Goal: Answer question/provide support: Share knowledge or assist other users

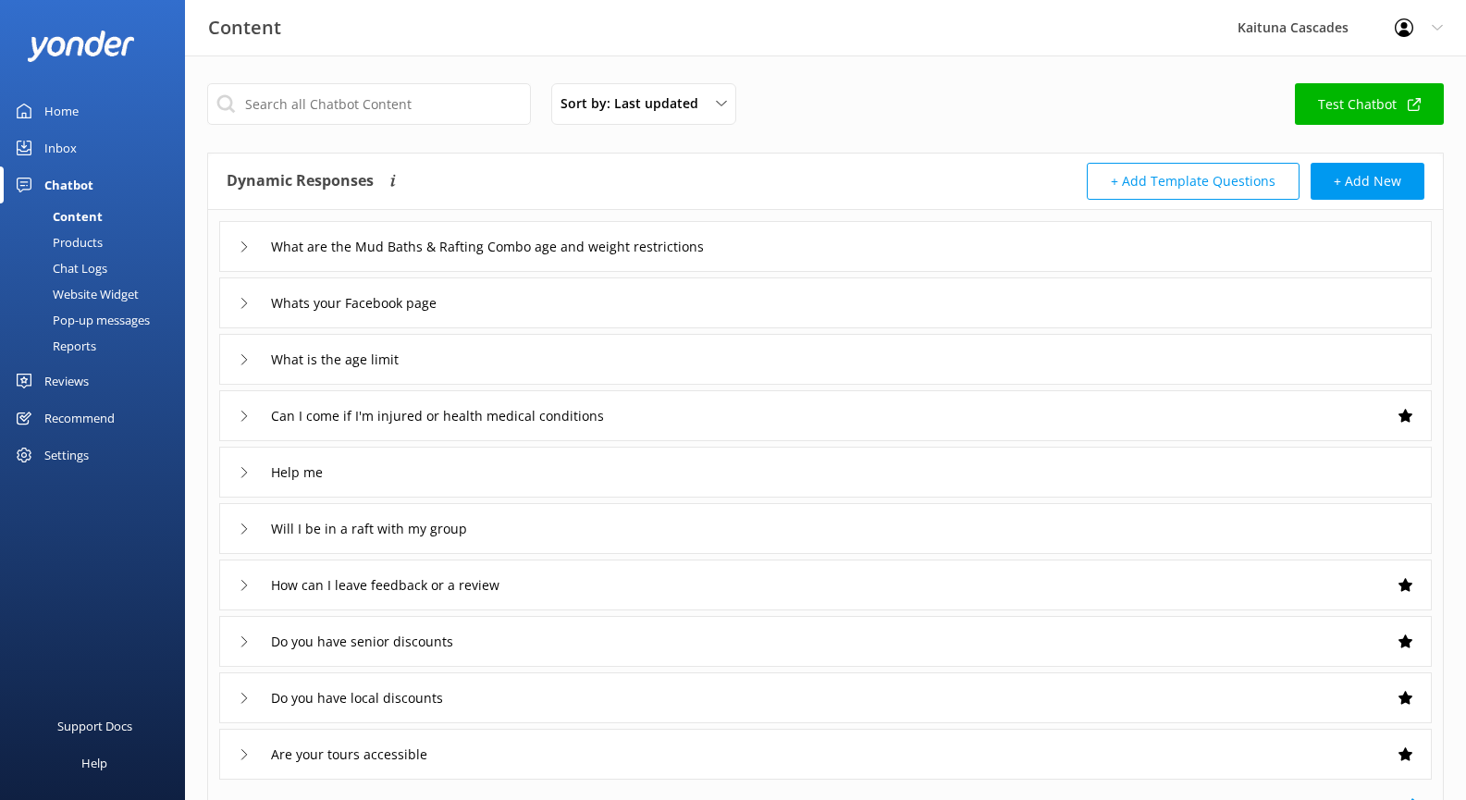
click at [92, 267] on div "Chat Logs" at bounding box center [59, 268] width 96 height 26
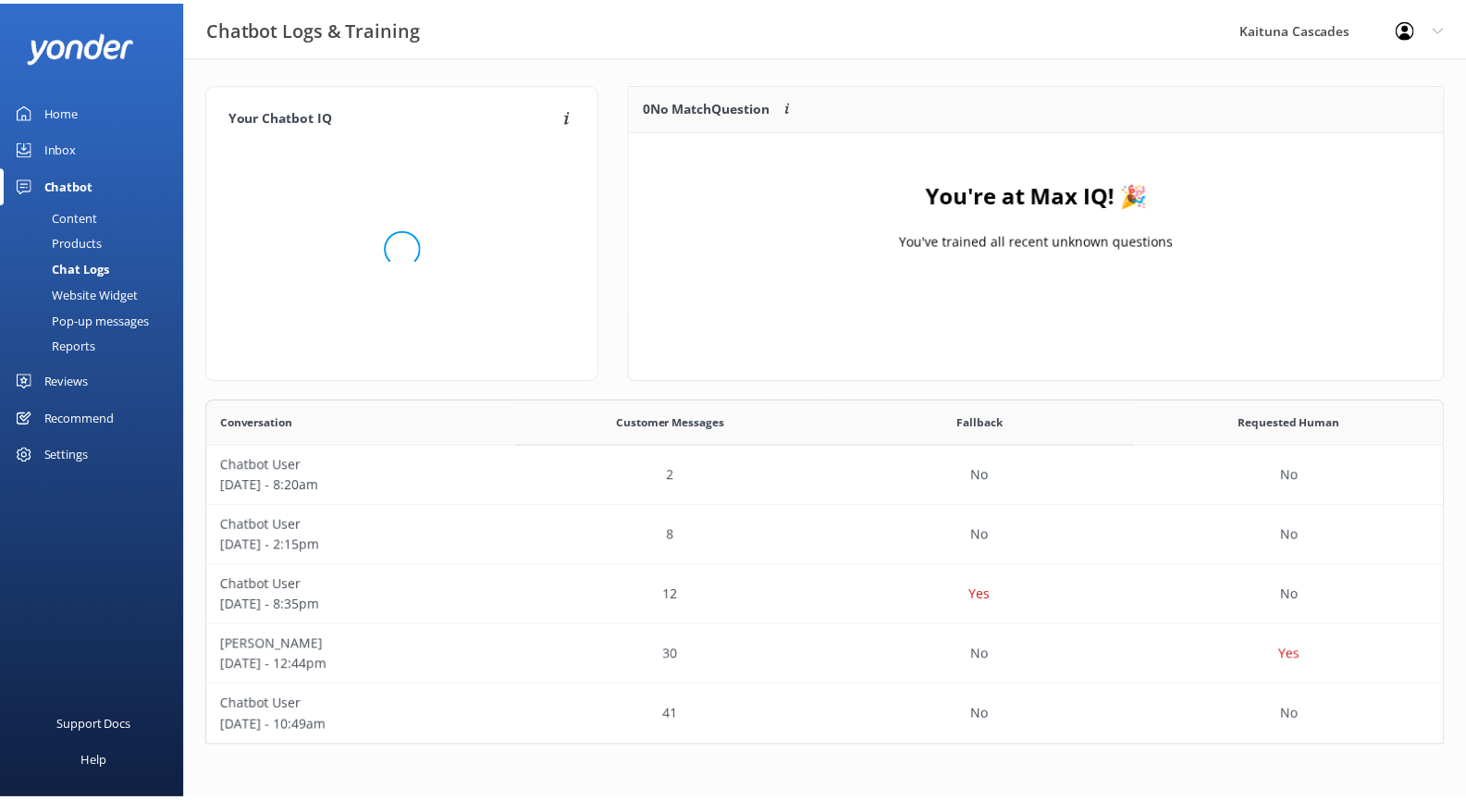
scroll to position [334, 1236]
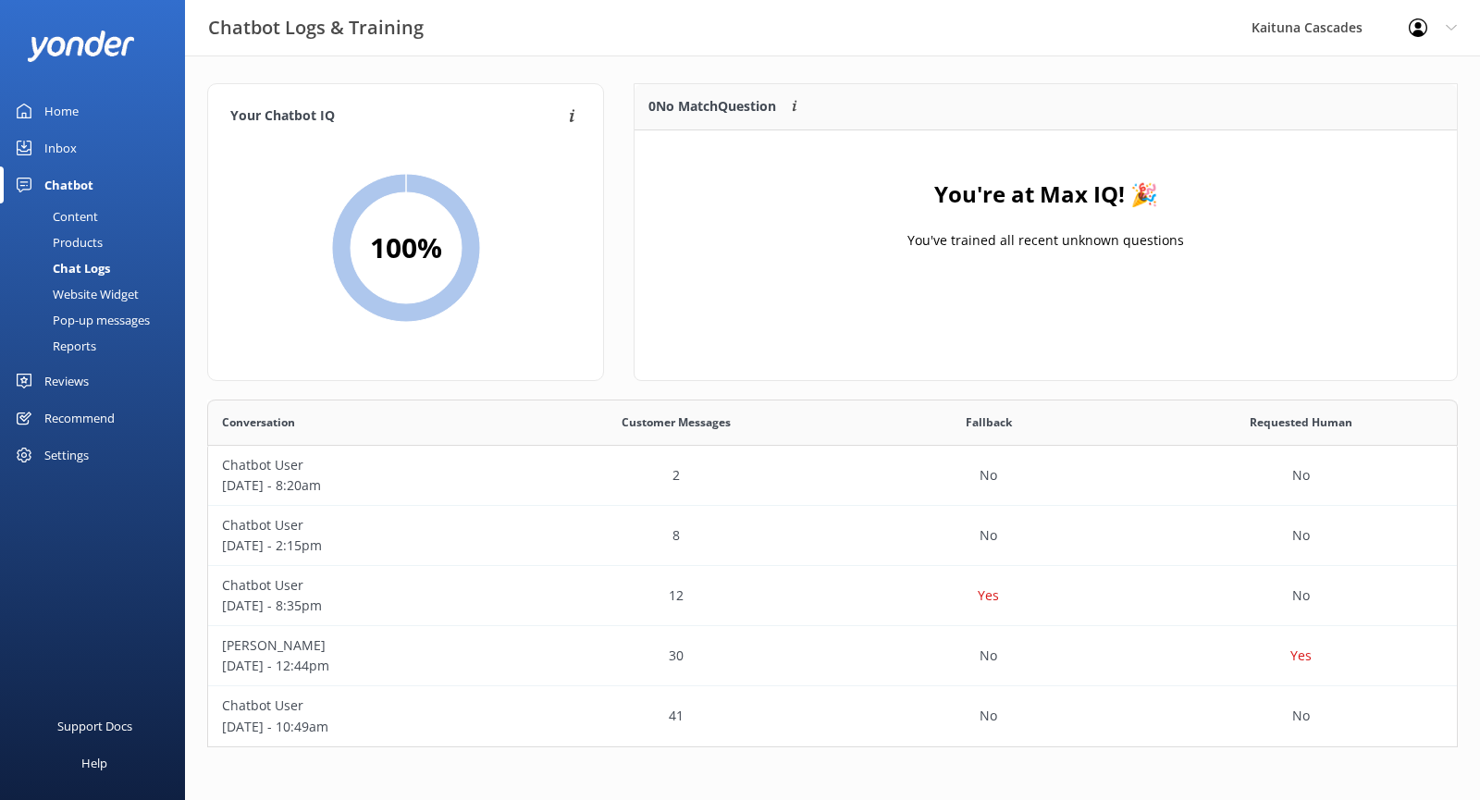
click at [80, 219] on div "Content" at bounding box center [54, 216] width 87 height 26
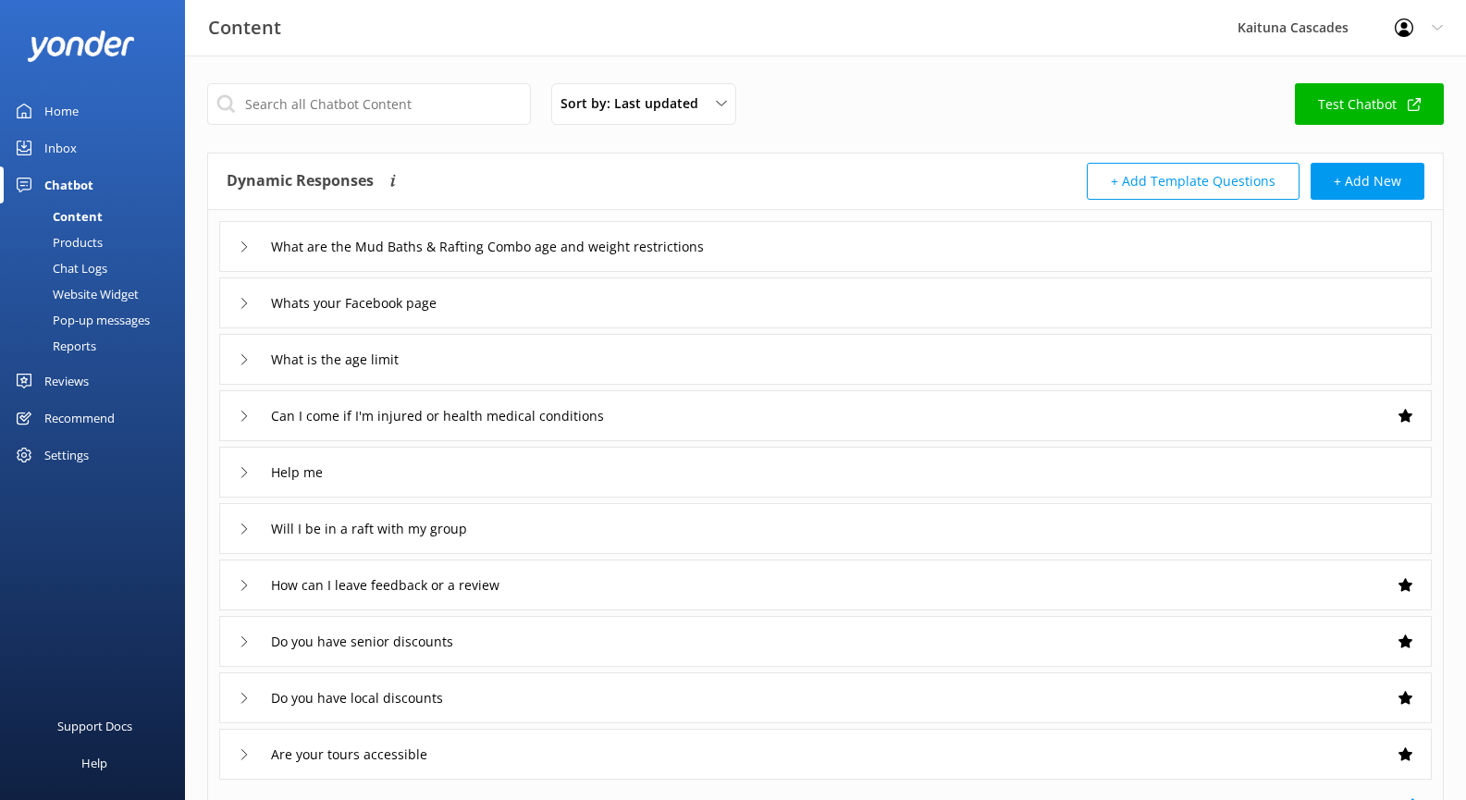
click at [90, 245] on div "Products" at bounding box center [57, 242] width 92 height 26
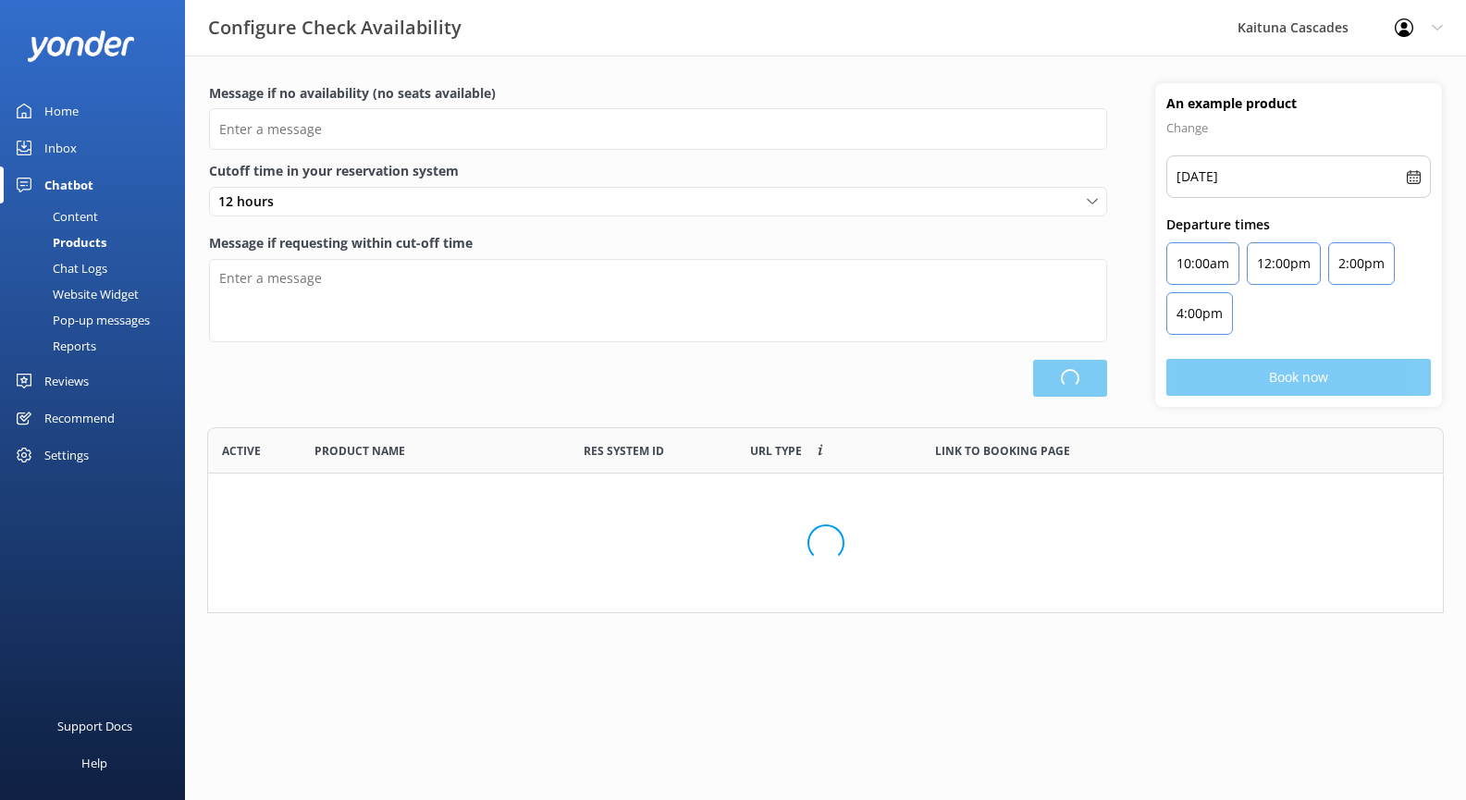
type input "There are no seats available, please check an alternative day"
type textarea "Our online booking system closes {hours} prior to departure. Please contact us …"
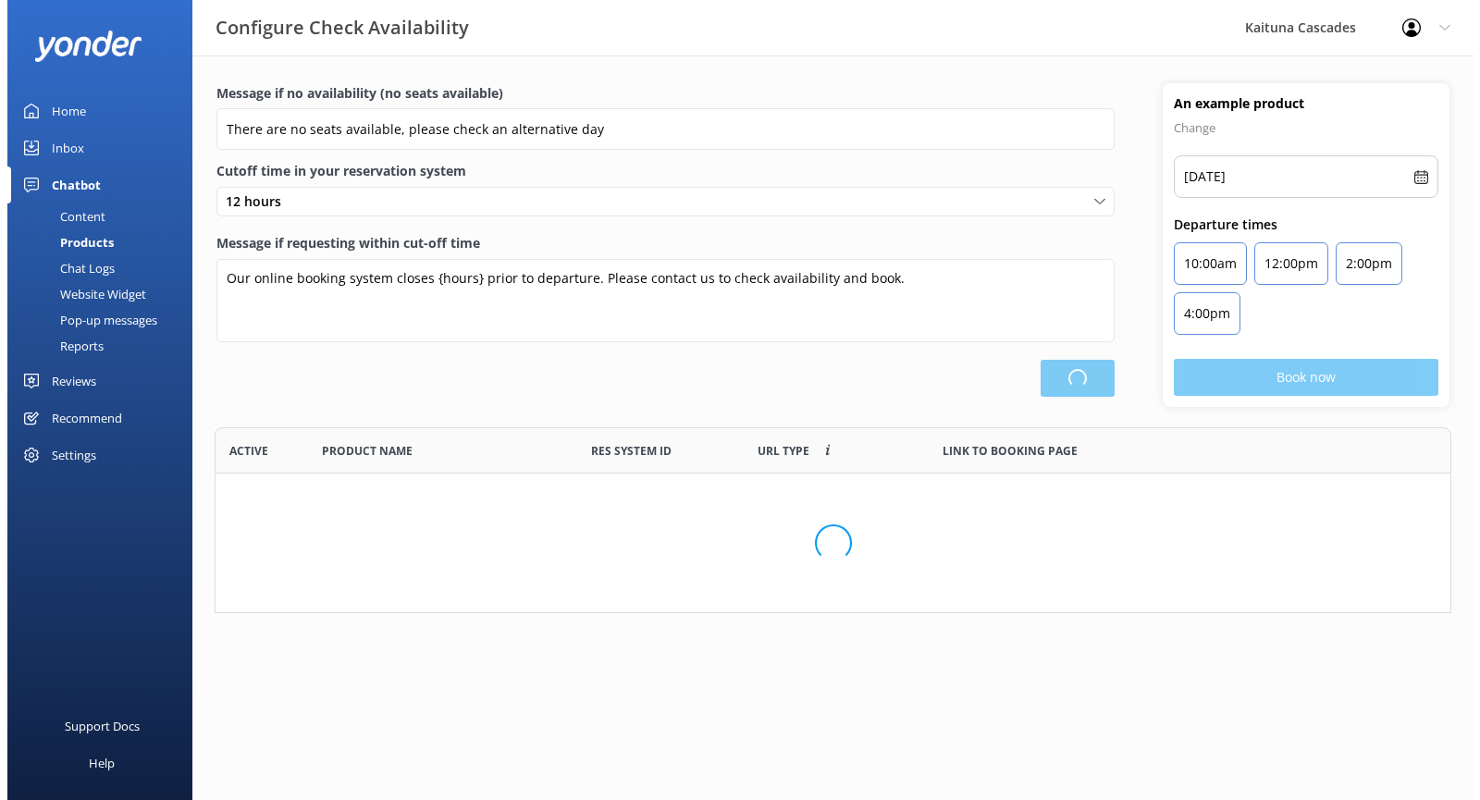
scroll to position [389, 1223]
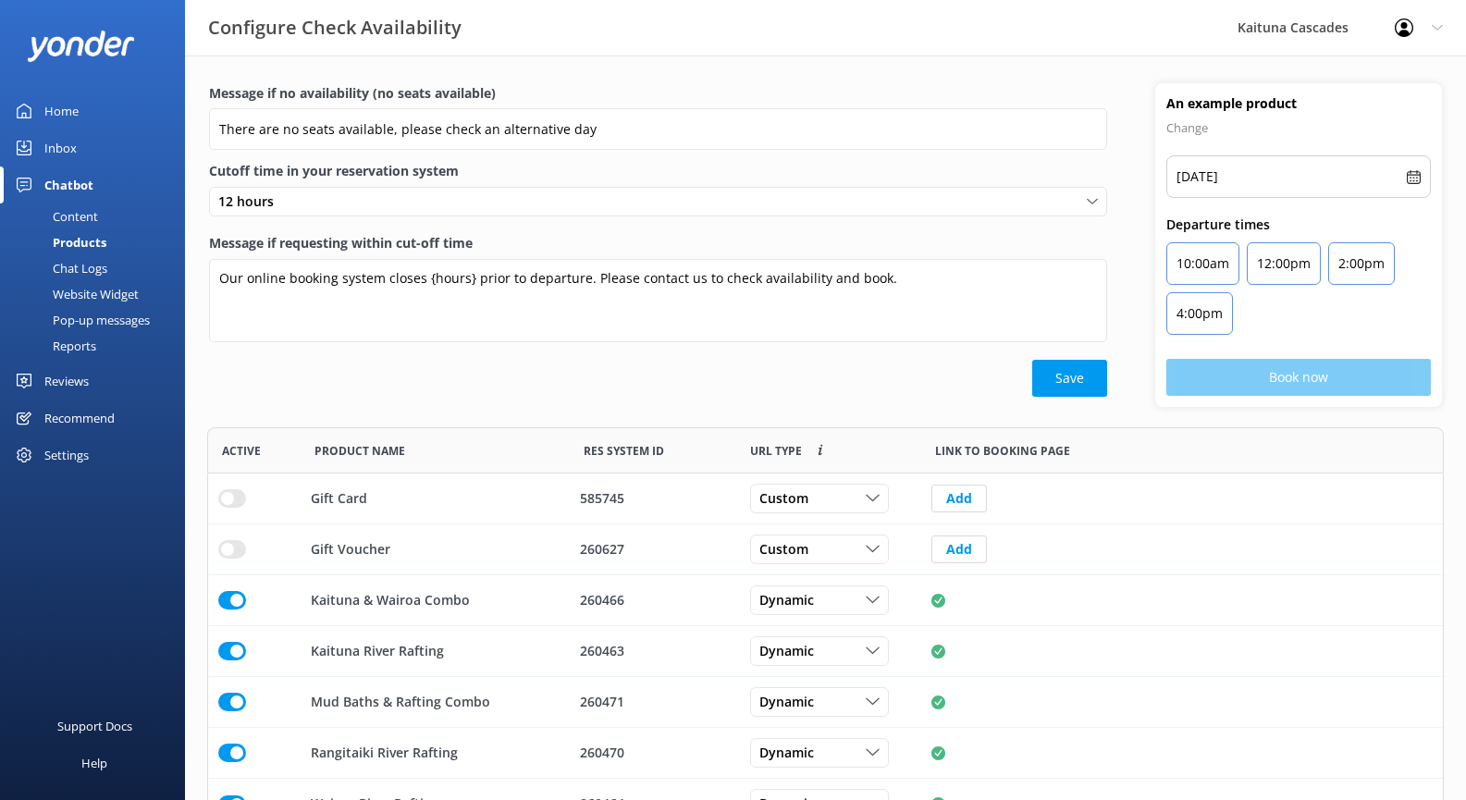
click at [57, 143] on div "Inbox" at bounding box center [60, 147] width 32 height 37
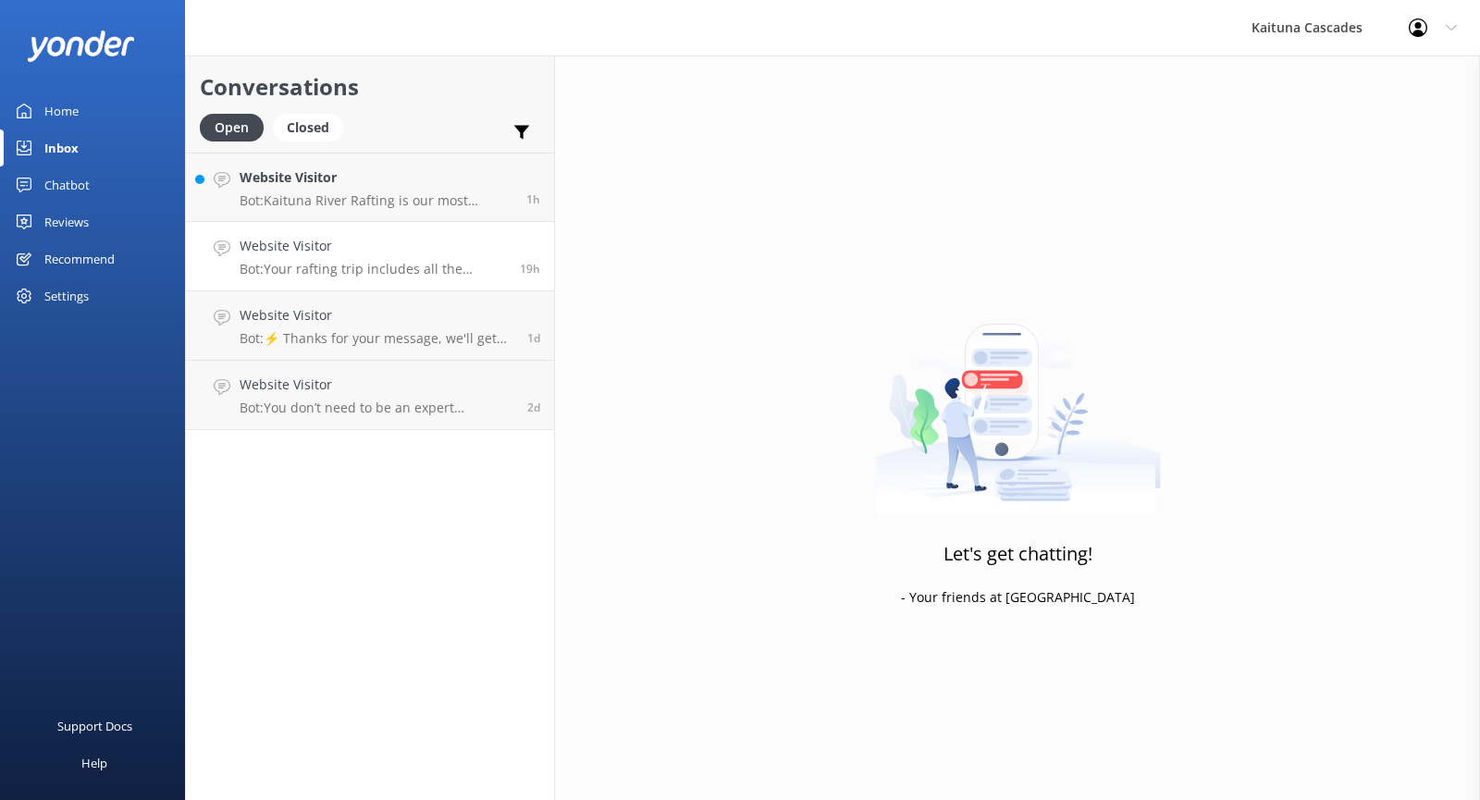
click at [444, 259] on div "Website Visitor Bot: Your rafting trip includes all the essential gear - custom…" at bounding box center [373, 256] width 266 height 41
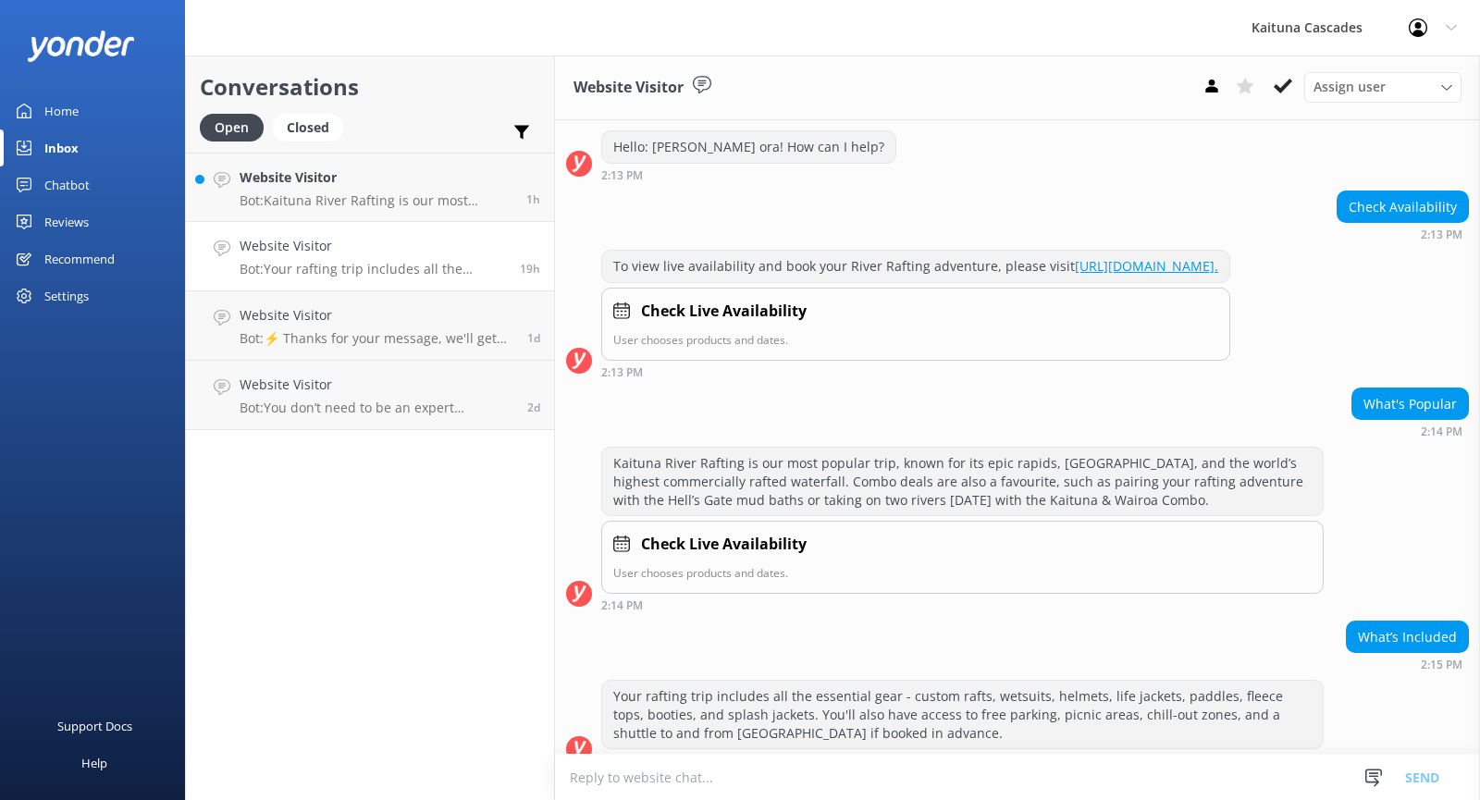
scroll to position [256, 0]
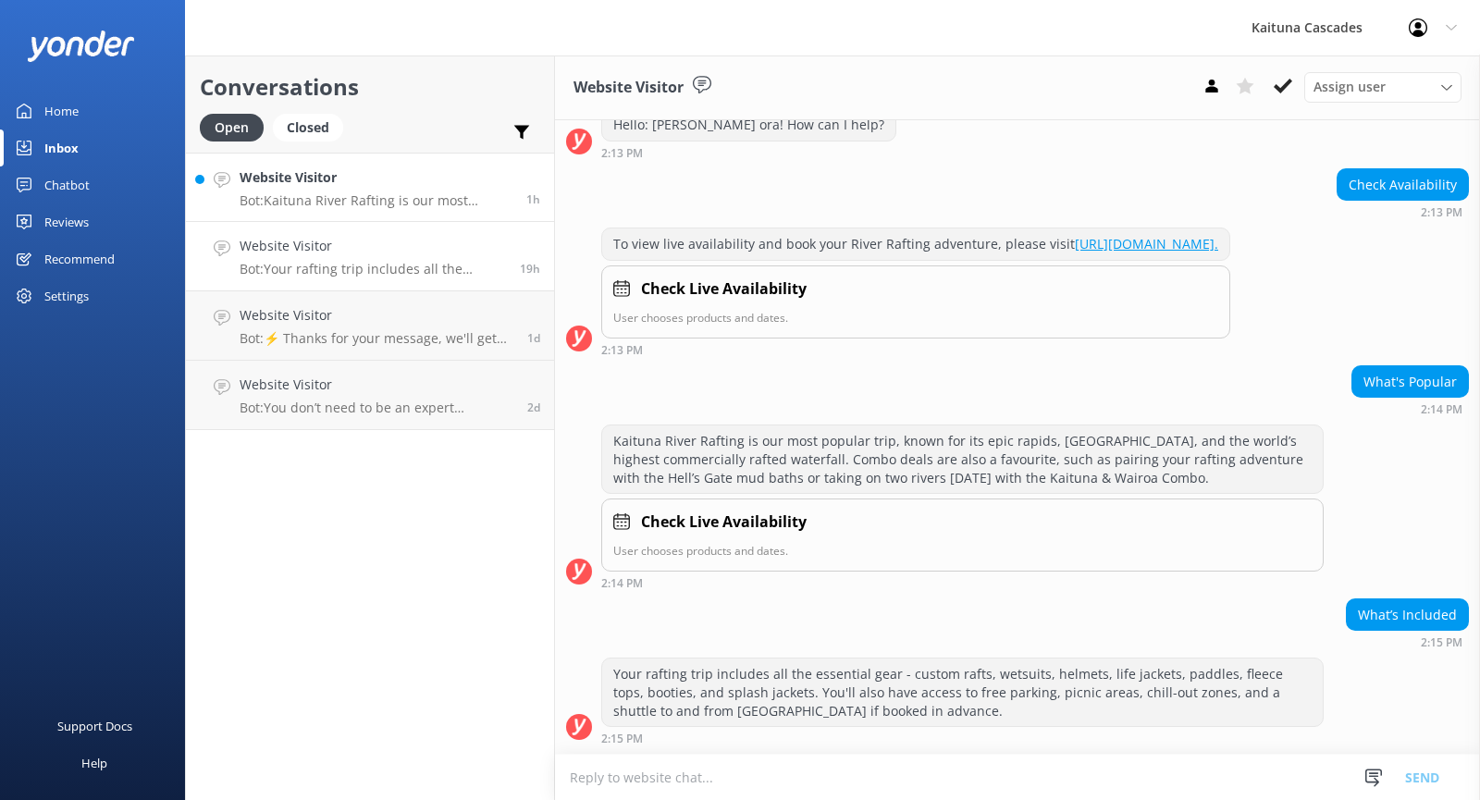
click at [333, 206] on p "Bot: Kaituna River Rafting is our most popular trip, known for its epic rapids,…" at bounding box center [376, 200] width 273 height 17
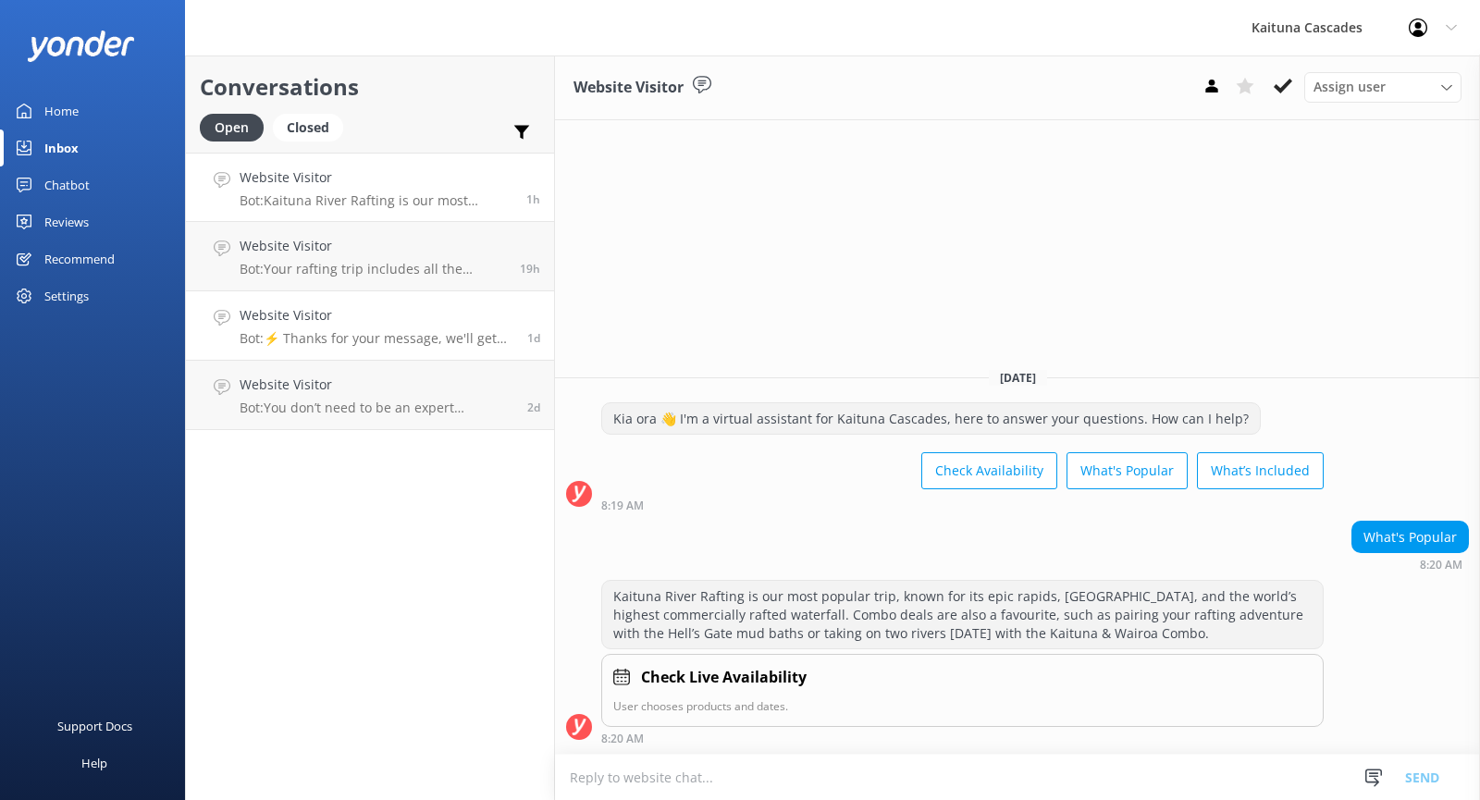
click at [392, 327] on div "Website Visitor Bot: ⚡ Thanks for your message, we'll get back to you as soon a…" at bounding box center [377, 325] width 274 height 41
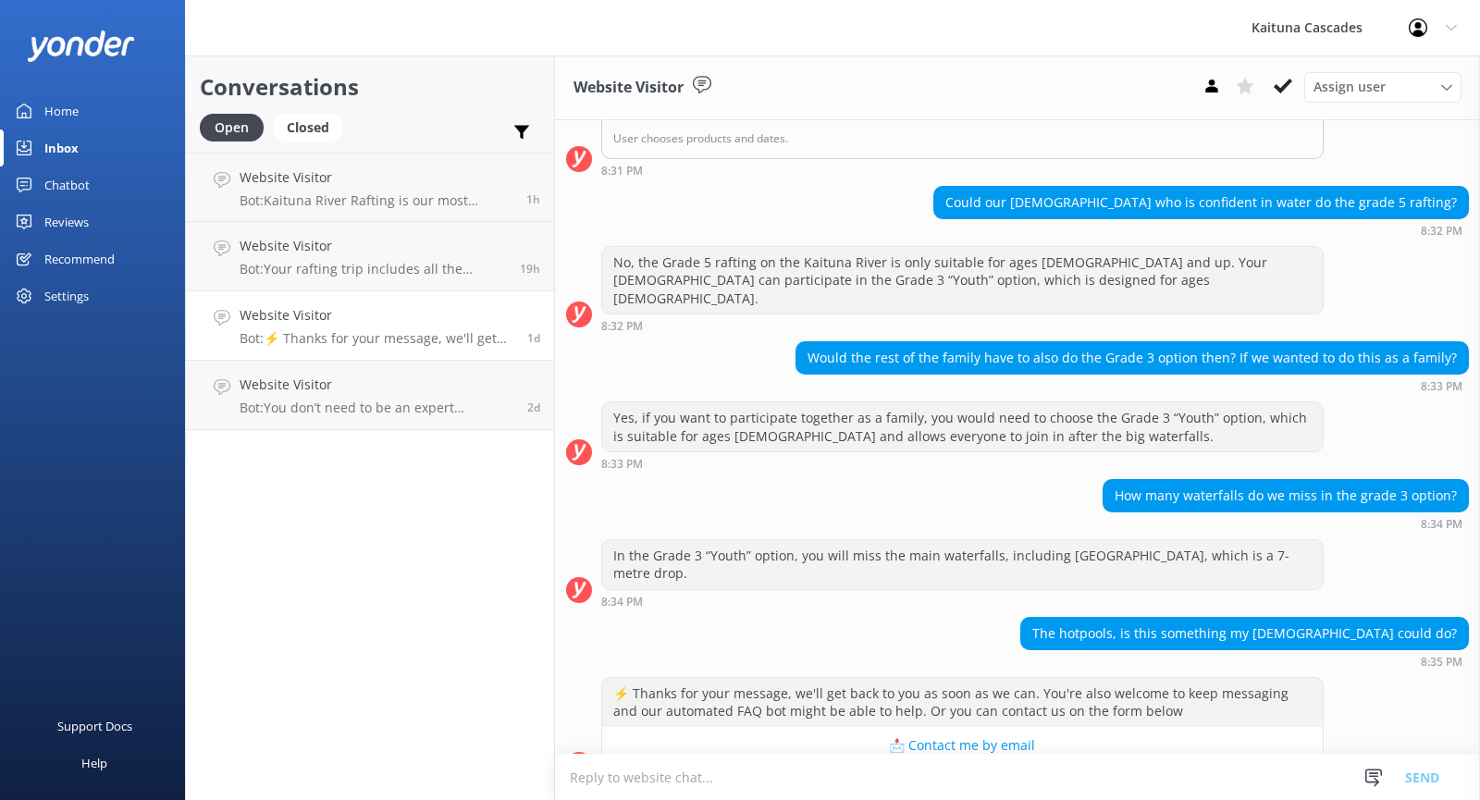
scroll to position [490, 0]
click at [948, 727] on button "📩 Contact me by email" at bounding box center [962, 745] width 720 height 37
click at [943, 727] on button "📩 Contact me by email" at bounding box center [962, 745] width 720 height 37
click at [944, 727] on button "📩 Contact me by email" at bounding box center [962, 745] width 720 height 37
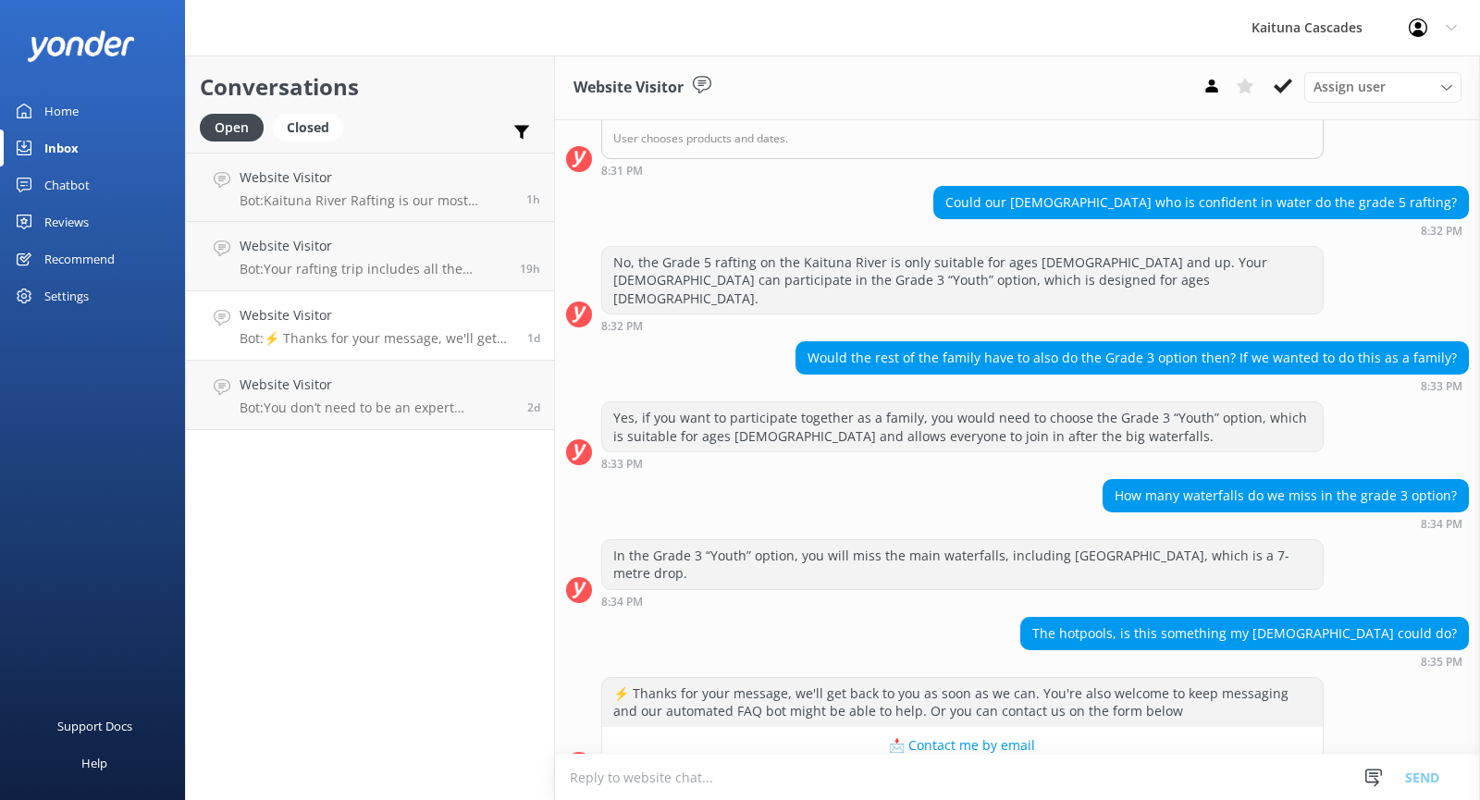
click at [942, 727] on button "📩 Contact me by email" at bounding box center [962, 745] width 720 height 37
click at [644, 775] on textarea at bounding box center [1017, 777] width 925 height 45
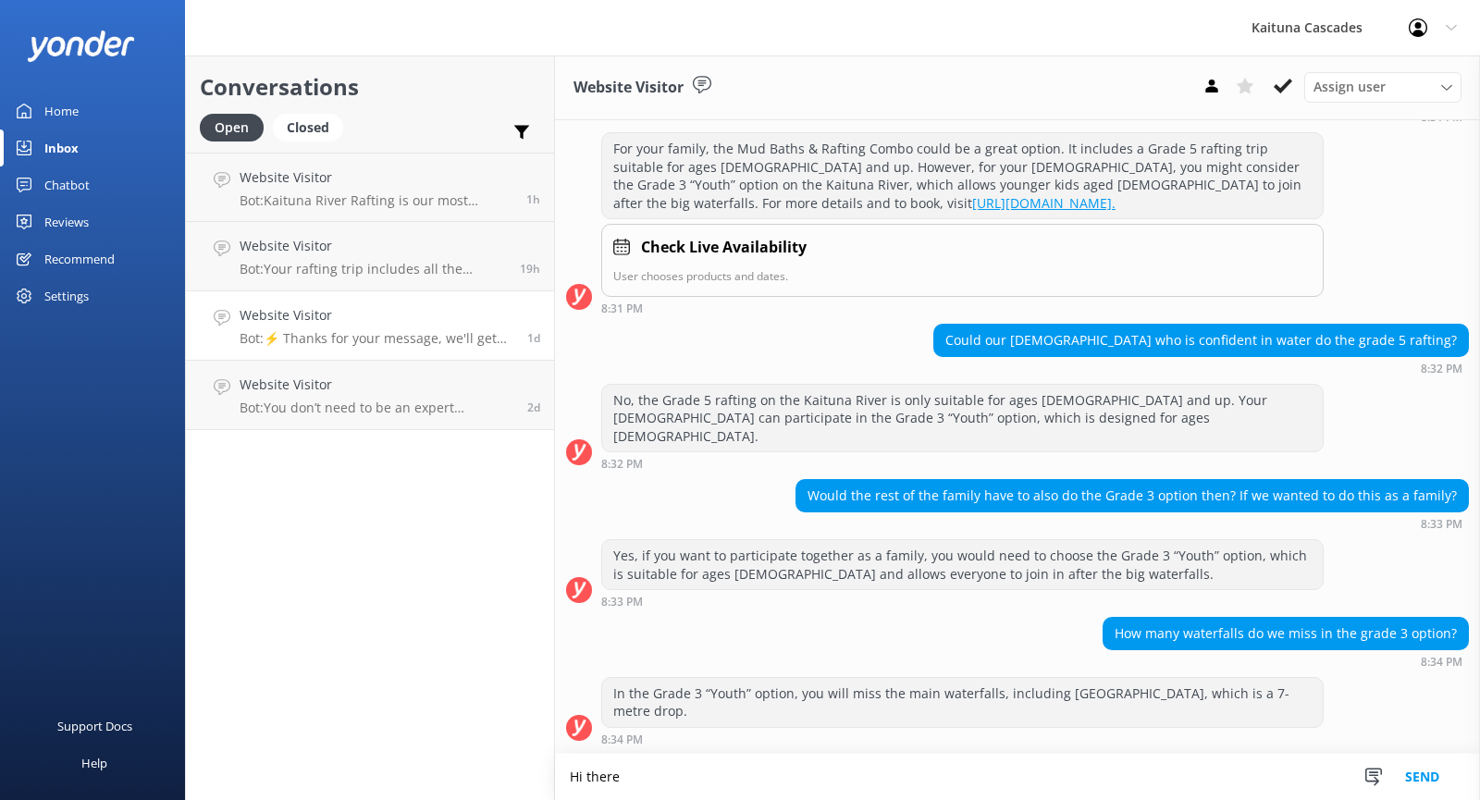
scroll to position [491, 0]
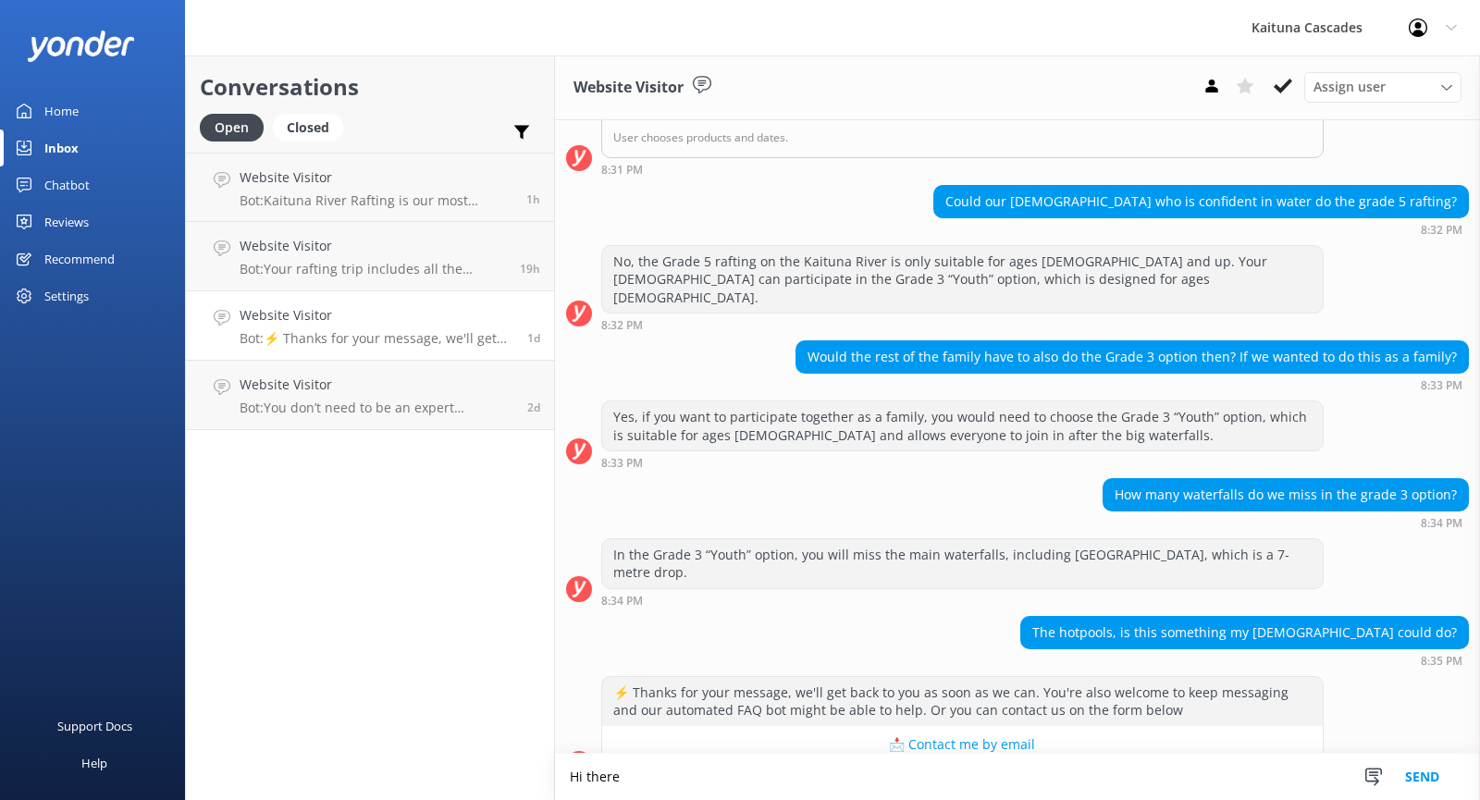
type textarea "Hi there"
click at [102, 169] on link "Chatbot" at bounding box center [92, 184] width 185 height 37
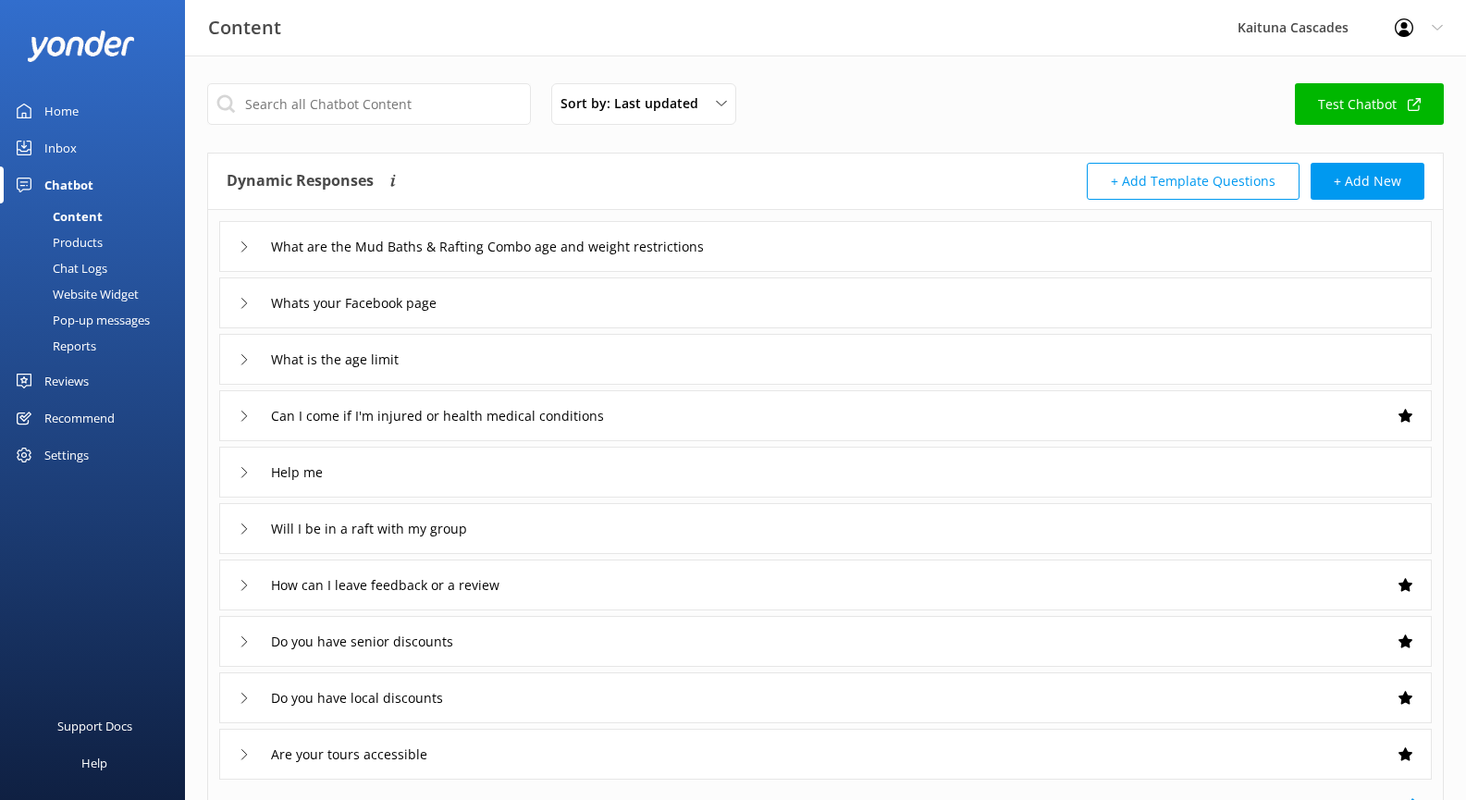
click at [69, 151] on div "Inbox" at bounding box center [60, 147] width 32 height 37
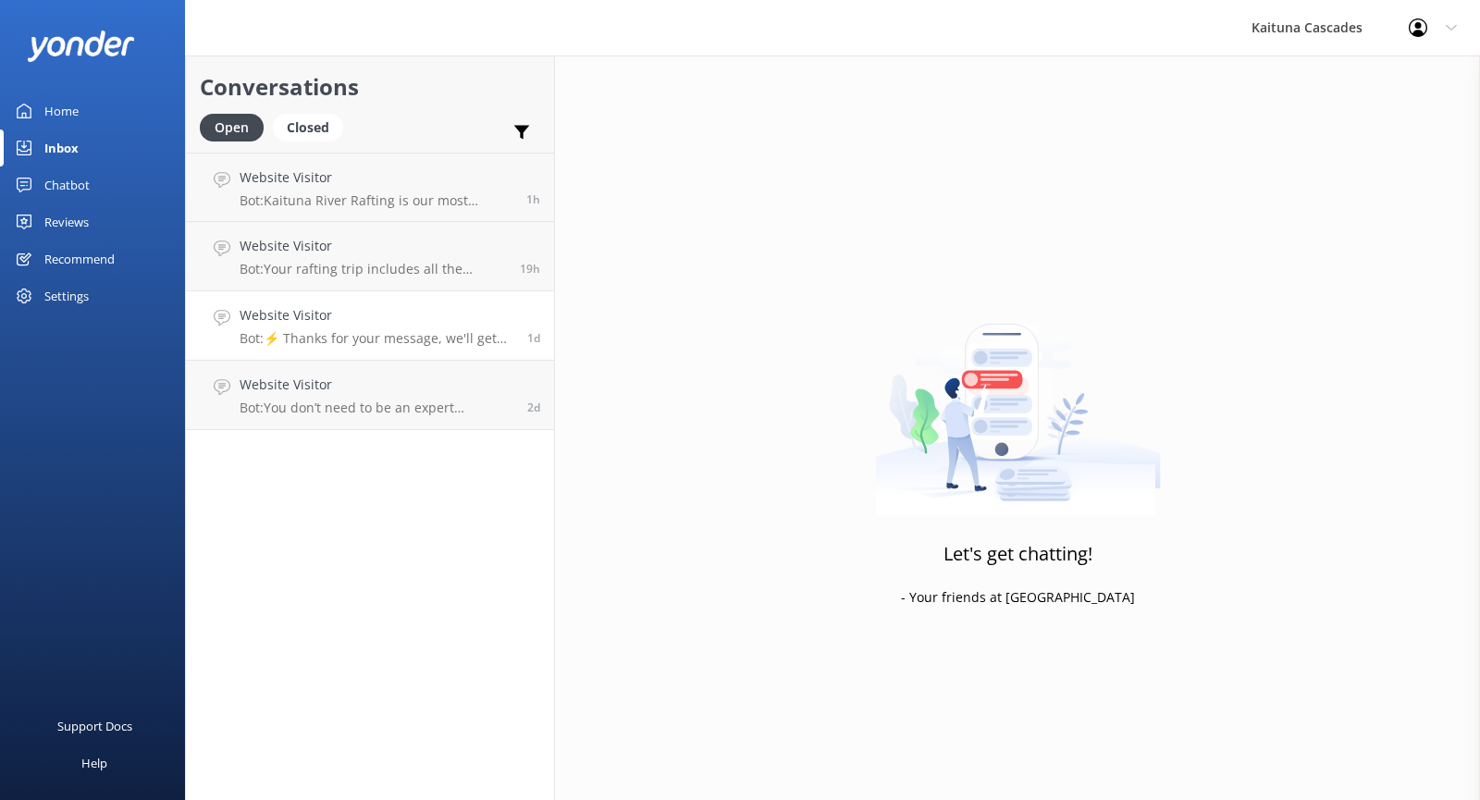
click at [423, 339] on p "Bot: ⚡ Thanks for your message, we'll get back to you as soon as we can. You're…" at bounding box center [377, 338] width 274 height 17
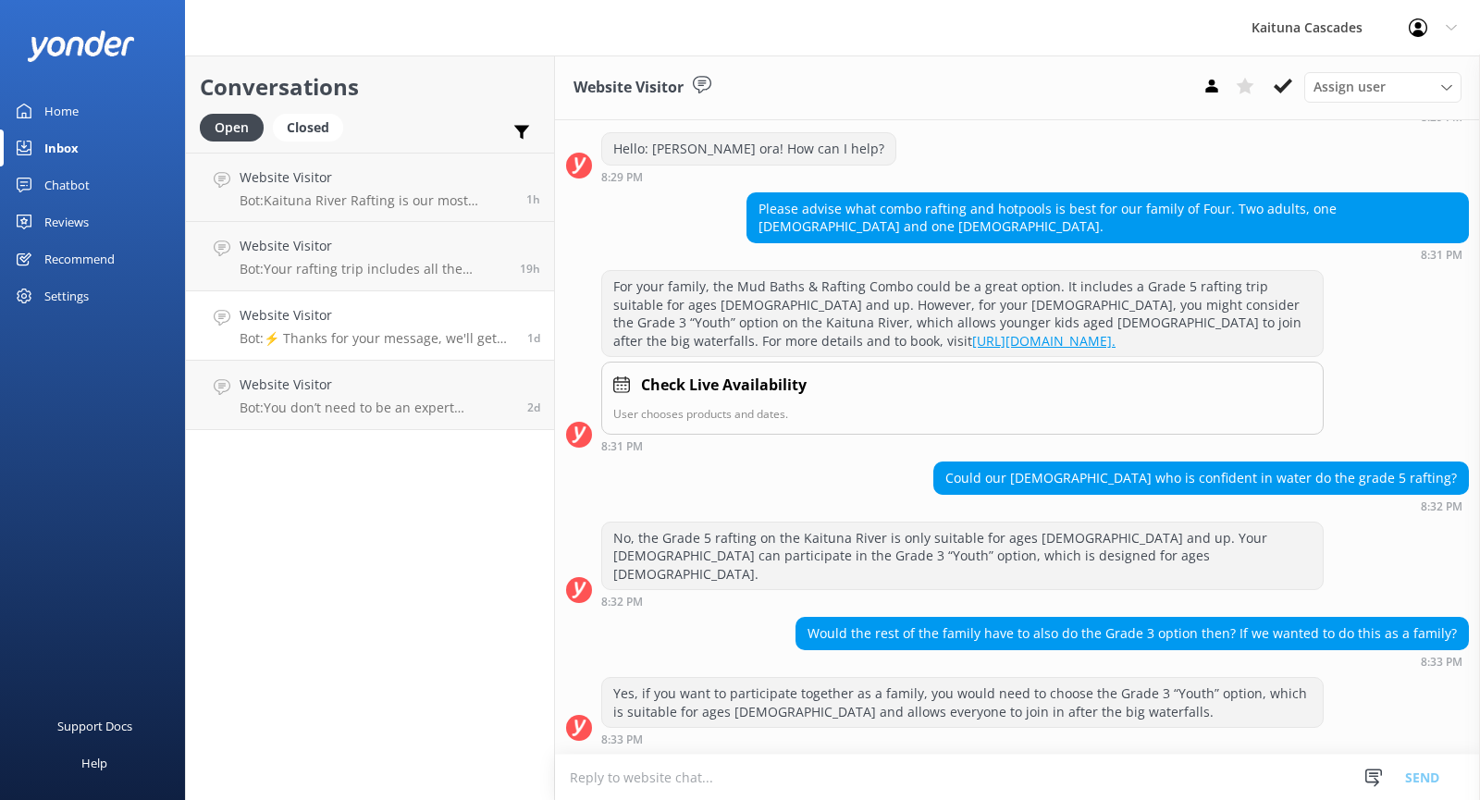
scroll to position [213, 0]
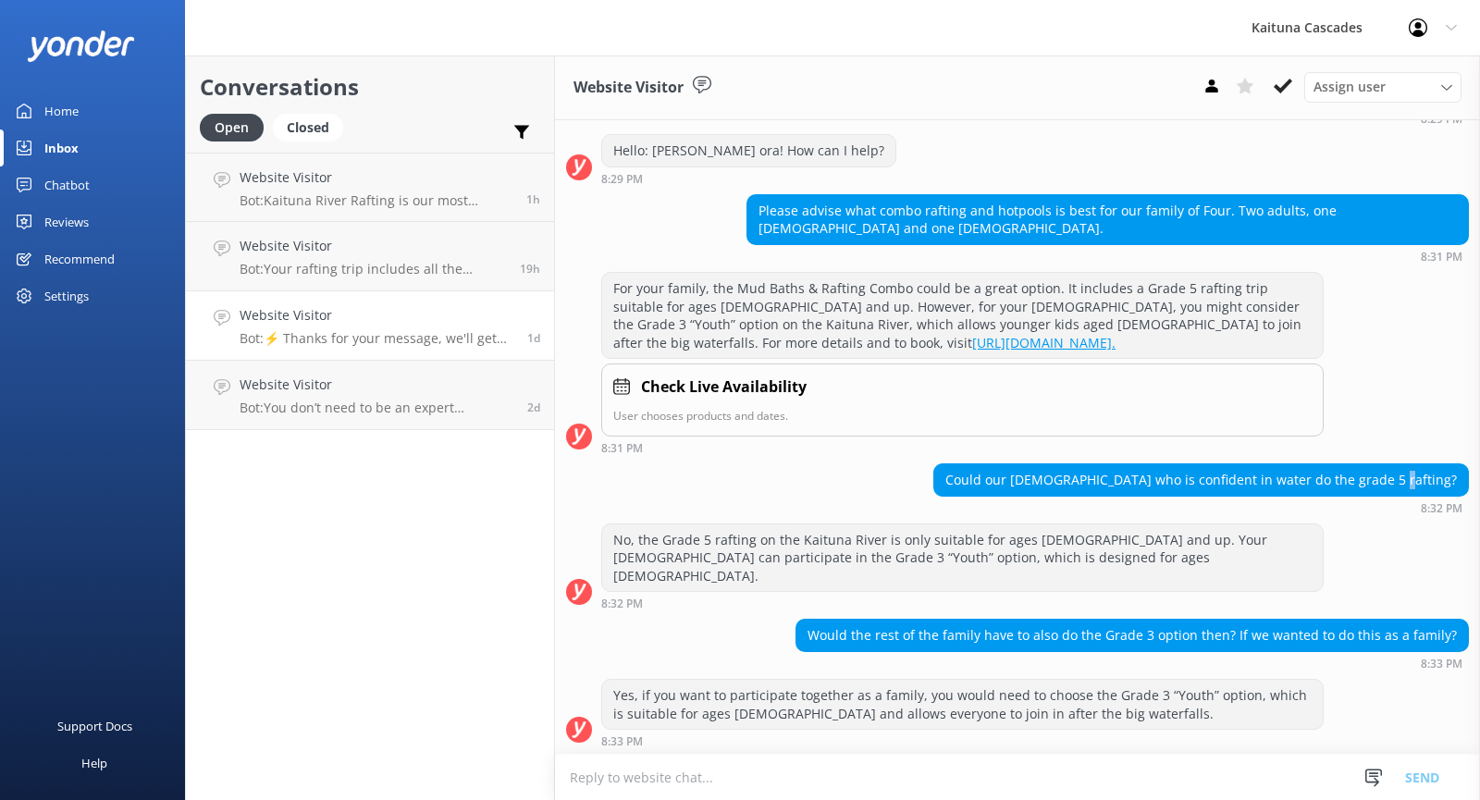
click at [1439, 474] on div "Could our [DEMOGRAPHIC_DATA] who is confident in water do the grade 5 rafting?" at bounding box center [1201, 479] width 534 height 31
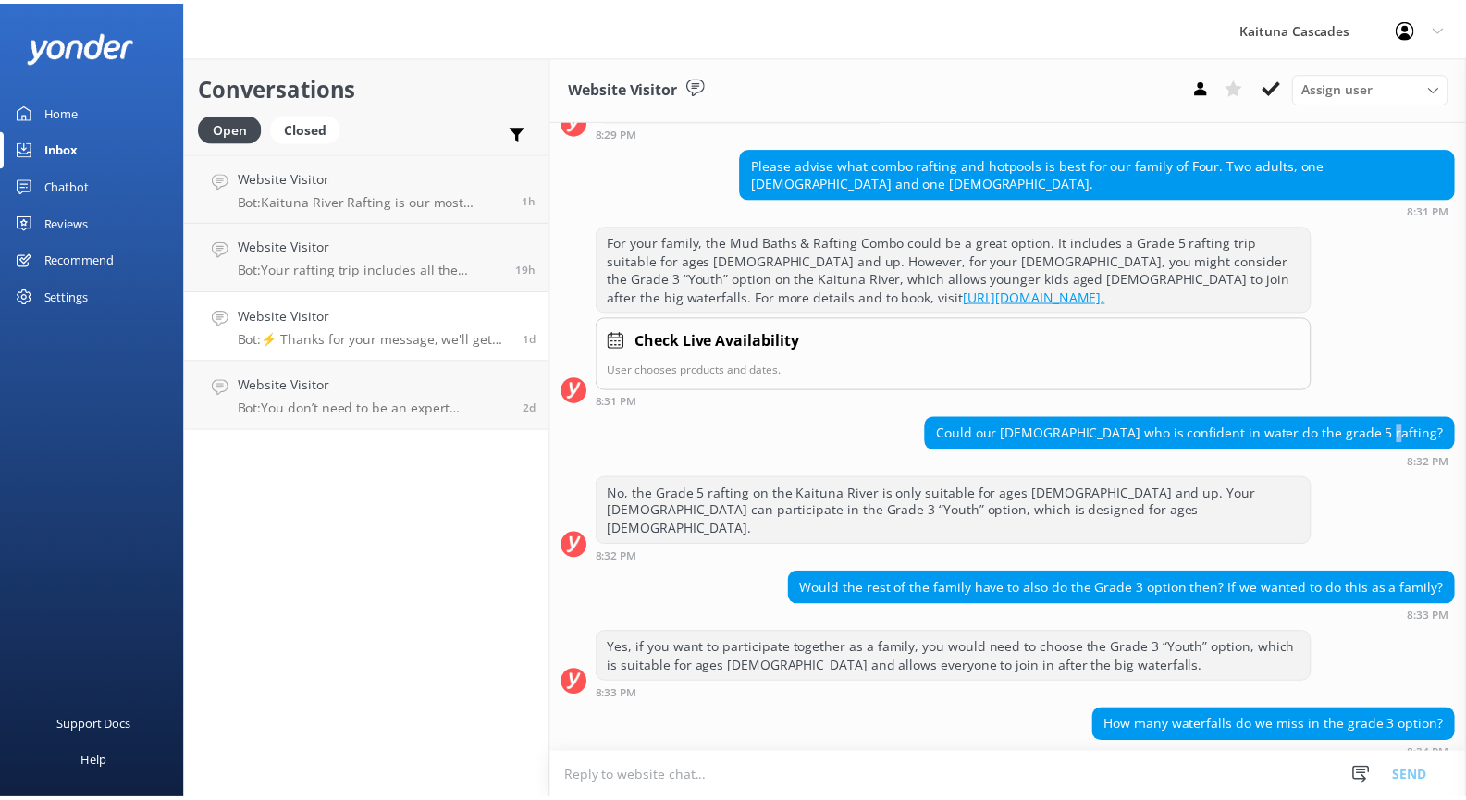
scroll to position [305, 0]
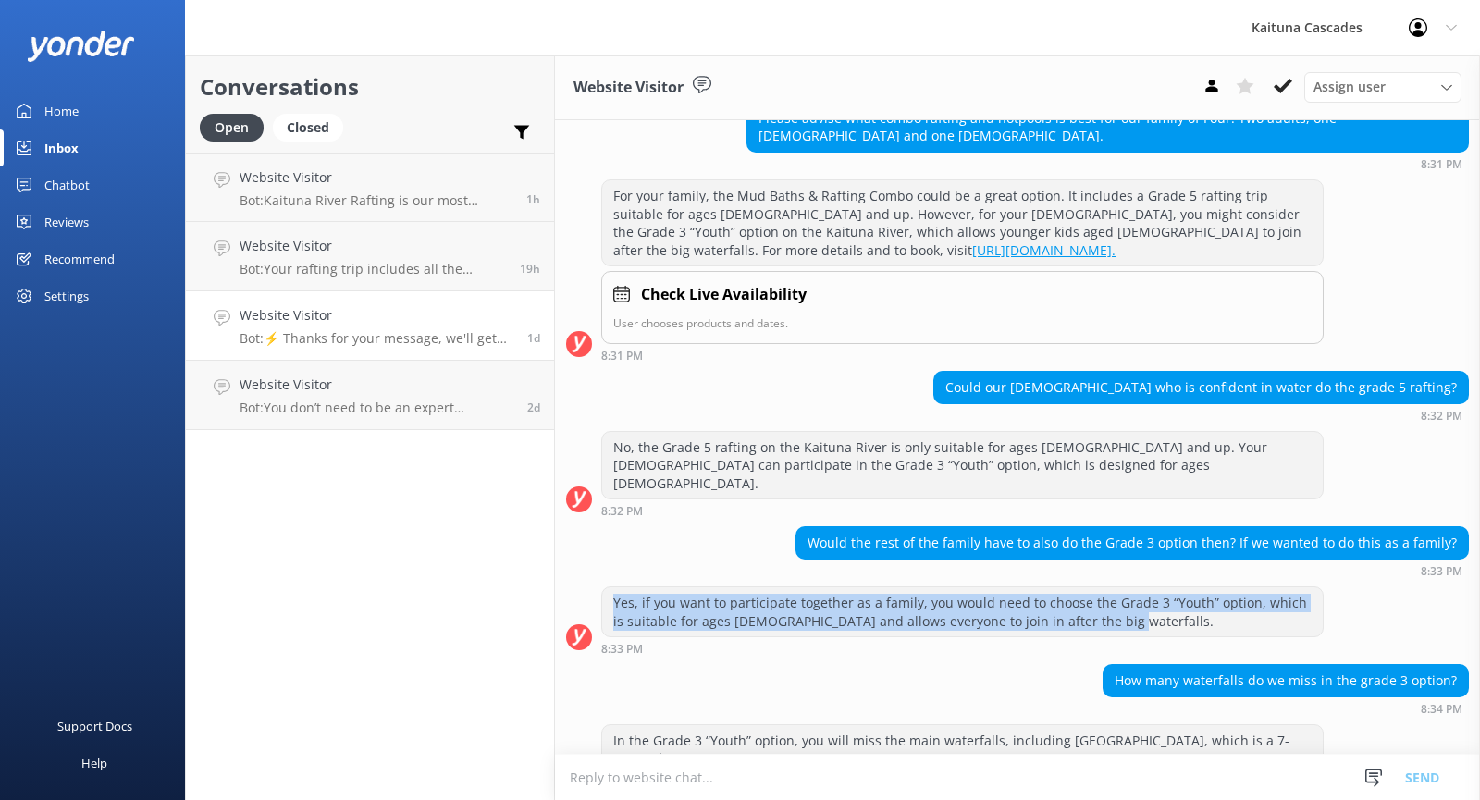
drag, startPoint x: 1088, startPoint y: 604, endPoint x: 634, endPoint y: 577, distance: 454.0
click at [614, 587] on div "Yes, if you want to participate together as a family, you would need to choose …" at bounding box center [962, 611] width 720 height 49
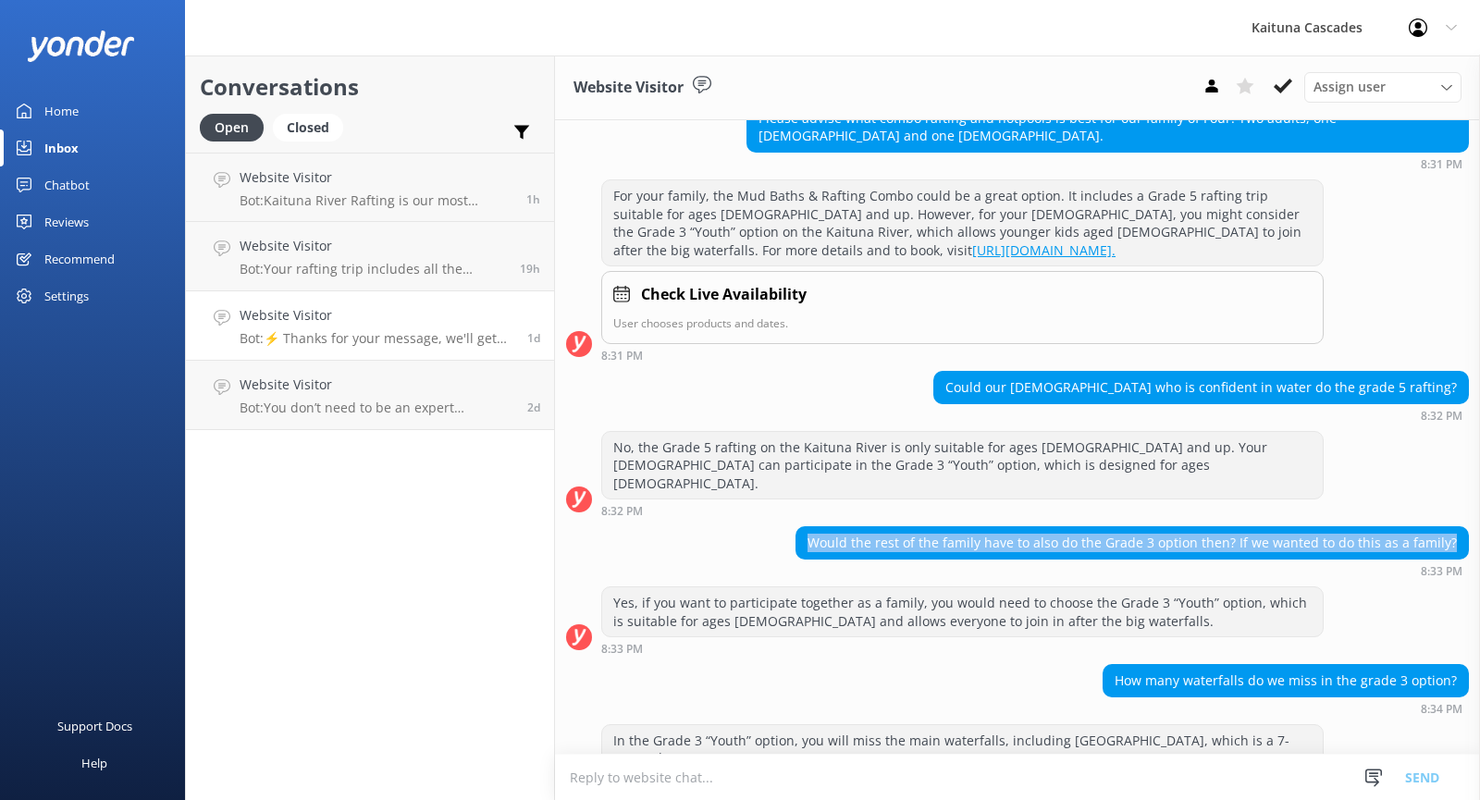
drag, startPoint x: 812, startPoint y: 522, endPoint x: 1446, endPoint y: 523, distance: 634.4
click at [1446, 527] on div "Would the rest of the family have to also do the Grade 3 option then? If we wan…" at bounding box center [1131, 542] width 671 height 31
copy div "Would the rest of the family have to also do the Grade 3 option then? If we wan…"
click at [120, 193] on link "Chatbot" at bounding box center [92, 184] width 185 height 37
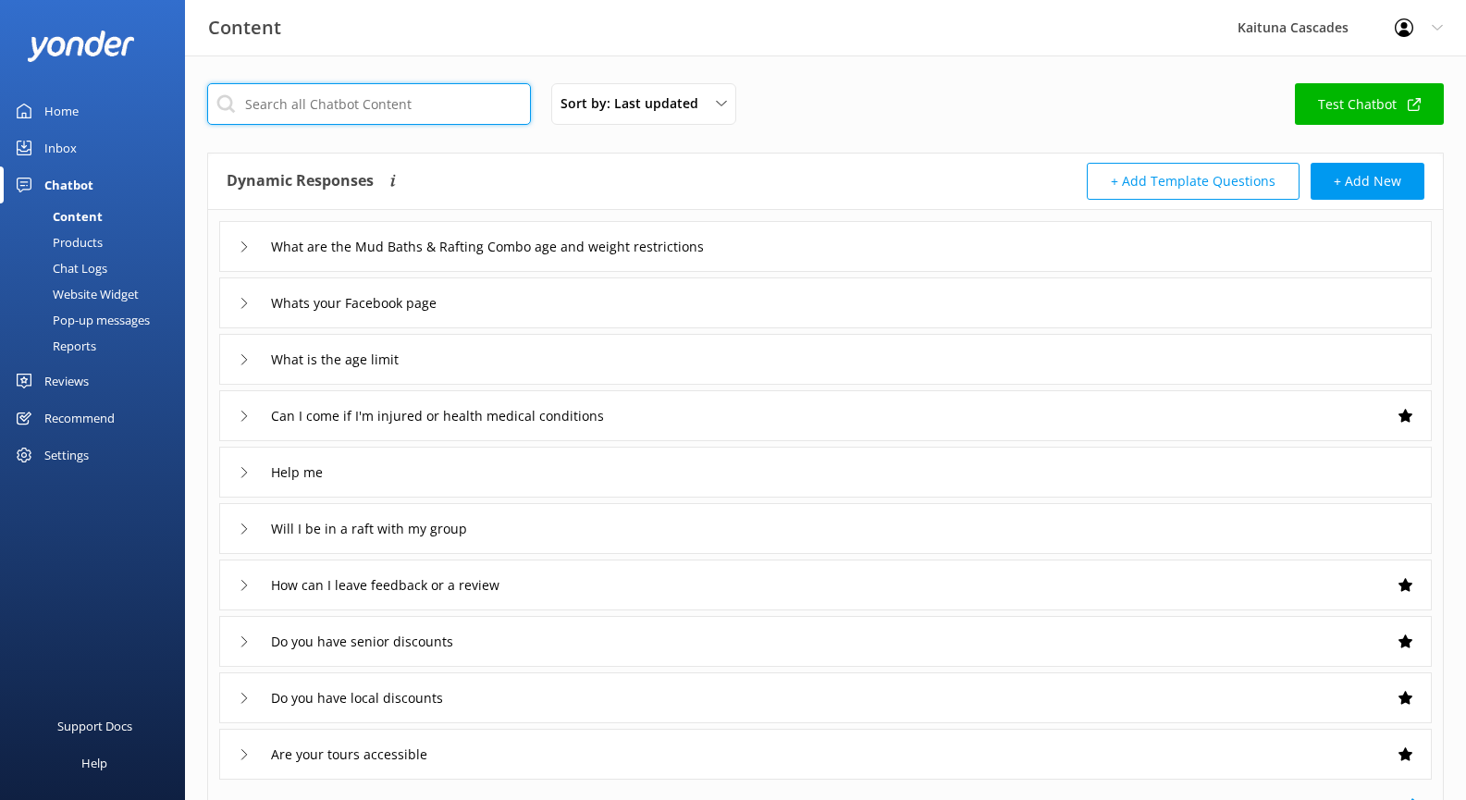
click at [278, 110] on input "text" at bounding box center [369, 104] width 324 height 42
paste input "Would the rest of the family have to also do the Grade 3 option then? If we wan…"
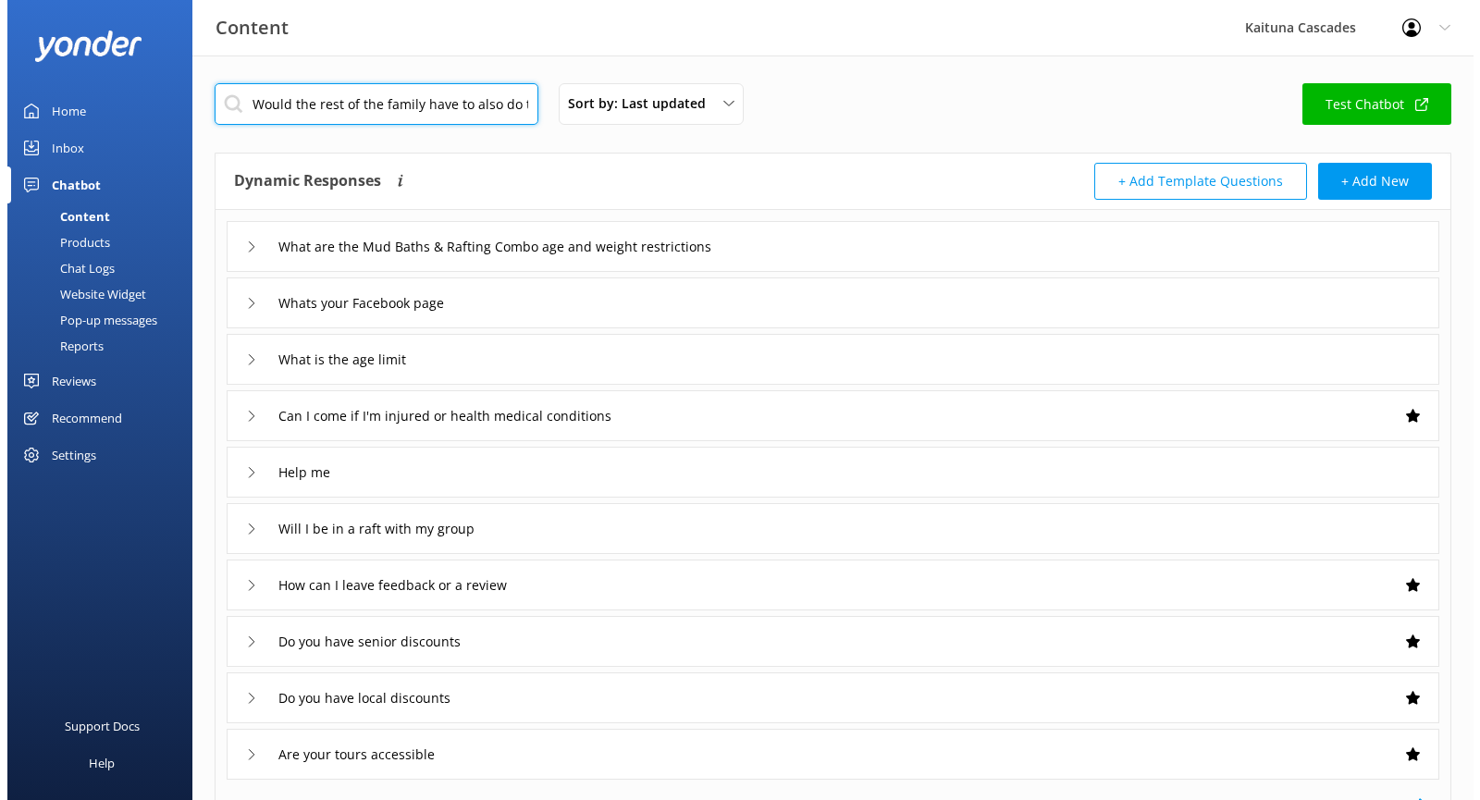
scroll to position [0, 353]
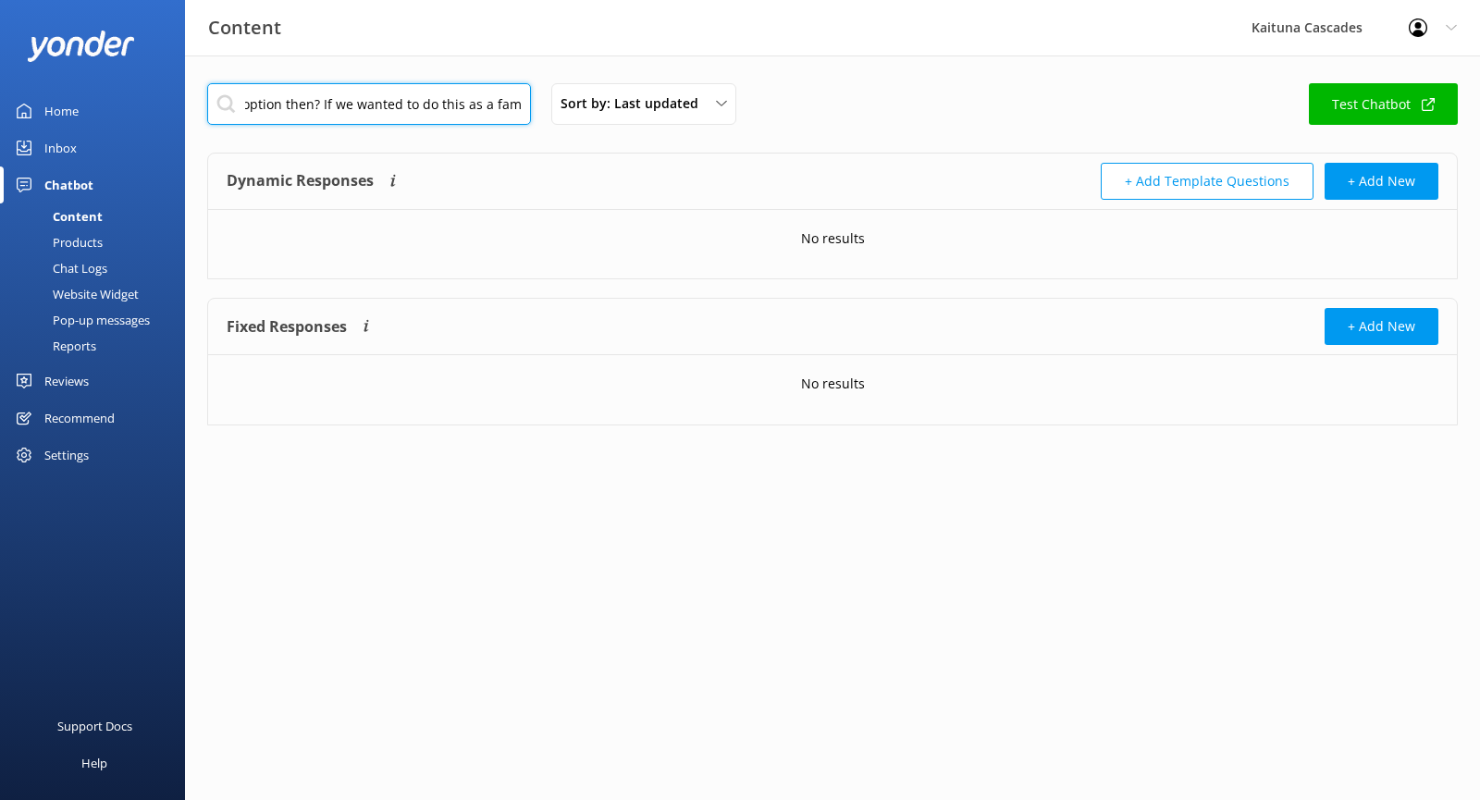
type input "Would the rest of the family have to also do the Grade 3 option then? If we wan…"
click at [43, 113] on link "Home" at bounding box center [92, 110] width 185 height 37
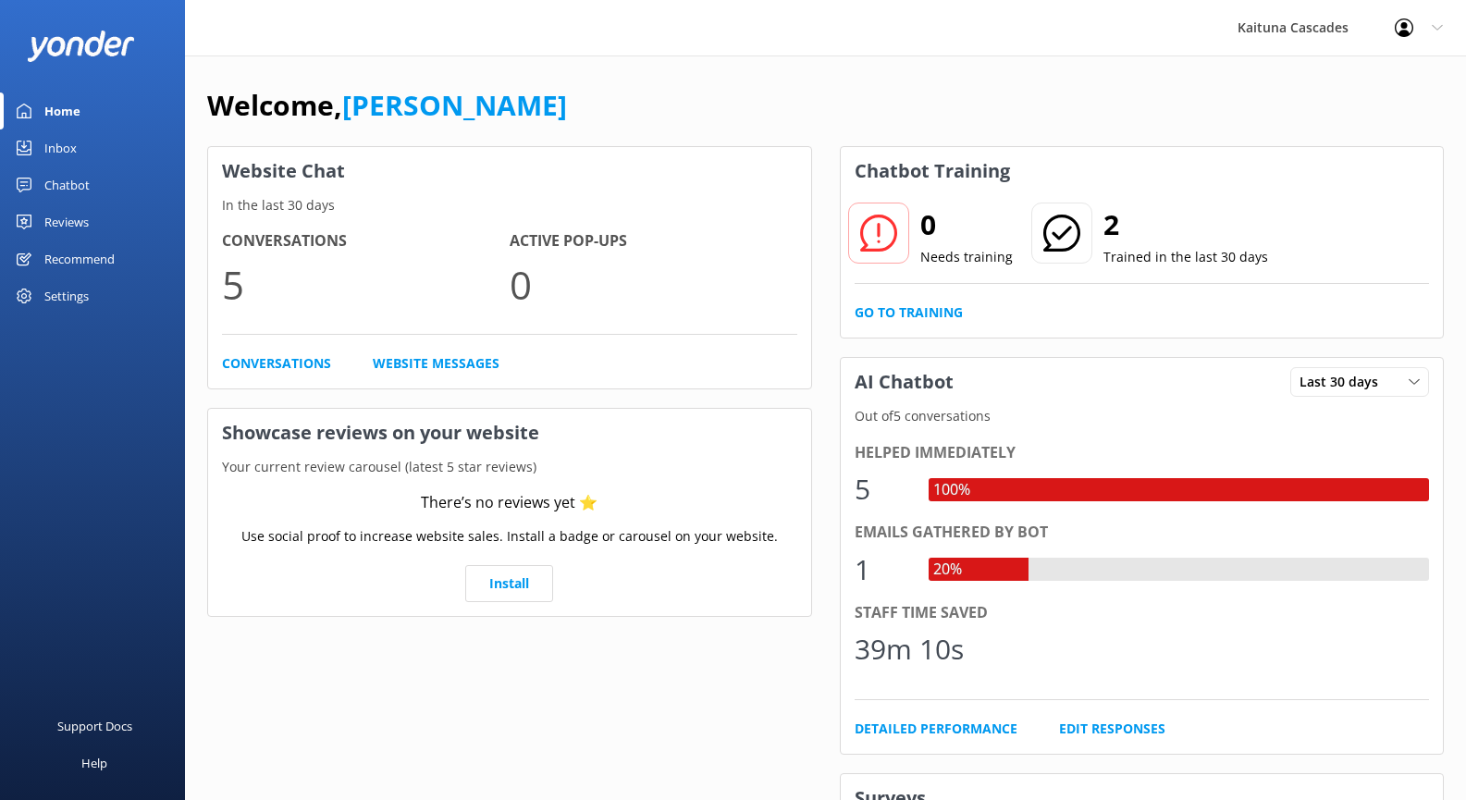
click at [66, 189] on div "Chatbot" at bounding box center [66, 184] width 45 height 37
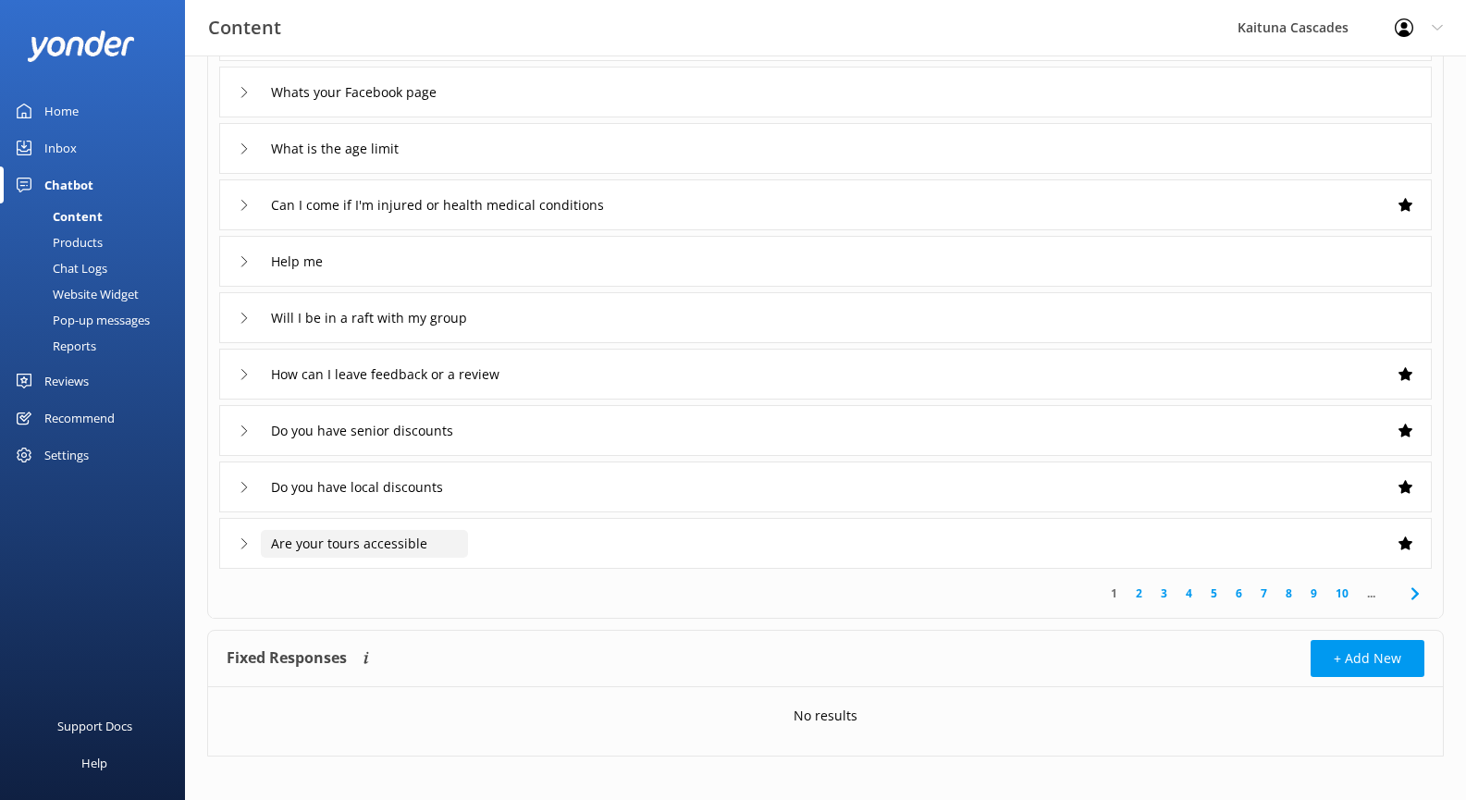
scroll to position [223, 0]
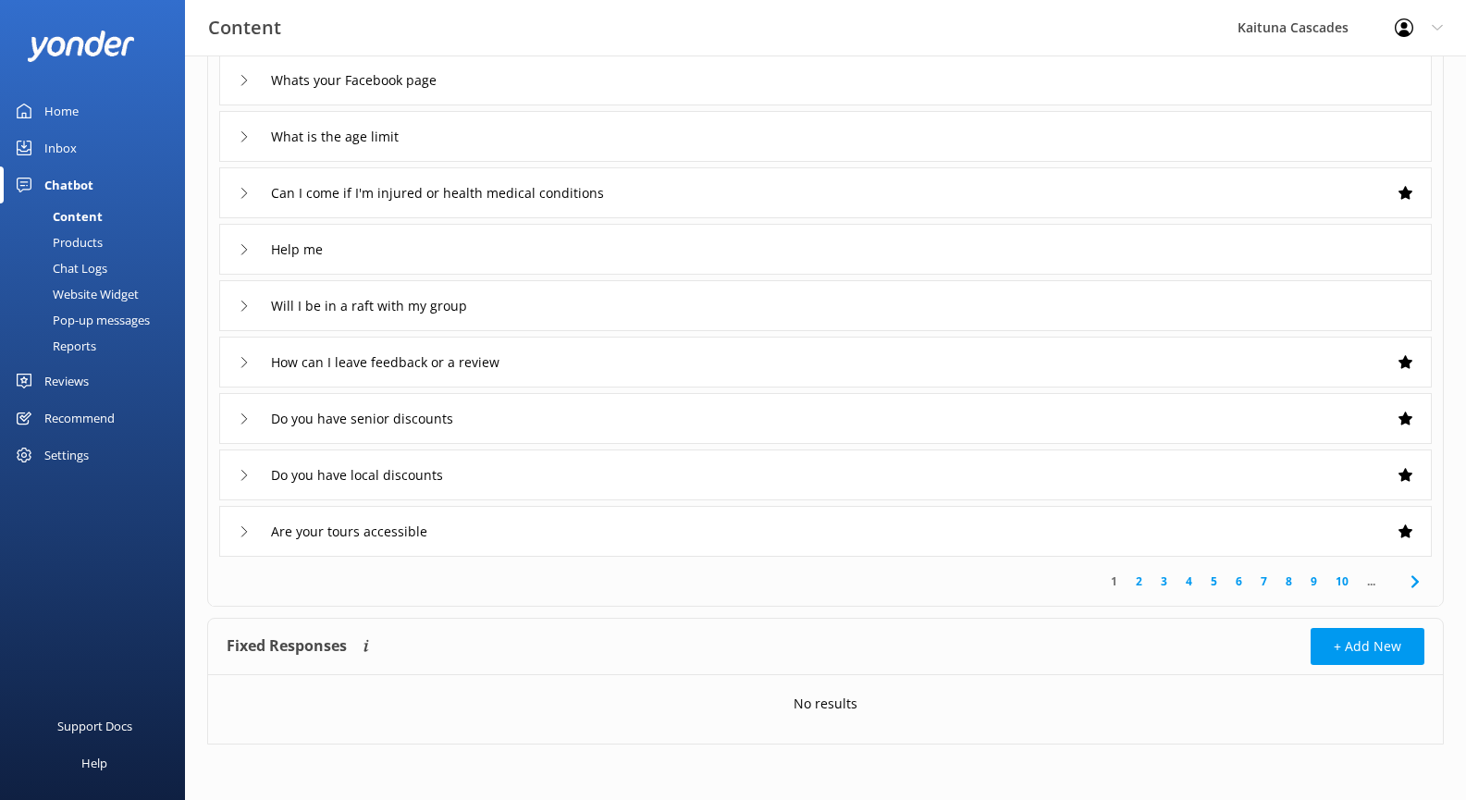
click at [252, 473] on div "Do you have local discounts" at bounding box center [350, 475] width 222 height 31
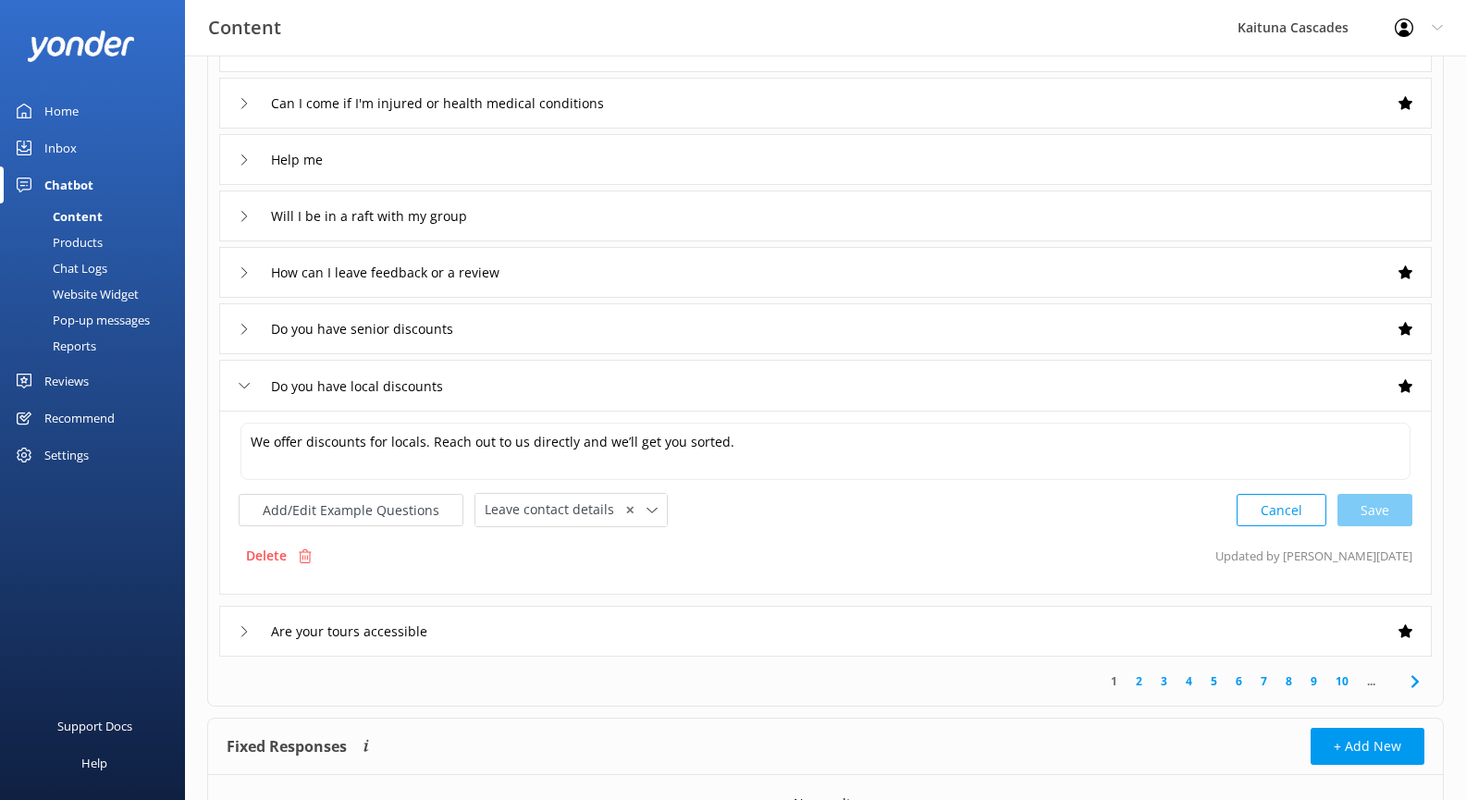
scroll to position [315, 0]
click at [243, 379] on icon at bounding box center [244, 382] width 11 height 11
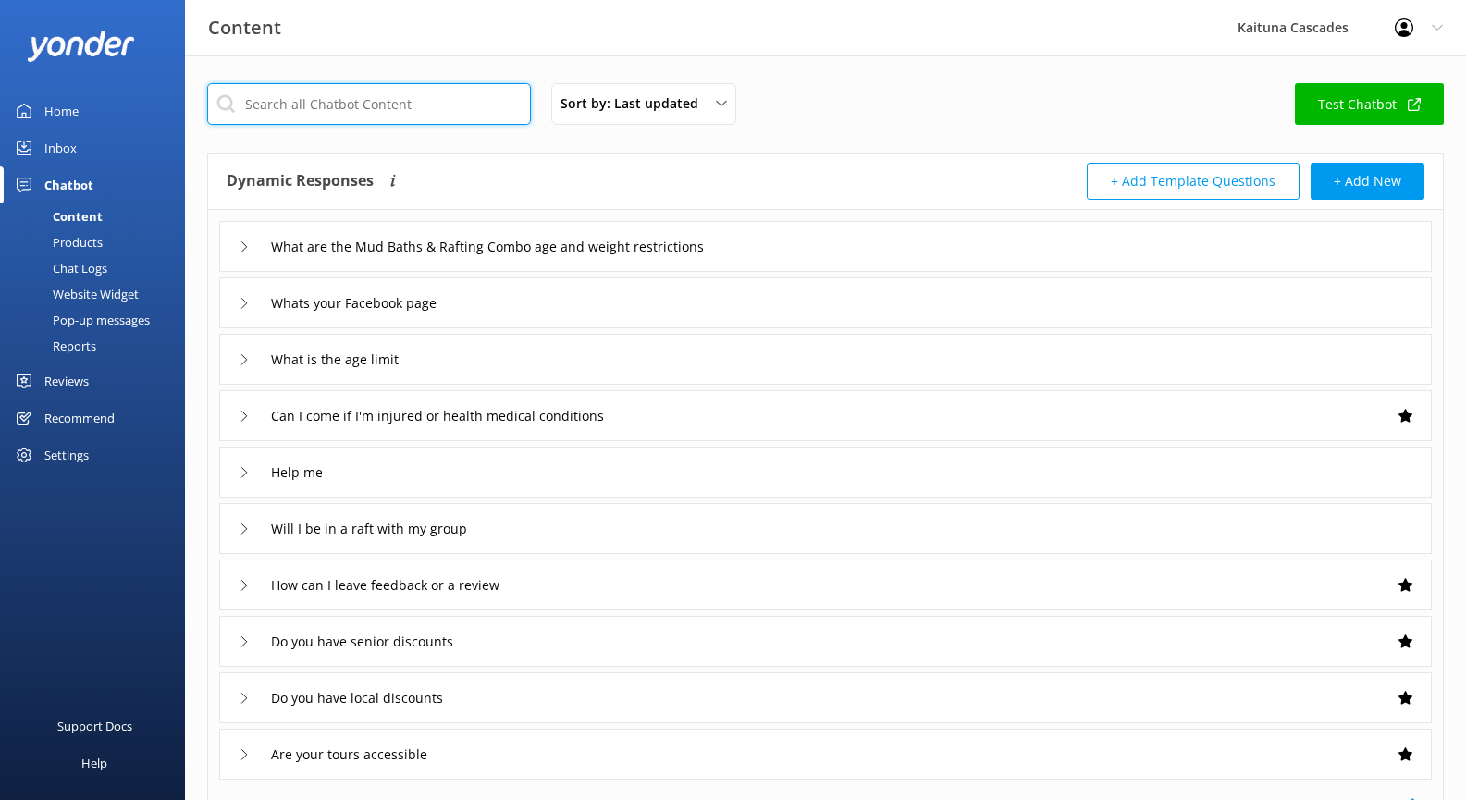
click at [461, 108] on input "text" at bounding box center [369, 104] width 324 height 42
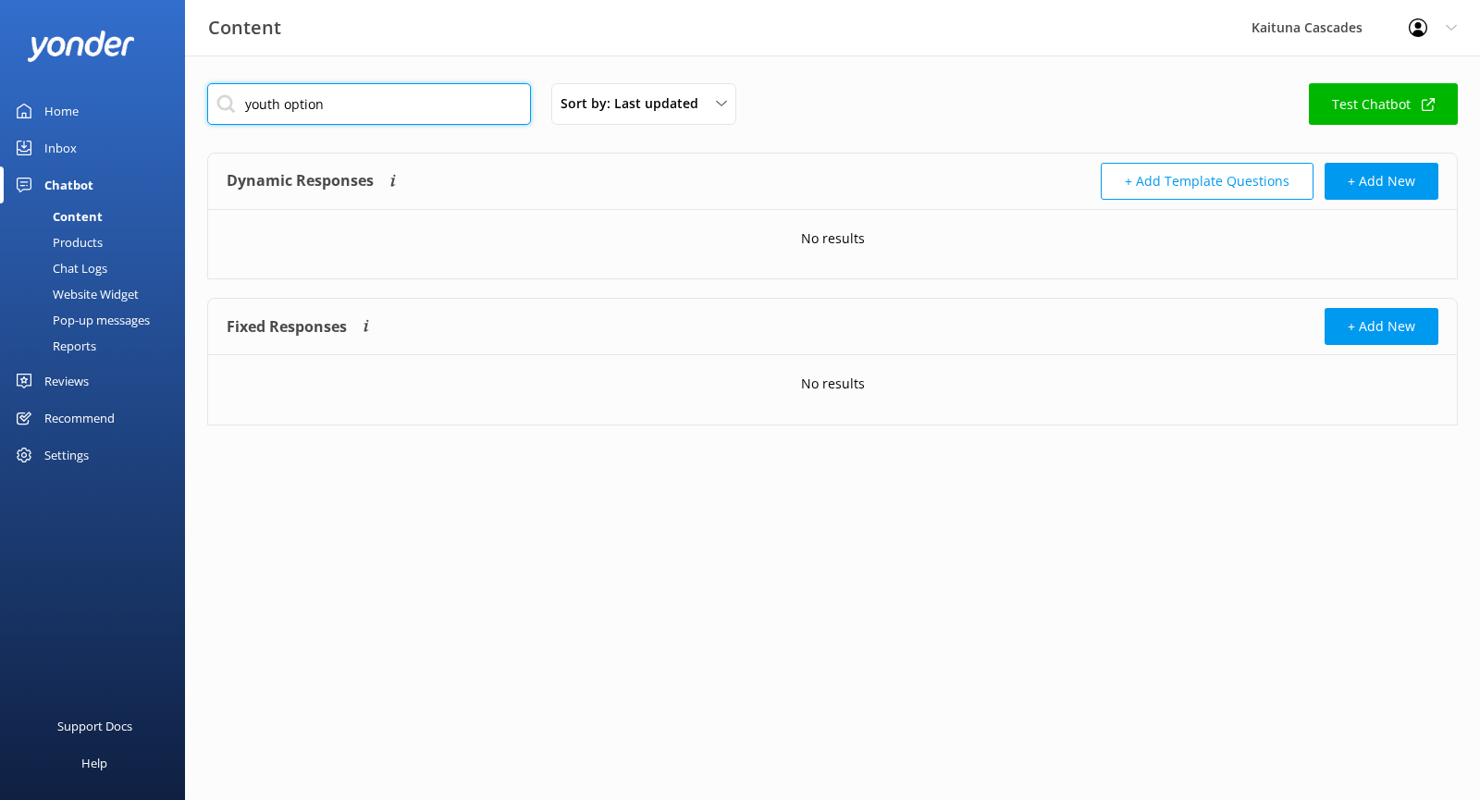
type input "youth option"
drag, startPoint x: 447, startPoint y: 105, endPoint x: 207, endPoint y: 136, distance: 241.6
click at [212, 132] on div "youth option Sort by: Last updated Title Last updated Test Chatbot" at bounding box center [832, 109] width 1250 height 53
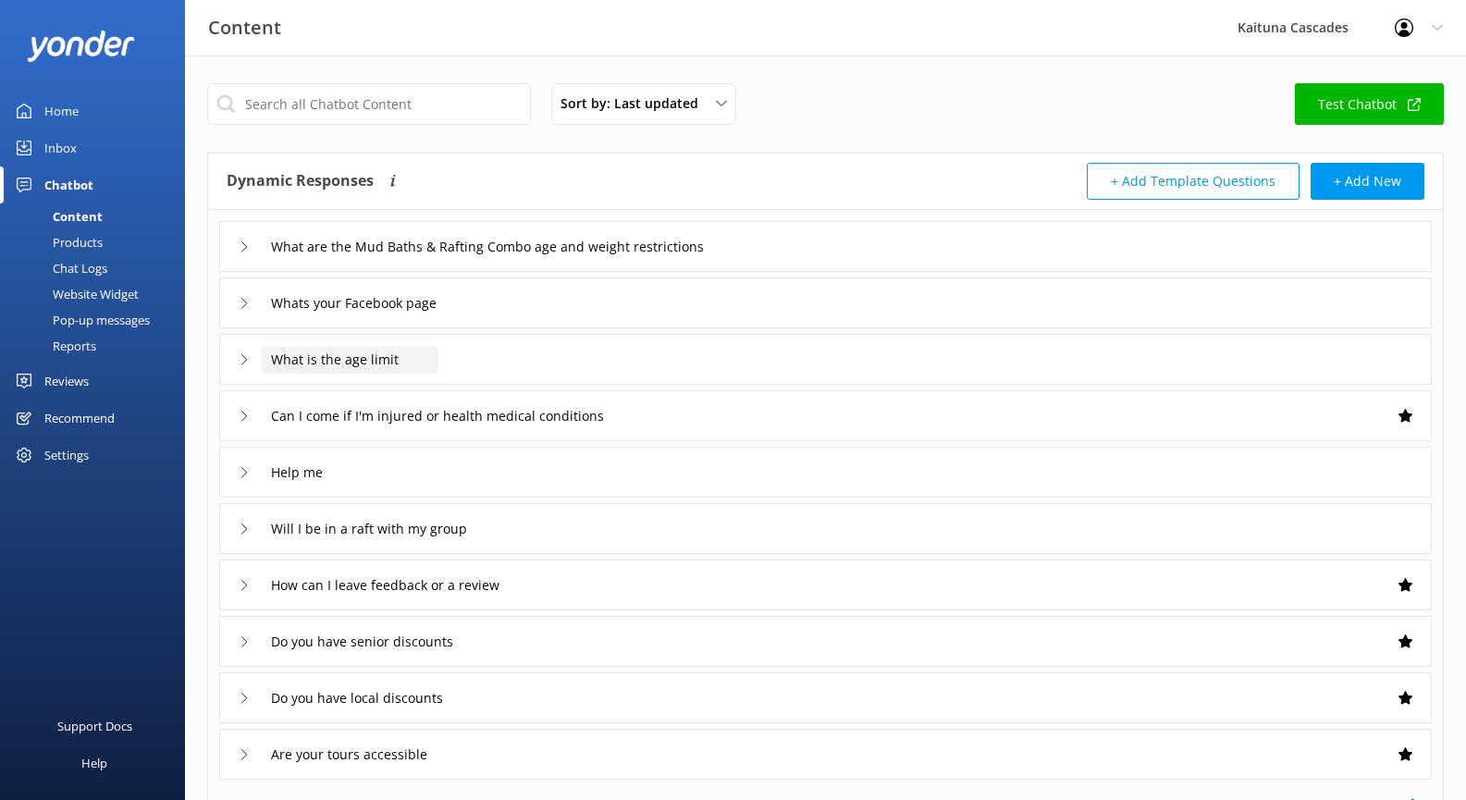
click at [352, 261] on input "What is the age limit" at bounding box center [516, 247] width 511 height 28
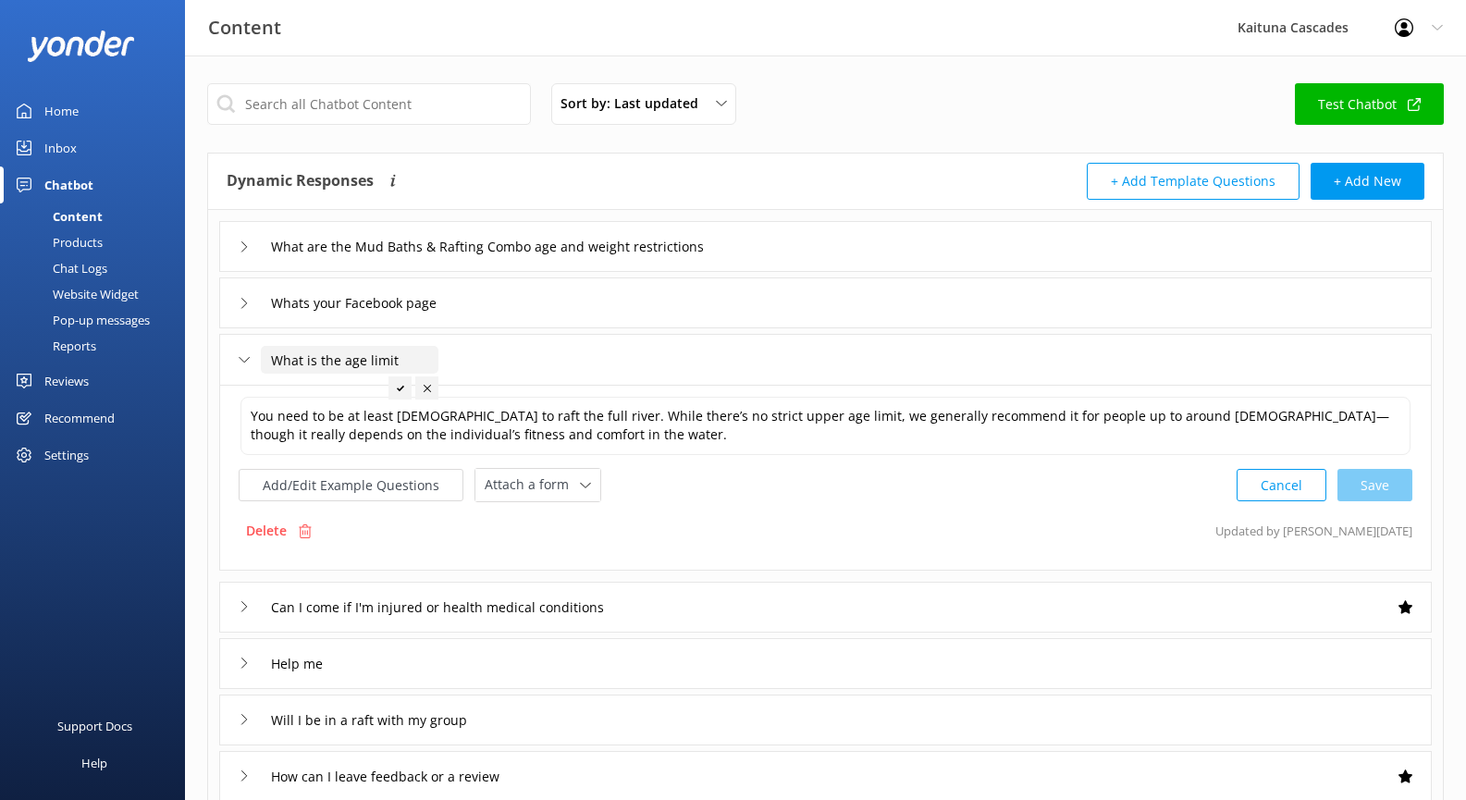
click at [723, 486] on div "Add/Edit Example Questions Attach a form Leave contact details Check availabili…" at bounding box center [826, 485] width 1174 height 34
click at [88, 266] on div "Chat Logs" at bounding box center [59, 268] width 96 height 26
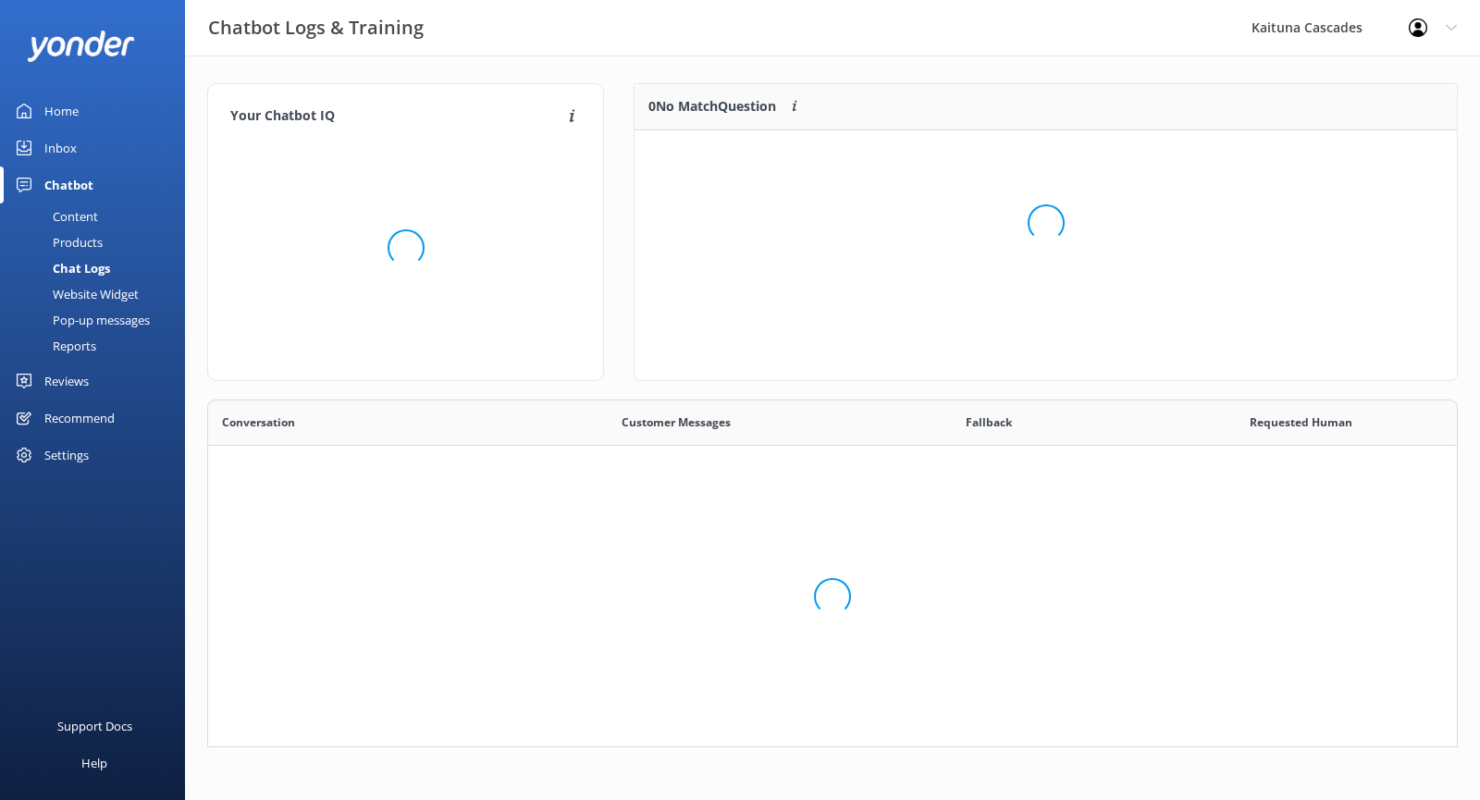
scroll to position [334, 1236]
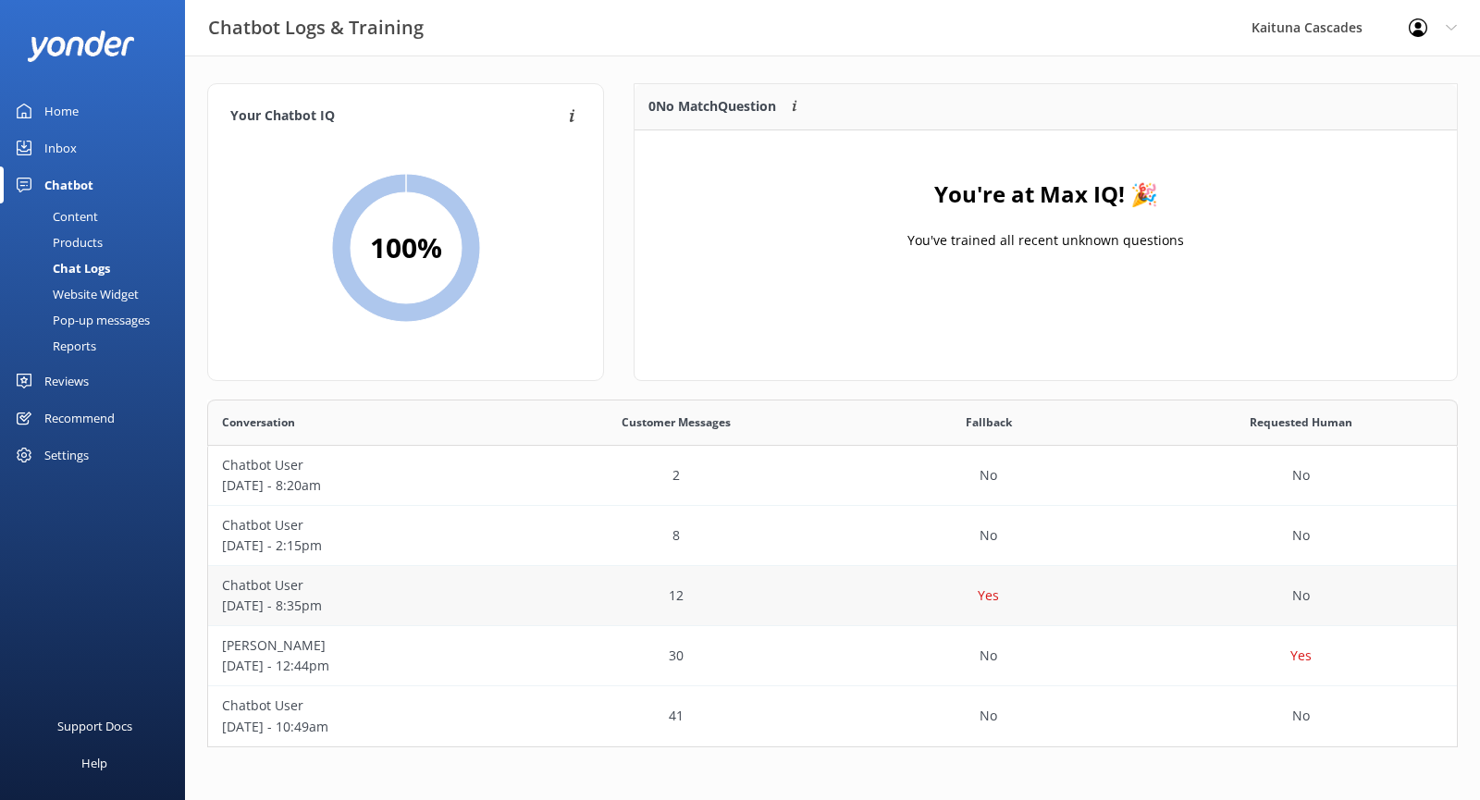
click at [279, 583] on p "Chatbot User" at bounding box center [364, 585] width 285 height 20
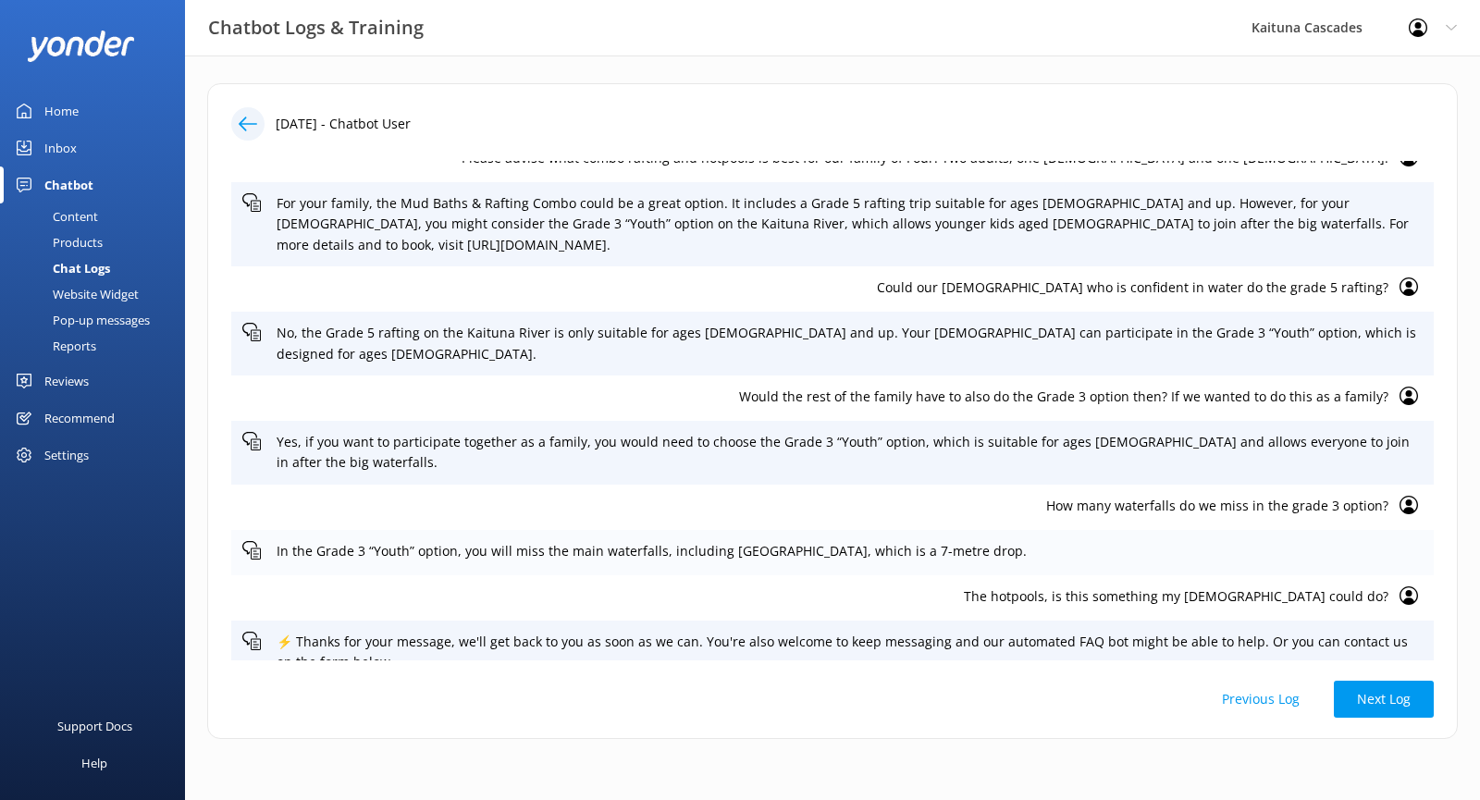
scroll to position [166, 0]
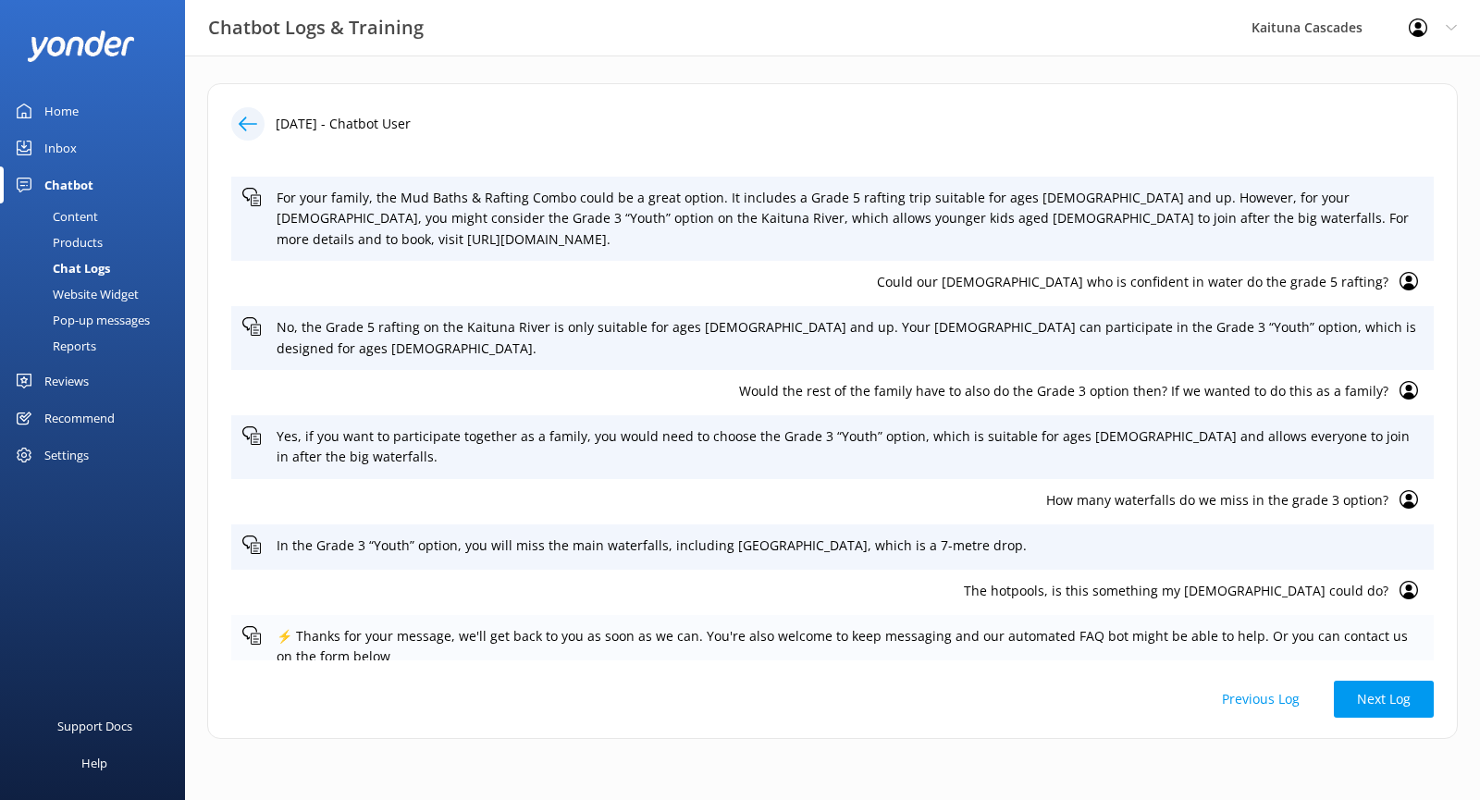
click at [1353, 626] on p "⚡ Thanks for your message, we'll get back to you as soon as we can. You're also…" at bounding box center [850, 647] width 1146 height 42
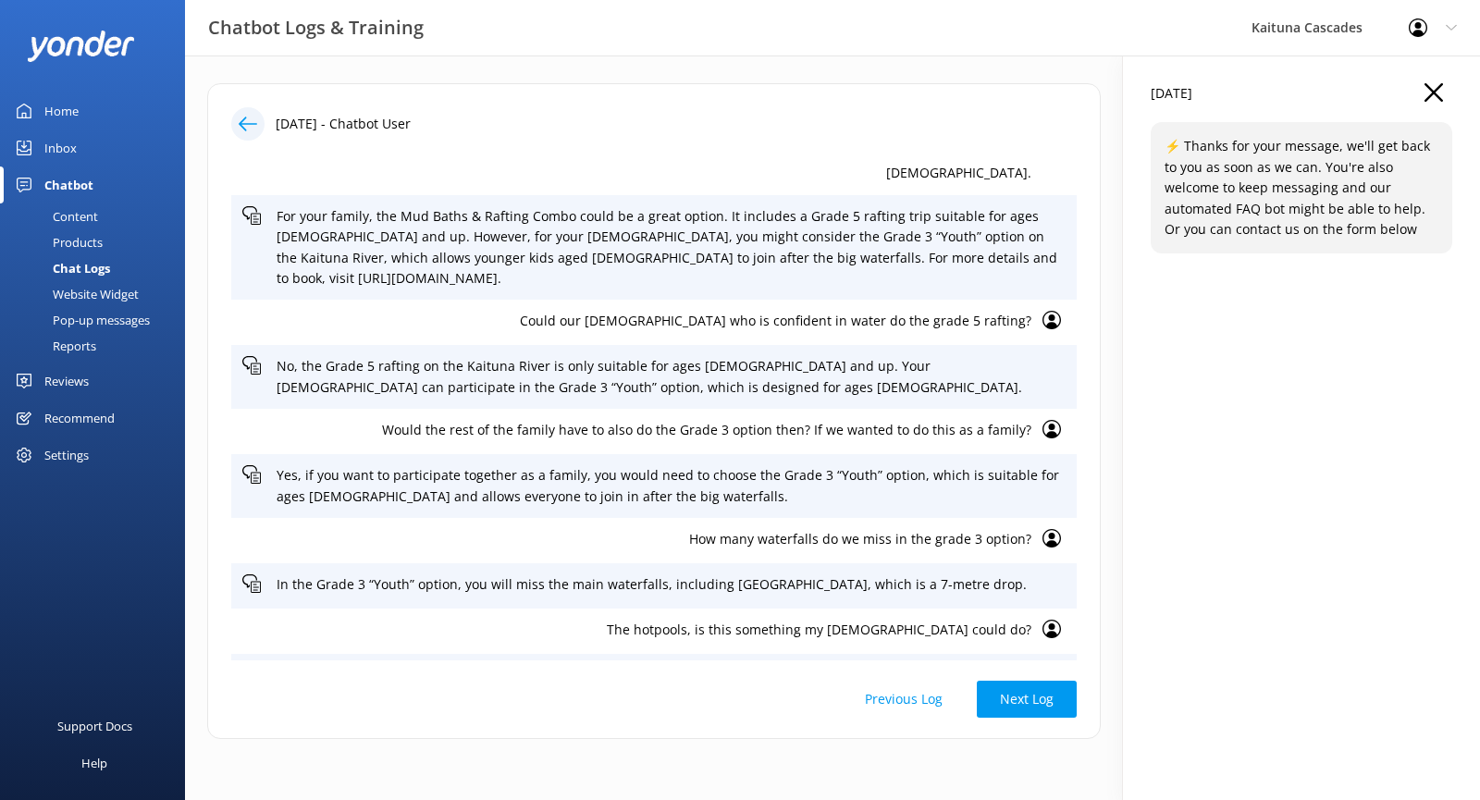
drag, startPoint x: 1437, startPoint y: 86, endPoint x: 1374, endPoint y: 179, distance: 112.6
click at [1437, 86] on icon at bounding box center [1433, 92] width 18 height 18
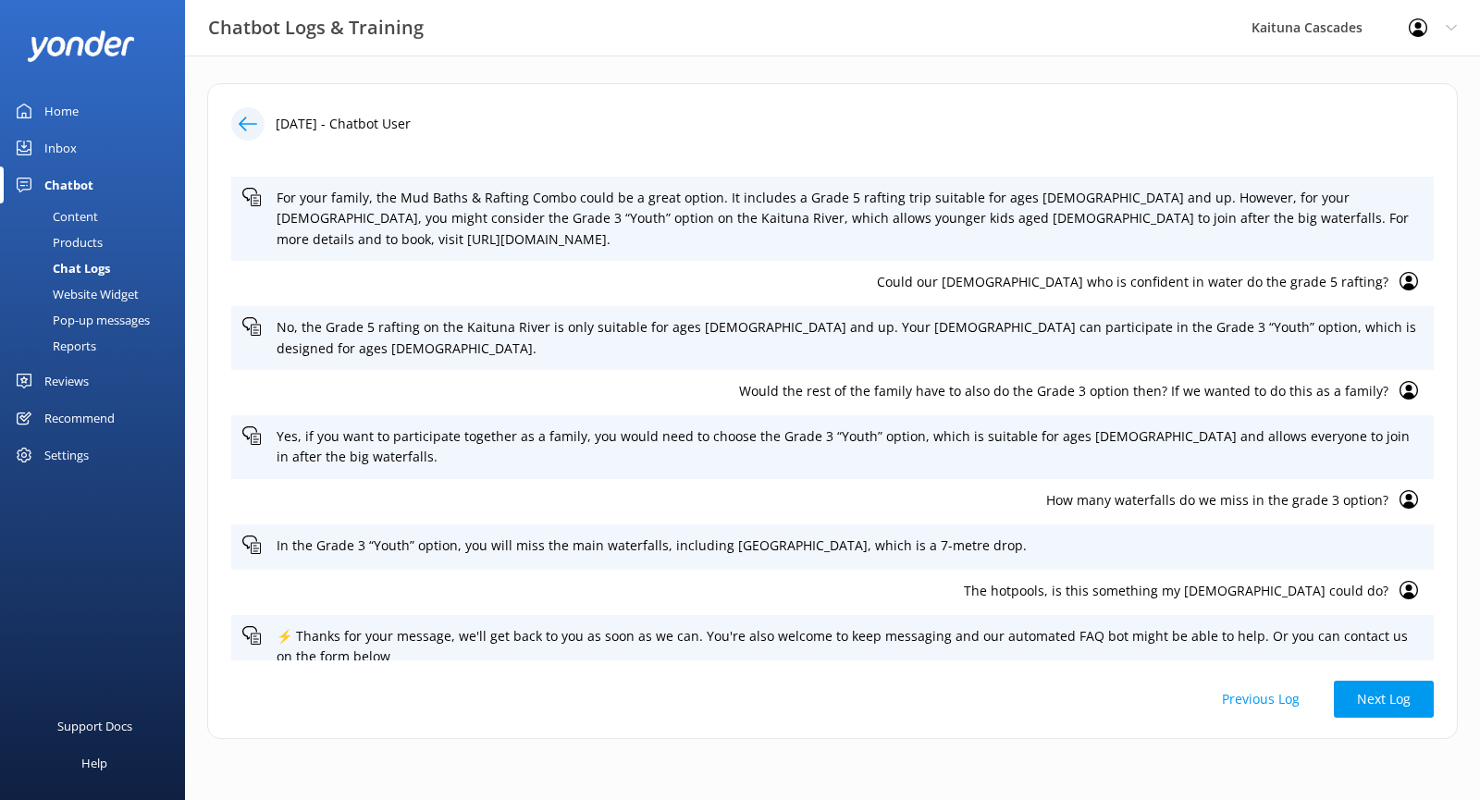
click at [1260, 581] on p "The hotpools, is this something my [DEMOGRAPHIC_DATA] could do?" at bounding box center [815, 591] width 1146 height 20
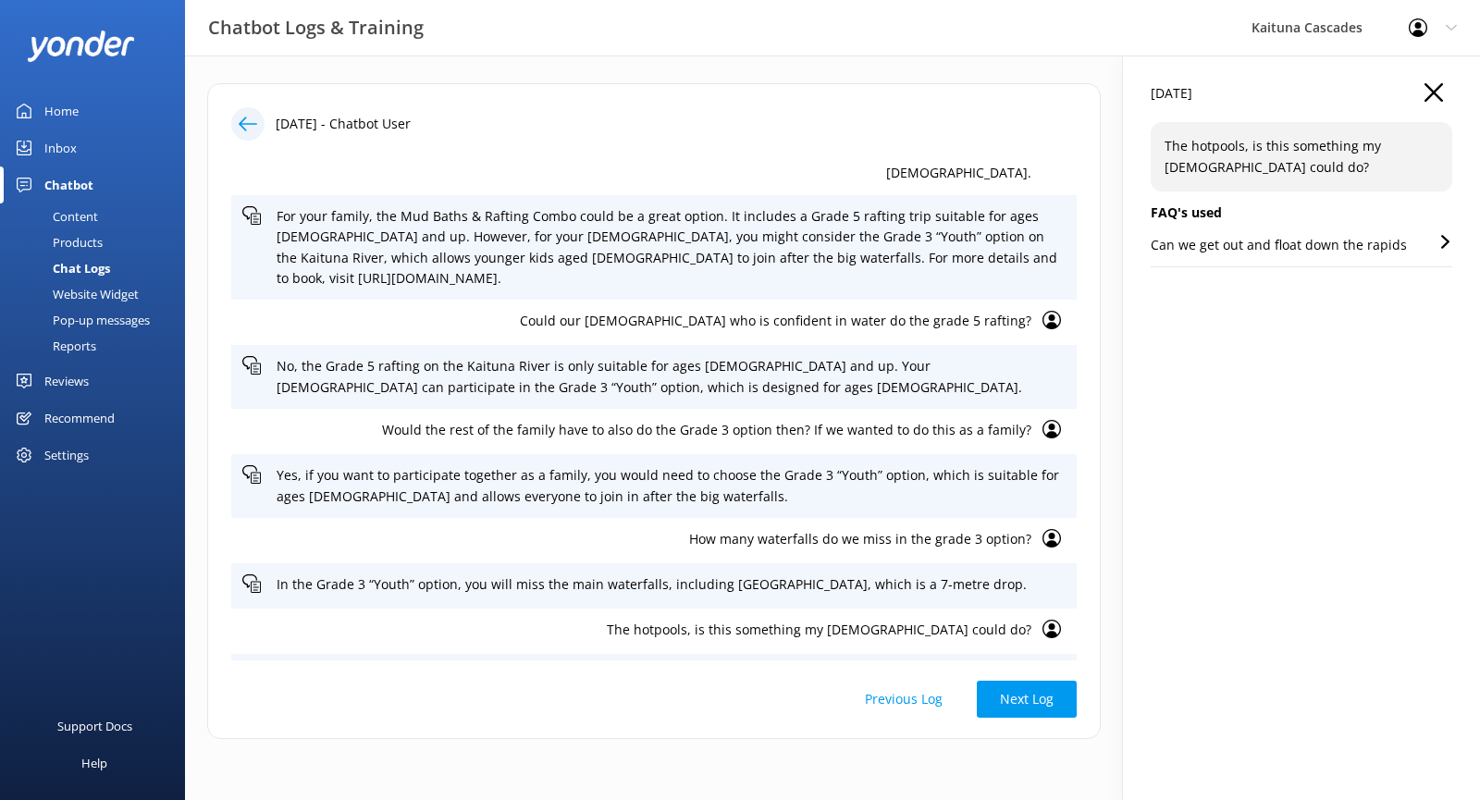
click at [871, 420] on p "Would the rest of the family have to also do the Grade 3 option then? If we wan…" at bounding box center [636, 430] width 789 height 20
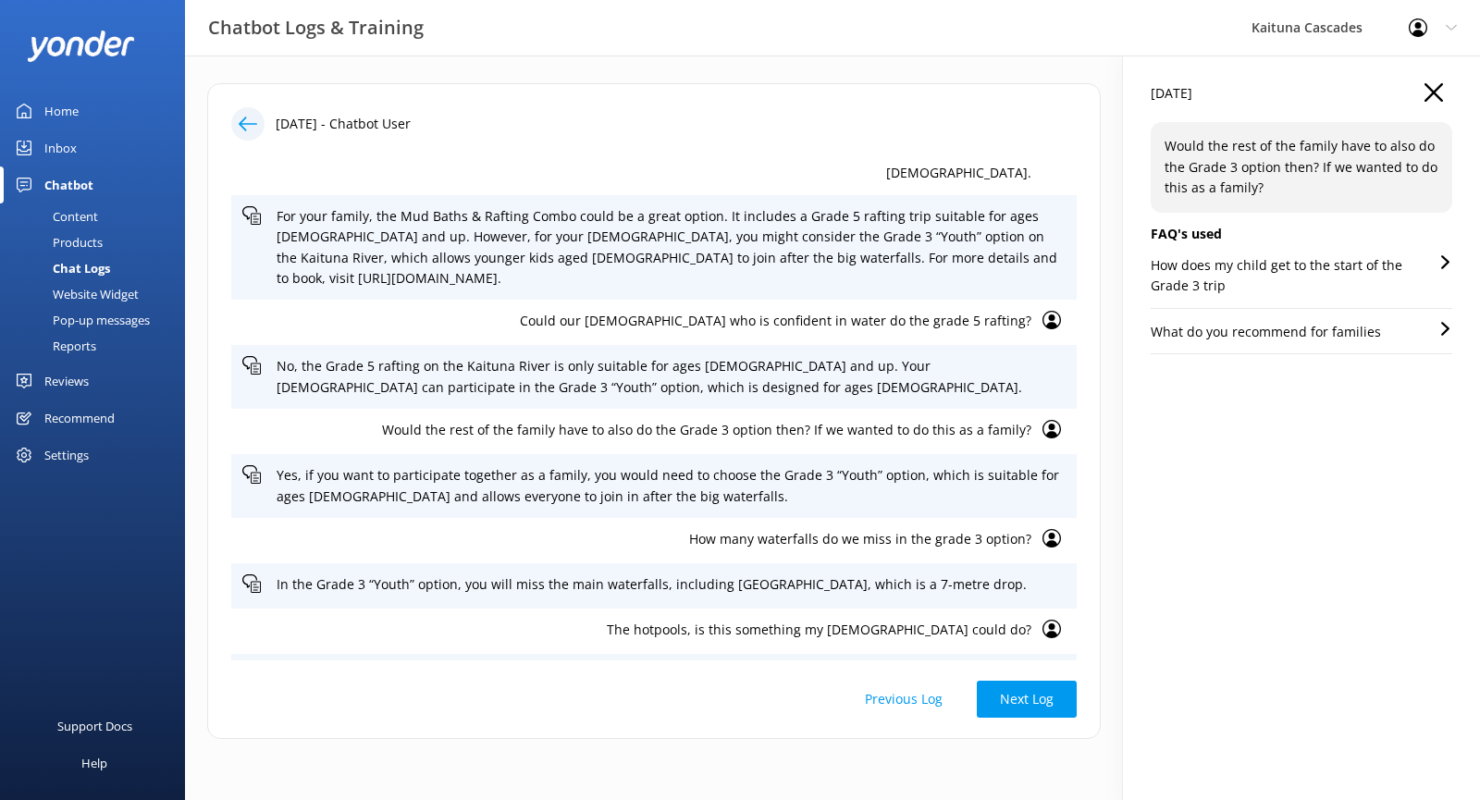
click at [550, 420] on p "Would the rest of the family have to also do the Grade 3 option then? If we wan…" at bounding box center [636, 430] width 789 height 20
click at [1338, 325] on p "What do you recommend for families" at bounding box center [1265, 332] width 230 height 20
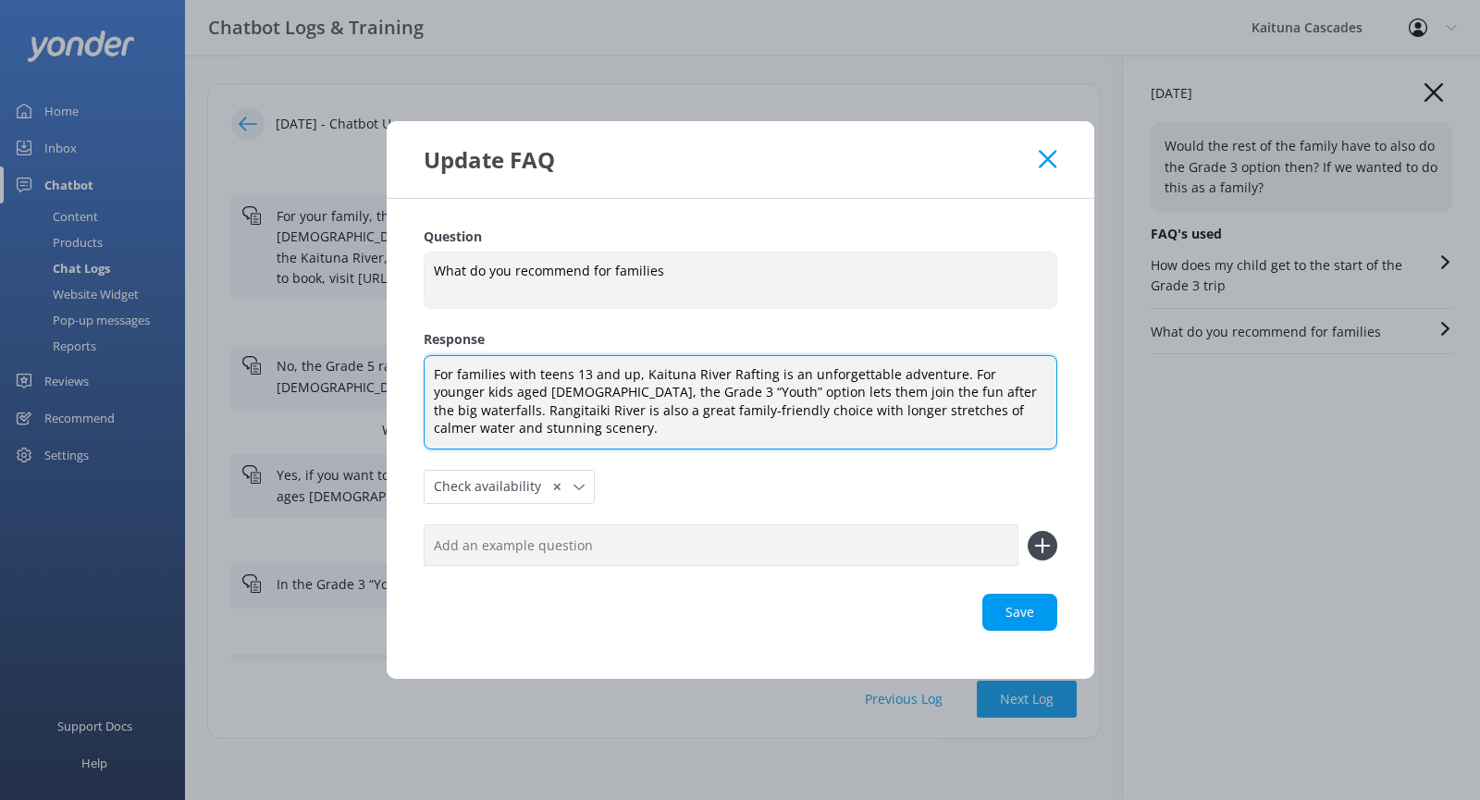
drag, startPoint x: 542, startPoint y: 430, endPoint x: 533, endPoint y: 434, distance: 10.0
click at [533, 432] on textarea "For families with teens 13 and up, Kaituna River Rafting is an unforgettable ad…" at bounding box center [741, 402] width 634 height 94
click at [555, 429] on textarea "For families with teens 13 and up, Kaituna River Rafting is an unforgettable ad…" at bounding box center [741, 402] width 634 height 94
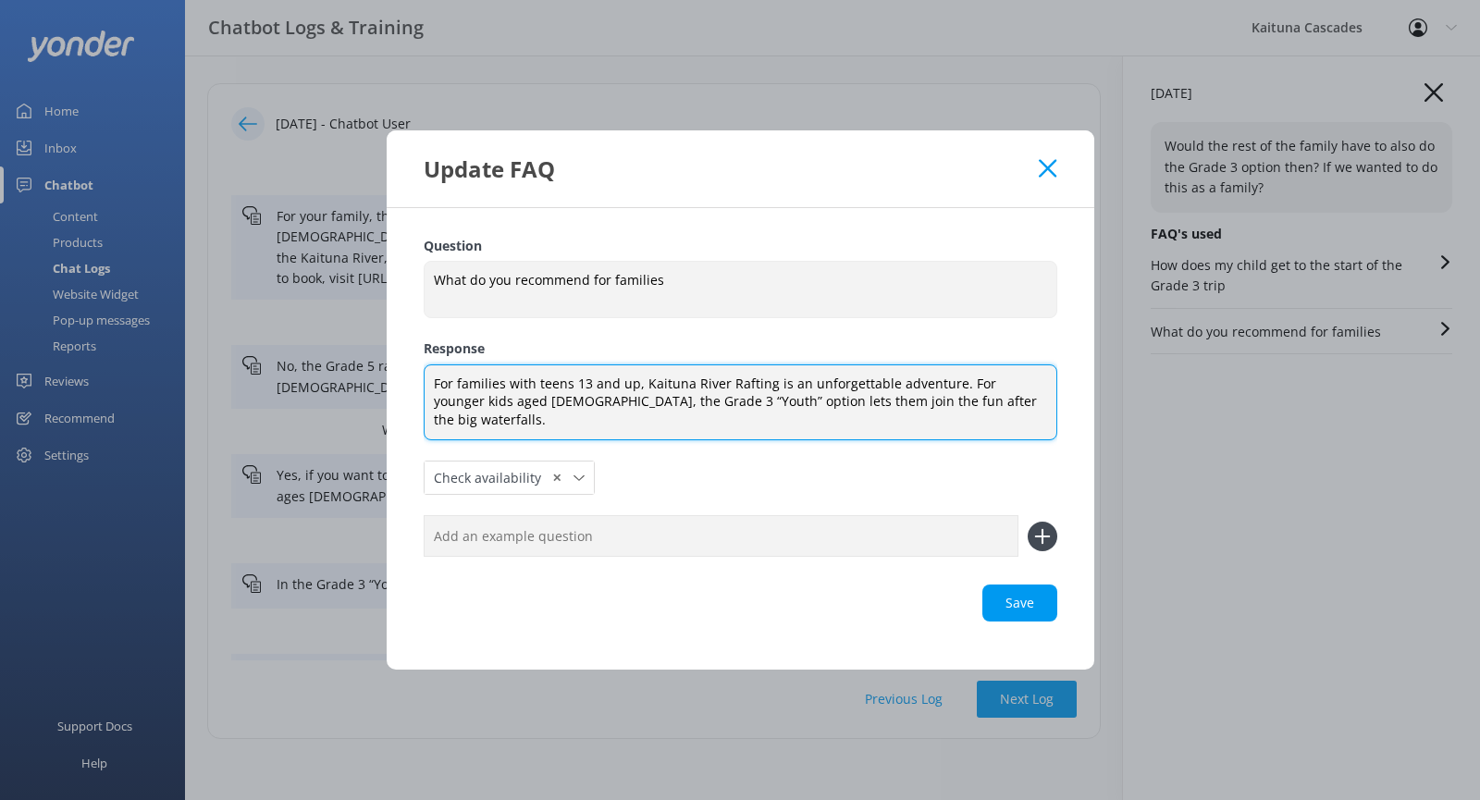
click at [796, 405] on textarea "For families with teens 13 and up, Kaituna River Rafting is an unforgettable ad…" at bounding box center [741, 402] width 634 height 77
click at [1005, 415] on textarea "For families with teens 13 and up, Kaituna River Rafting is an unforgettable ad…" at bounding box center [741, 402] width 634 height 77
click at [797, 410] on textarea "For families with teens 13 and up, Kaituna River Rafting is an unforgettable ad…" at bounding box center [741, 402] width 634 height 77
click at [817, 411] on textarea "For families with teens 13 and up, Kaituna River Rafting is an unforgettable ad…" at bounding box center [741, 402] width 634 height 77
click at [895, 409] on textarea "For families with teens 13 and up, Kaituna River Rafting is an unforgettable ad…" at bounding box center [741, 402] width 634 height 77
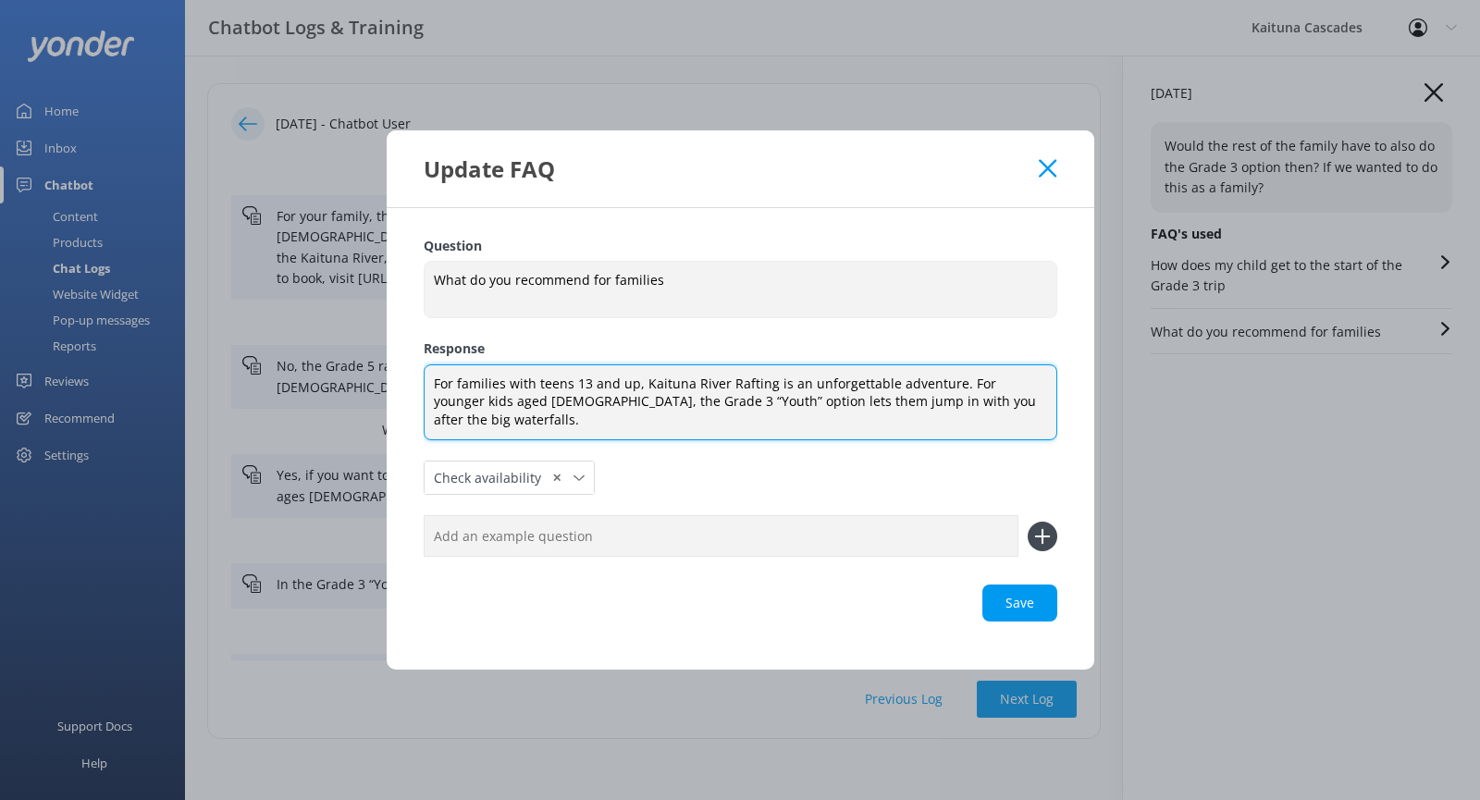
click at [1020, 415] on textarea "For families with teens 13 and up, Kaituna River Rafting is an unforgettable ad…" at bounding box center [741, 402] width 634 height 77
click at [603, 430] on textarea "For families with teens 13 and up, Kaituna River Rafting is an unforgettable ad…" at bounding box center [741, 402] width 634 height 77
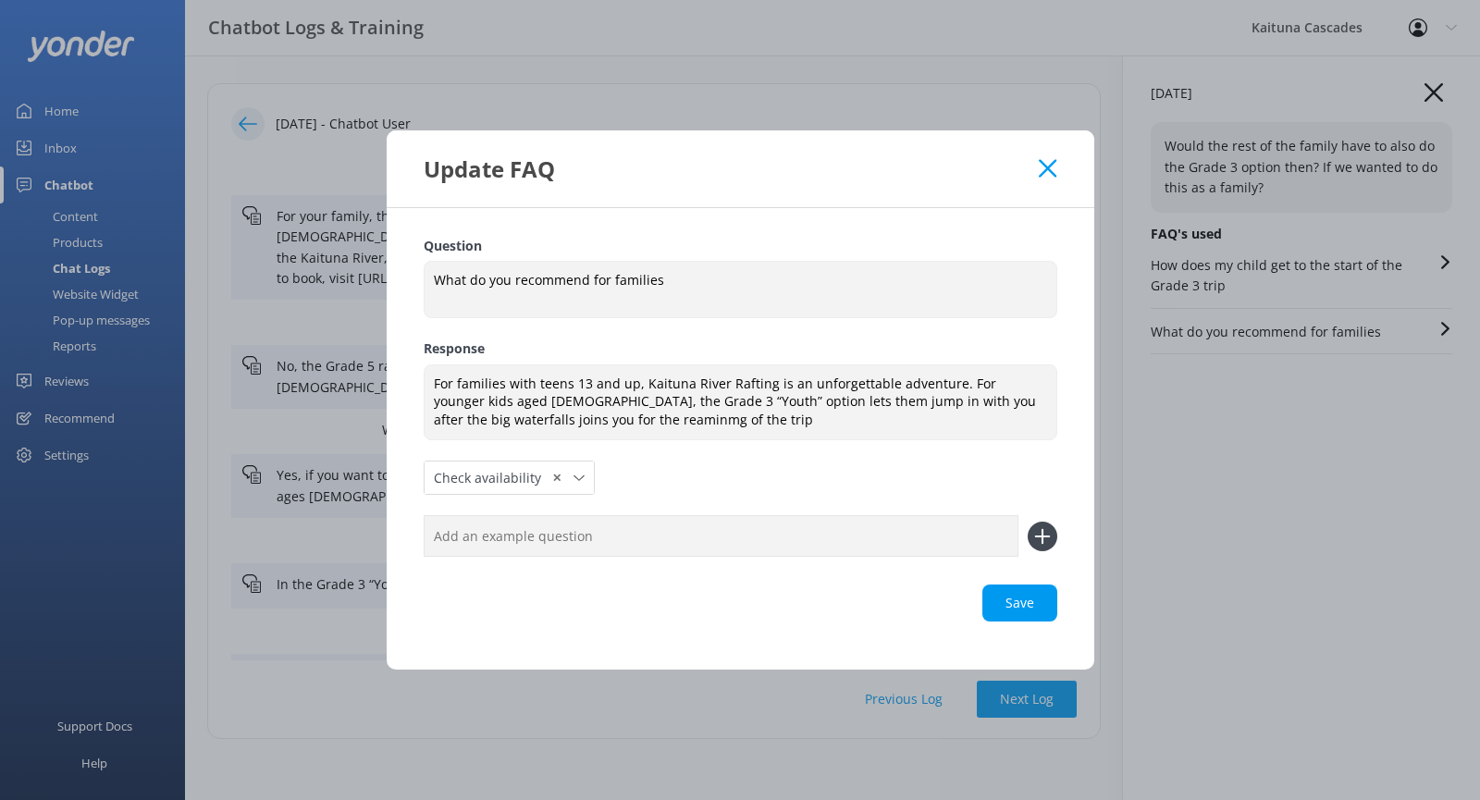
drag, startPoint x: 536, startPoint y: 424, endPoint x: 646, endPoint y: 457, distance: 114.1
click at [751, 513] on div "Question What do you recommend for families What do you recommend for families …" at bounding box center [741, 439] width 634 height 407
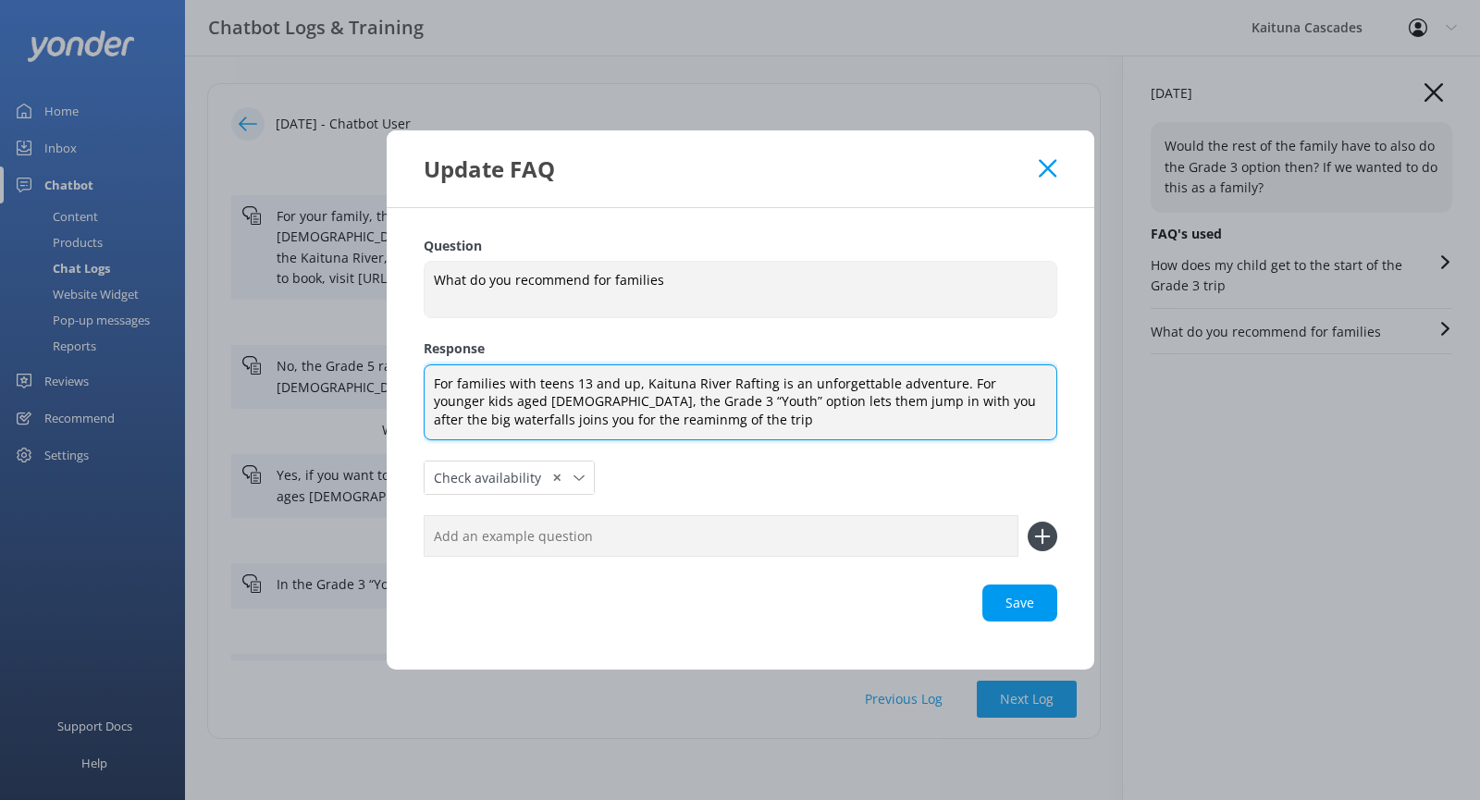
click at [534, 420] on textarea "For families with teens 13 and up, Kaituna River Rafting is an unforgettable ad…" at bounding box center [741, 402] width 634 height 77
click at [634, 424] on textarea "For families with teens 13 and up, Kaituna River Rafting is an unforgettable ad…" at bounding box center [741, 402] width 634 height 77
click at [546, 416] on textarea "For families with teens 13 and up, Kaituna River Rafting is an unforgettable ad…" at bounding box center [741, 402] width 634 height 77
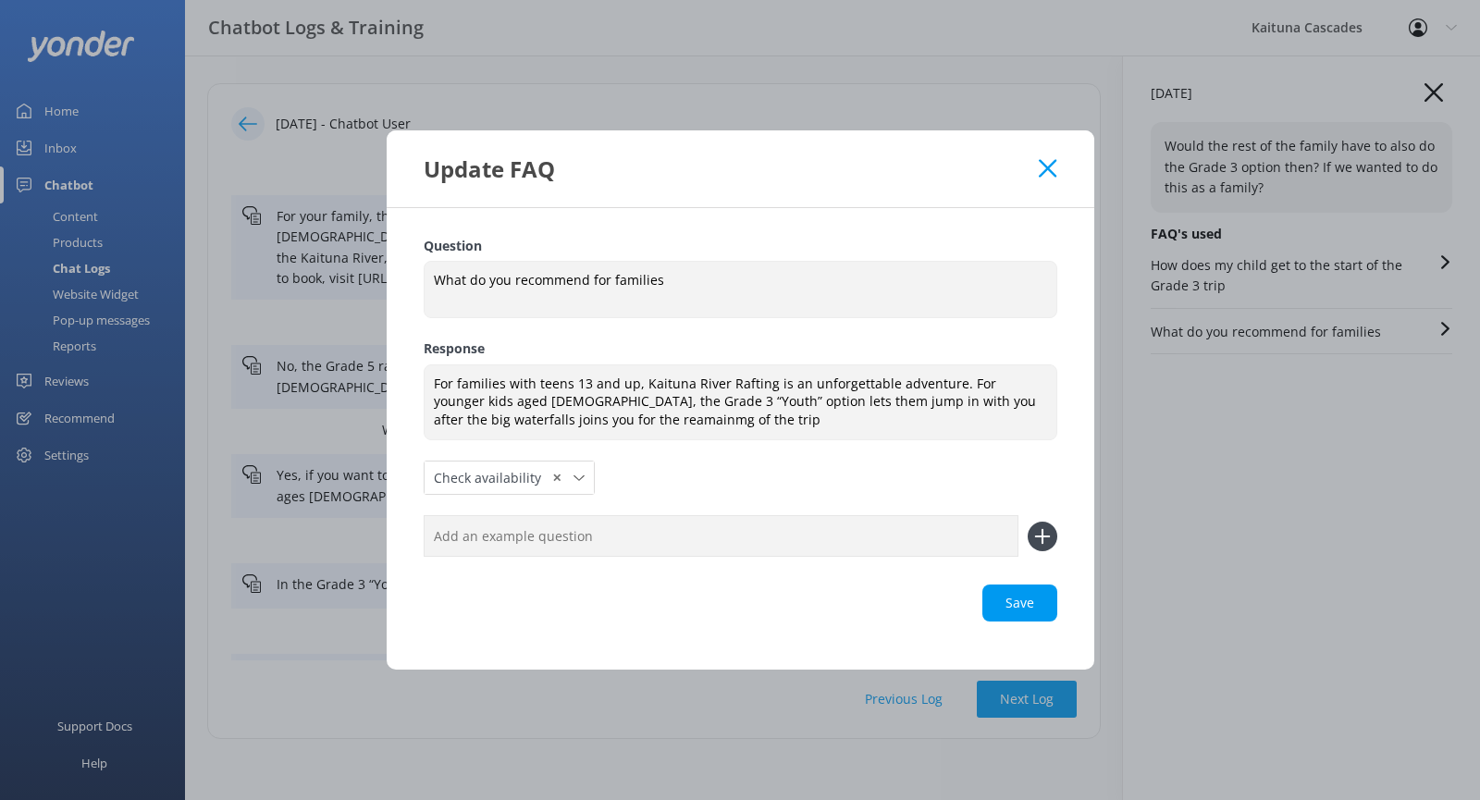
drag, startPoint x: 546, startPoint y: 415, endPoint x: 687, endPoint y: 454, distance: 146.7
click at [687, 455] on div "Question What do you recommend for families What do you recommend for families …" at bounding box center [741, 439] width 634 height 407
drag, startPoint x: 568, startPoint y: 421, endPoint x: 644, endPoint y: 467, distance: 88.8
click at [644, 467] on div "Question What do you recommend for families What do you recommend for families …" at bounding box center [741, 439] width 634 height 407
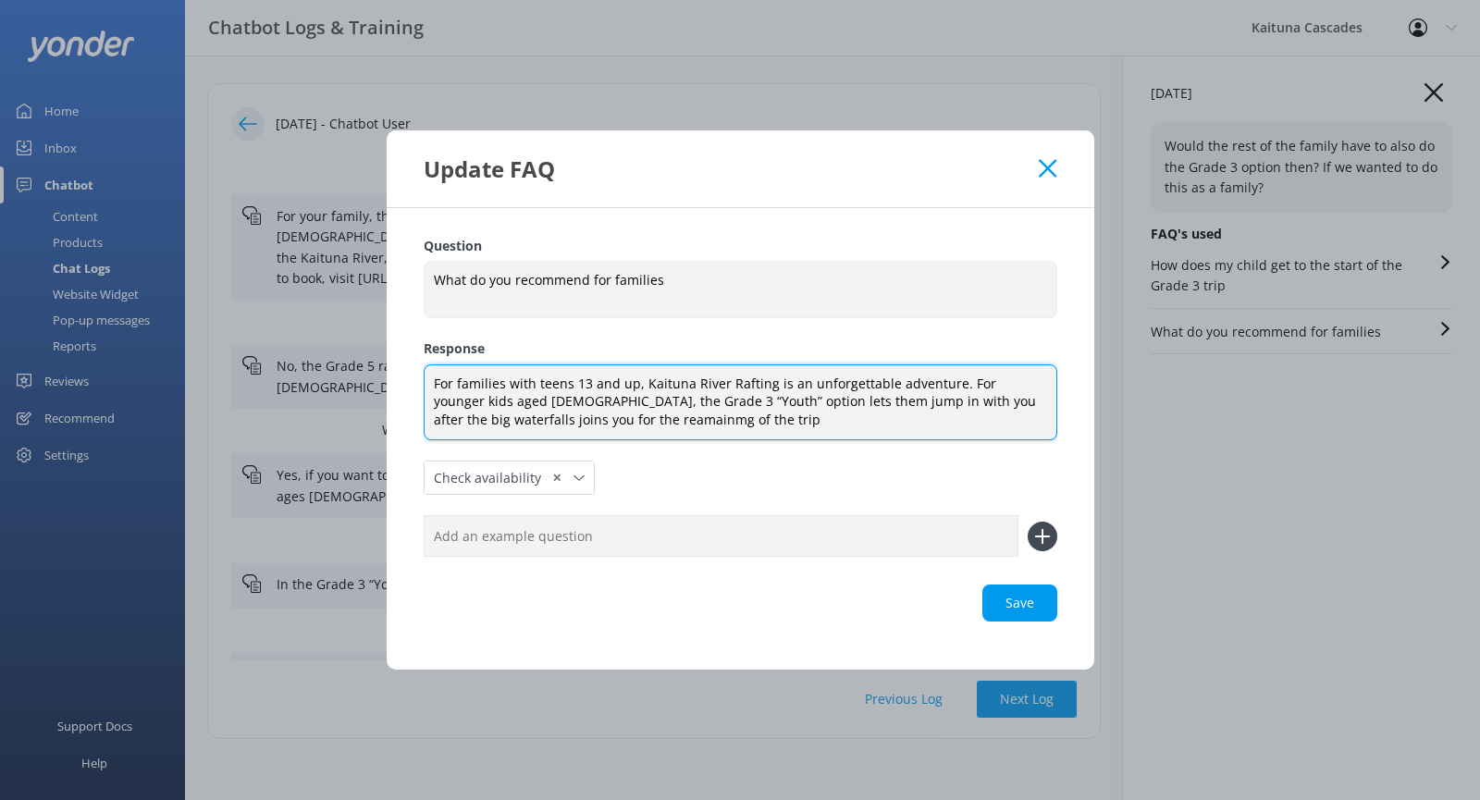
click at [572, 419] on textarea "For families with teens 13 and up, Kaituna River Rafting is an unforgettable ad…" at bounding box center [741, 402] width 634 height 77
click at [661, 423] on textarea "For families with teens 13 and up, Kaituna River Rafting is an unforgettable ad…" at bounding box center [741, 402] width 634 height 77
click at [1015, 400] on textarea "For families with teens 13 and up, Kaituna River Rafting is an unforgettable ad…" at bounding box center [741, 402] width 634 height 77
drag, startPoint x: 1048, startPoint y: 402, endPoint x: 1015, endPoint y: 398, distance: 32.7
click at [1015, 398] on textarea "For families with teens 13 and up, Kaituna River Rafting is an unforgettable ad…" at bounding box center [741, 402] width 634 height 77
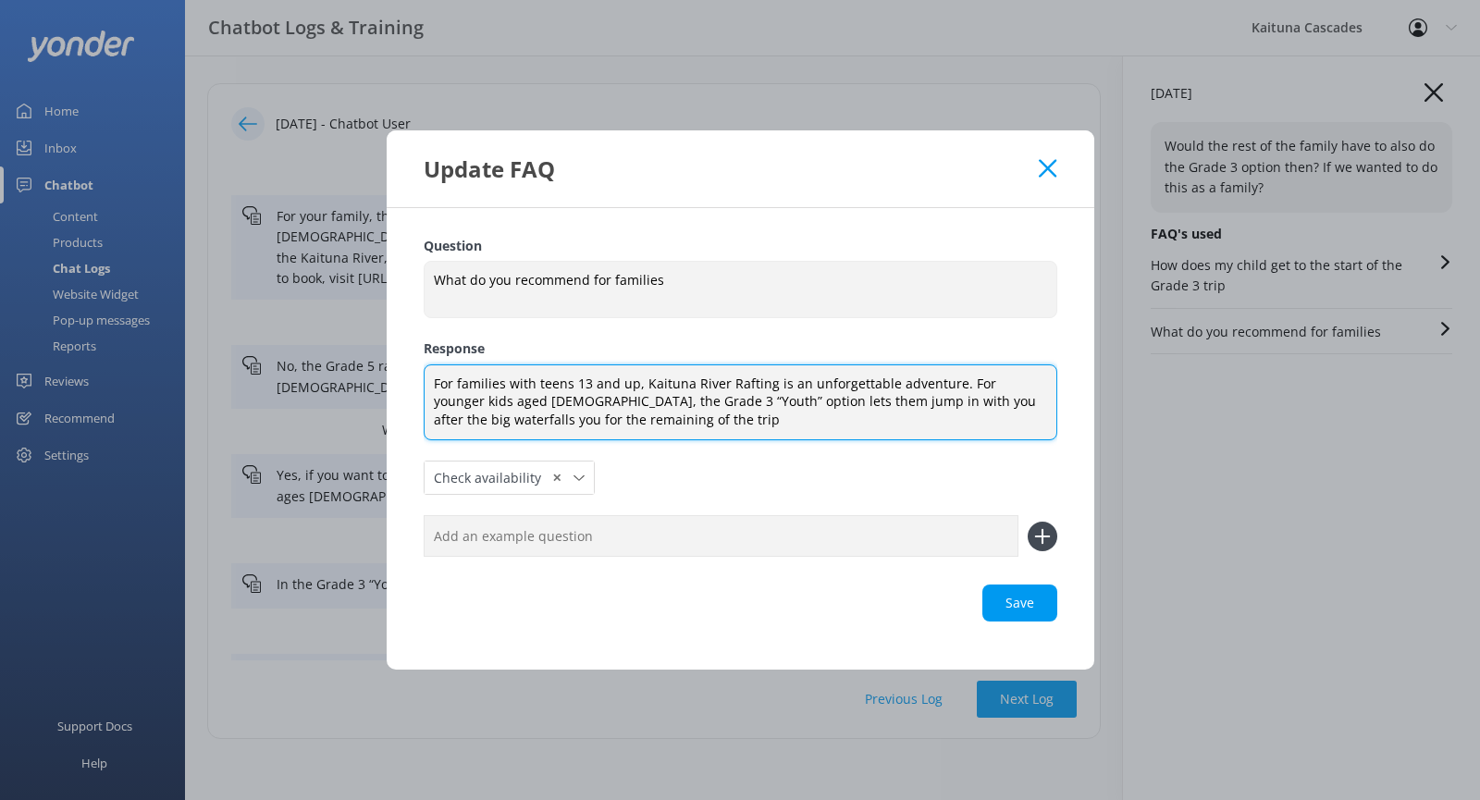
click at [1041, 402] on textarea "For families with teens 13 and up, Kaituna River Rafting is an unforgettable ad…" at bounding box center [741, 402] width 634 height 77
click at [1037, 406] on textarea "For families with teens 13 and up, Kaituna River Rafting is an unforgettable ad…" at bounding box center [741, 402] width 634 height 77
drag, startPoint x: 594, startPoint y: 417, endPoint x: 429, endPoint y: 416, distance: 164.6
click at [429, 416] on textarea "For families with teens 13 and up, Kaituna River Rafting is an unforgettable ad…" at bounding box center [741, 402] width 634 height 77
click at [1038, 590] on div "Save" at bounding box center [741, 602] width 634 height 37
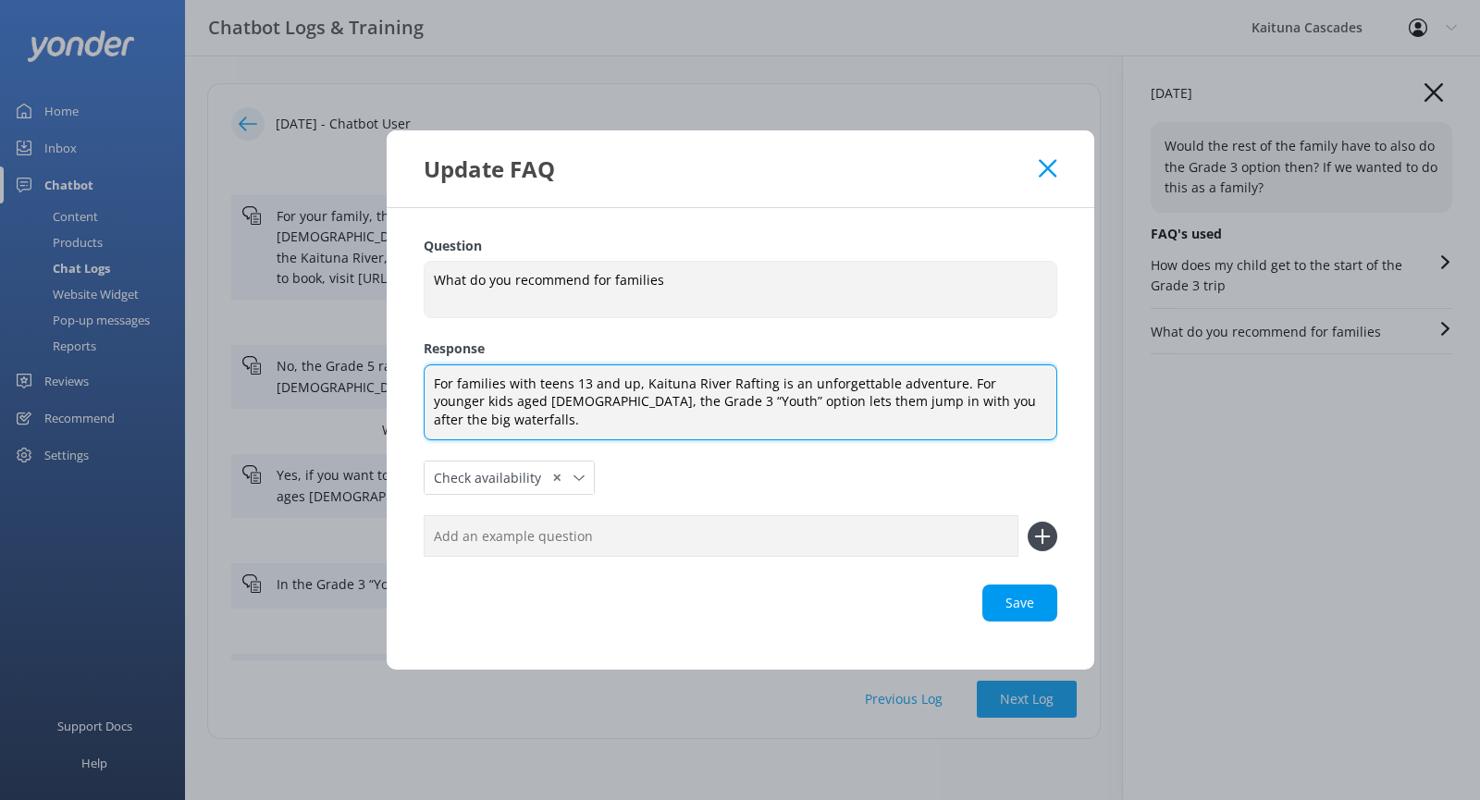
type textarea "For families with teens 13 and up, Kaituna River Rafting is an unforgettable ad…"
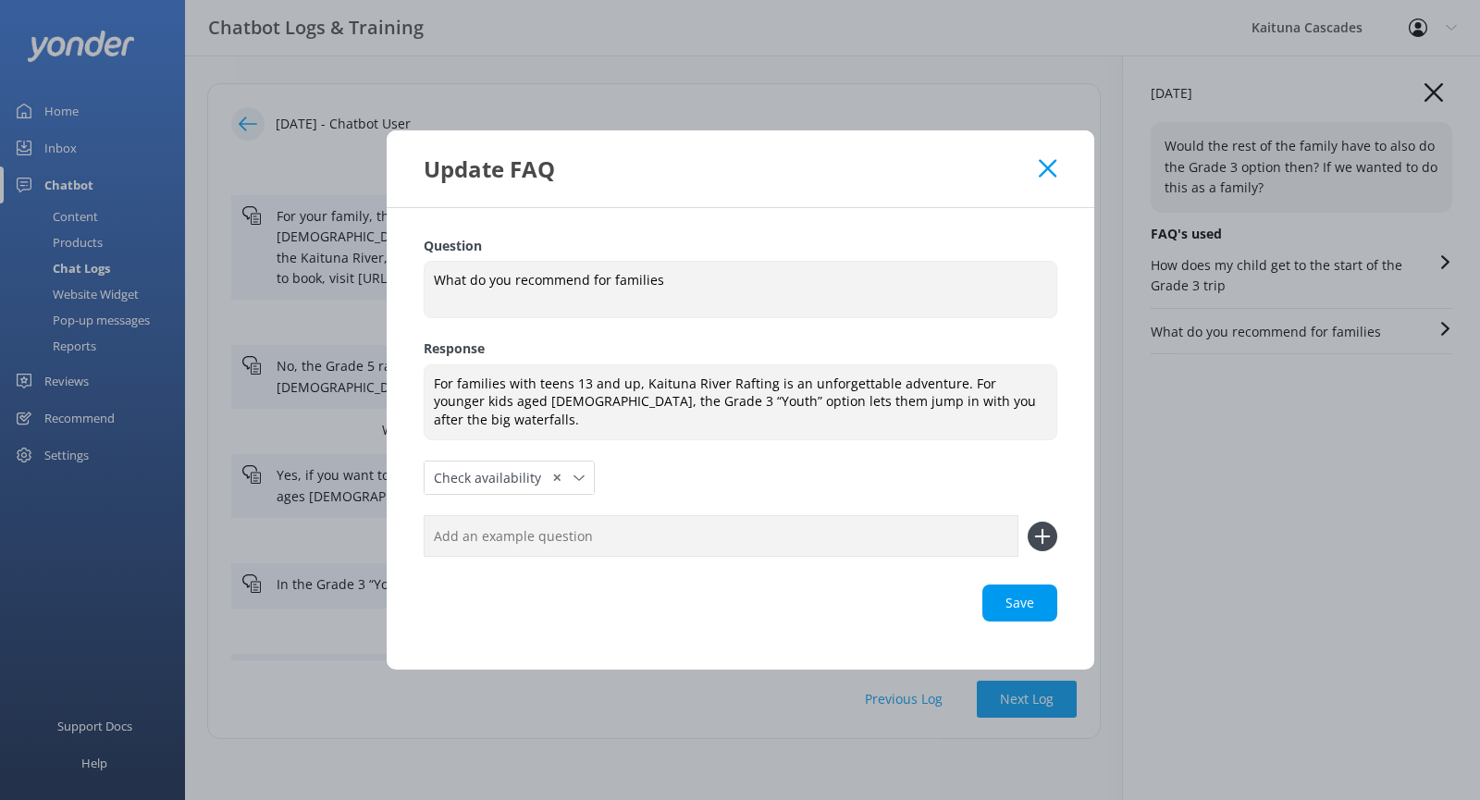
click at [666, 524] on input "text" at bounding box center [721, 536] width 595 height 42
click at [1052, 173] on use at bounding box center [1048, 168] width 18 height 18
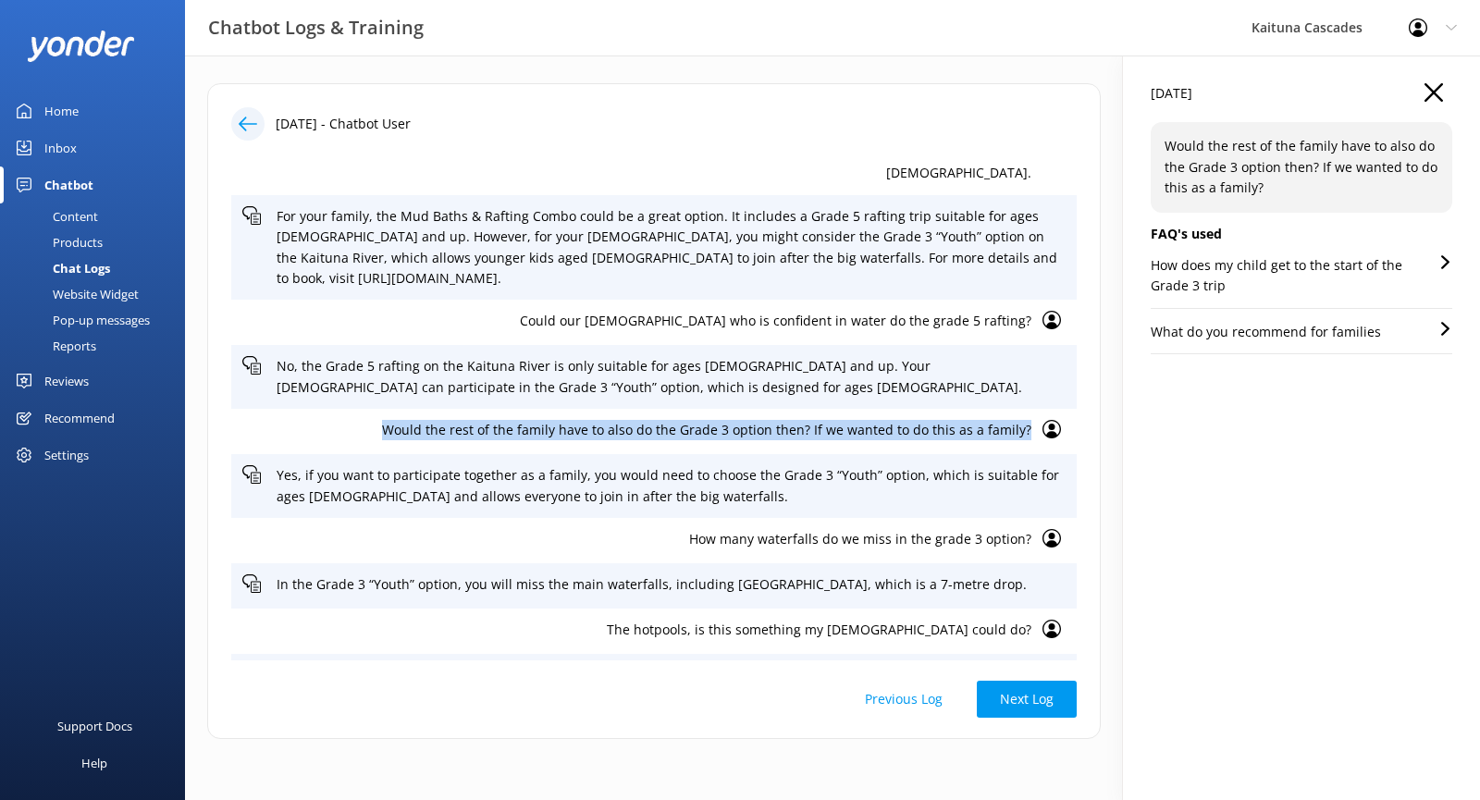
drag, startPoint x: 385, startPoint y: 409, endPoint x: 1017, endPoint y: 413, distance: 632.6
click at [1017, 420] on p "Would the rest of the family have to also do the Grade 3 option then? If we wan…" at bounding box center [636, 430] width 789 height 20
copy p "Would the rest of the family have to also do the Grade 3 option then? If we wan…"
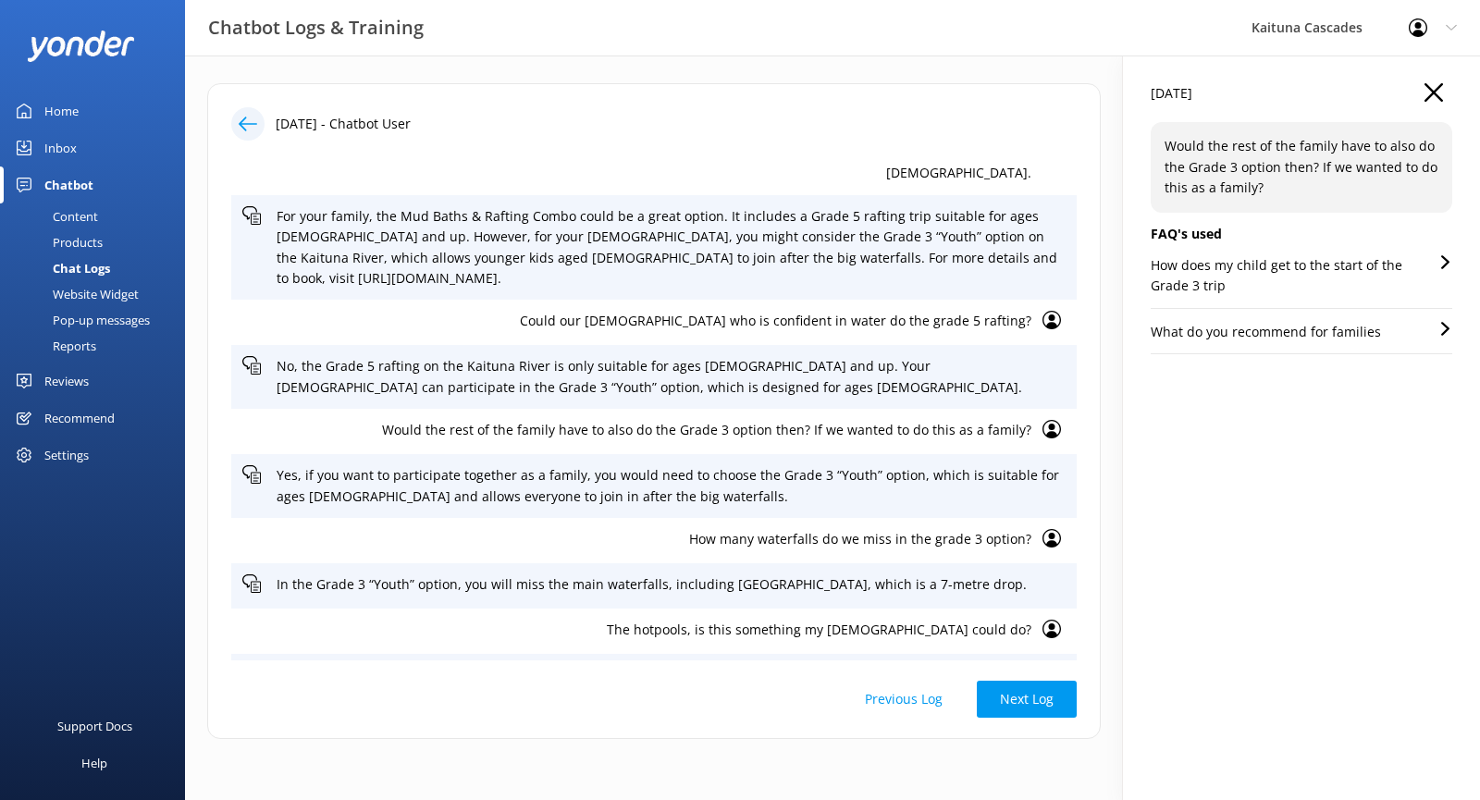
click at [1294, 192] on p "Would the rest of the family have to also do the Grade 3 option then? If we wan…" at bounding box center [1301, 167] width 274 height 62
click at [1293, 195] on p "Would the rest of the family have to also do the Grade 3 option then? If we wan…" at bounding box center [1301, 167] width 274 height 62
click at [1310, 273] on p "How does my child get to the start of the Grade 3 trip" at bounding box center [1294, 276] width 288 height 42
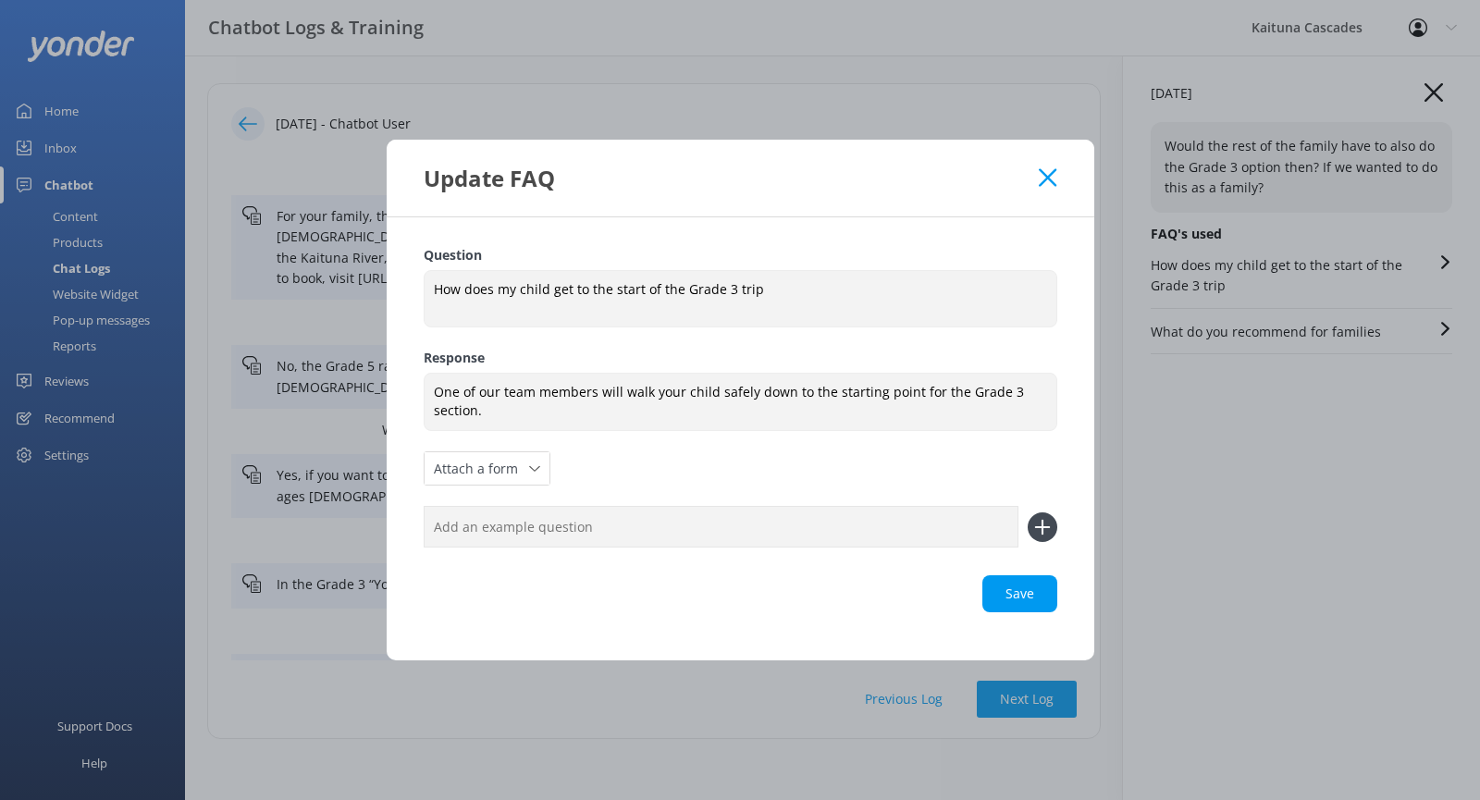
click at [1038, 192] on div "Update FAQ" at bounding box center [732, 178] width 616 height 31
click at [1052, 174] on use at bounding box center [1048, 177] width 18 height 18
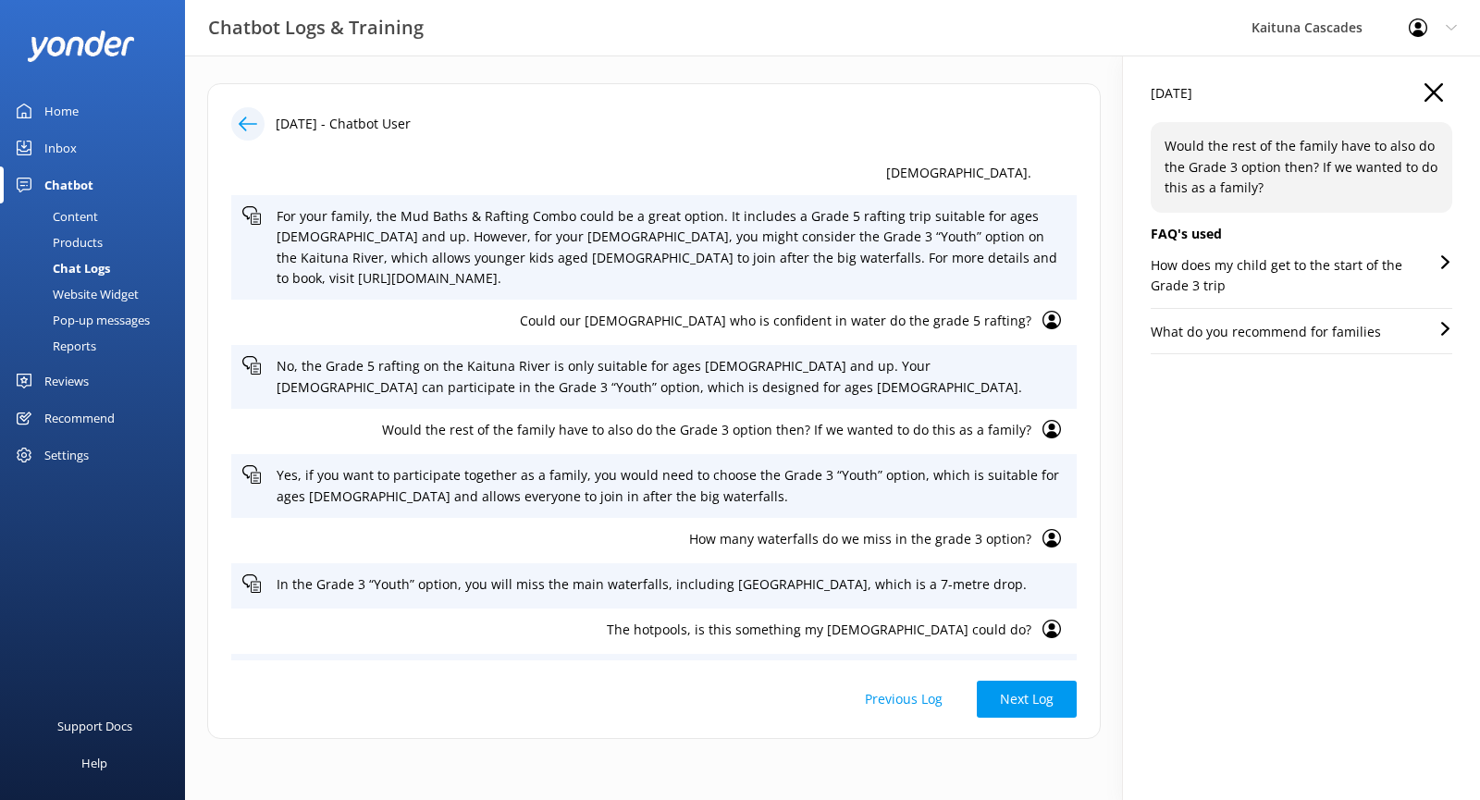
click at [1251, 342] on p "What do you recommend for families" at bounding box center [1265, 332] width 230 height 20
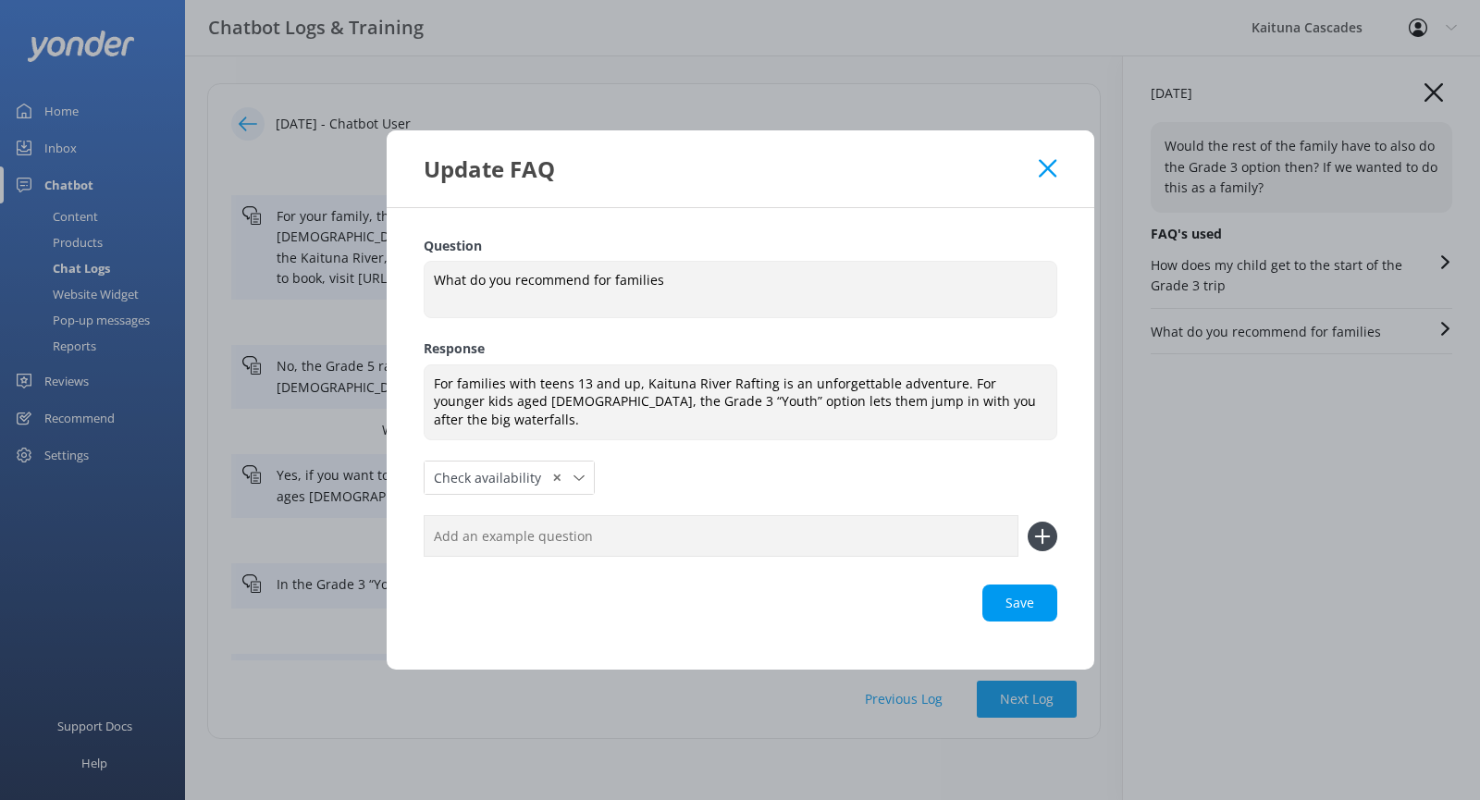
click at [584, 533] on input "text" at bounding box center [721, 536] width 595 height 42
paste input "Would the rest of the family have to also do the Grade 3 option then? If we wan…"
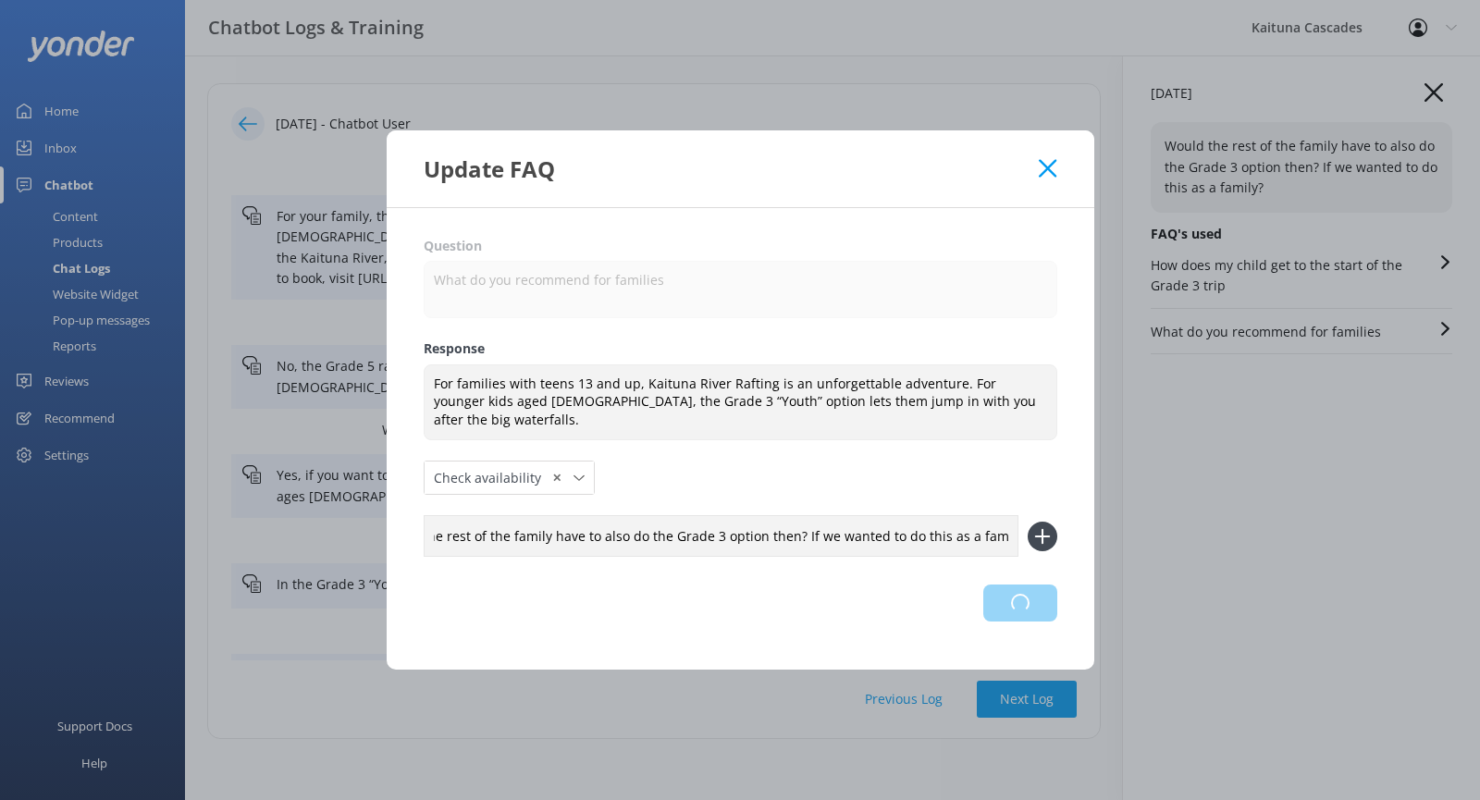
click at [998, 584] on div "Loading.." at bounding box center [741, 602] width 634 height 37
type input "Would the rest of the family have to also do the Grade 3 option then? If we wan…"
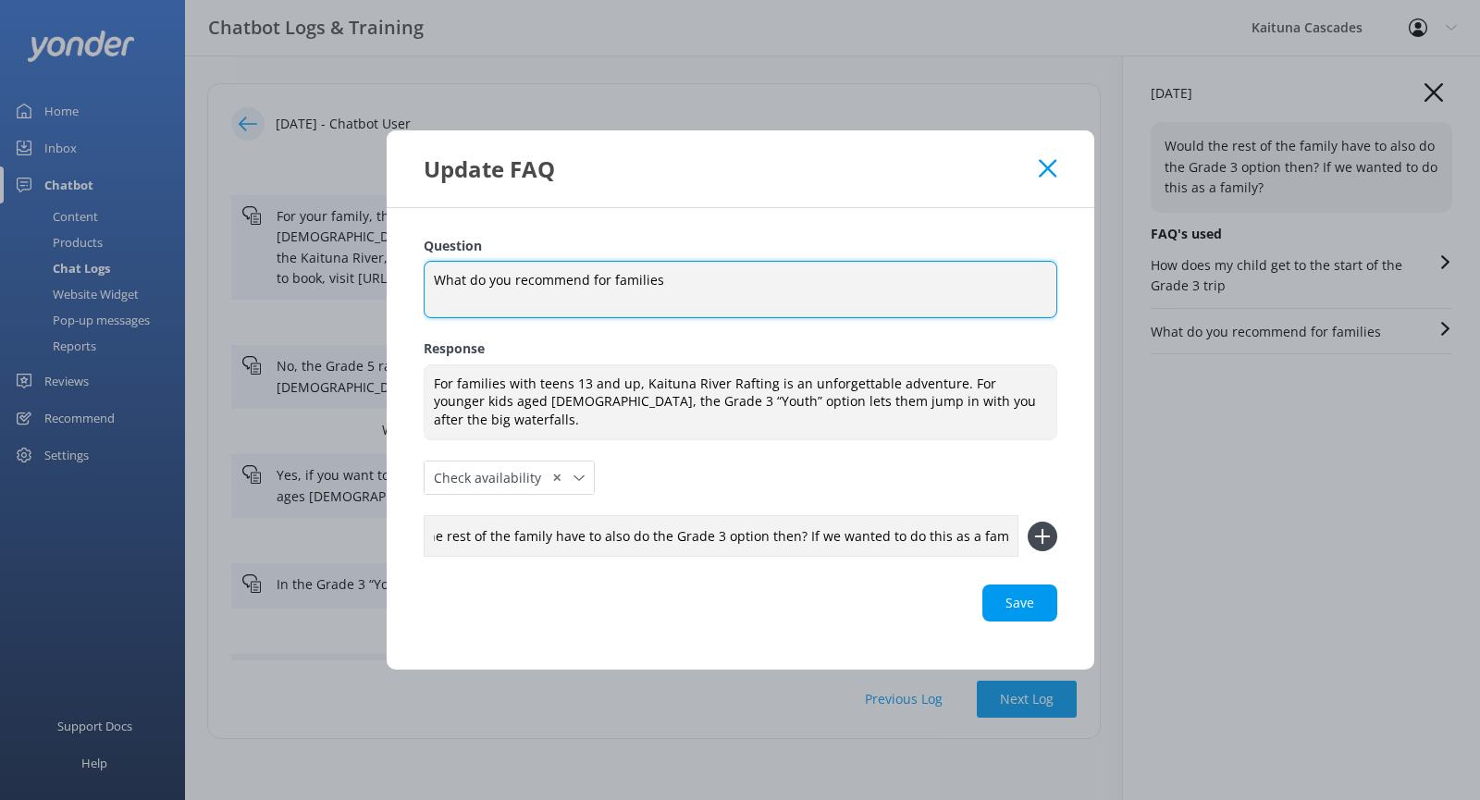
scroll to position [0, 0]
drag, startPoint x: 677, startPoint y: 294, endPoint x: 388, endPoint y: 322, distance: 290.8
click at [388, 322] on div "Question What do you recommend for families What do you recommend for families …" at bounding box center [740, 439] width 707 height 462
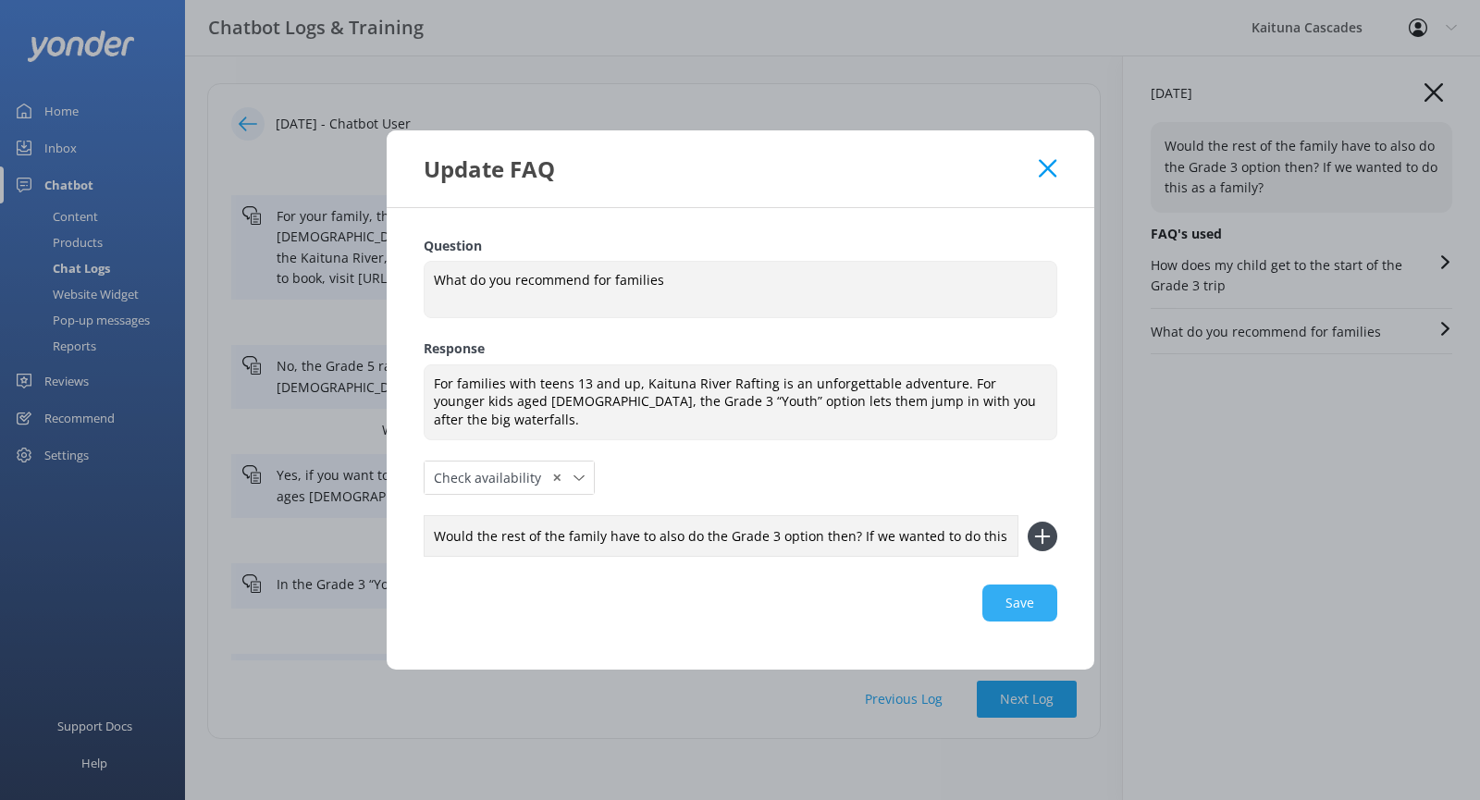
click at [1040, 598] on div "Save" at bounding box center [741, 602] width 634 height 37
click at [1039, 177] on div "Update FAQ" at bounding box center [740, 168] width 707 height 77
click at [1046, 177] on use at bounding box center [1048, 168] width 18 height 18
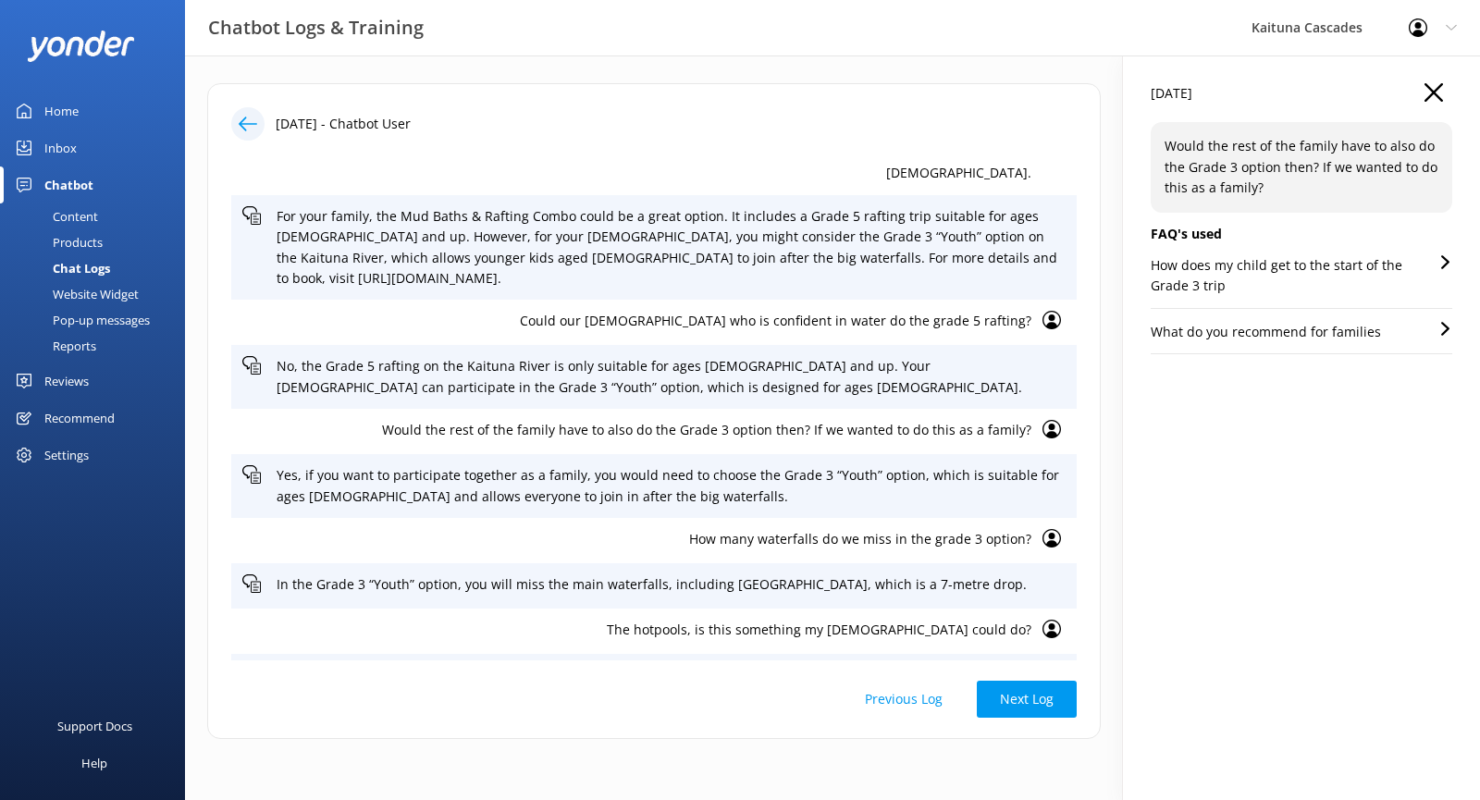
click at [1342, 626] on div "[DATE] Would the rest of the family have to also do the Grade 3 option then? If…" at bounding box center [1301, 427] width 357 height 744
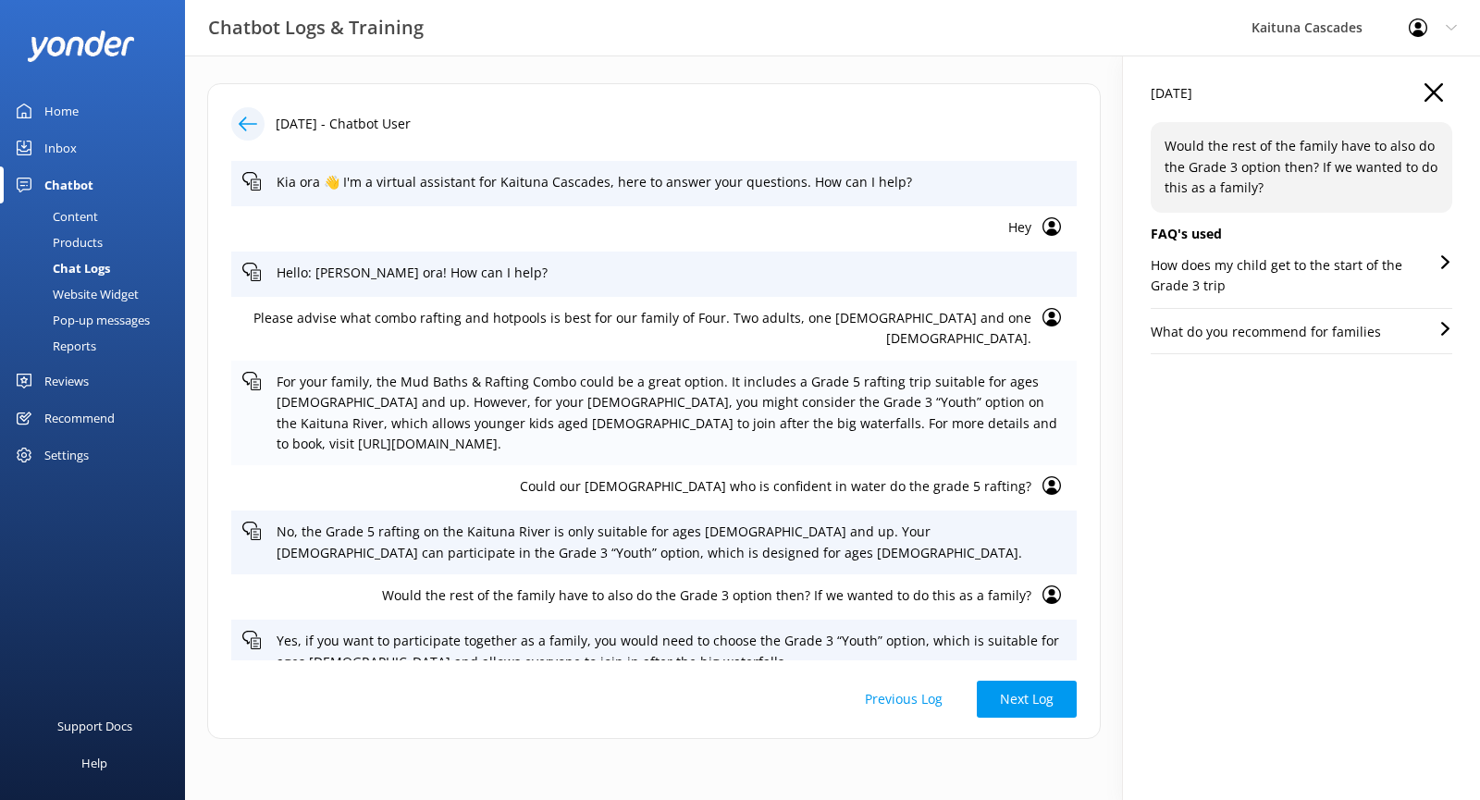
click at [781, 385] on p "For your family, the Mud Baths & Rafting Combo could be a great option. It incl…" at bounding box center [671, 413] width 789 height 83
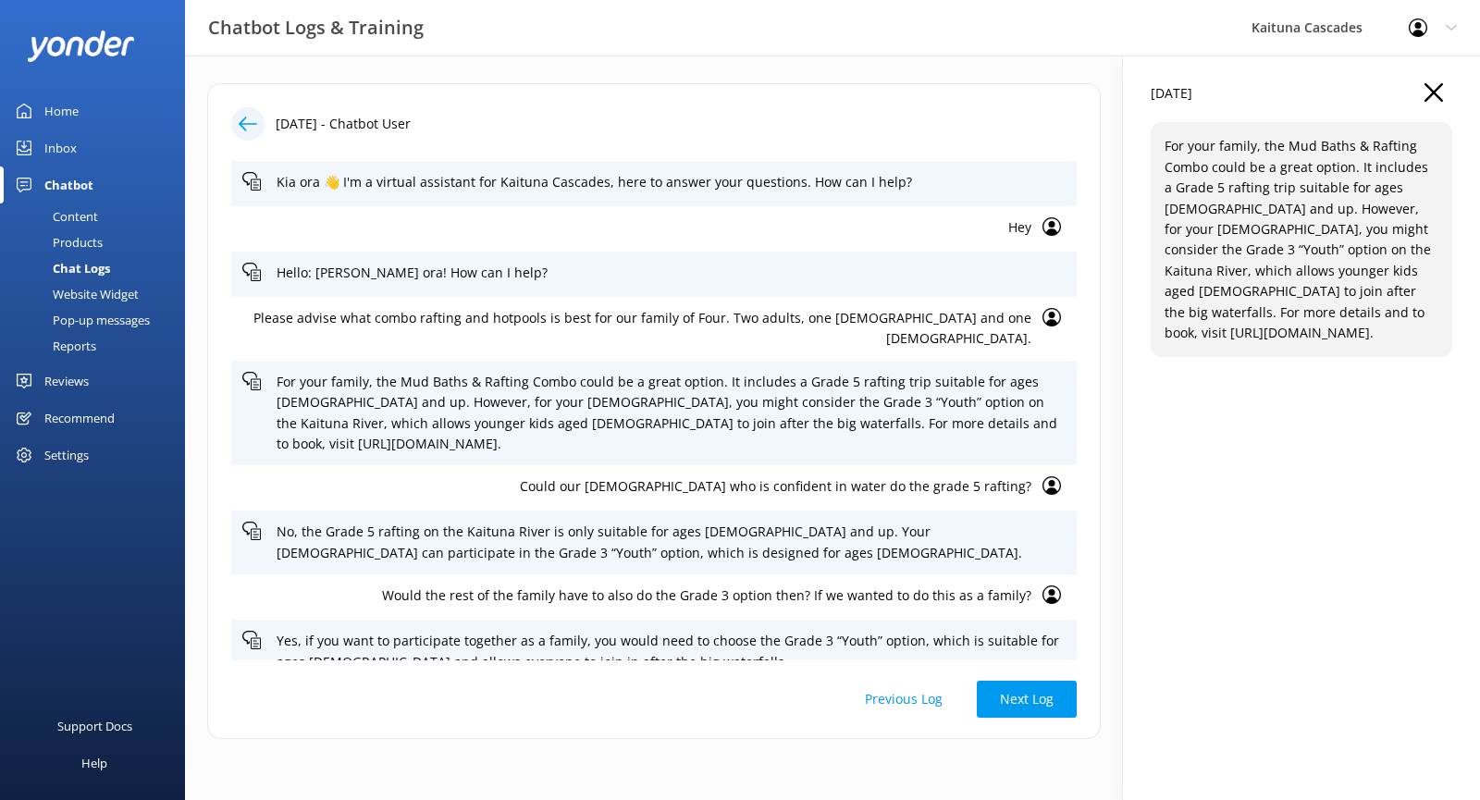
click at [841, 326] on p "Please advise what combo rafting and hotpools is best for our family of Four. T…" at bounding box center [636, 329] width 789 height 42
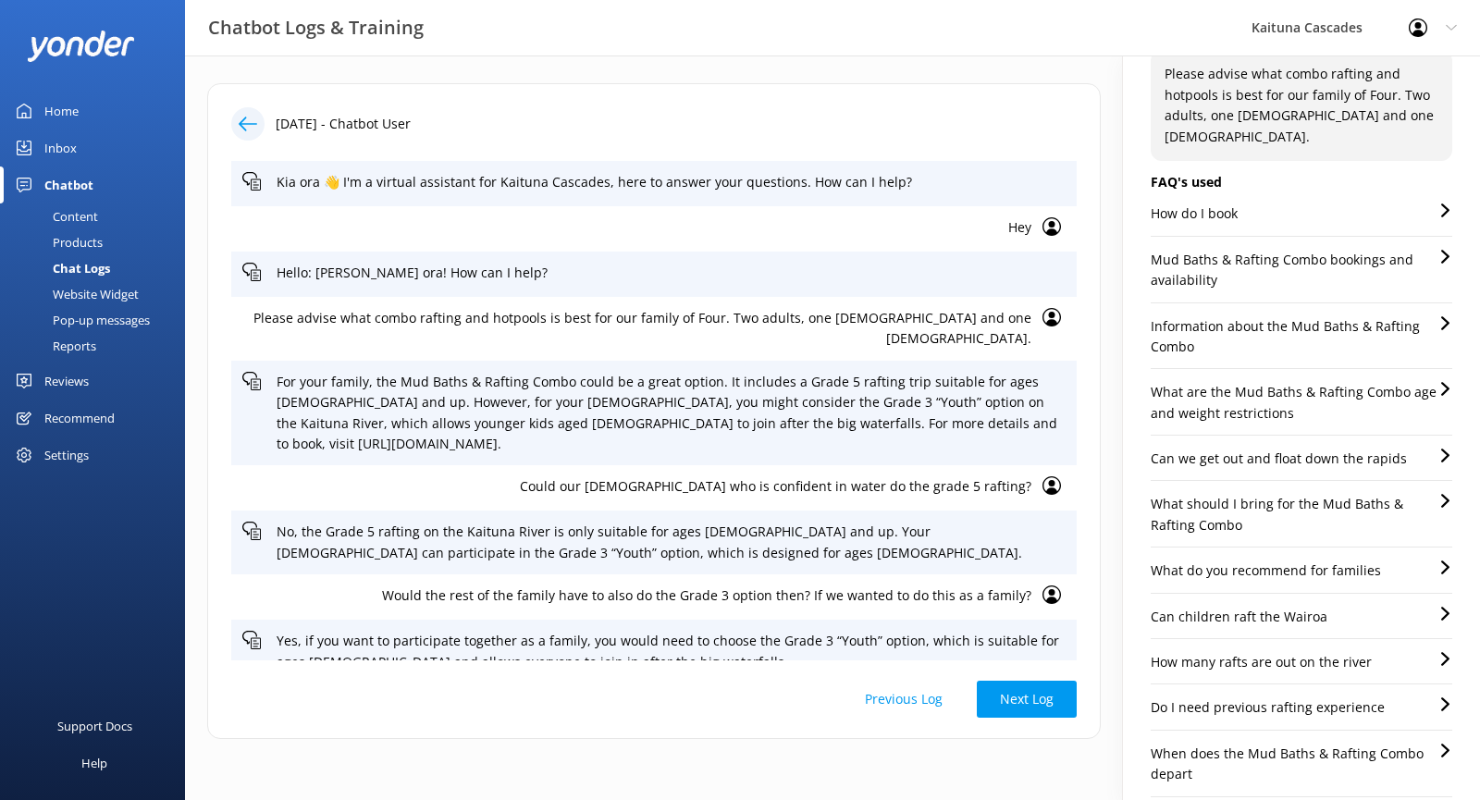
scroll to position [72, 0]
click at [1324, 394] on p "What are the Mud Baths & Rafting Combo age and weight restrictions" at bounding box center [1294, 403] width 288 height 42
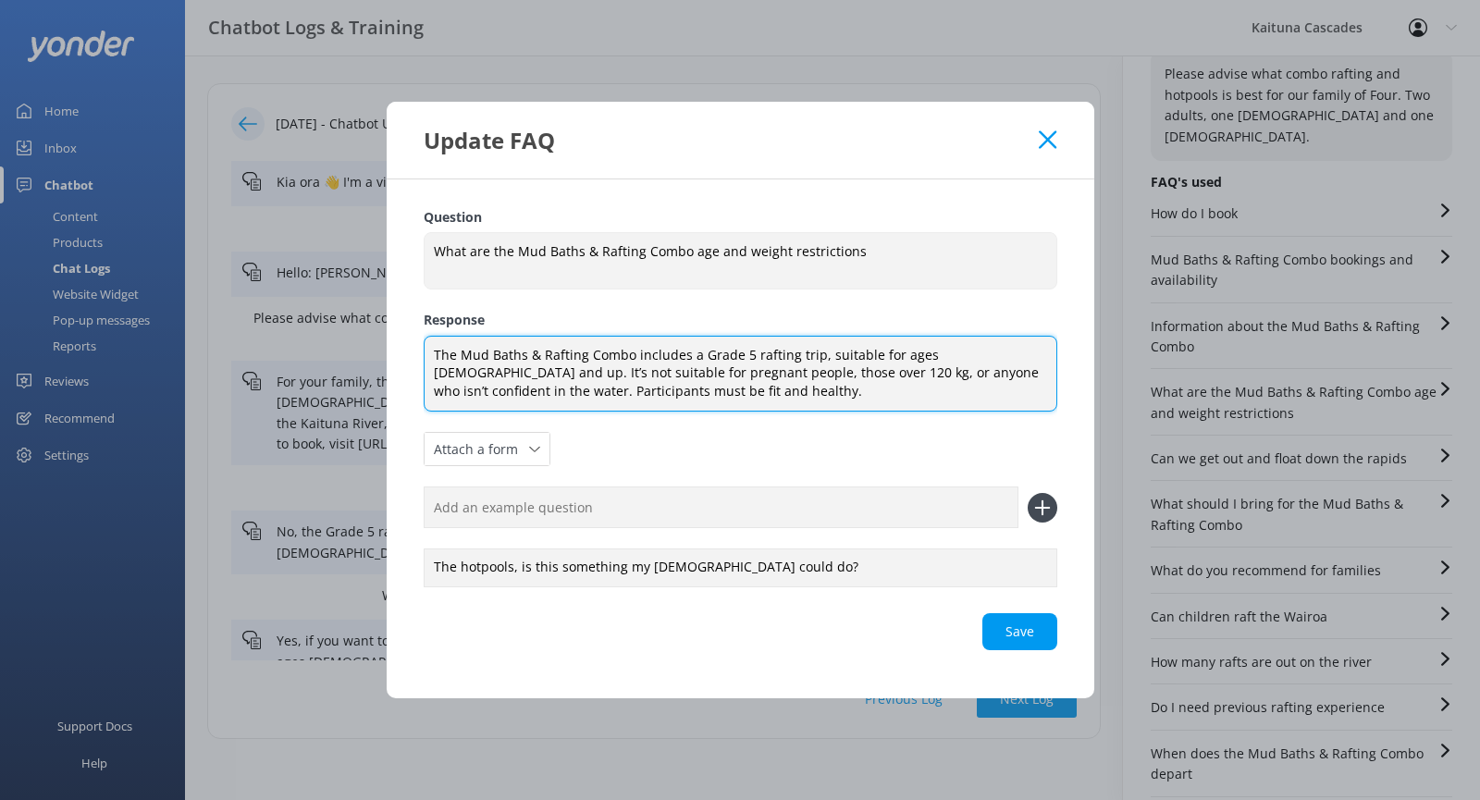
click at [716, 400] on textarea "The Mud Baths & Rafting Combo includes a Grade 5 rafting trip, suitable for age…" at bounding box center [741, 374] width 634 height 77
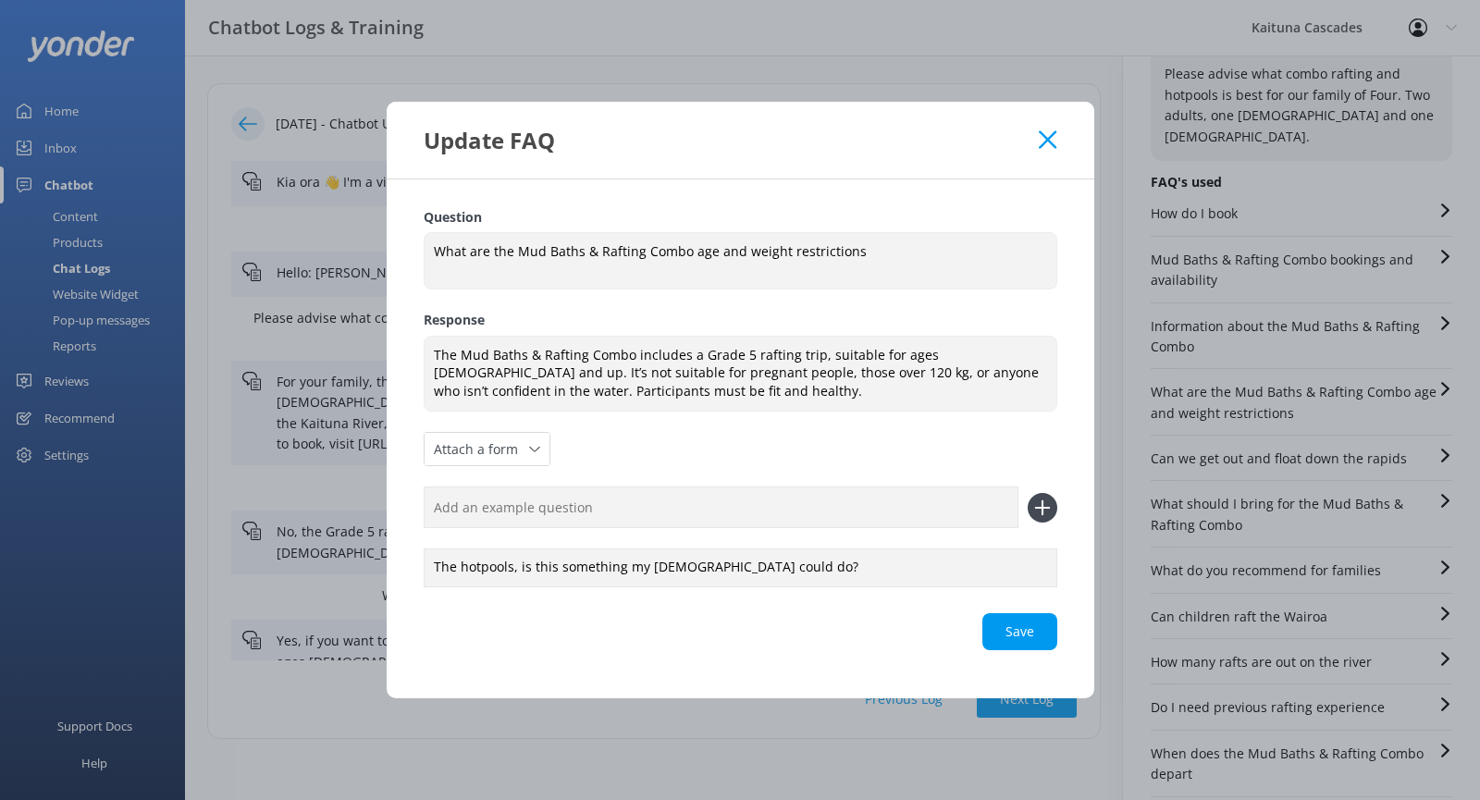
click at [1041, 141] on icon at bounding box center [1048, 139] width 18 height 18
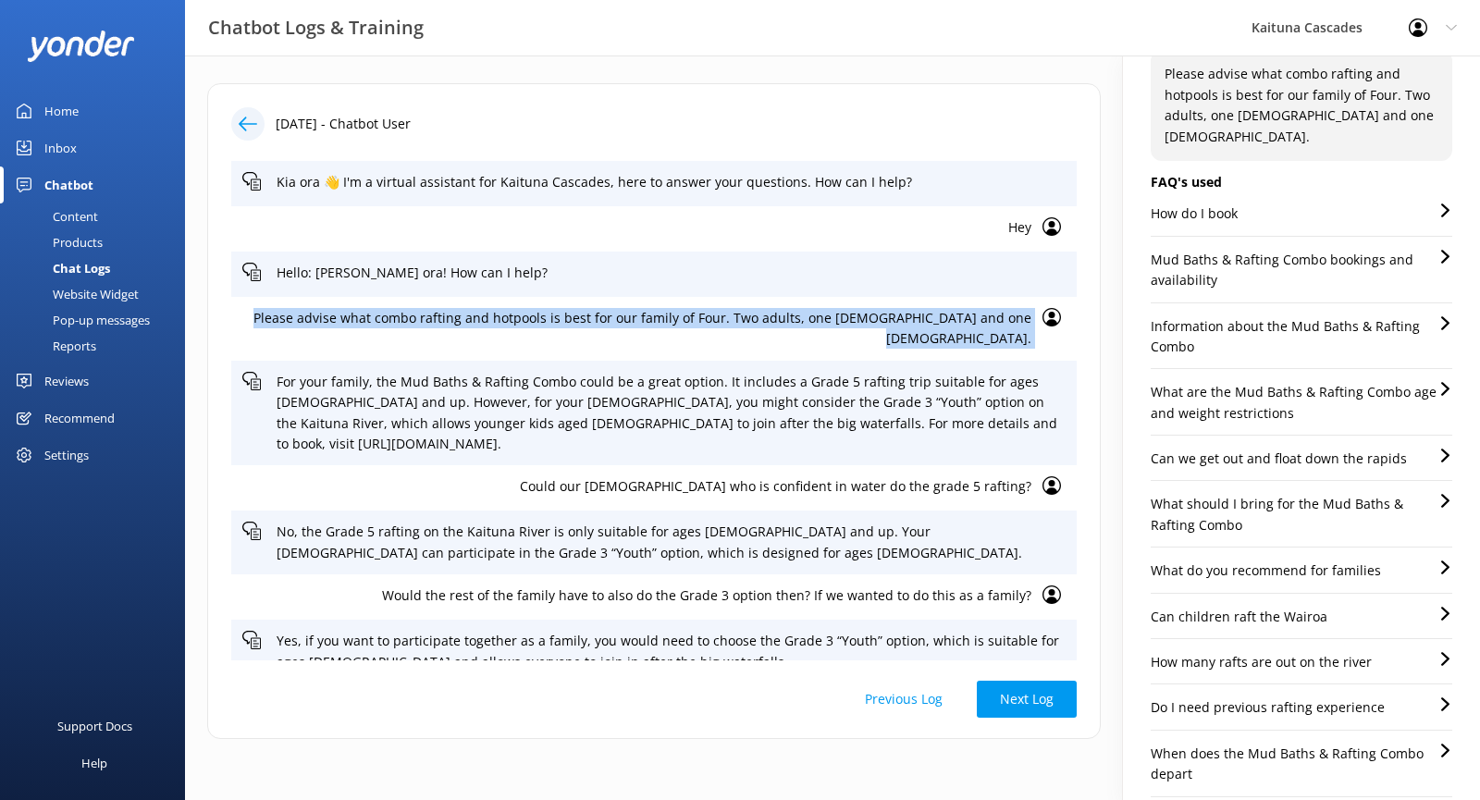
drag, startPoint x: 260, startPoint y: 319, endPoint x: 1015, endPoint y: 321, distance: 754.7
click at [1024, 328] on div "Please advise what combo rafting and hotpools is best for our family of Four. T…" at bounding box center [653, 329] width 845 height 64
copy div "Please advise what combo rafting and hotpools is best for our family of Four. T…"
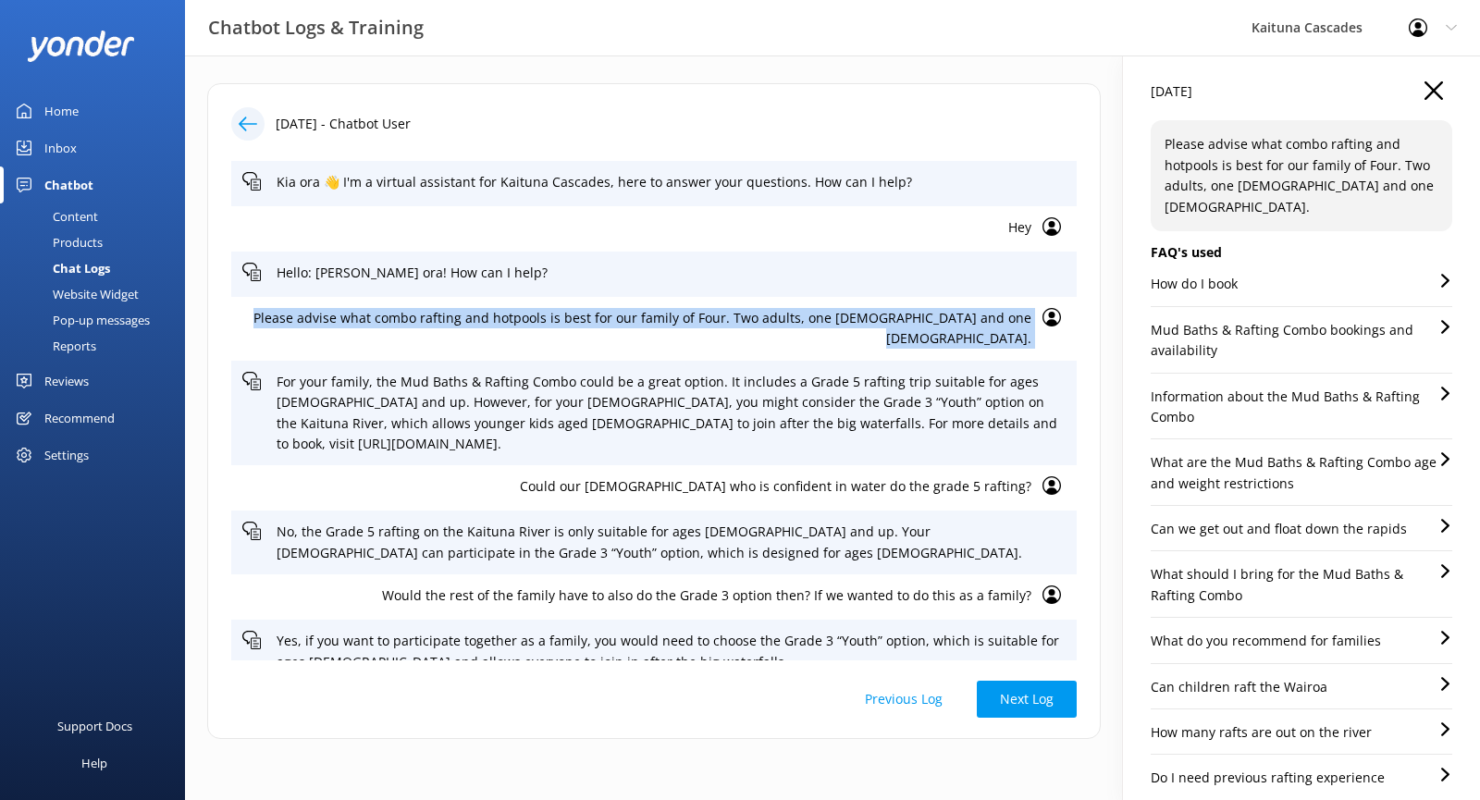
scroll to position [0, 0]
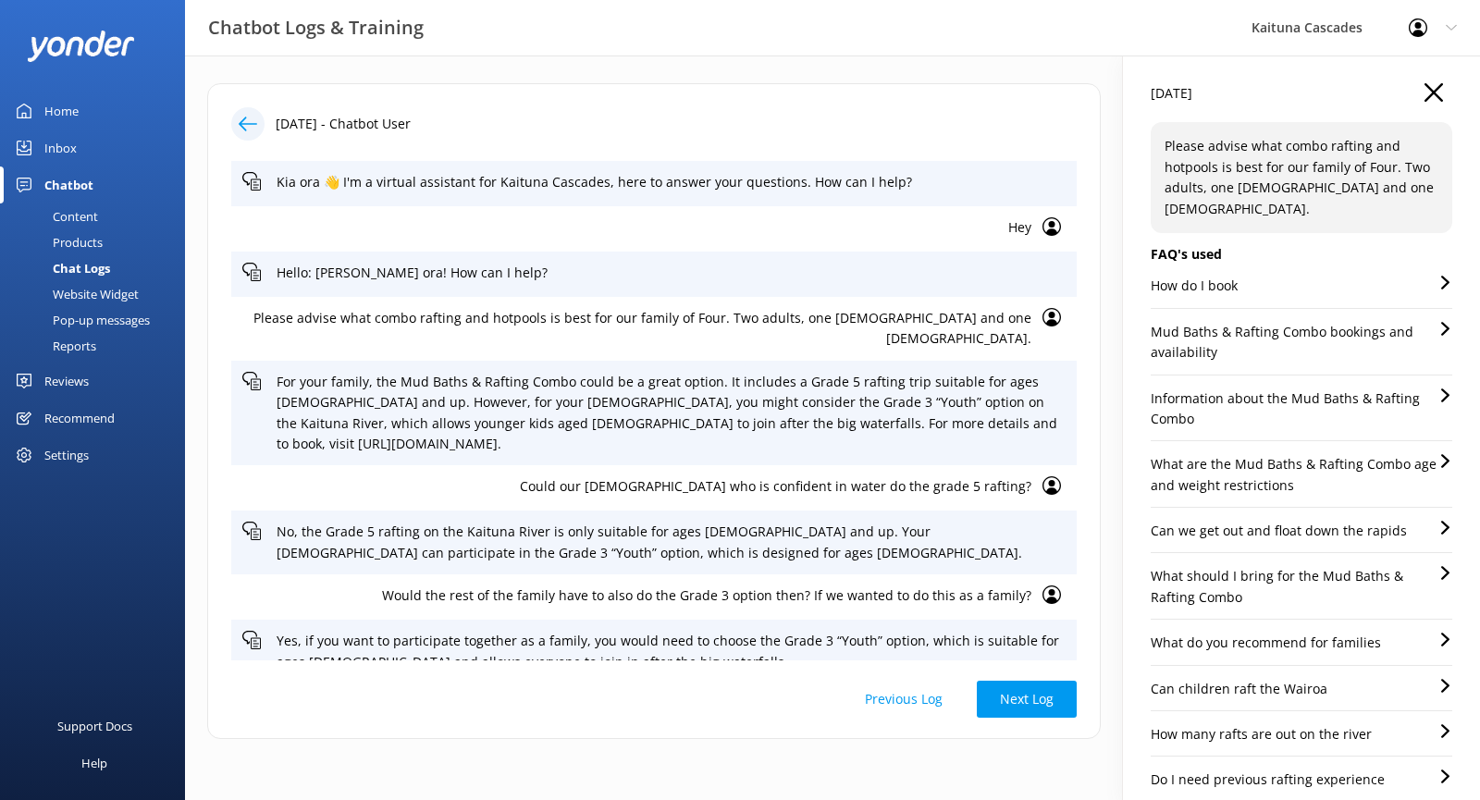
click at [1280, 394] on p "Information about the Mud Baths & Rafting Combo" at bounding box center [1294, 409] width 288 height 42
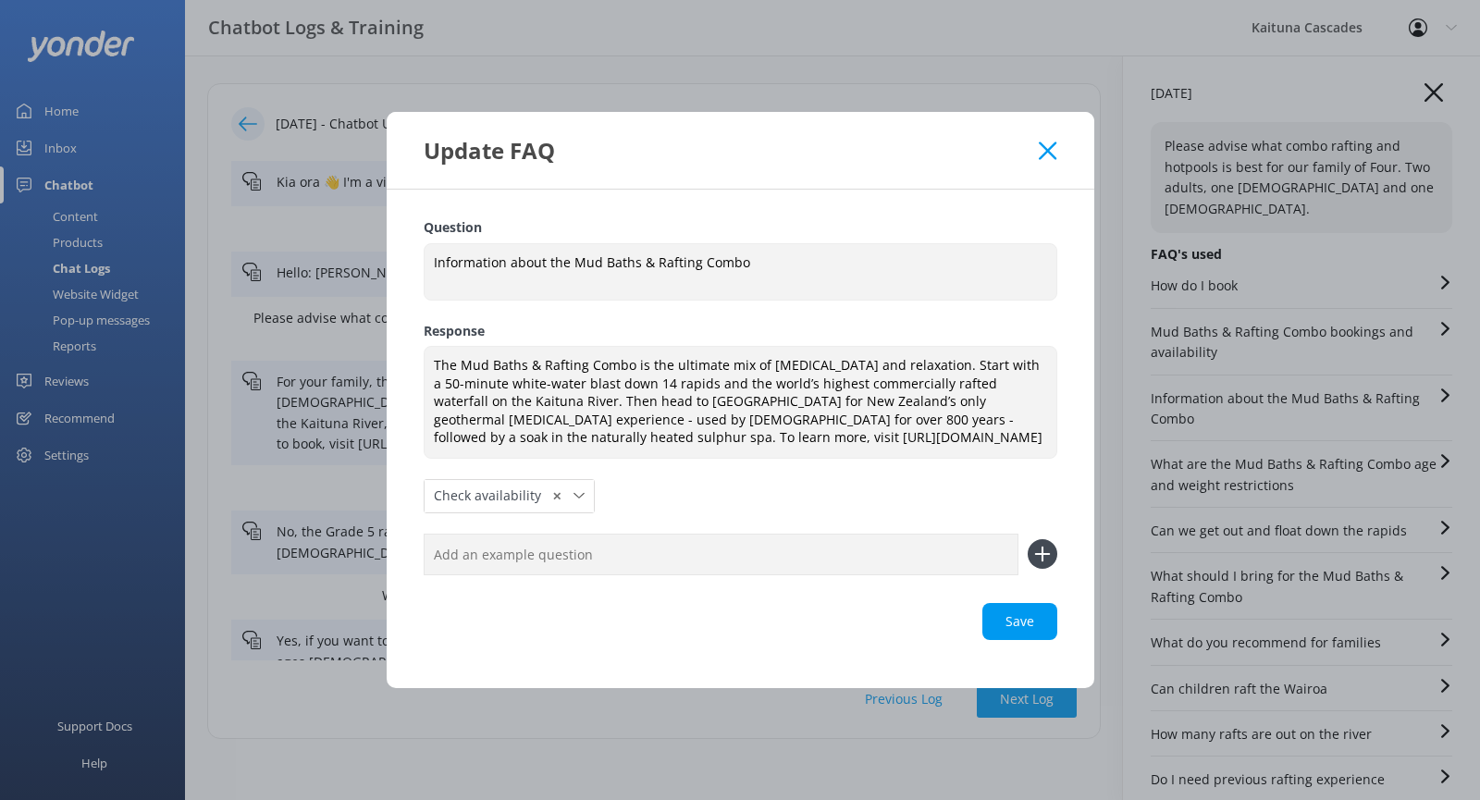
click at [636, 547] on input "text" at bounding box center [721, 555] width 595 height 42
paste input "Please advise what combo rafting and hotpools is best for our family of Four. T…"
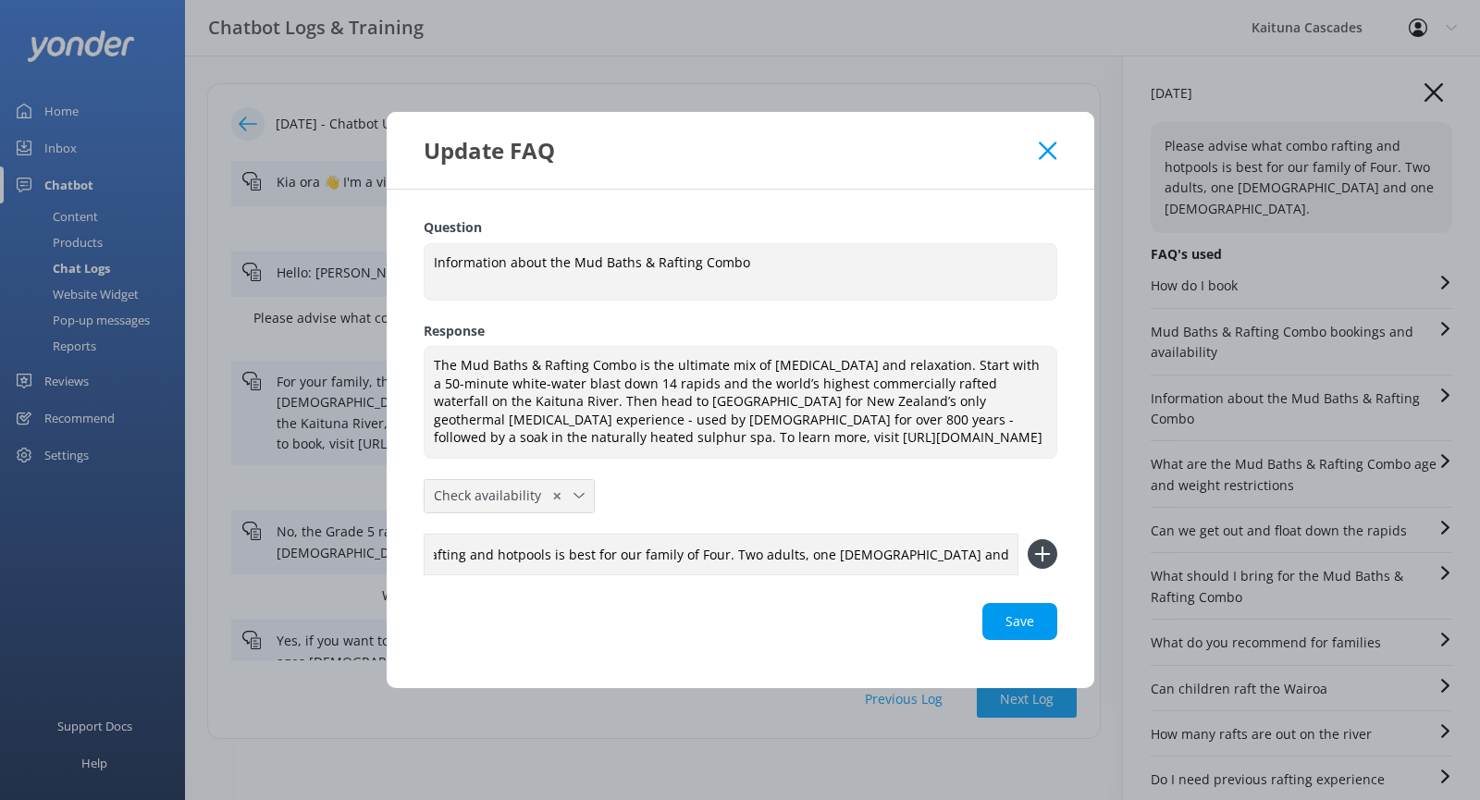
type input "Please advise what combo rafting and hotpools is best for our family of Four. T…"
click at [521, 501] on span "Check availability" at bounding box center [493, 496] width 118 height 20
click at [621, 495] on div "Question Information about the Mud Baths & Rafting Combo Information about the …" at bounding box center [741, 438] width 634 height 443
click at [916, 561] on input "Please advise what combo rafting and hotpools is best for our family of Four. T…" at bounding box center [721, 555] width 595 height 42
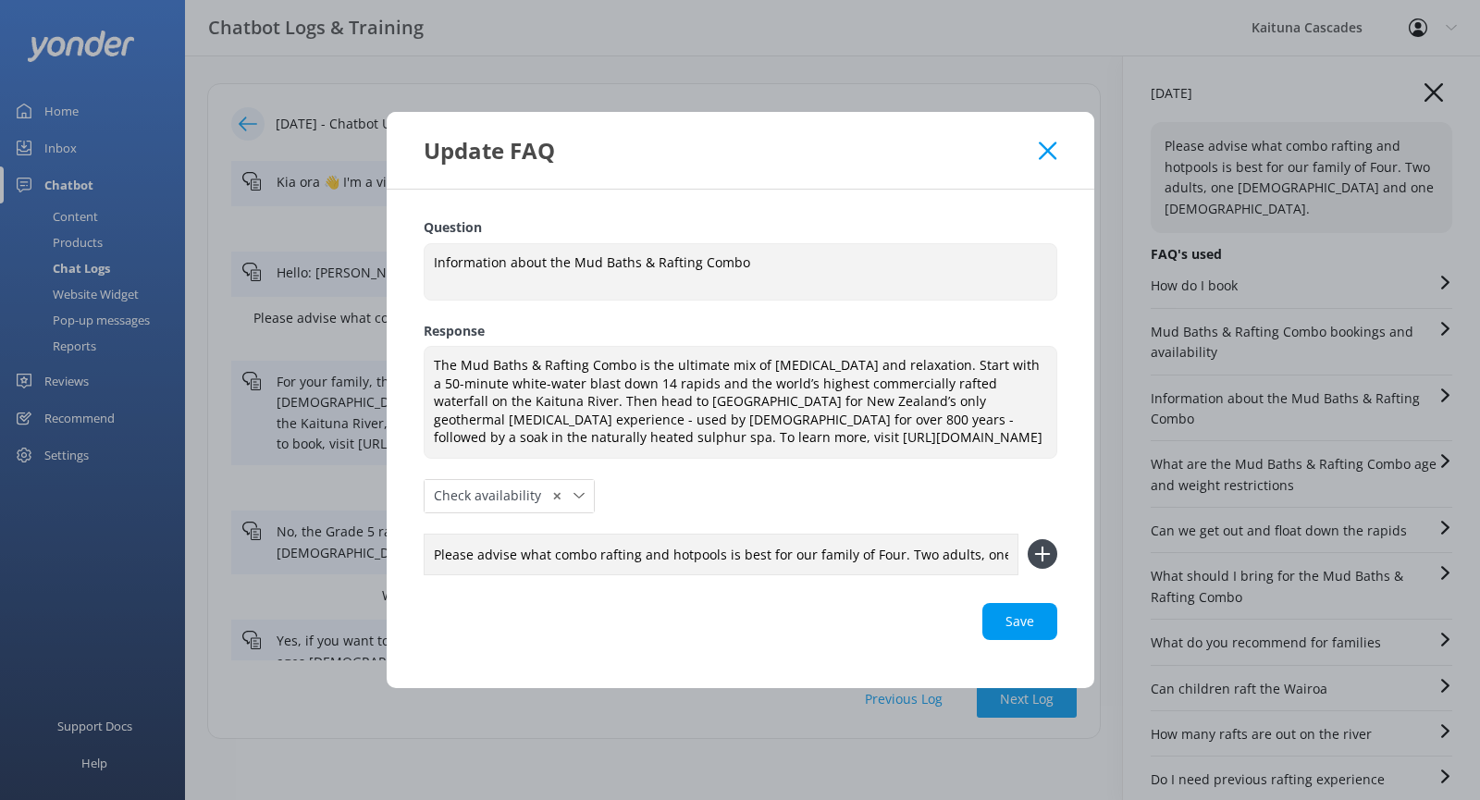
drag, startPoint x: 435, startPoint y: 553, endPoint x: 713, endPoint y: 560, distance: 278.4
click at [435, 552] on input "Please advise what combo rafting and hotpools is best for our family of Four. T…" at bounding box center [721, 555] width 595 height 42
click at [1036, 135] on div "Update FAQ" at bounding box center [740, 150] width 707 height 77
drag, startPoint x: 1047, startPoint y: 150, endPoint x: 1008, endPoint y: 212, distance: 73.1
click at [1047, 151] on use at bounding box center [1048, 150] width 18 height 18
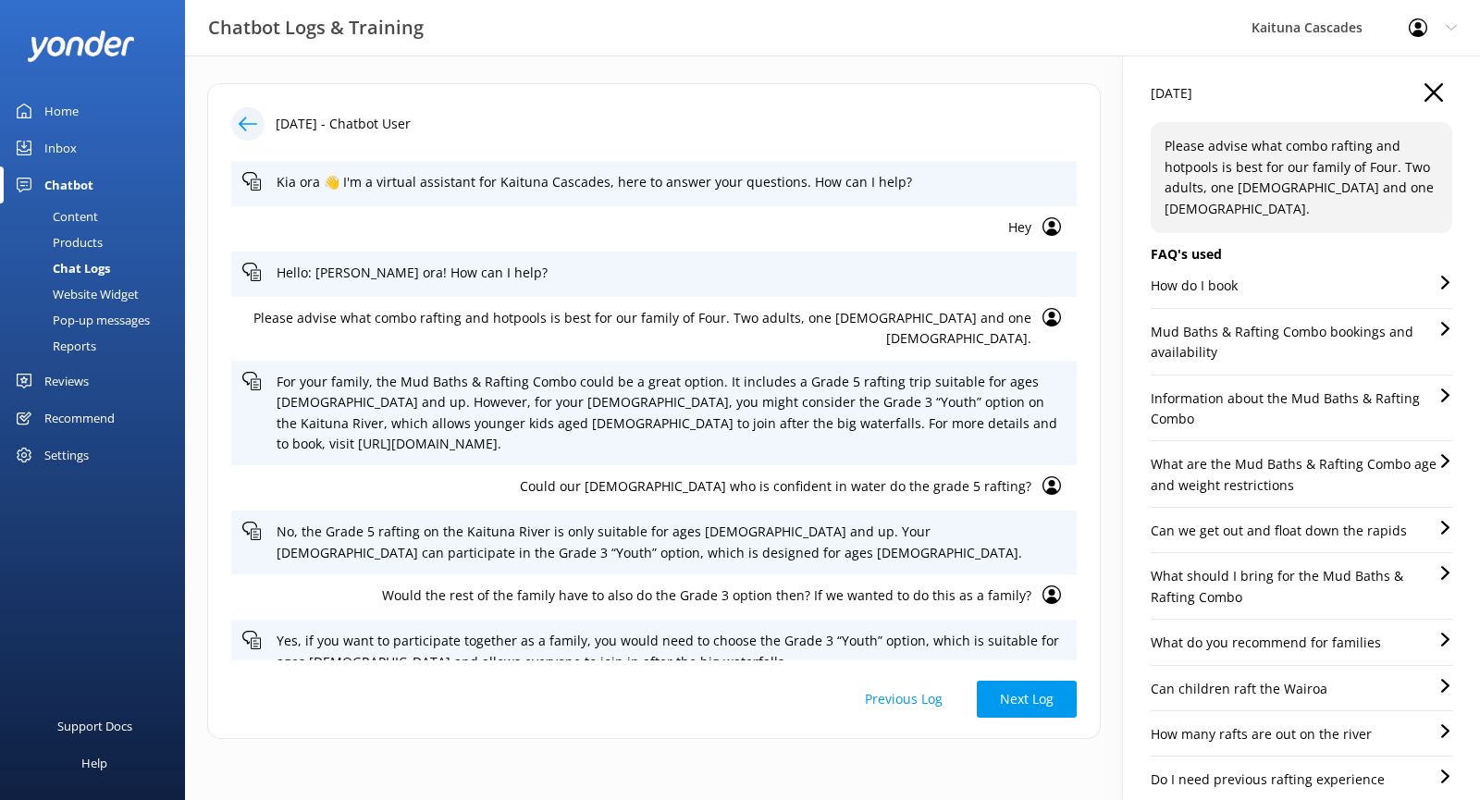
click at [1210, 181] on p "Please advise what combo rafting and hotpools is best for our family of Four. T…" at bounding box center [1301, 177] width 274 height 83
click at [1287, 460] on p "What are the Mud Baths & Rafting Combo age and weight restrictions" at bounding box center [1294, 475] width 288 height 42
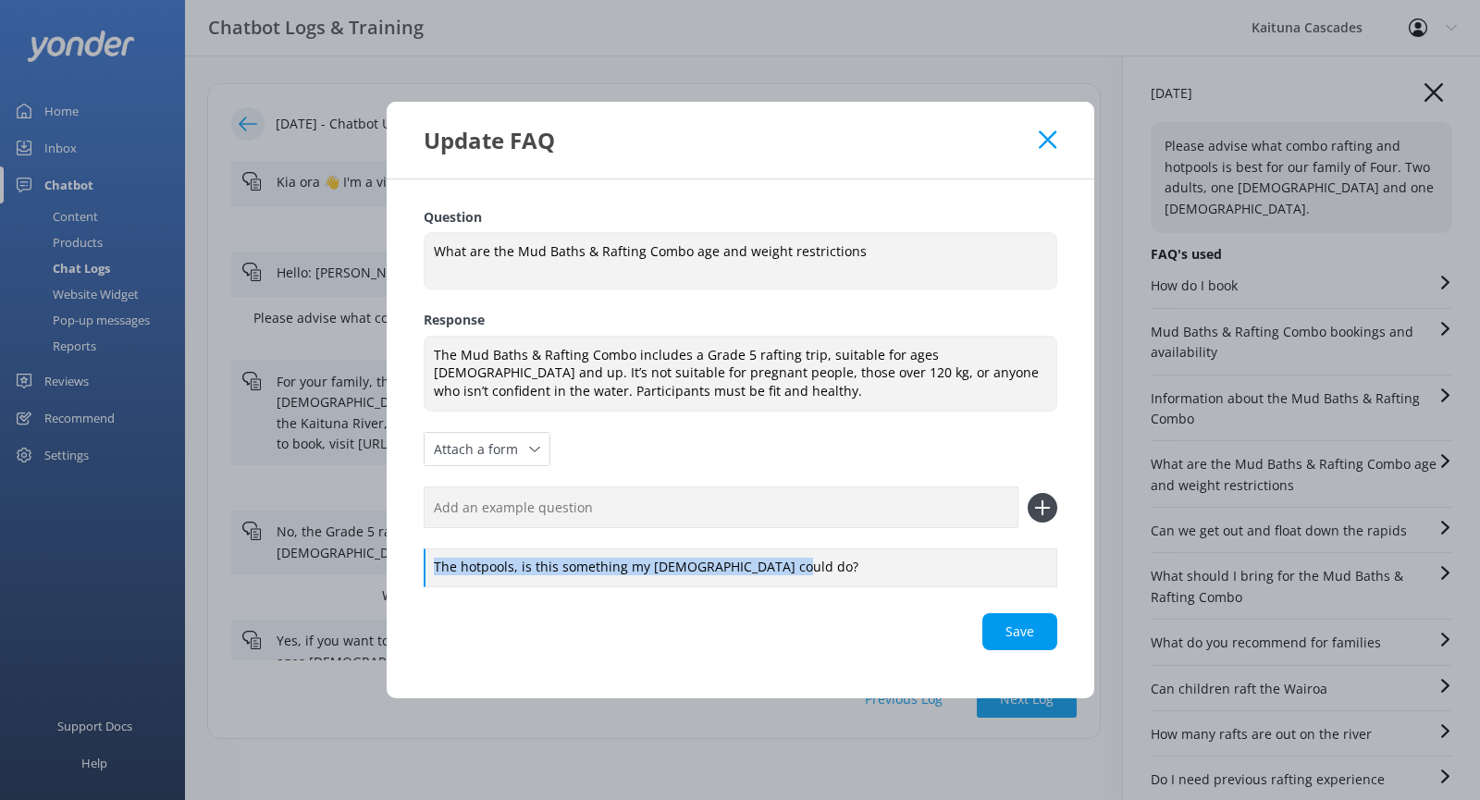
drag, startPoint x: 799, startPoint y: 564, endPoint x: 381, endPoint y: 560, distance: 418.0
click at [381, 560] on div "Update FAQ Question What are the Mud Baths & Rafting Combo age and weight restr…" at bounding box center [740, 400] width 1480 height 800
copy div "The hotpools, is this something my [DEMOGRAPHIC_DATA] could do?"
click at [481, 508] on input "text" at bounding box center [721, 507] width 595 height 42
paste input "The hotpools, is this something my [DEMOGRAPHIC_DATA] could do?"
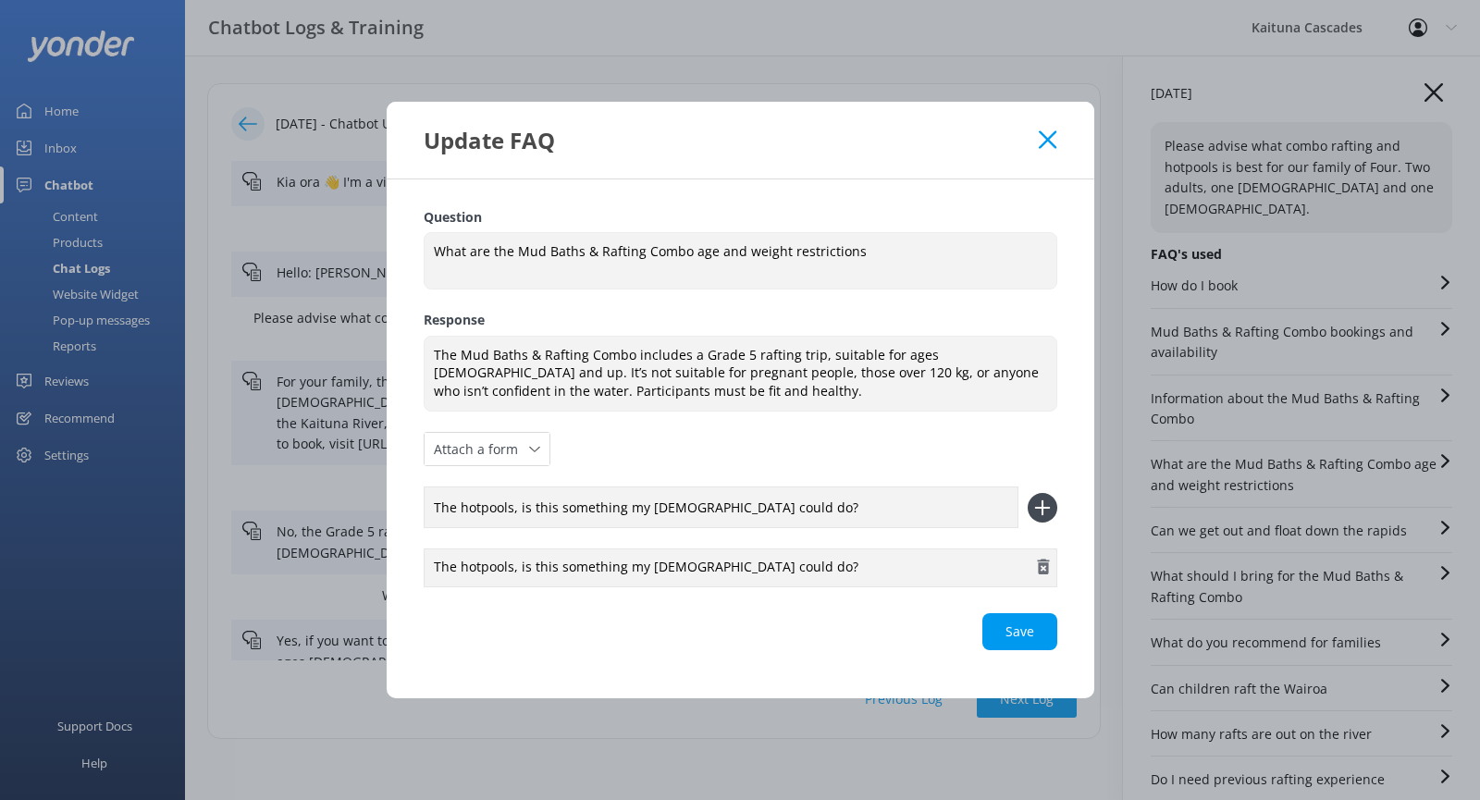
type input "The hotpools, is this something my [DEMOGRAPHIC_DATA] could do?"
drag, startPoint x: 819, startPoint y: 571, endPoint x: 338, endPoint y: 531, distance: 483.5
click at [338, 530] on div "Update FAQ Question What are the Mud Baths & Rafting Combo age and weight restr…" at bounding box center [740, 400] width 1480 height 800
click at [692, 569] on div "Please get in contact to book youth" at bounding box center [741, 567] width 634 height 39
click at [701, 565] on div "Please get in contact to book youth hotpool combo option" at bounding box center [741, 567] width 634 height 39
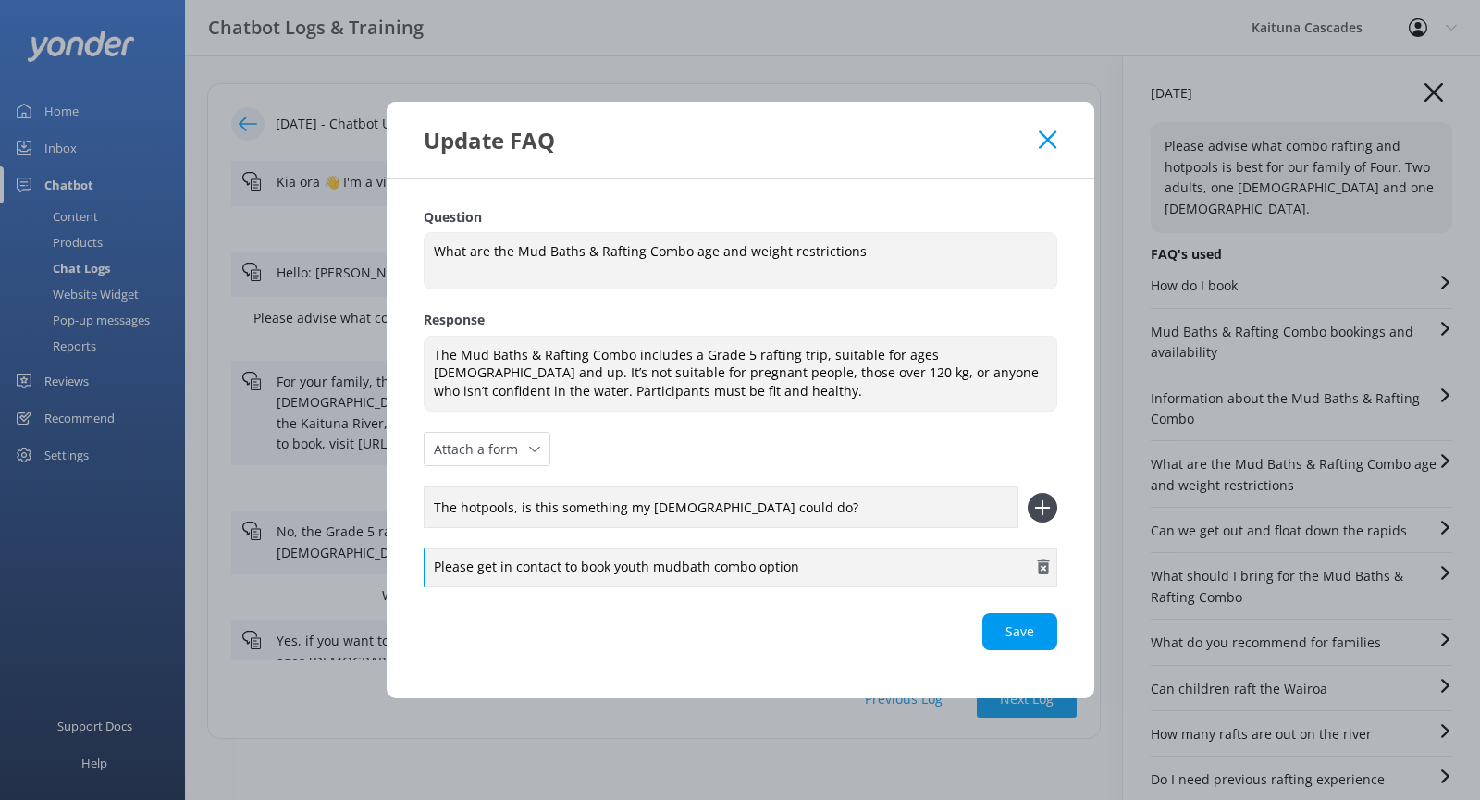
click at [810, 567] on div "Please get in contact to book youth mudbath combo option" at bounding box center [741, 567] width 634 height 39
click at [607, 570] on div "Please get in contact to book youth mudbath combo option" at bounding box center [741, 567] width 634 height 39
click at [801, 560] on div "Please get in contact to book a youth mudbath combo option" at bounding box center [741, 567] width 634 height 39
click at [1012, 627] on div "Save" at bounding box center [741, 631] width 634 height 37
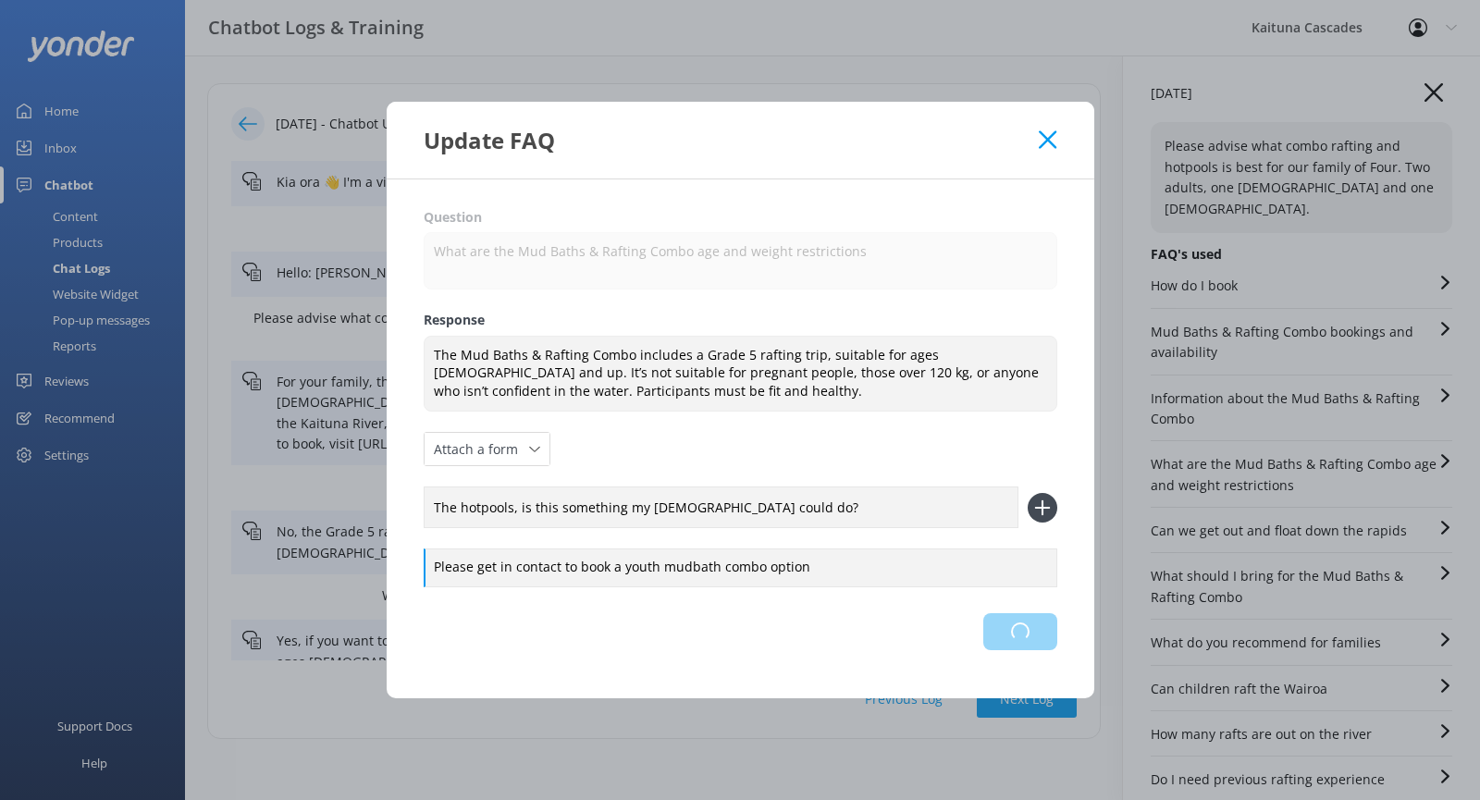
click at [1026, 639] on div "Loading.." at bounding box center [741, 631] width 634 height 37
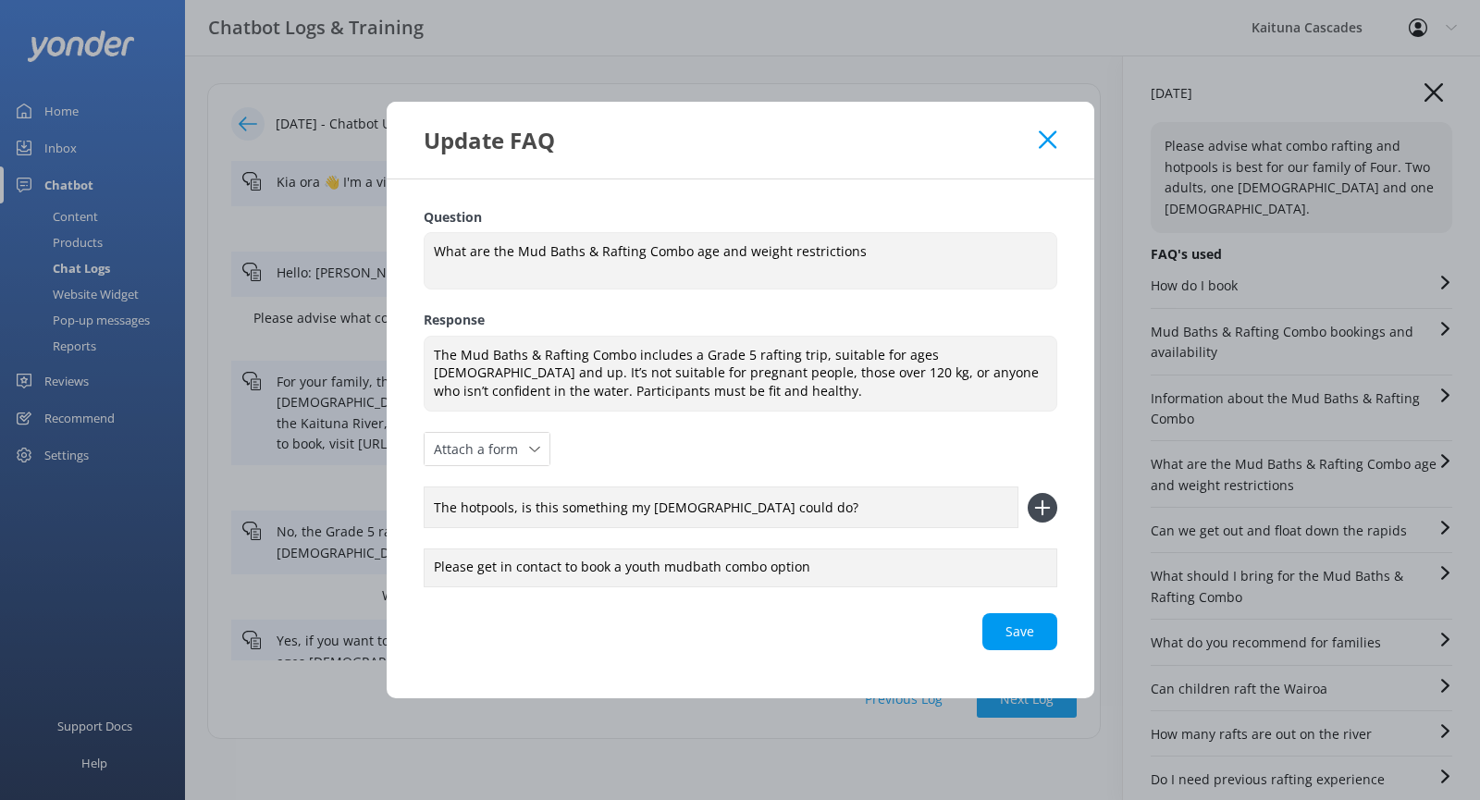
click at [1049, 504] on icon at bounding box center [1042, 508] width 30 height 30
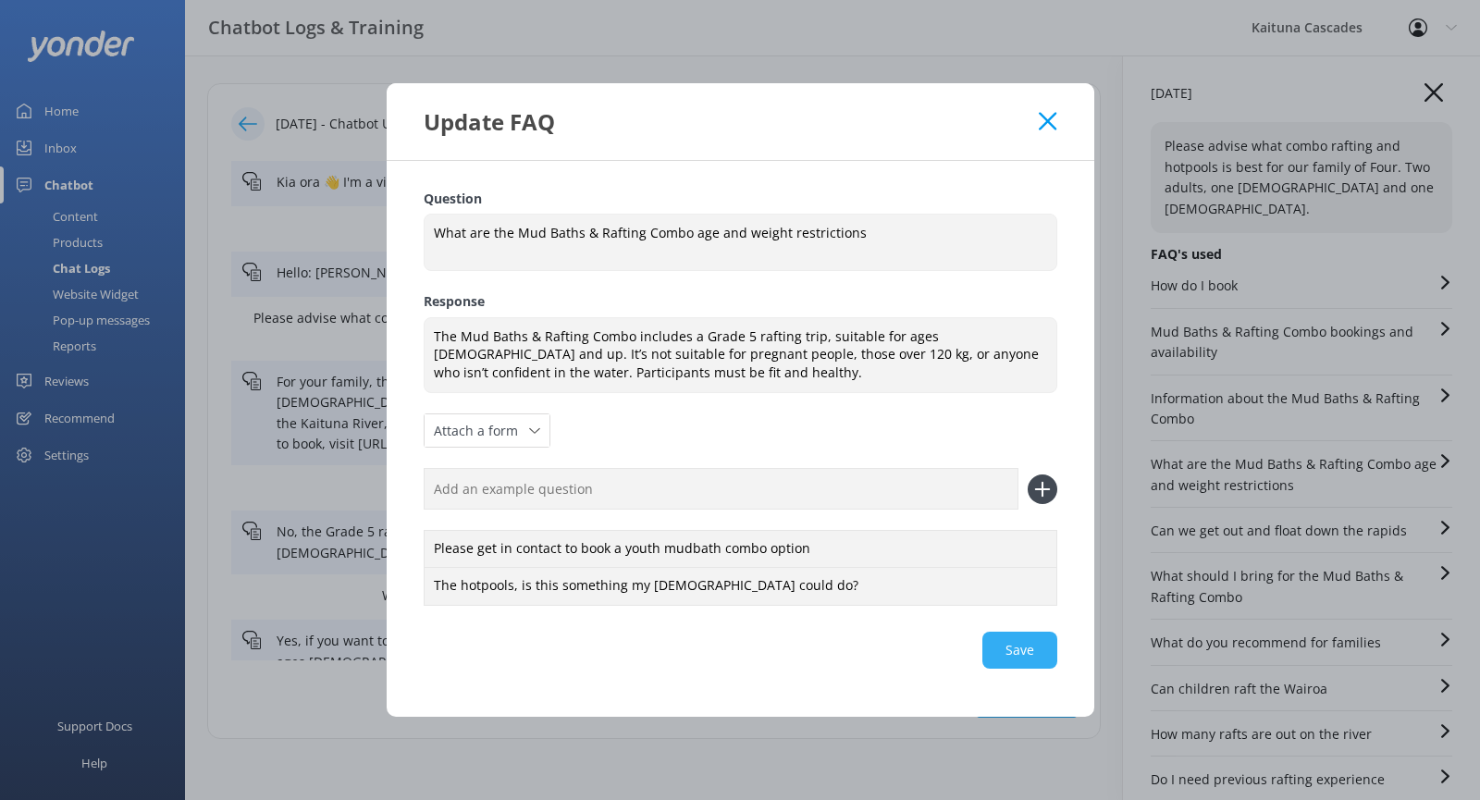
click at [1030, 648] on div "Save" at bounding box center [741, 650] width 634 height 37
click at [1041, 117] on icon at bounding box center [1048, 121] width 18 height 18
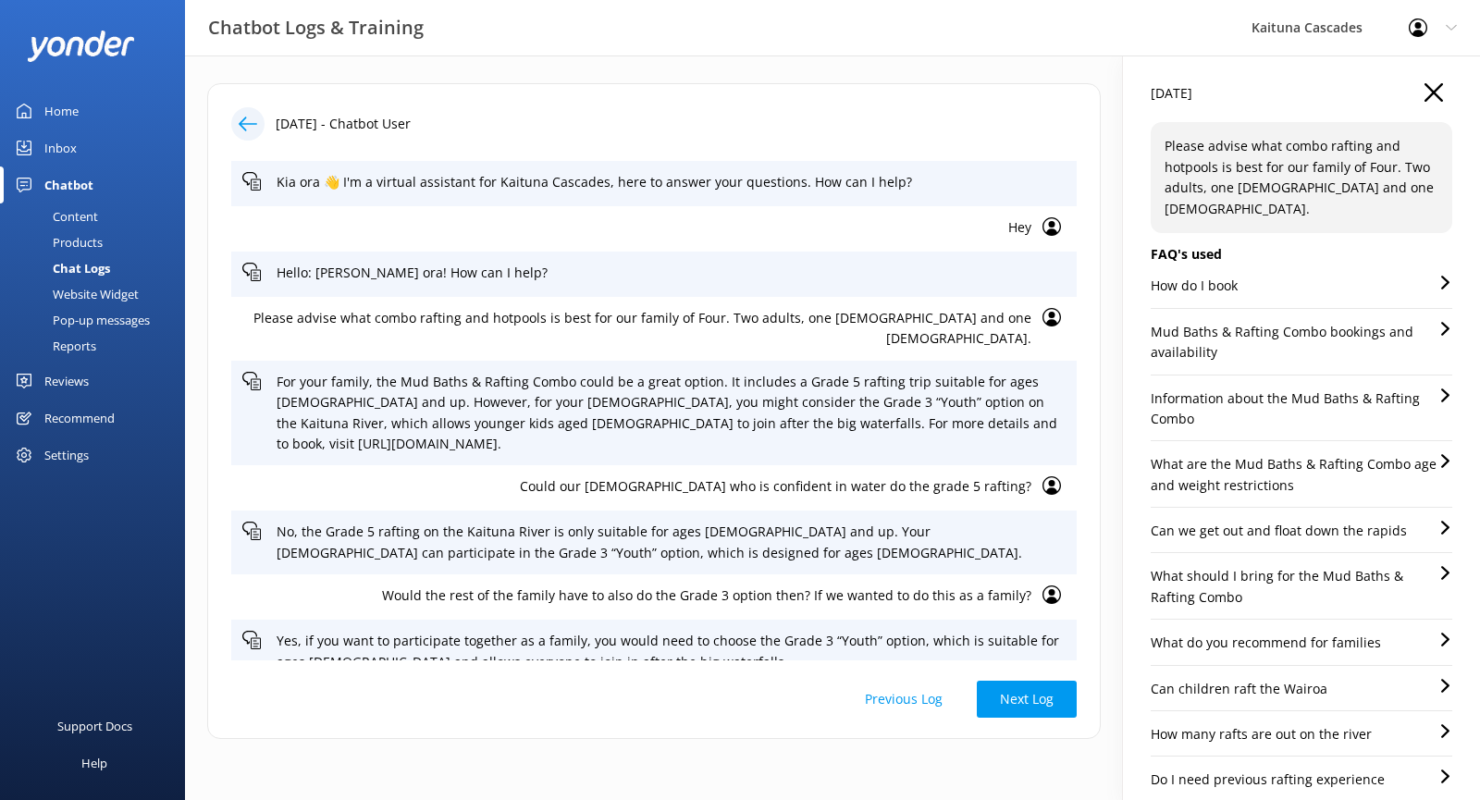
click at [52, 146] on div "Inbox" at bounding box center [60, 147] width 32 height 37
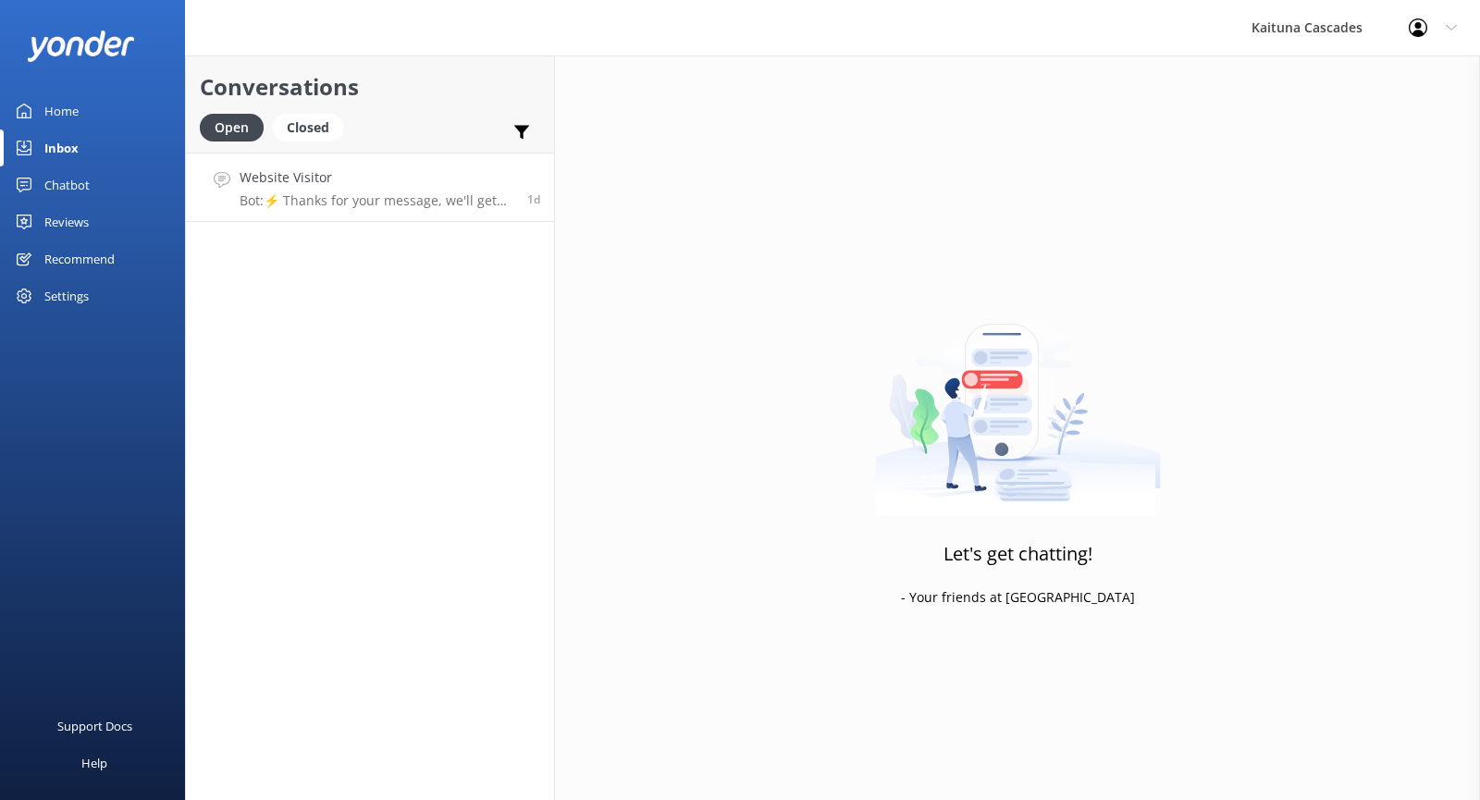
click at [375, 203] on p "Bot: ⚡ Thanks for your message, we'll get back to you as soon as we can. You're…" at bounding box center [377, 200] width 274 height 17
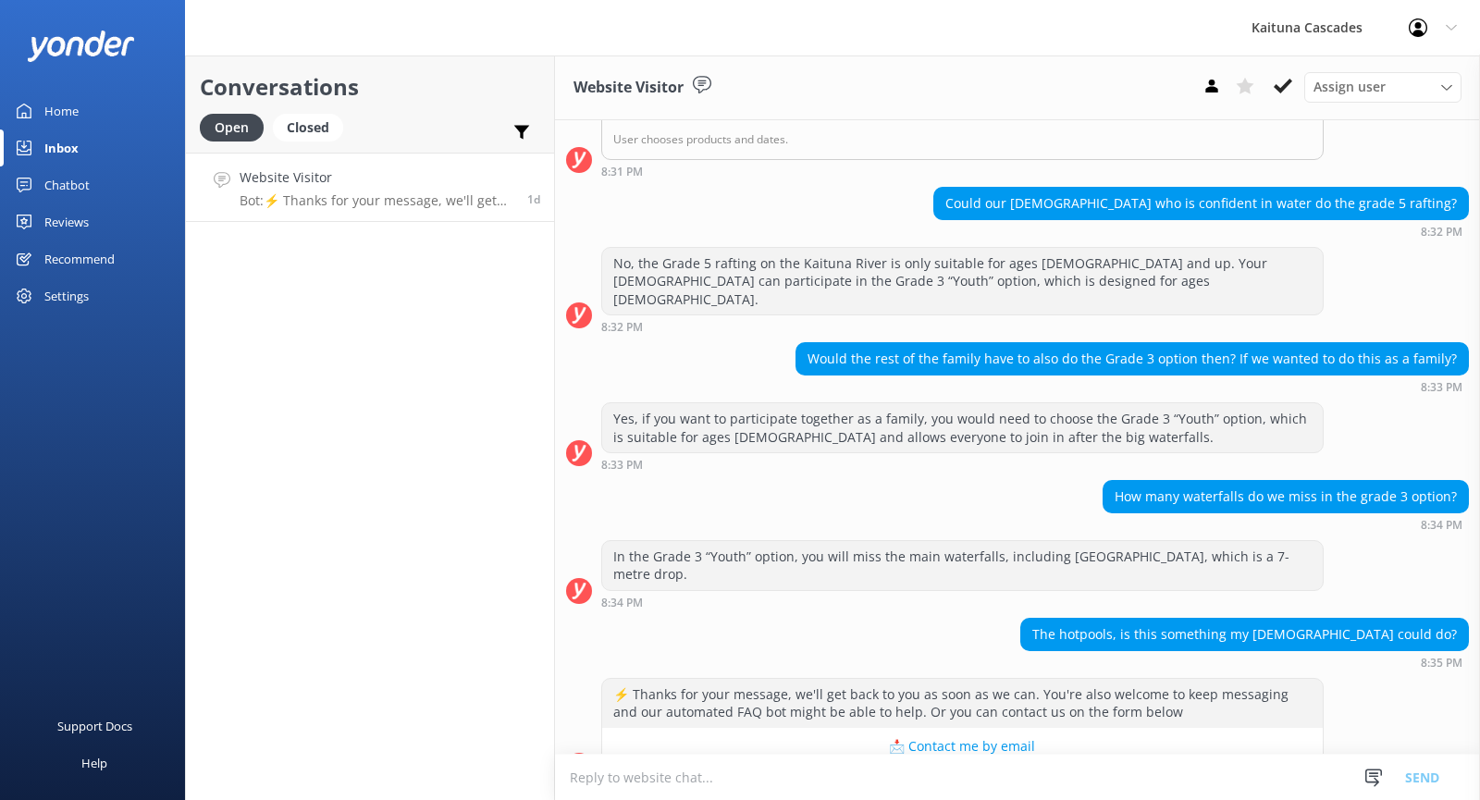
scroll to position [490, 0]
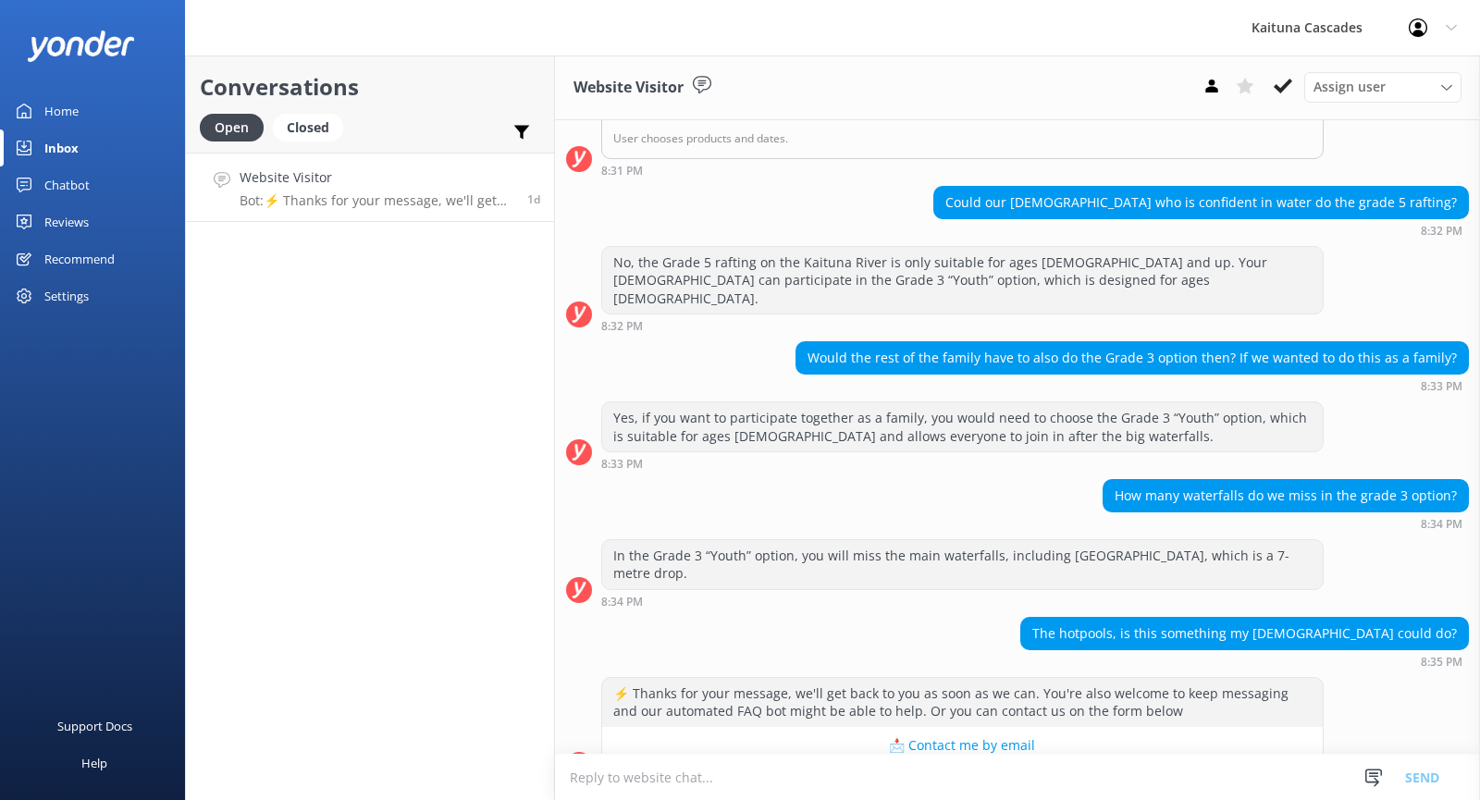
click at [799, 779] on textarea at bounding box center [1017, 777] width 925 height 45
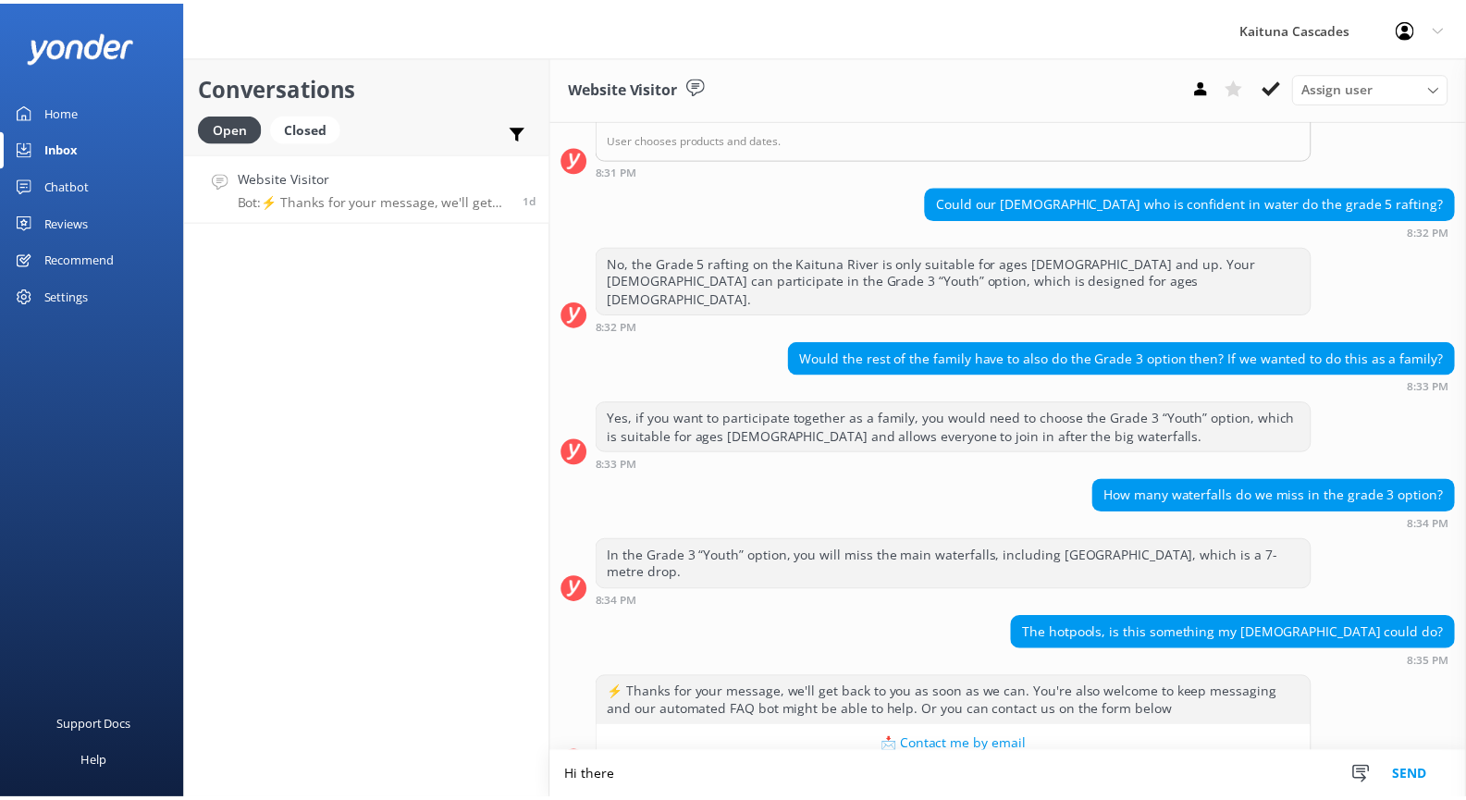
scroll to position [491, 0]
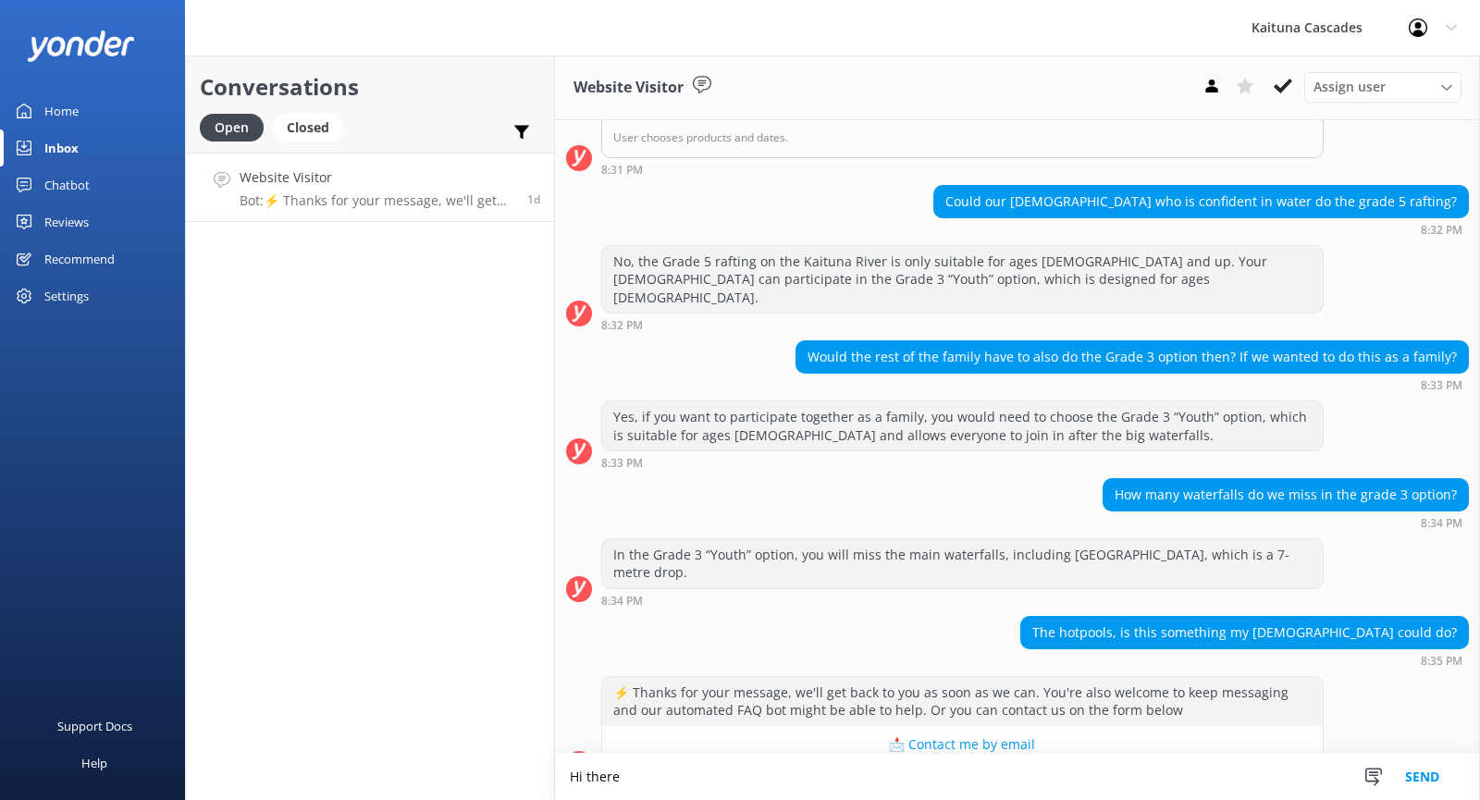
type textarea "Hi there"
click at [75, 108] on div "Home" at bounding box center [61, 110] width 34 height 37
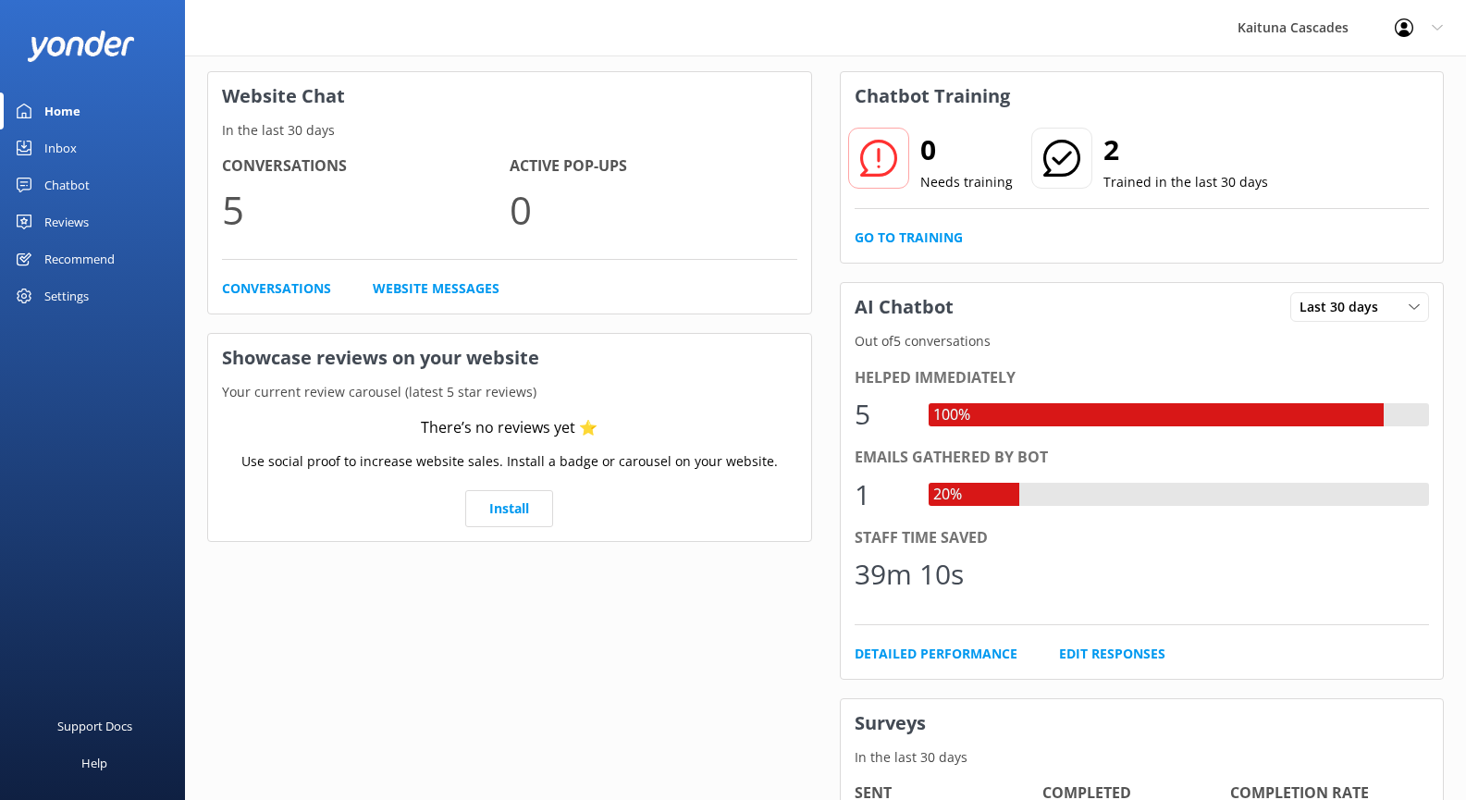
scroll to position [277, 0]
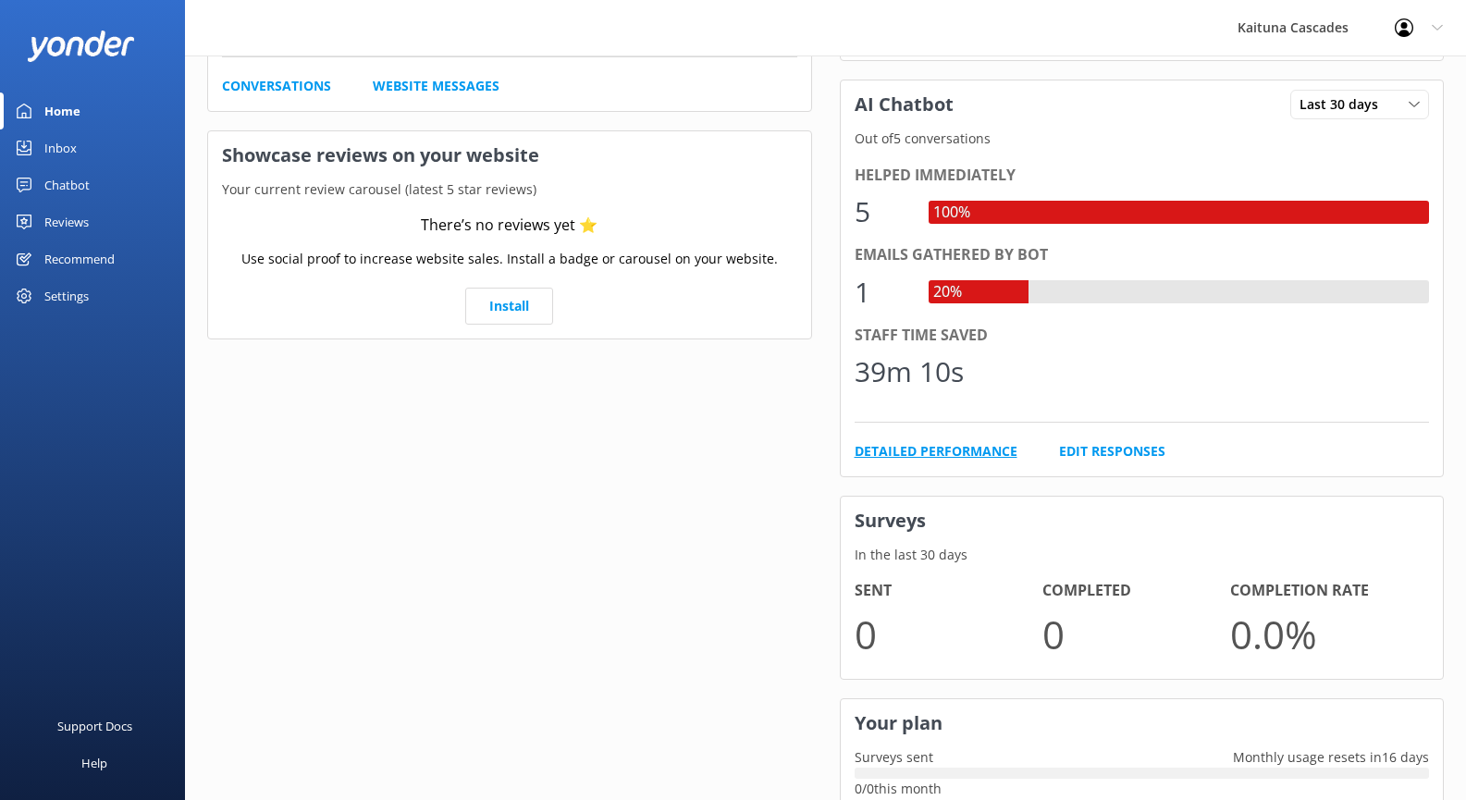
click at [925, 450] on link "Detailed Performance" at bounding box center [936, 451] width 163 height 20
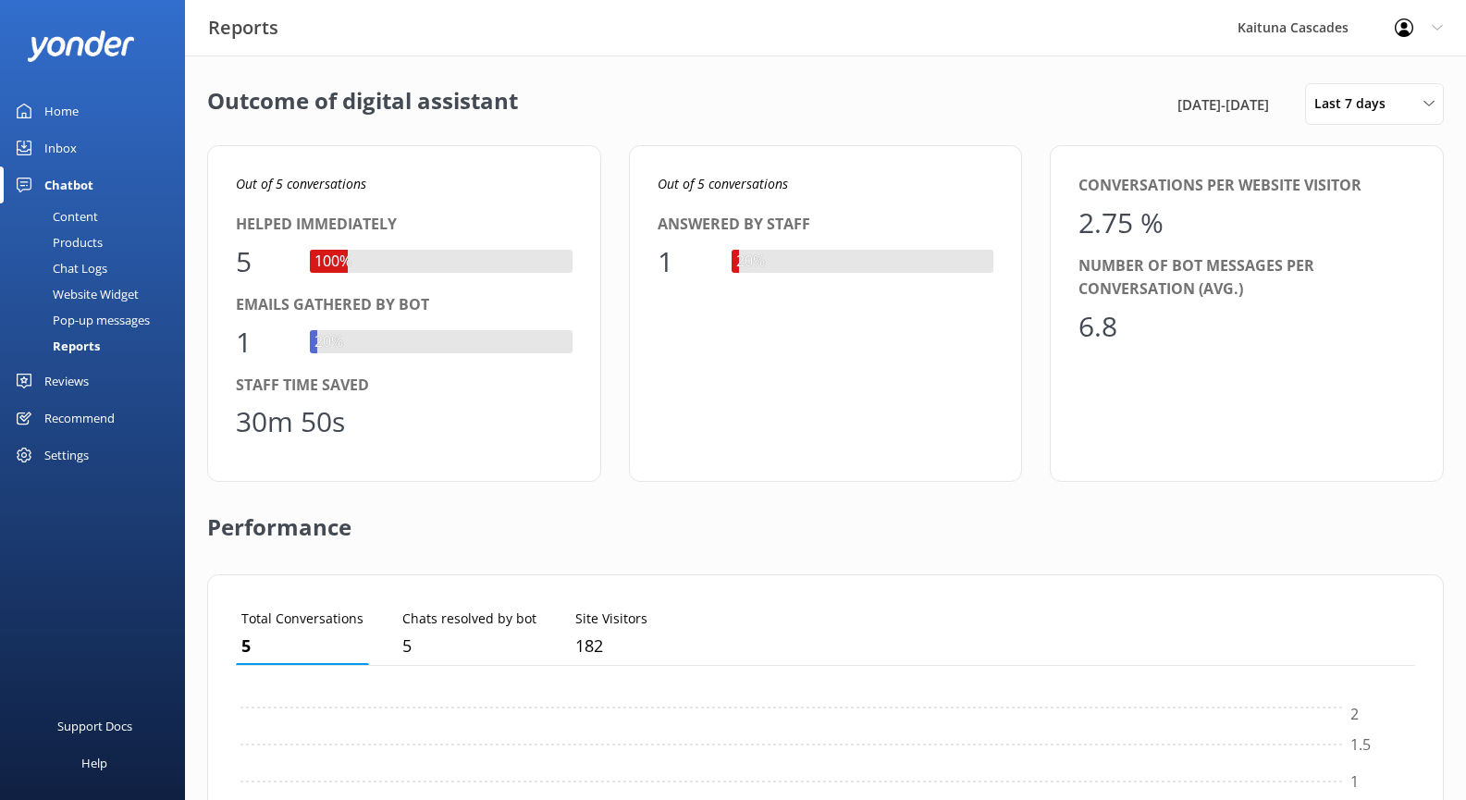
scroll to position [172, 1165]
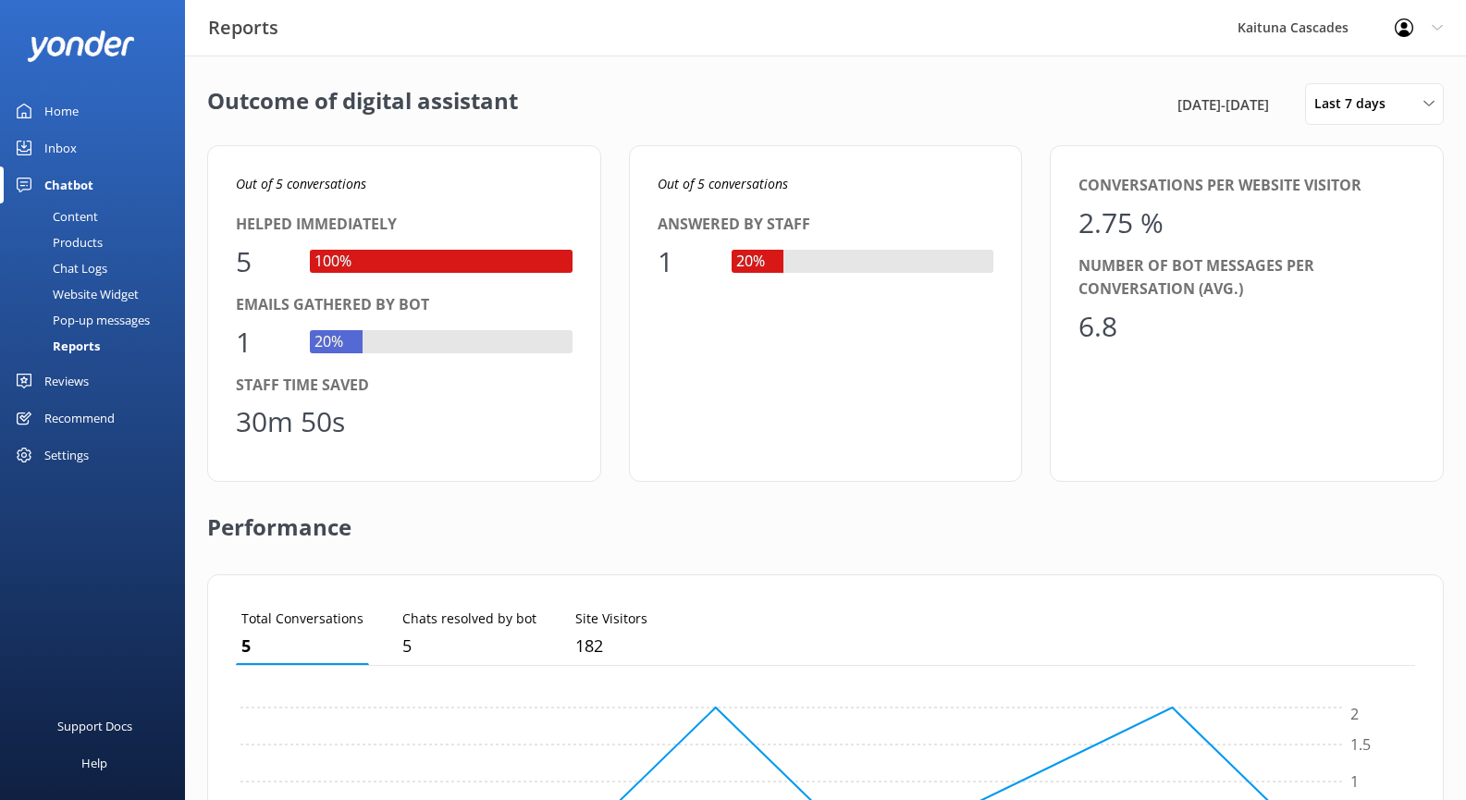
click at [240, 333] on div "1" at bounding box center [263, 342] width 55 height 44
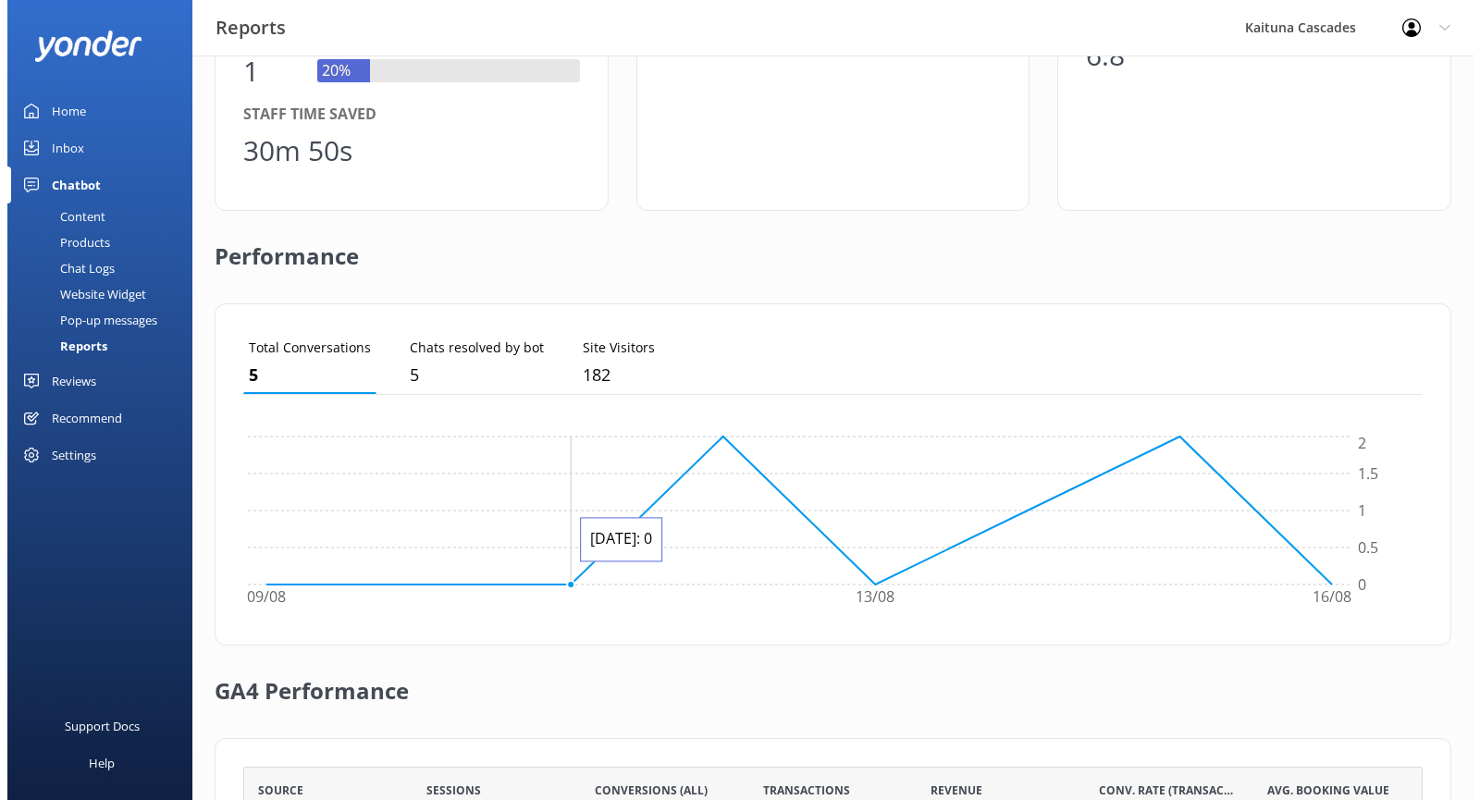
scroll to position [0, 0]
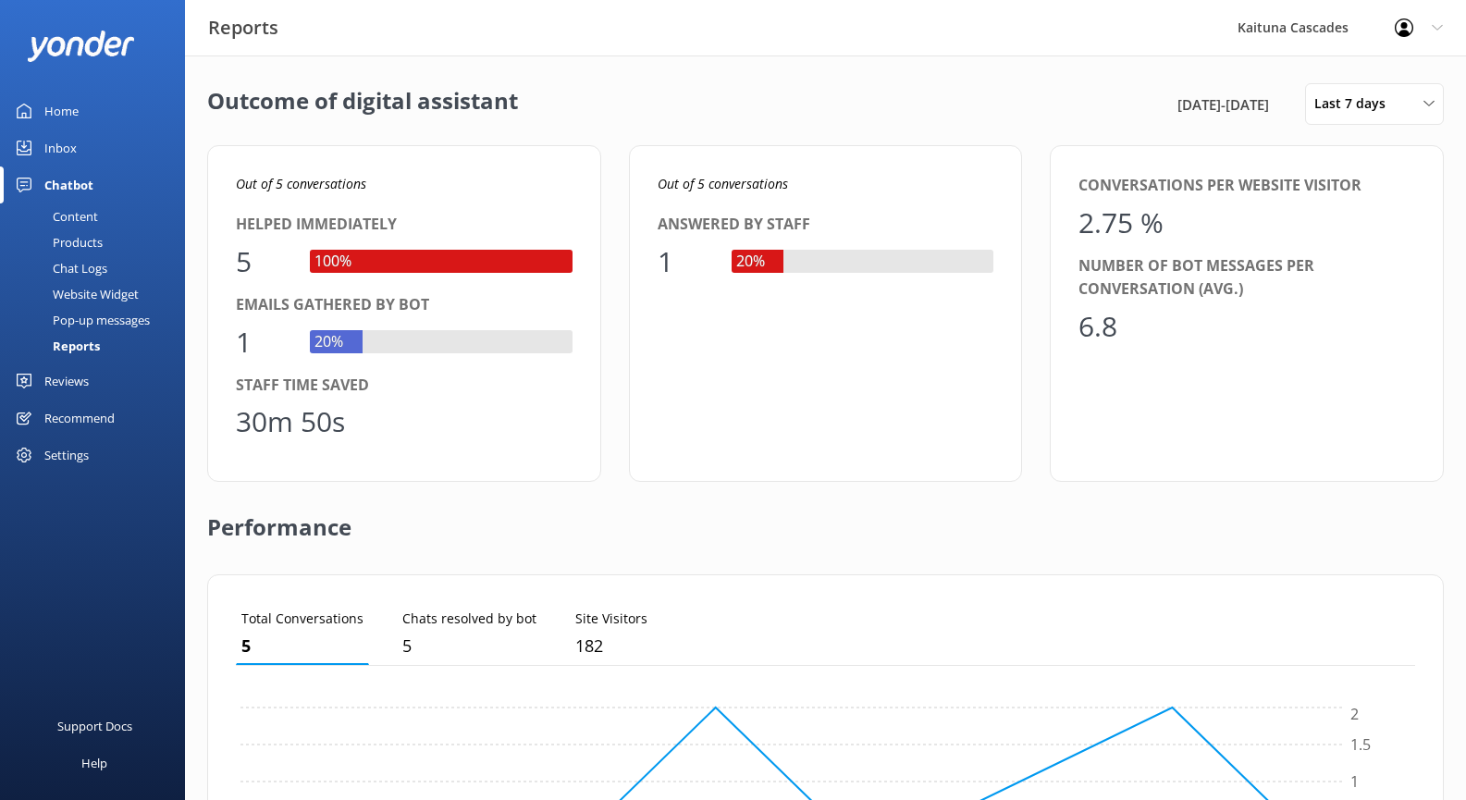
click at [324, 404] on div "30m 50s" at bounding box center [290, 422] width 109 height 44
drag, startPoint x: 726, startPoint y: 198, endPoint x: 292, endPoint y: 158, distance: 435.6
click at [724, 198] on div "Out of 5 conversations Answered by staff 1 20%" at bounding box center [826, 313] width 394 height 337
click at [52, 142] on div "Inbox" at bounding box center [60, 147] width 32 height 37
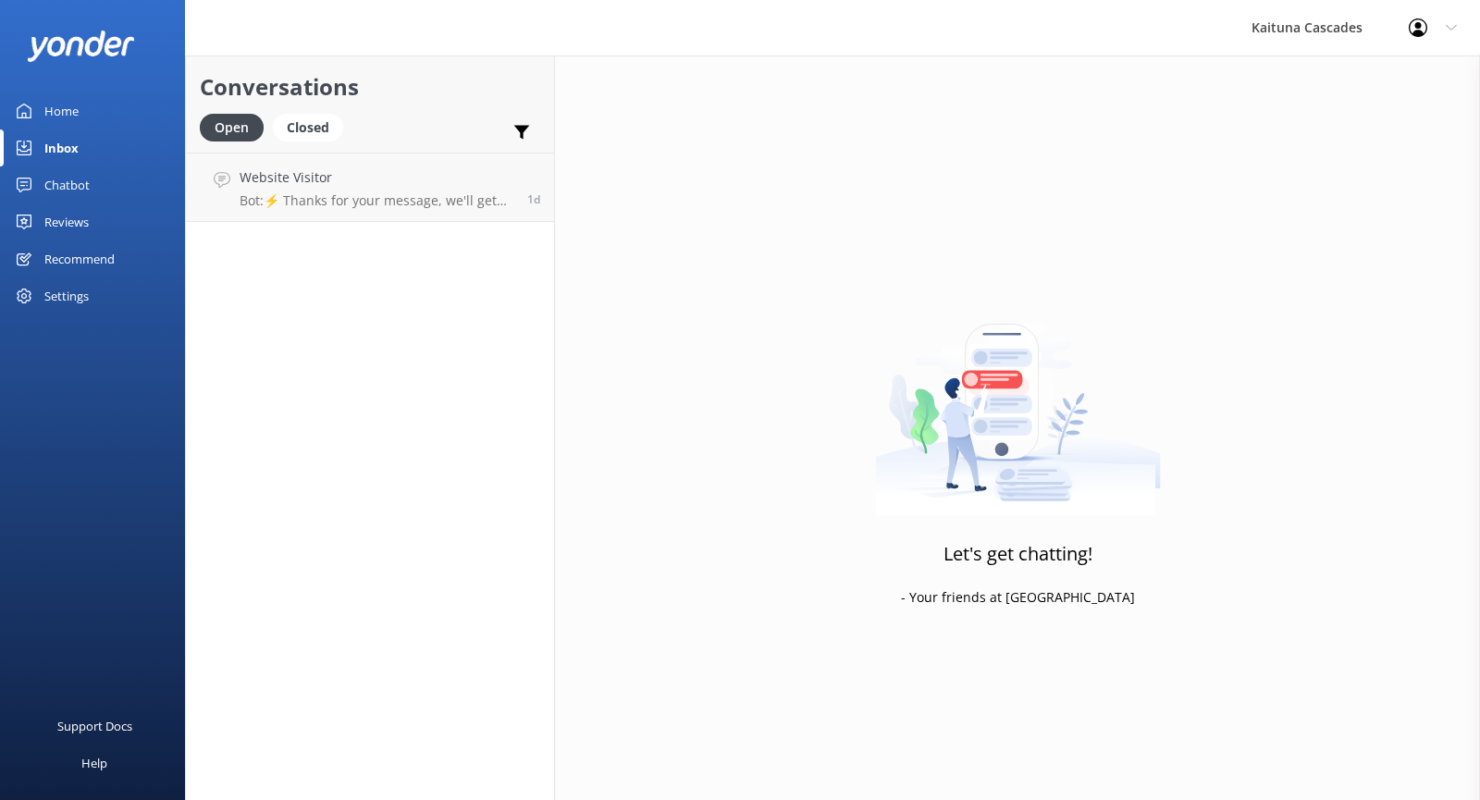
click at [60, 112] on div "Home" at bounding box center [61, 110] width 34 height 37
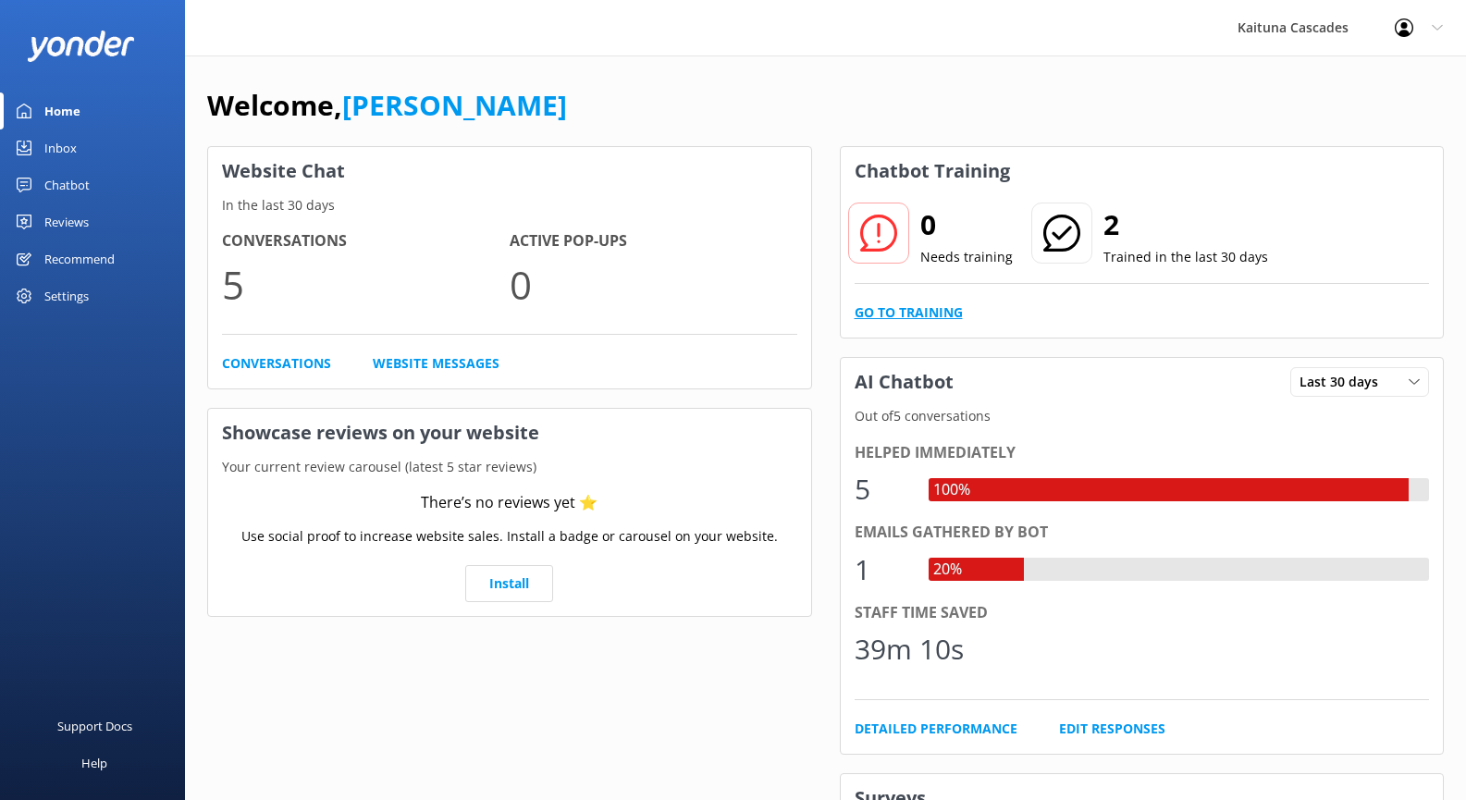
click at [929, 311] on link "Go to Training" at bounding box center [909, 312] width 108 height 20
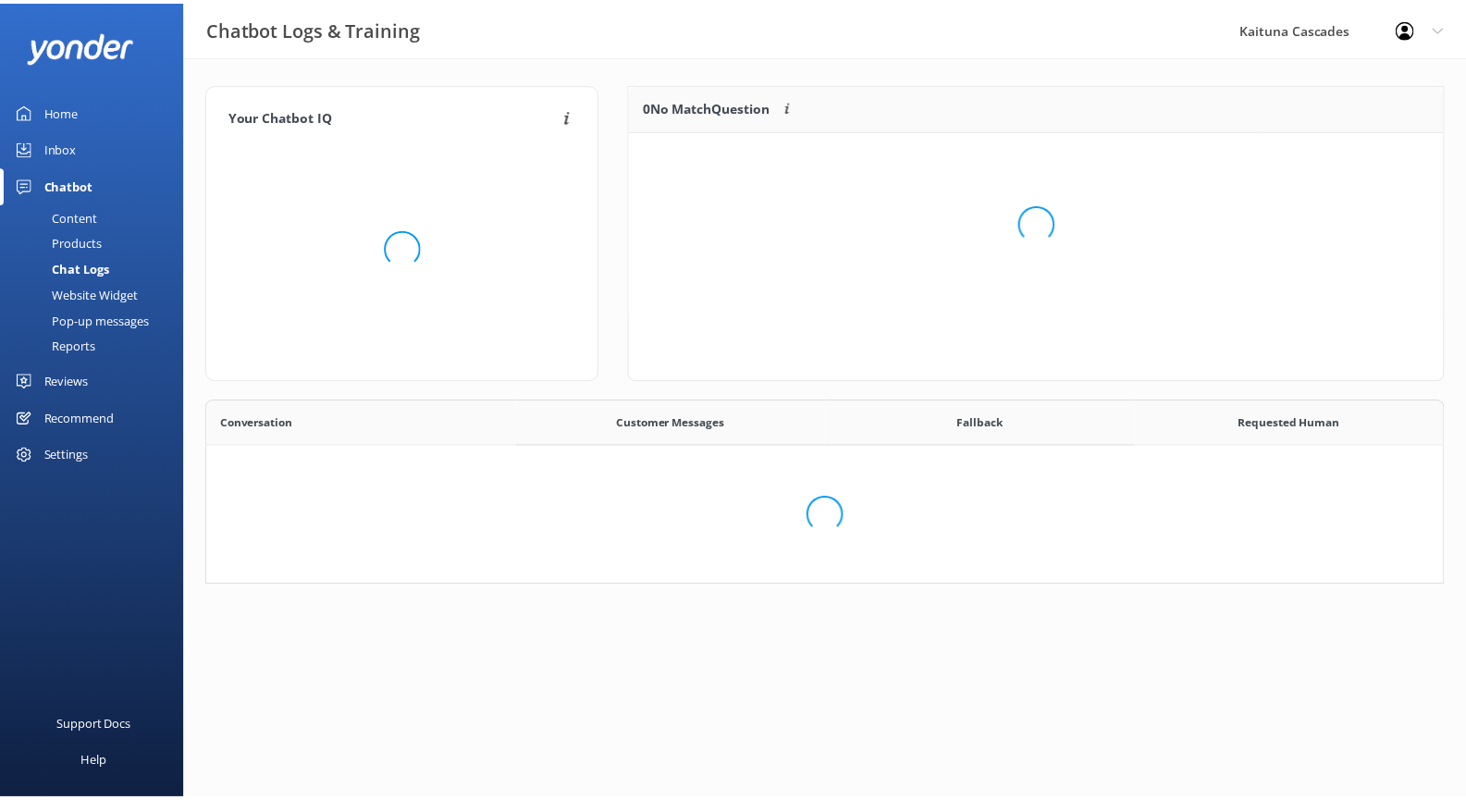
scroll to position [334, 1236]
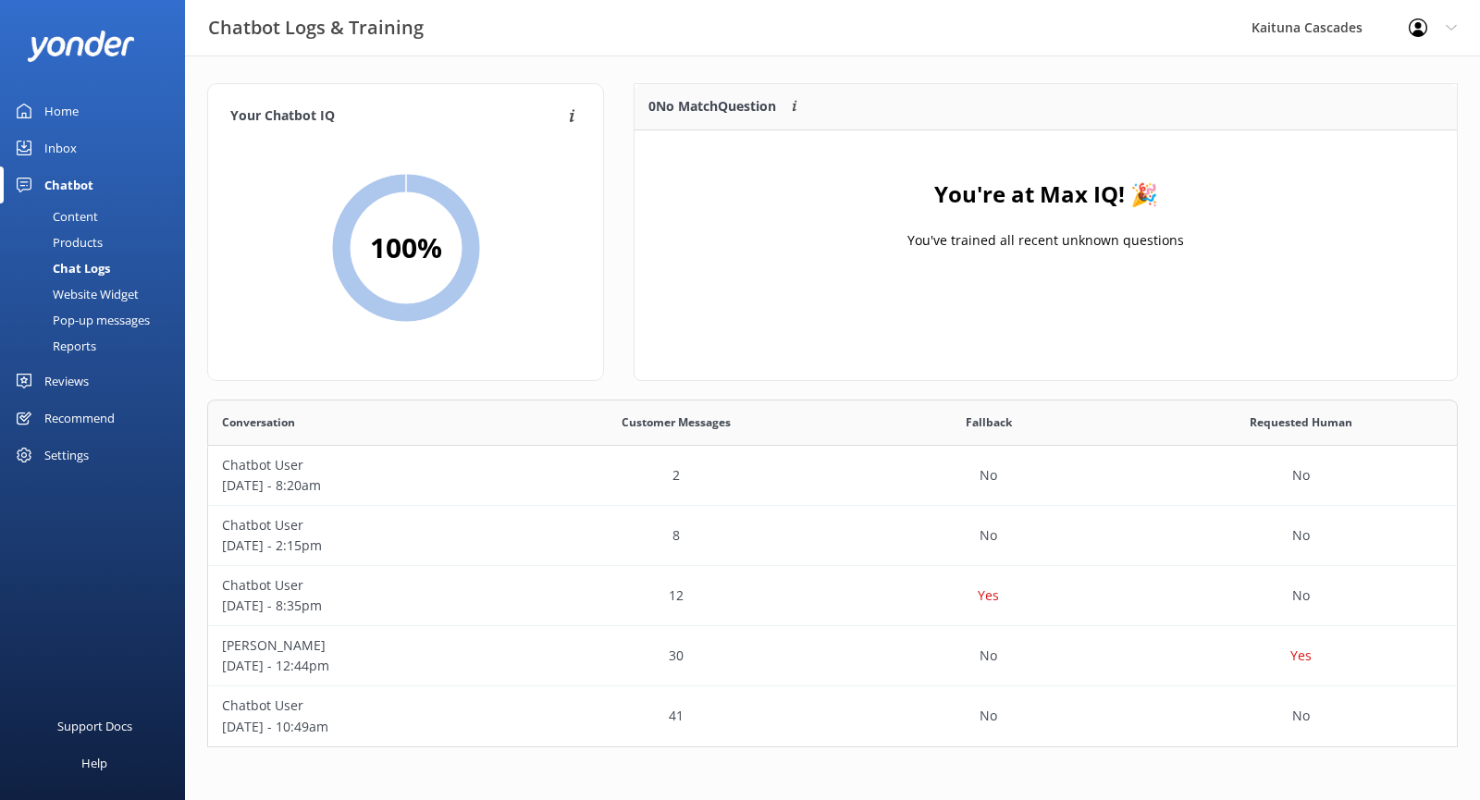
click at [68, 102] on div "Home" at bounding box center [61, 110] width 34 height 37
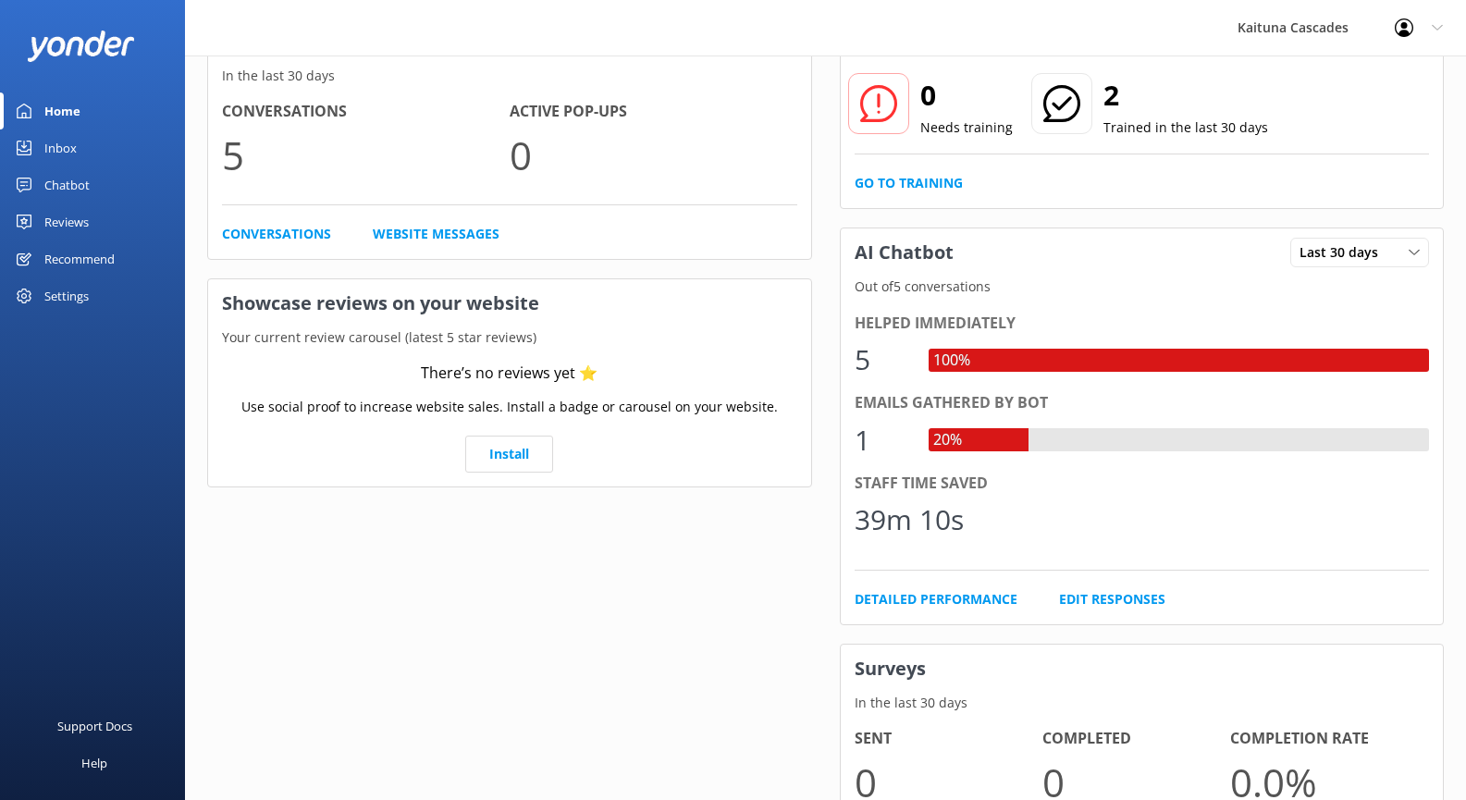
scroll to position [370, 0]
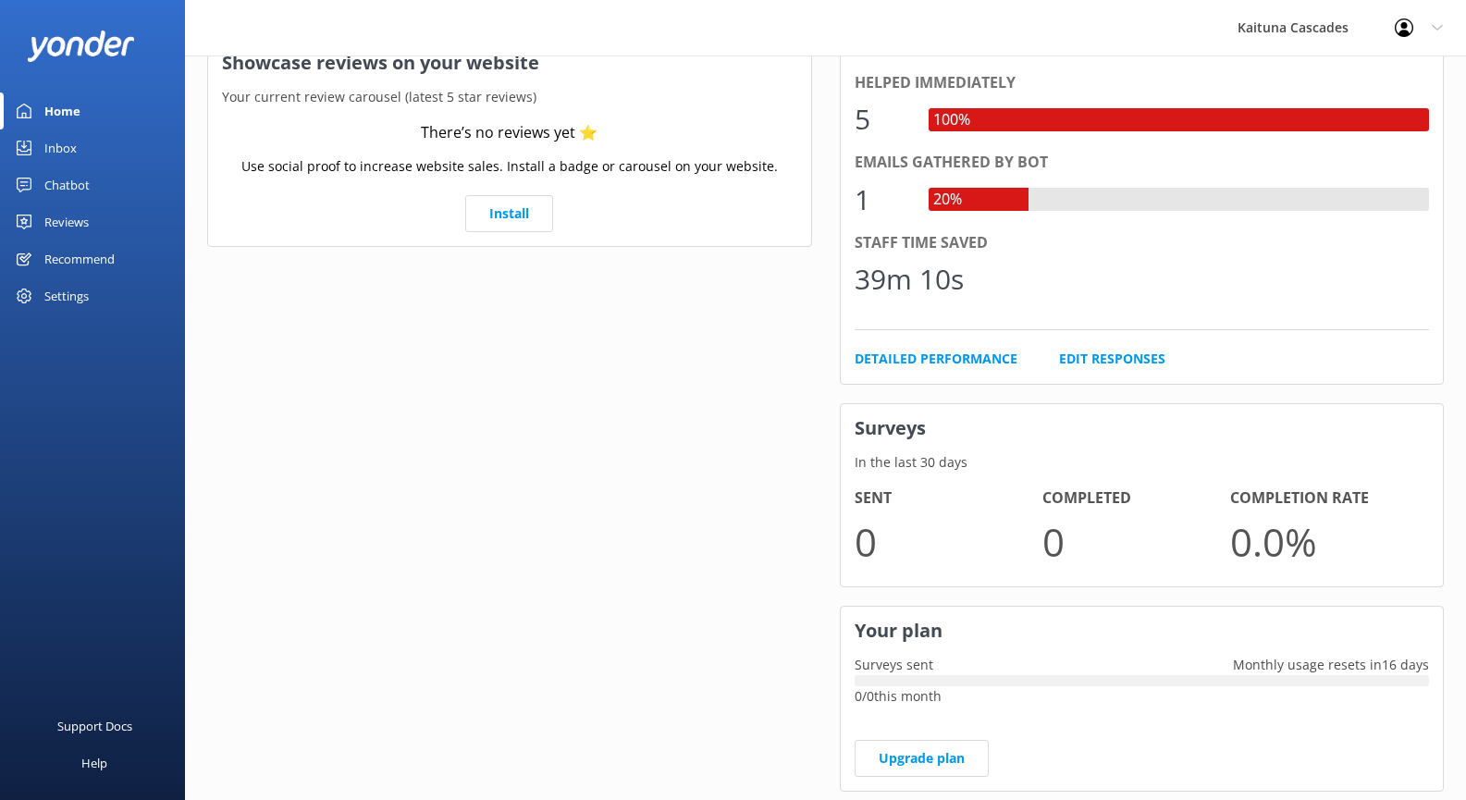
click at [1101, 370] on div "Helped immediately 5 100% Emails gathered by bot 1 20% Staff time saved 39m 10s…" at bounding box center [1142, 220] width 603 height 326
click at [1100, 363] on link "Edit Responses" at bounding box center [1112, 359] width 106 height 20
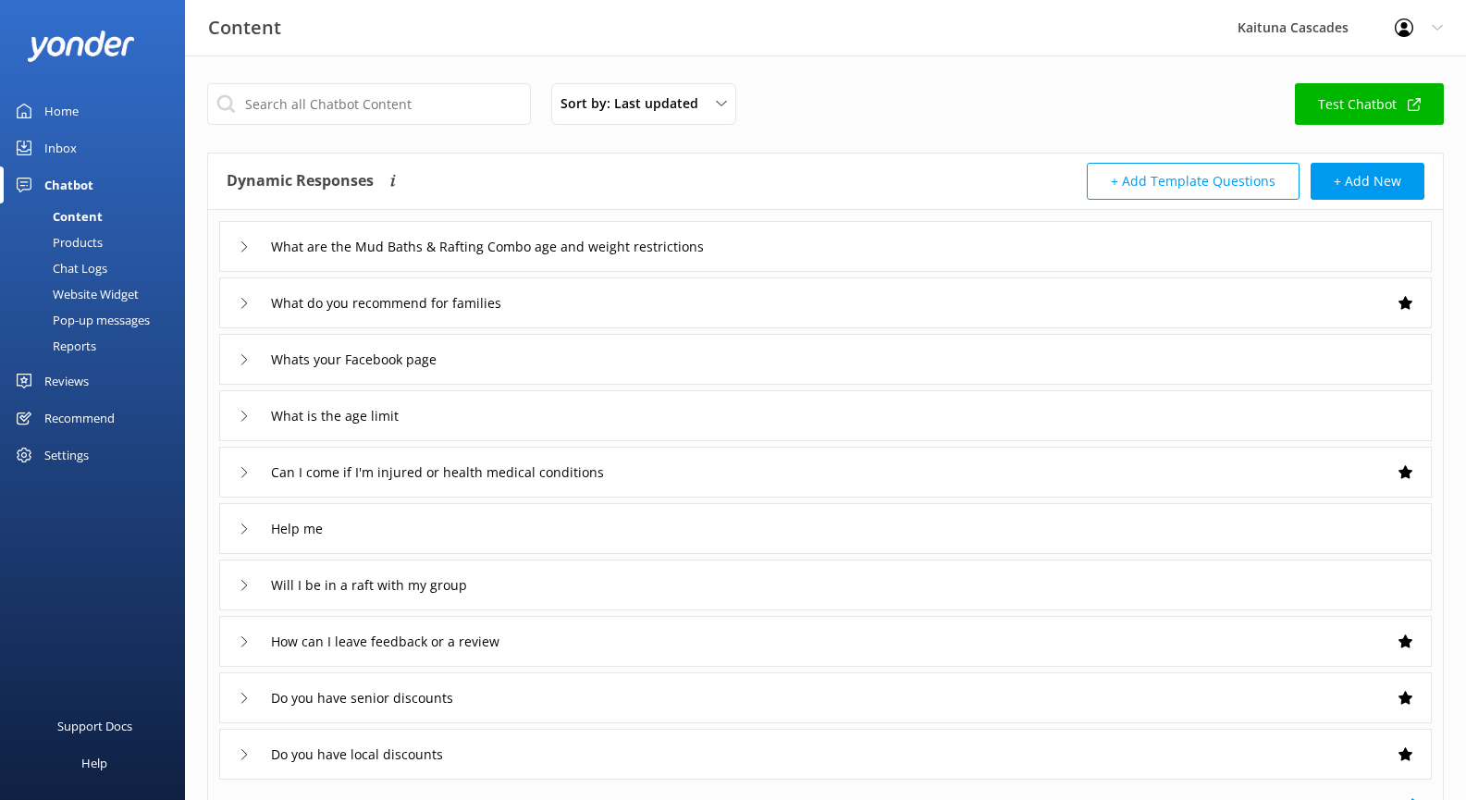
click at [76, 218] on div "Content" at bounding box center [57, 216] width 92 height 26
click at [93, 250] on div "Products" at bounding box center [57, 242] width 92 height 26
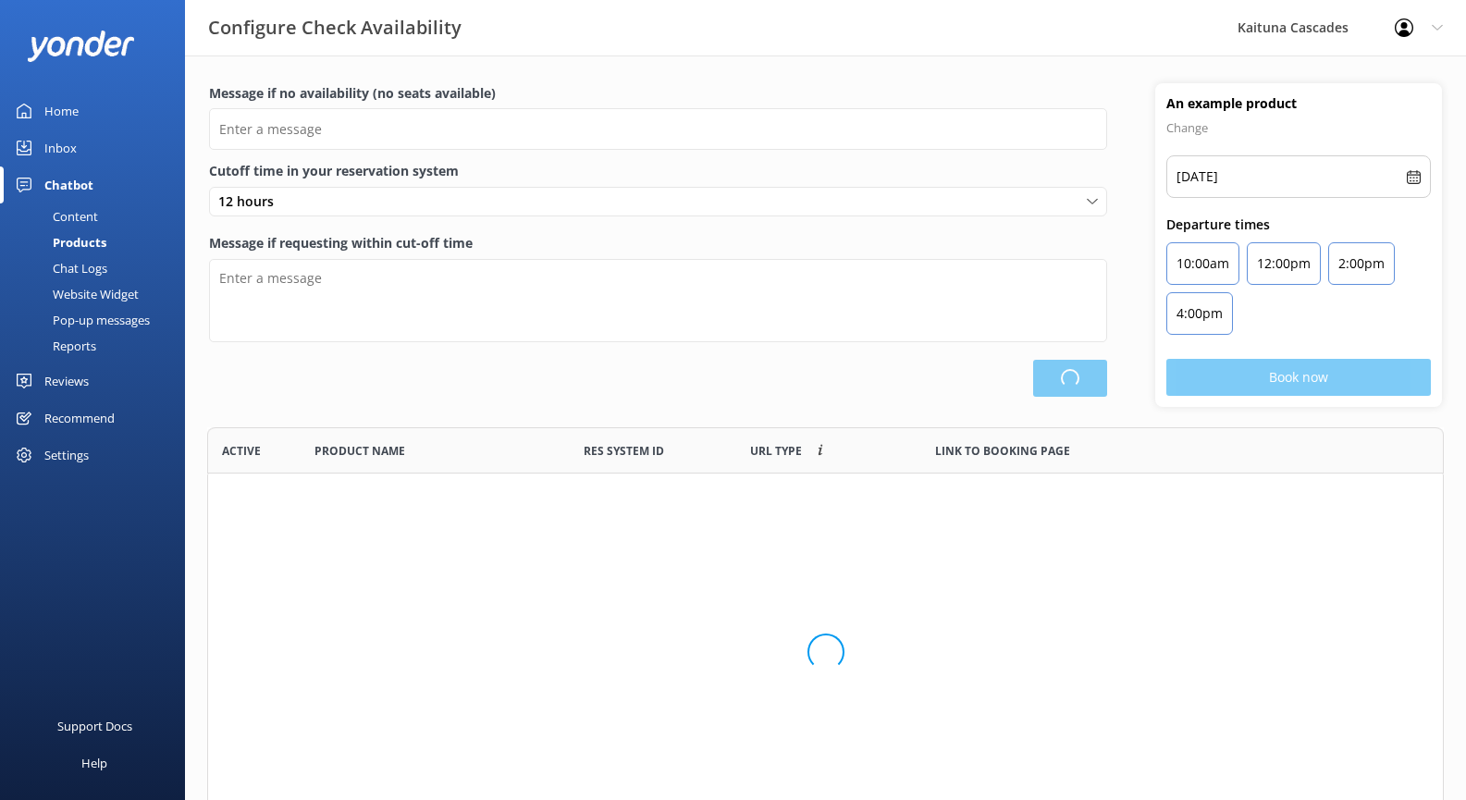
scroll to position [389, 1223]
type input "There are no seats available, please check an alternative day"
type textarea "Our online booking system closes {hours} prior to departure. Please contact us …"
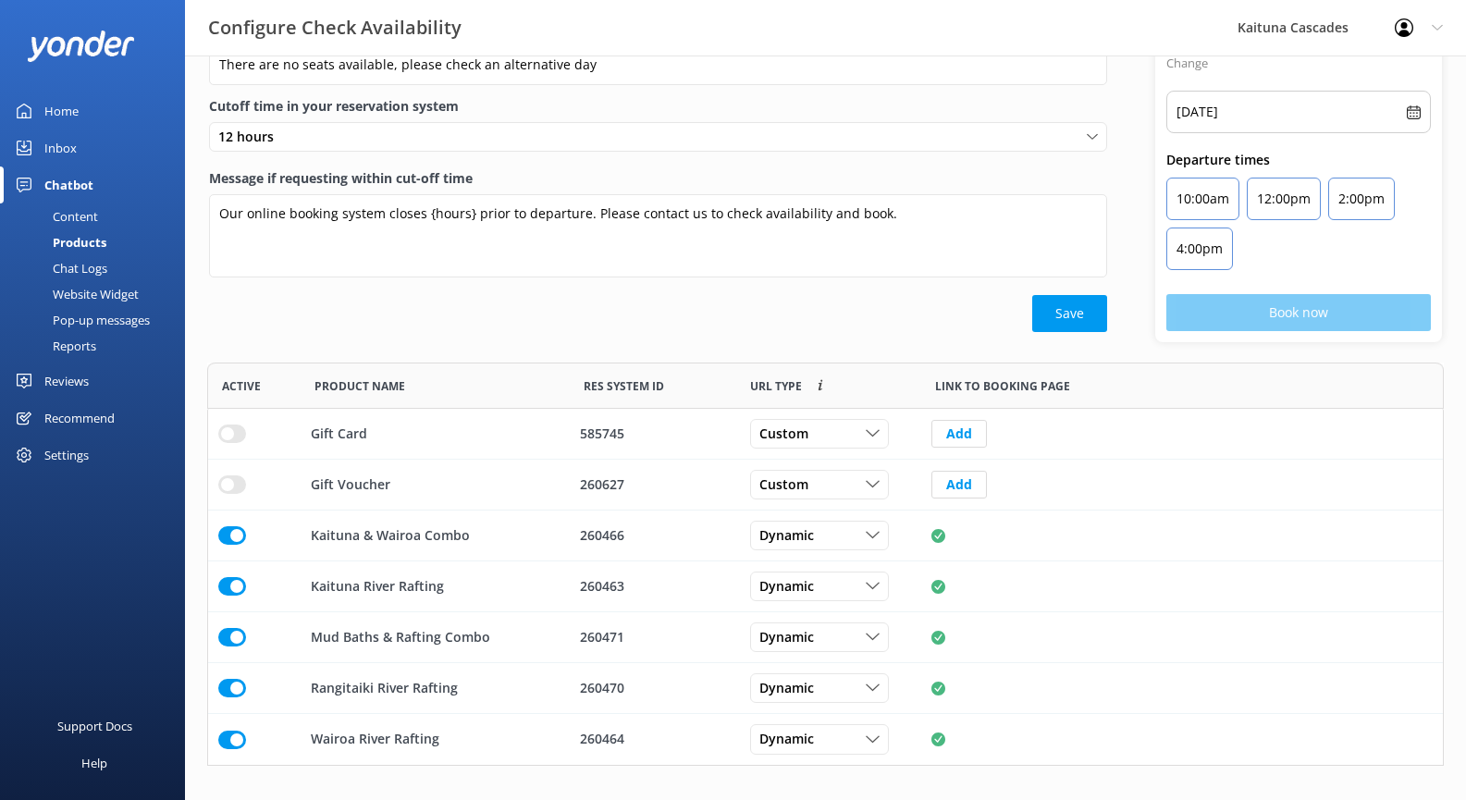
scroll to position [68, 0]
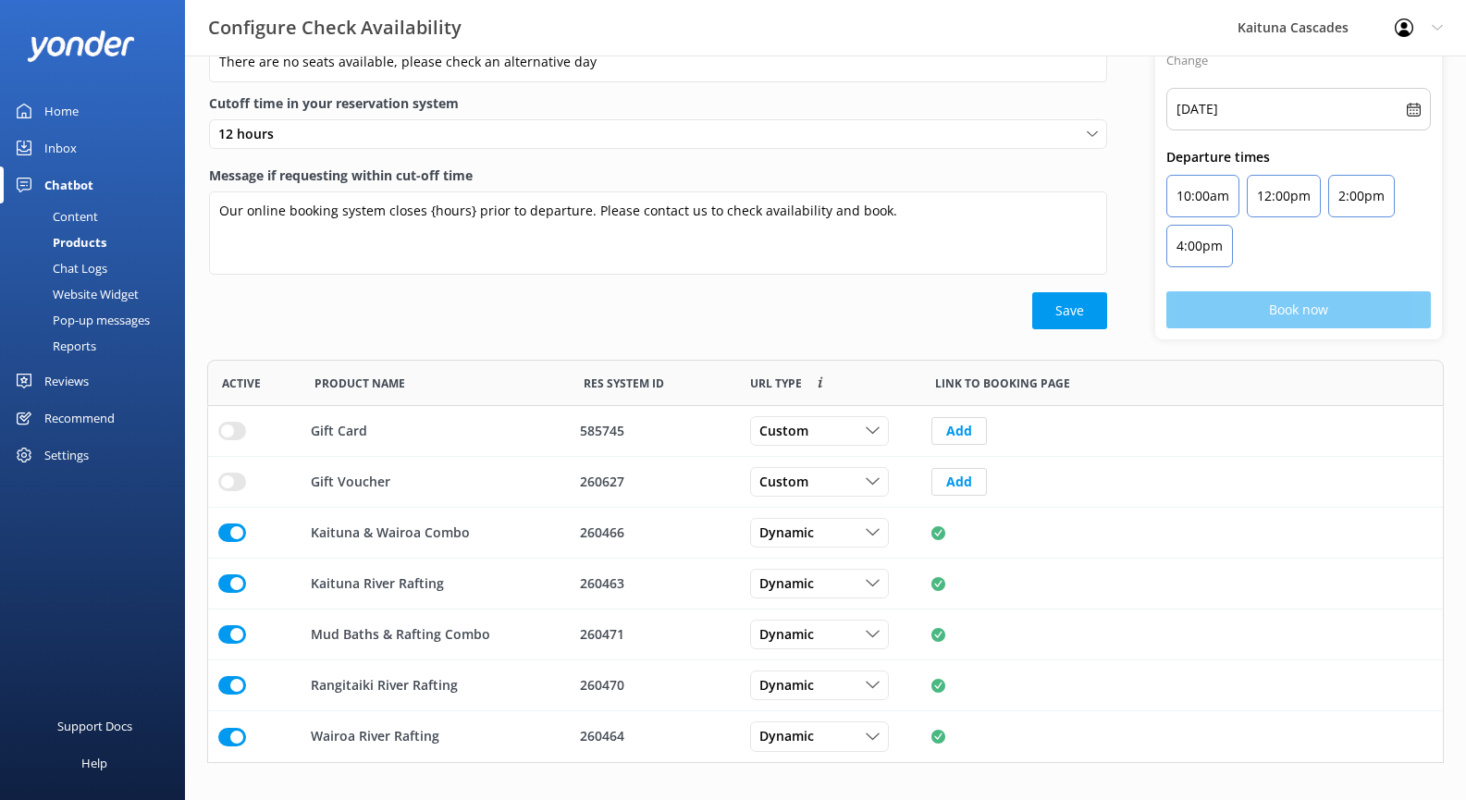
click at [67, 266] on div "Chat Logs" at bounding box center [59, 268] width 96 height 26
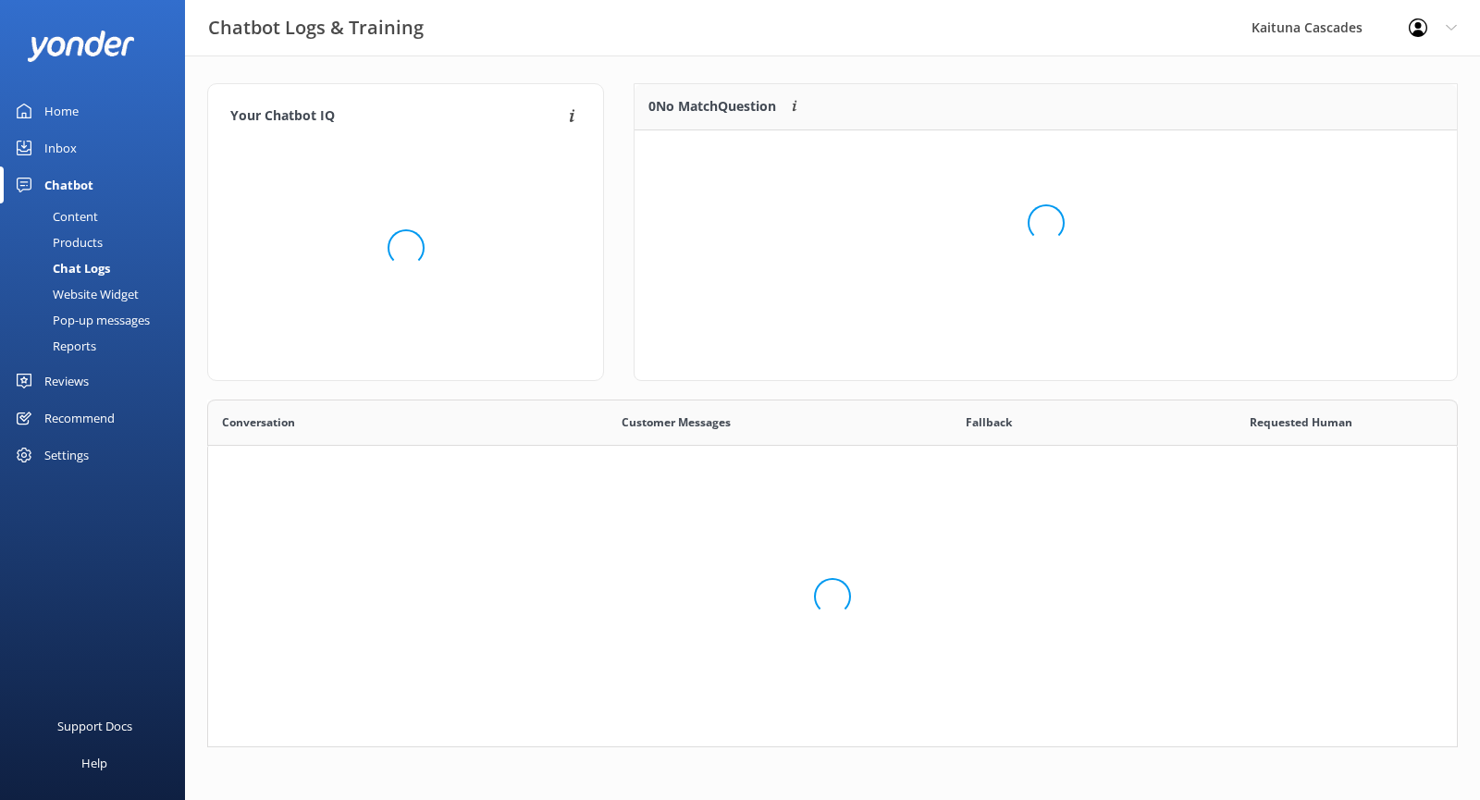
scroll to position [334, 1236]
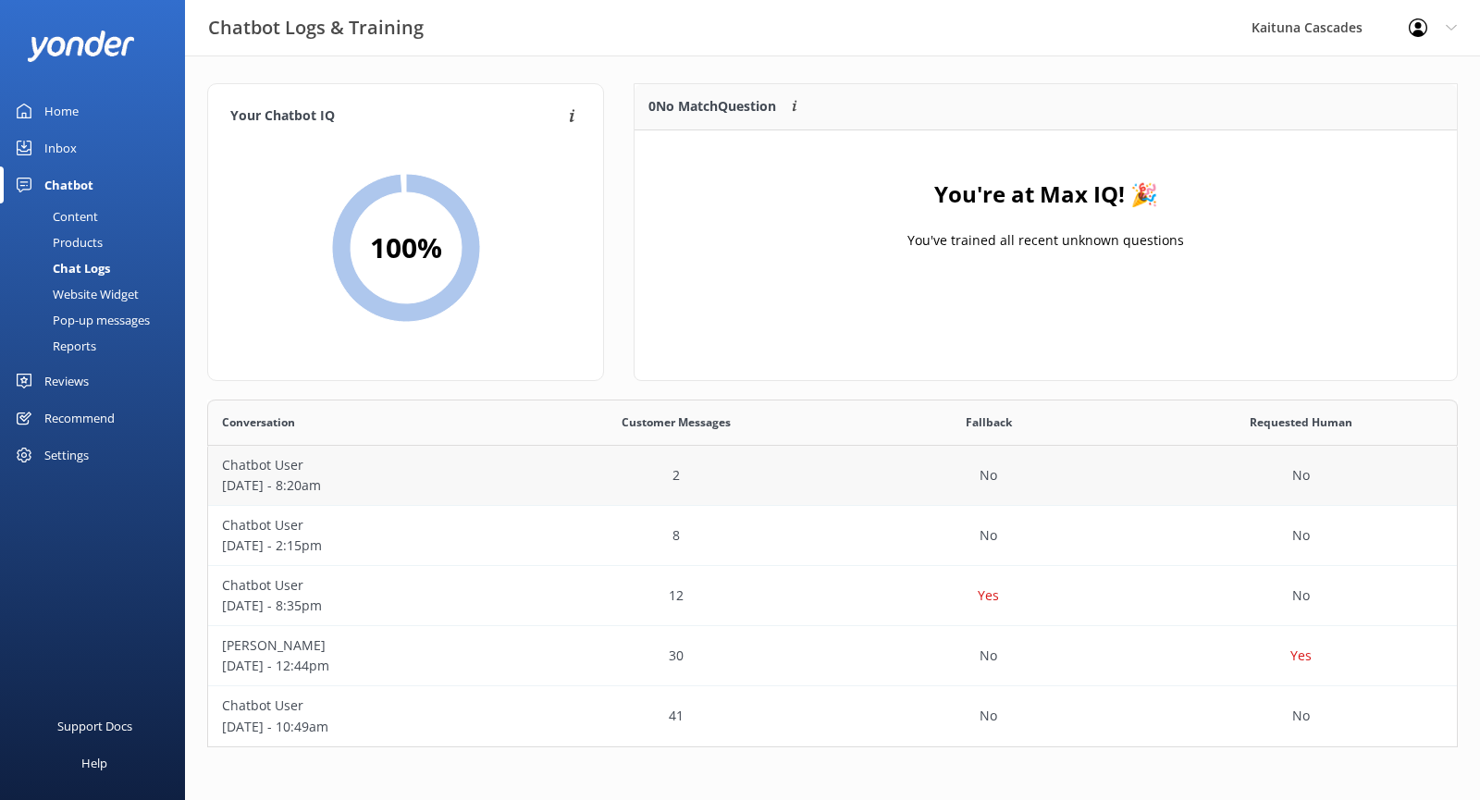
click at [428, 476] on p "[DATE] - 8:20am" at bounding box center [364, 485] width 285 height 20
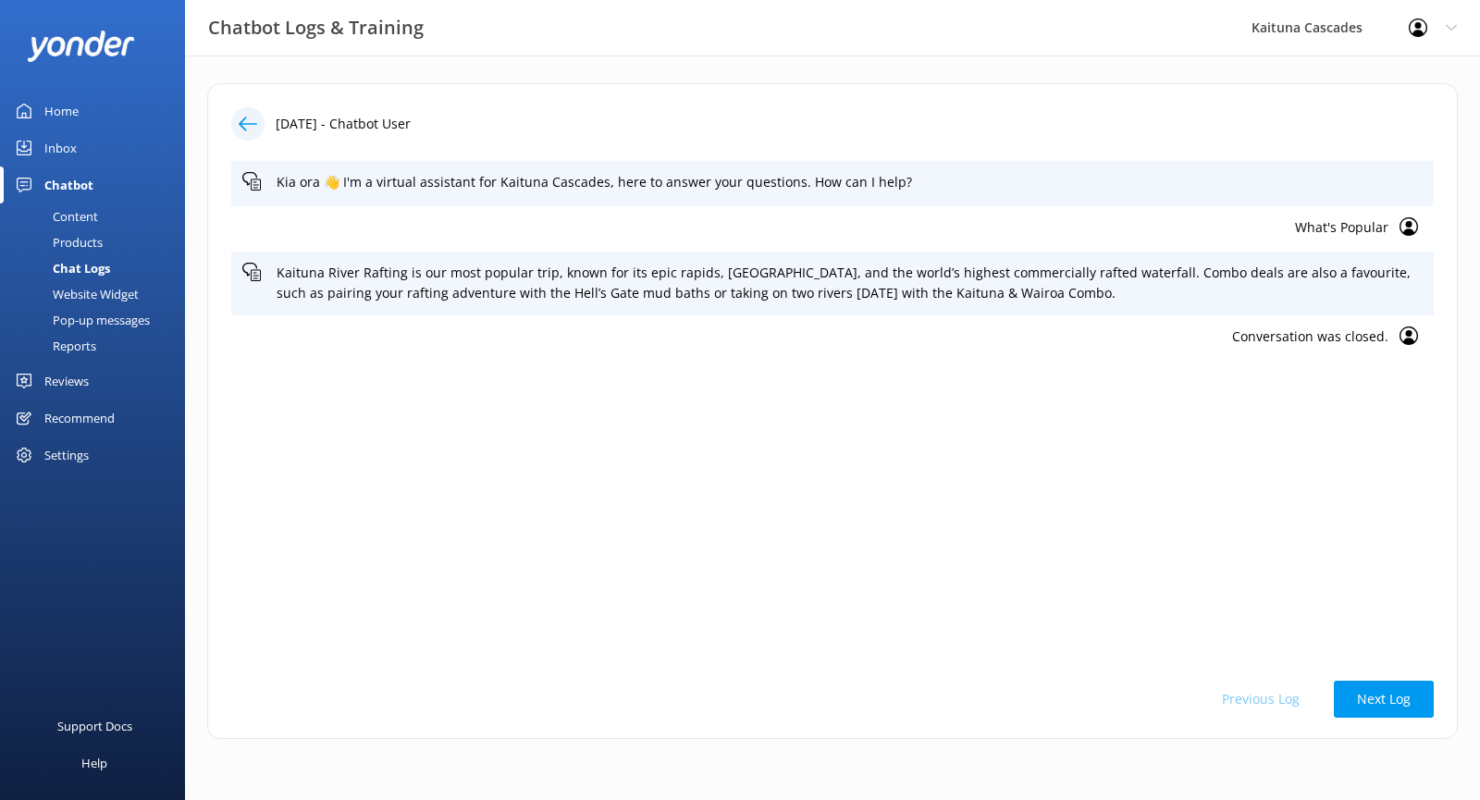
click at [114, 258] on link "Chat Logs" at bounding box center [98, 268] width 174 height 26
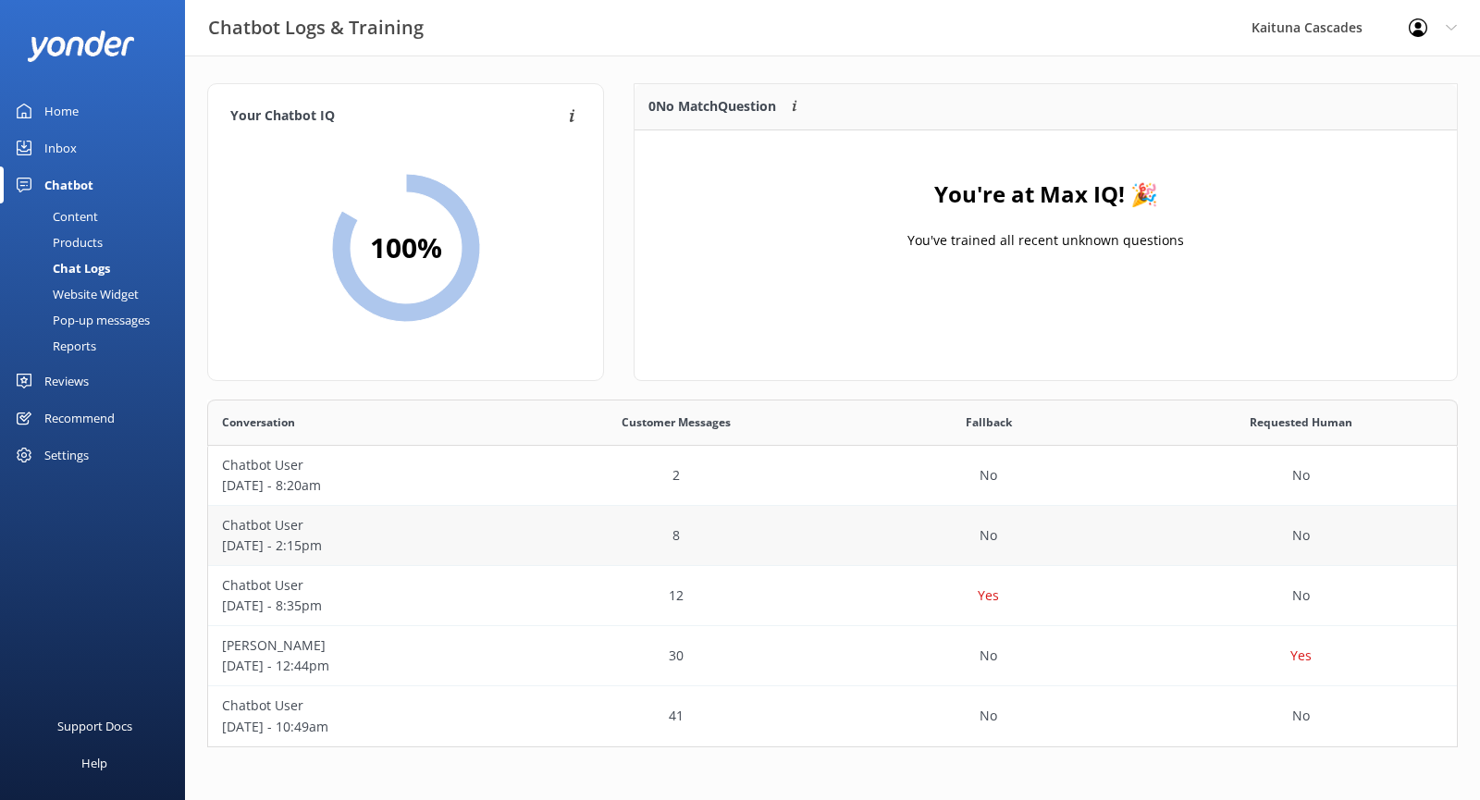
click at [338, 521] on p "Chatbot User" at bounding box center [364, 525] width 285 height 20
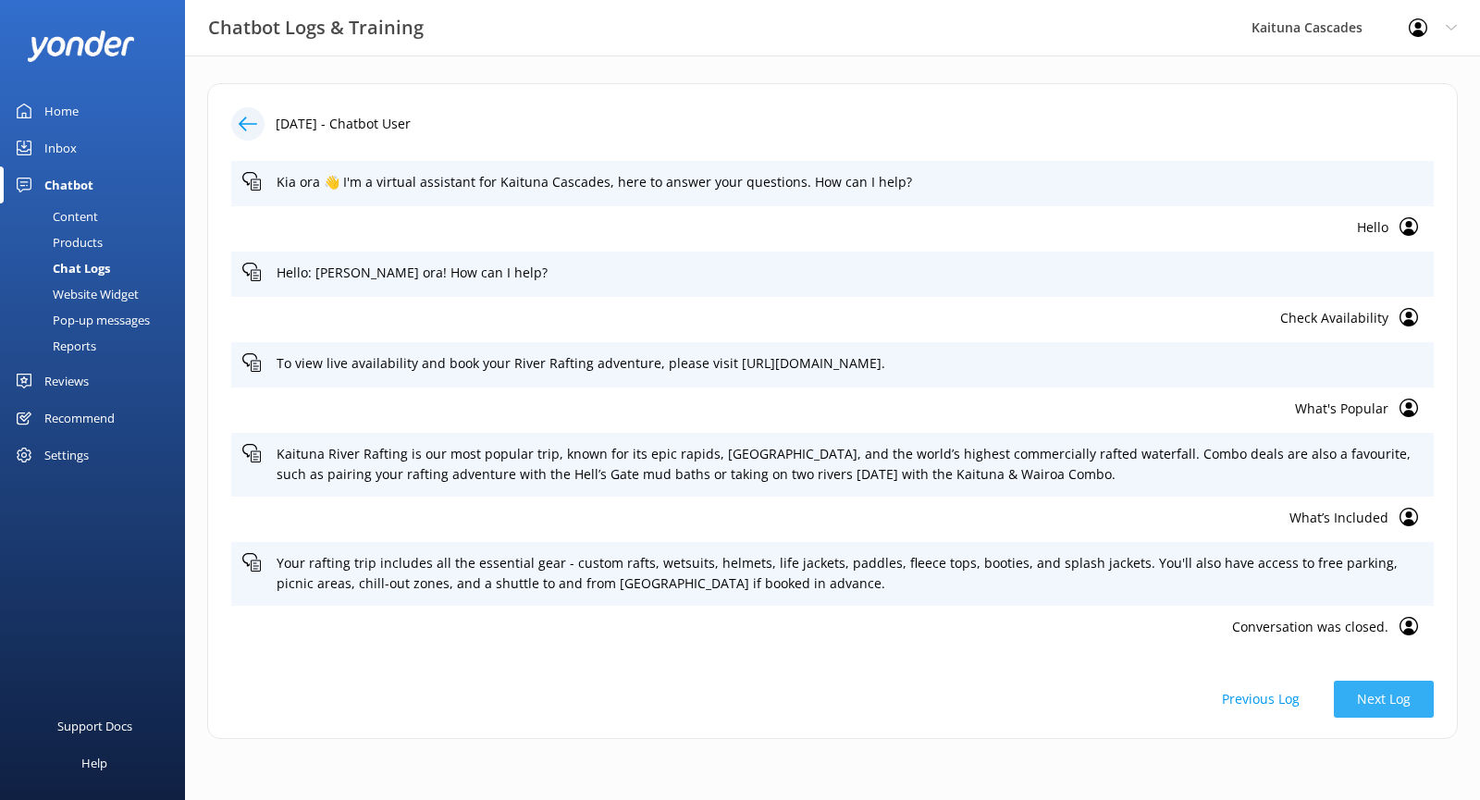
click at [1376, 704] on button "Next Log" at bounding box center [1384, 699] width 100 height 37
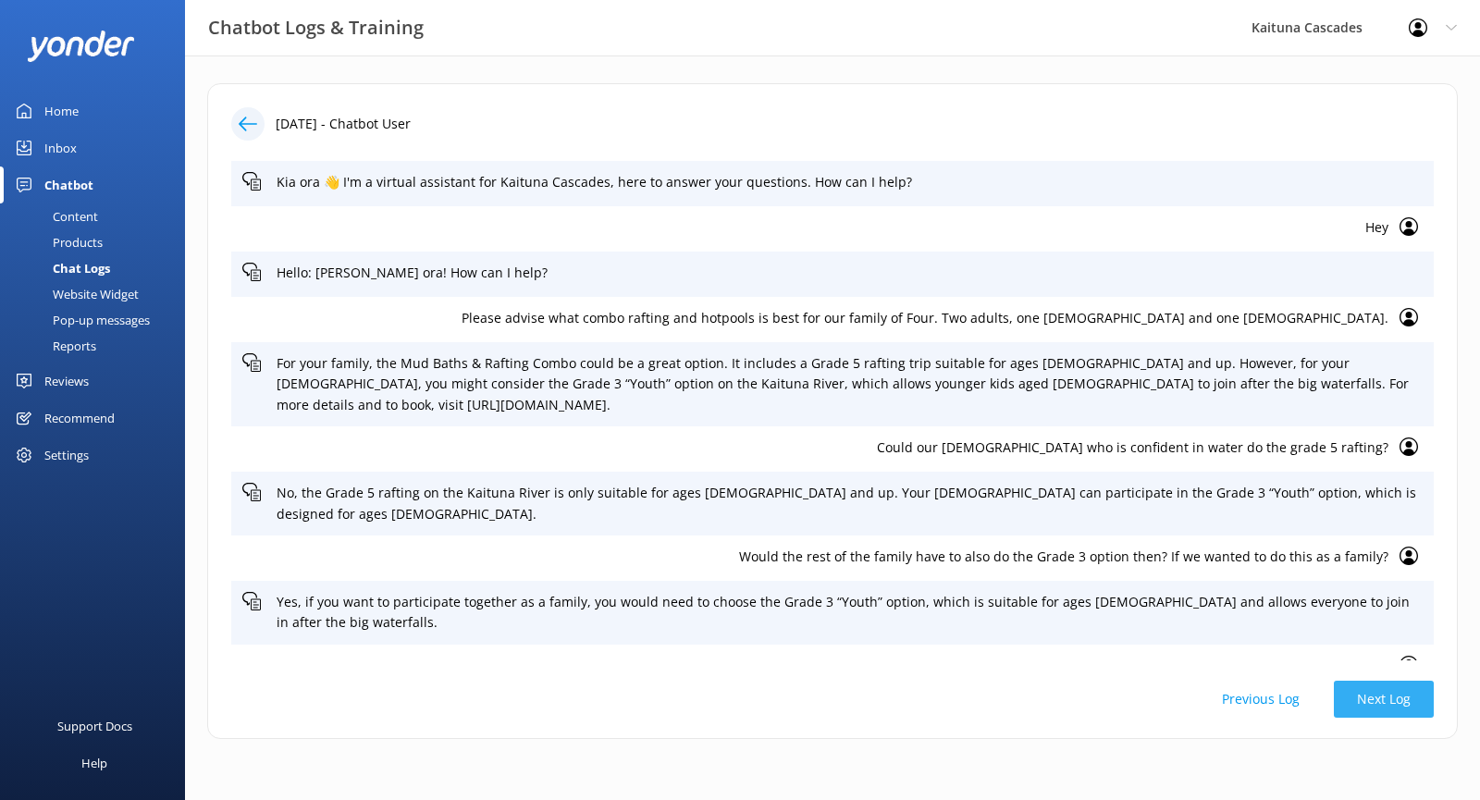
click at [1377, 705] on button "Next Log" at bounding box center [1384, 699] width 100 height 37
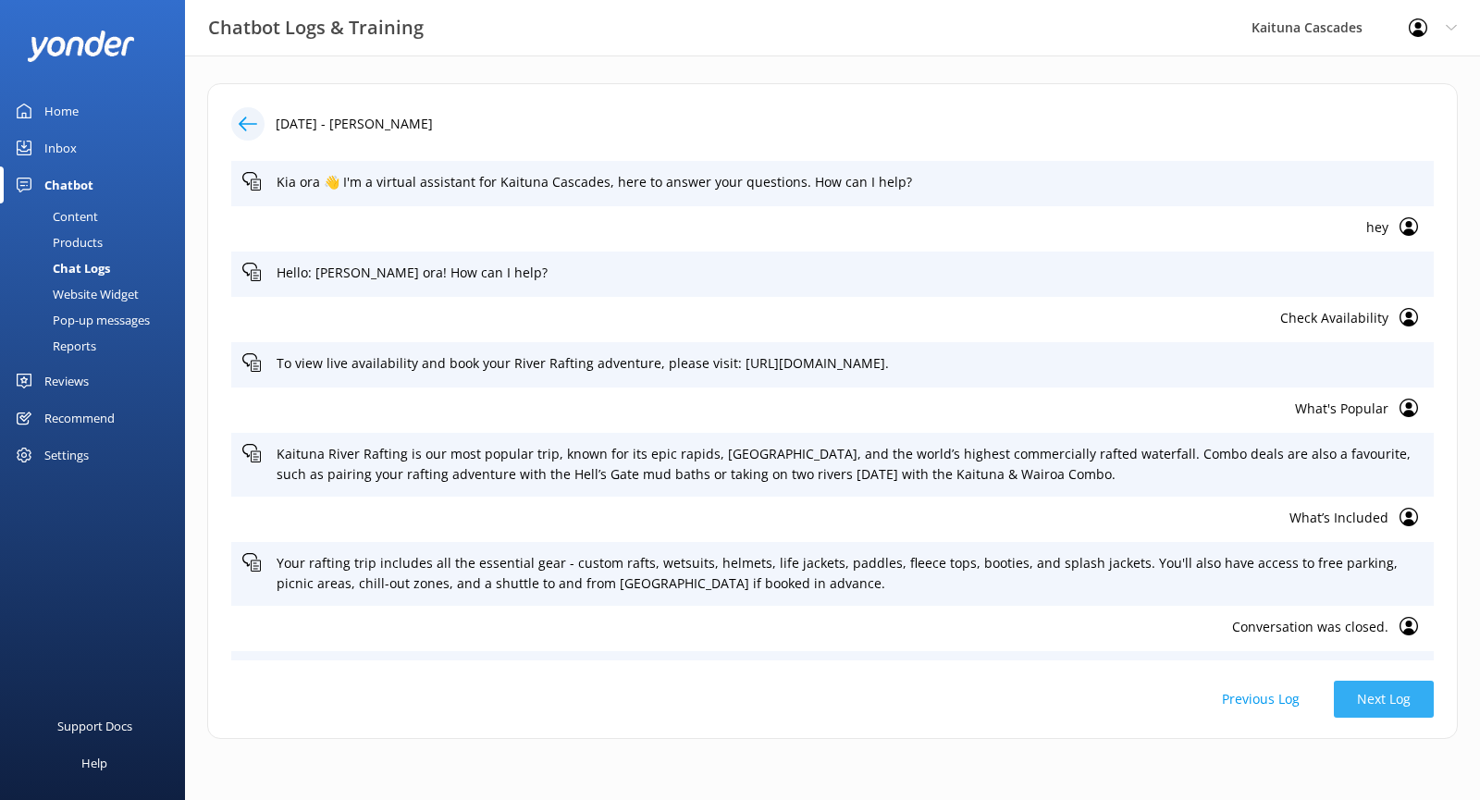
click at [1377, 705] on button "Next Log" at bounding box center [1384, 699] width 100 height 37
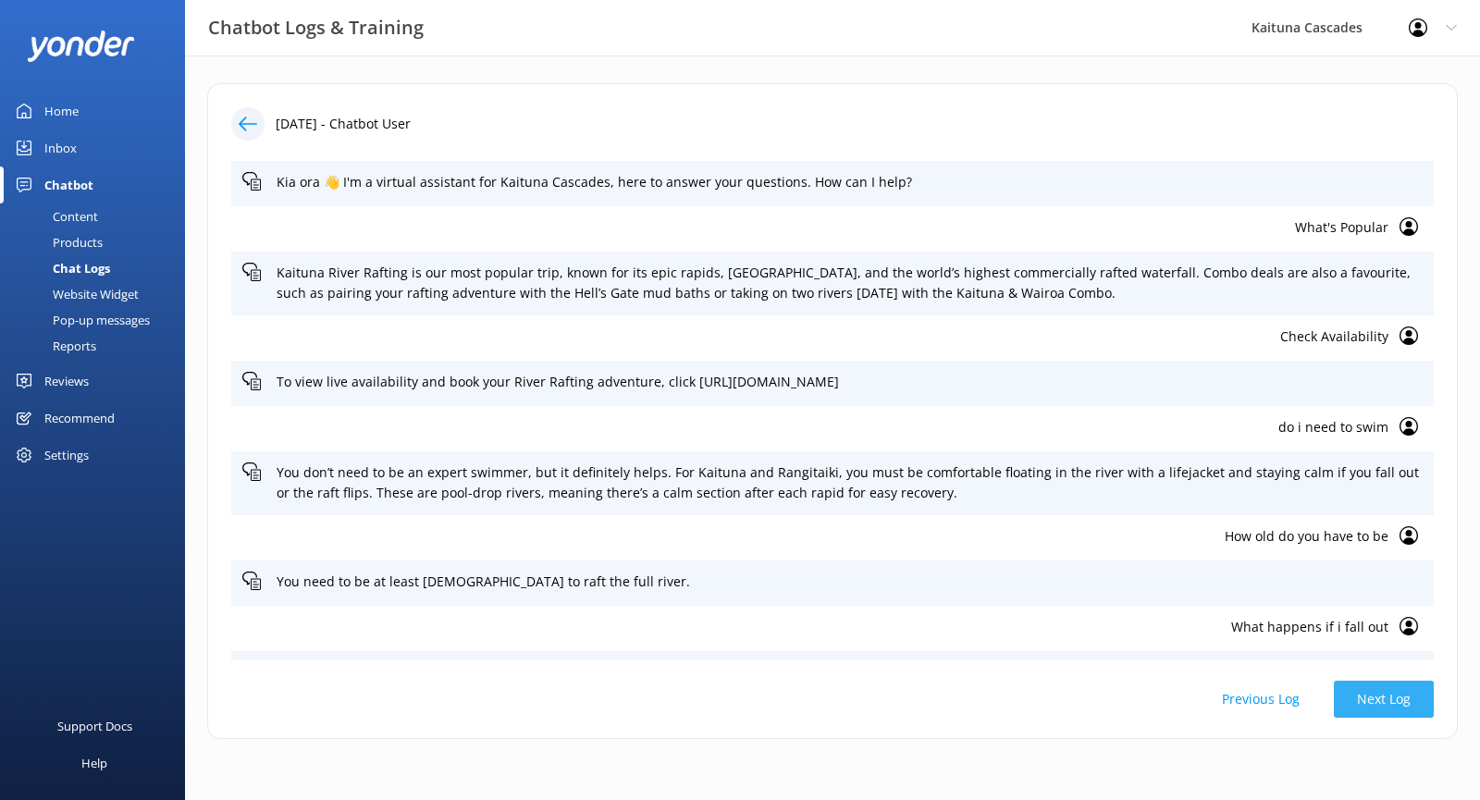
click at [1374, 705] on button "Next Log" at bounding box center [1384, 699] width 100 height 37
click at [92, 297] on div "Website Widget" at bounding box center [75, 294] width 128 height 26
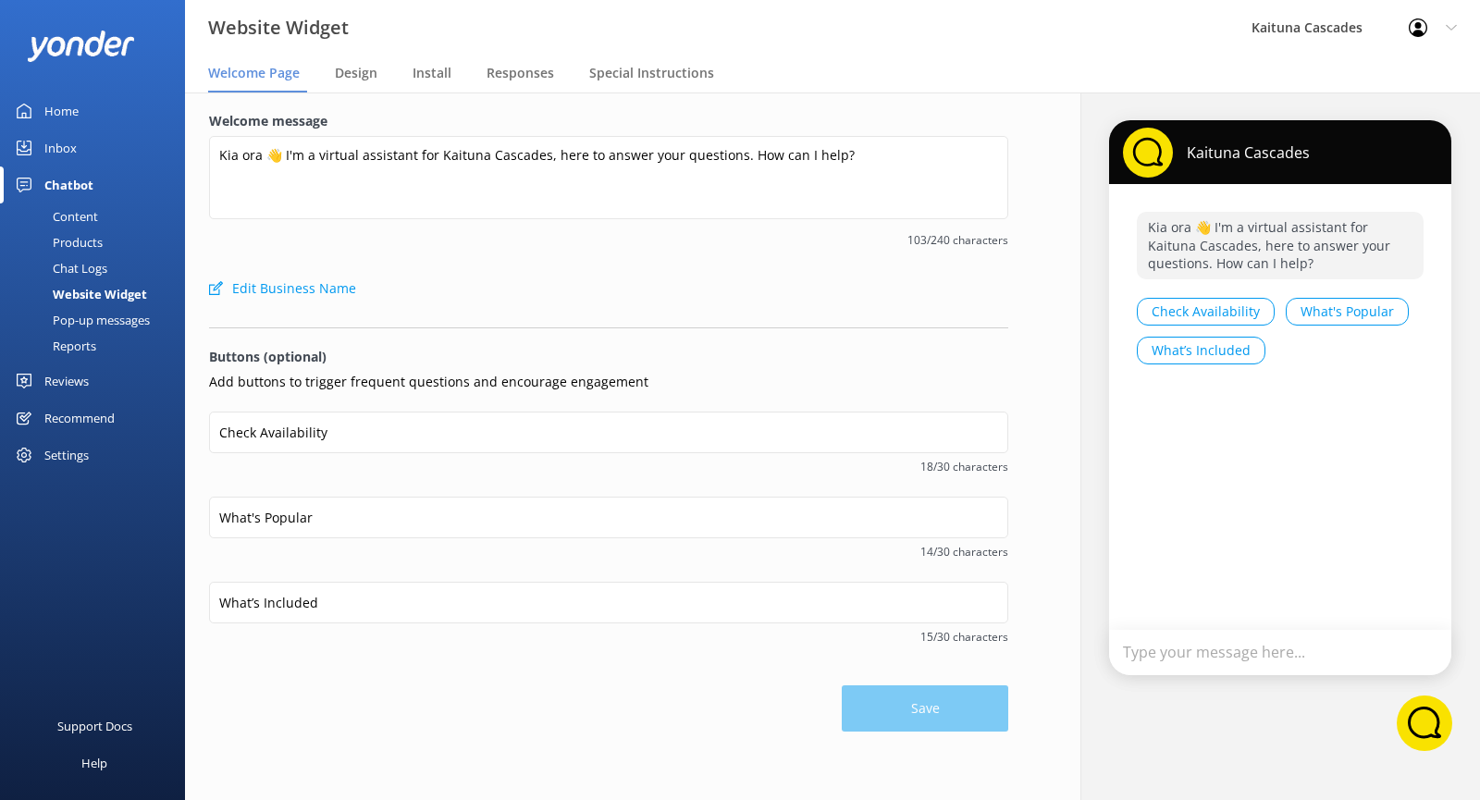
click at [107, 326] on div "Pop-up messages" at bounding box center [80, 320] width 139 height 26
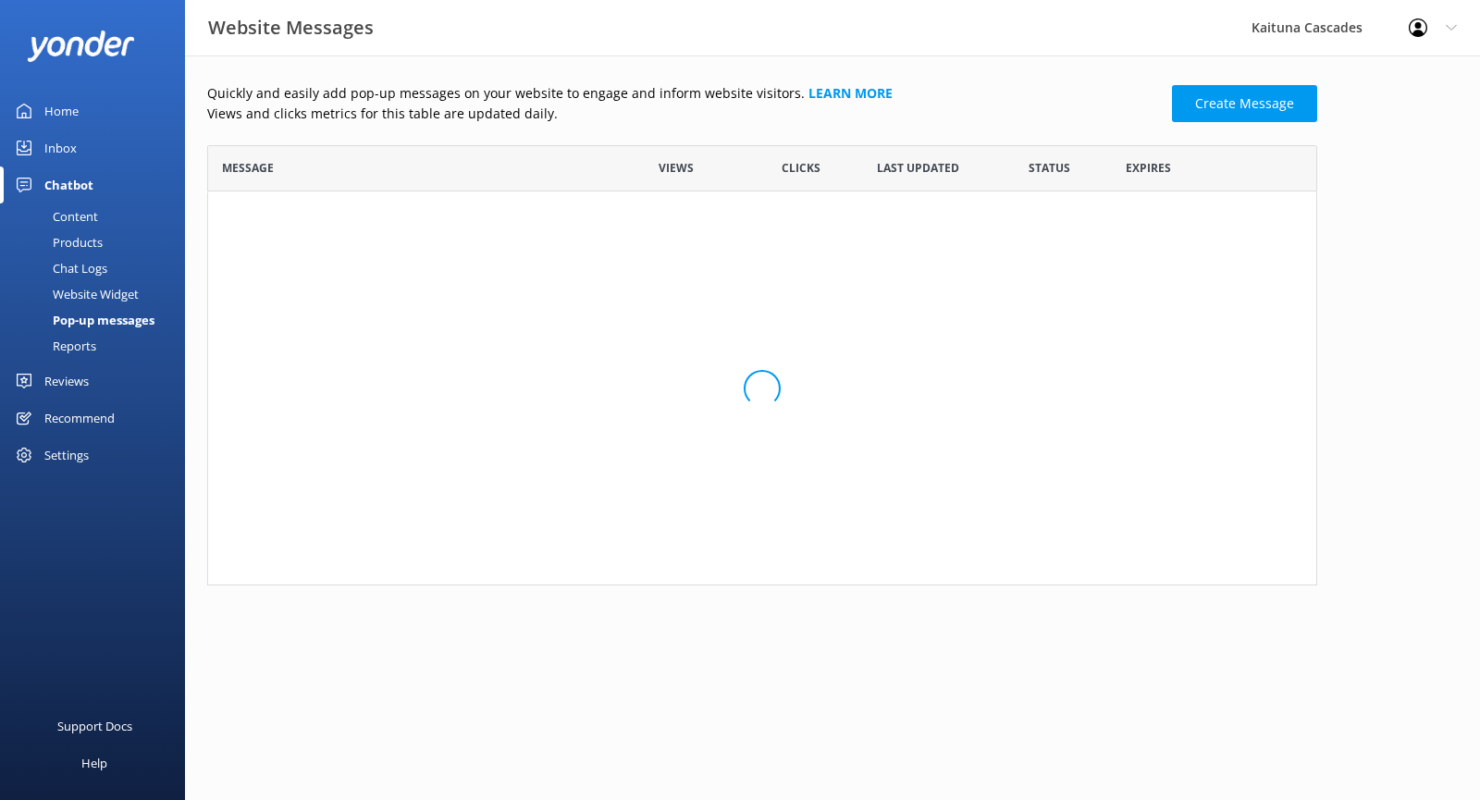
scroll to position [426, 1096]
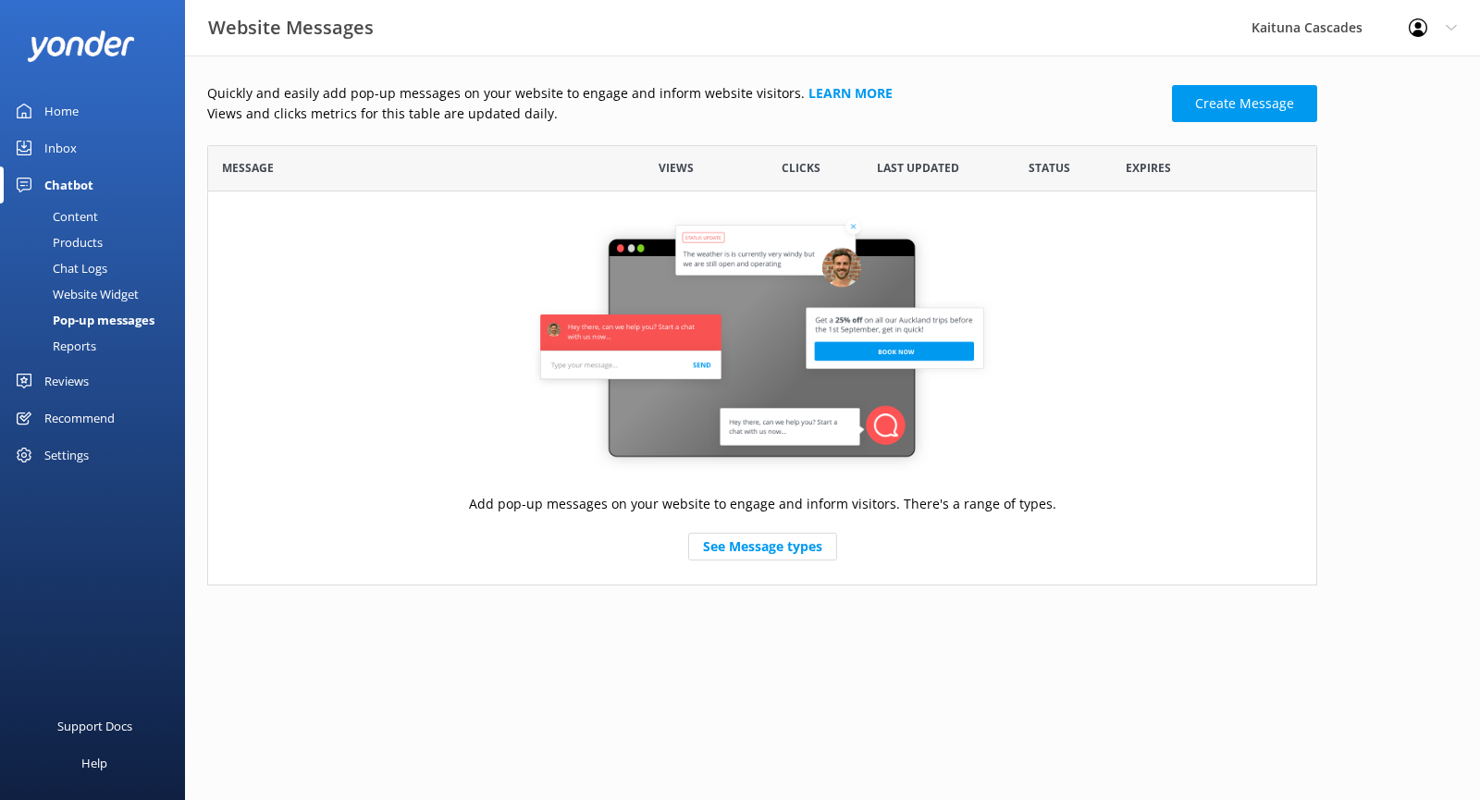
click at [79, 215] on div "Content" at bounding box center [54, 216] width 87 height 26
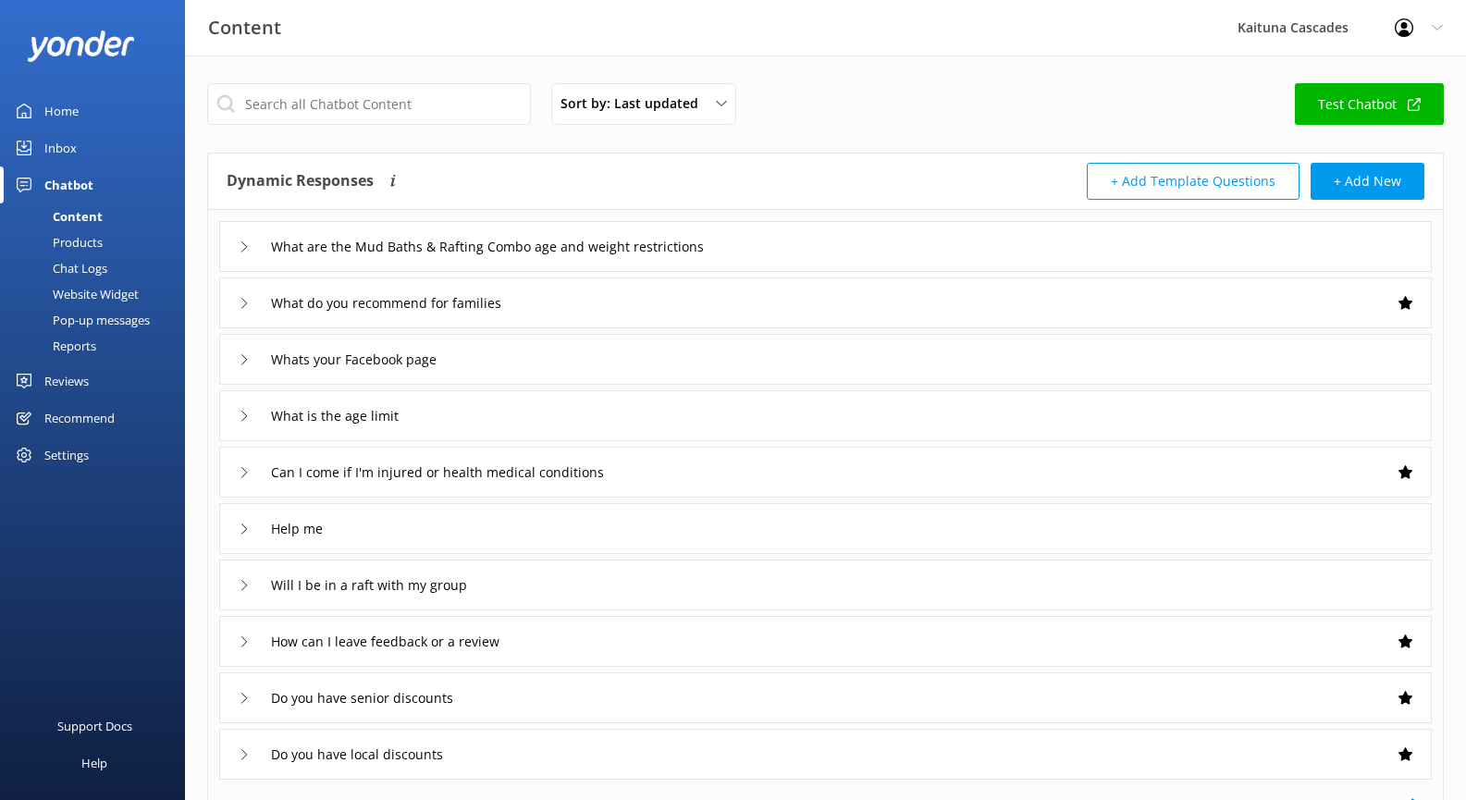
click at [71, 145] on div "Inbox" at bounding box center [60, 147] width 32 height 37
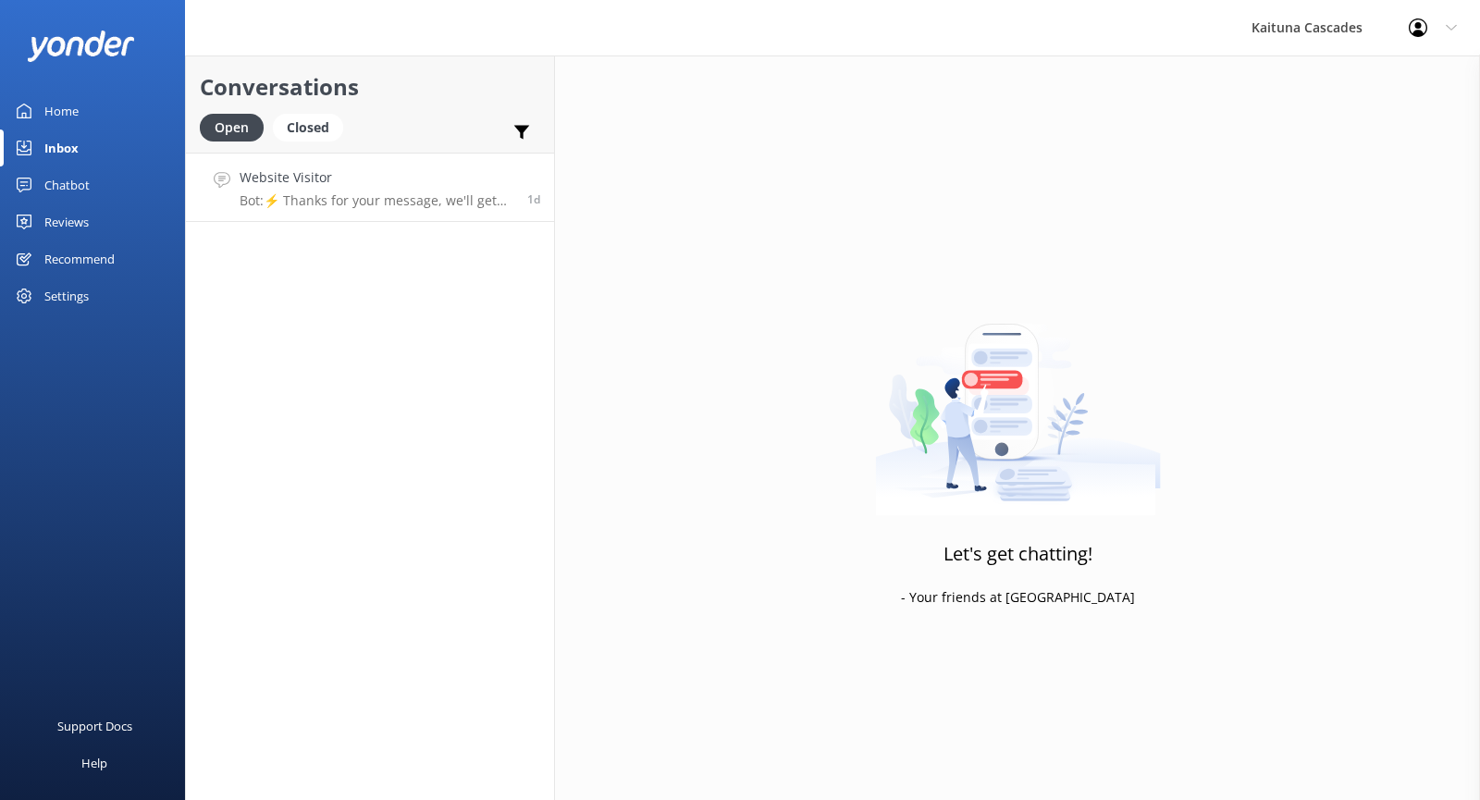
click at [397, 199] on p "Bot: ⚡ Thanks for your message, we'll get back to you as soon as we can. You're…" at bounding box center [377, 200] width 274 height 17
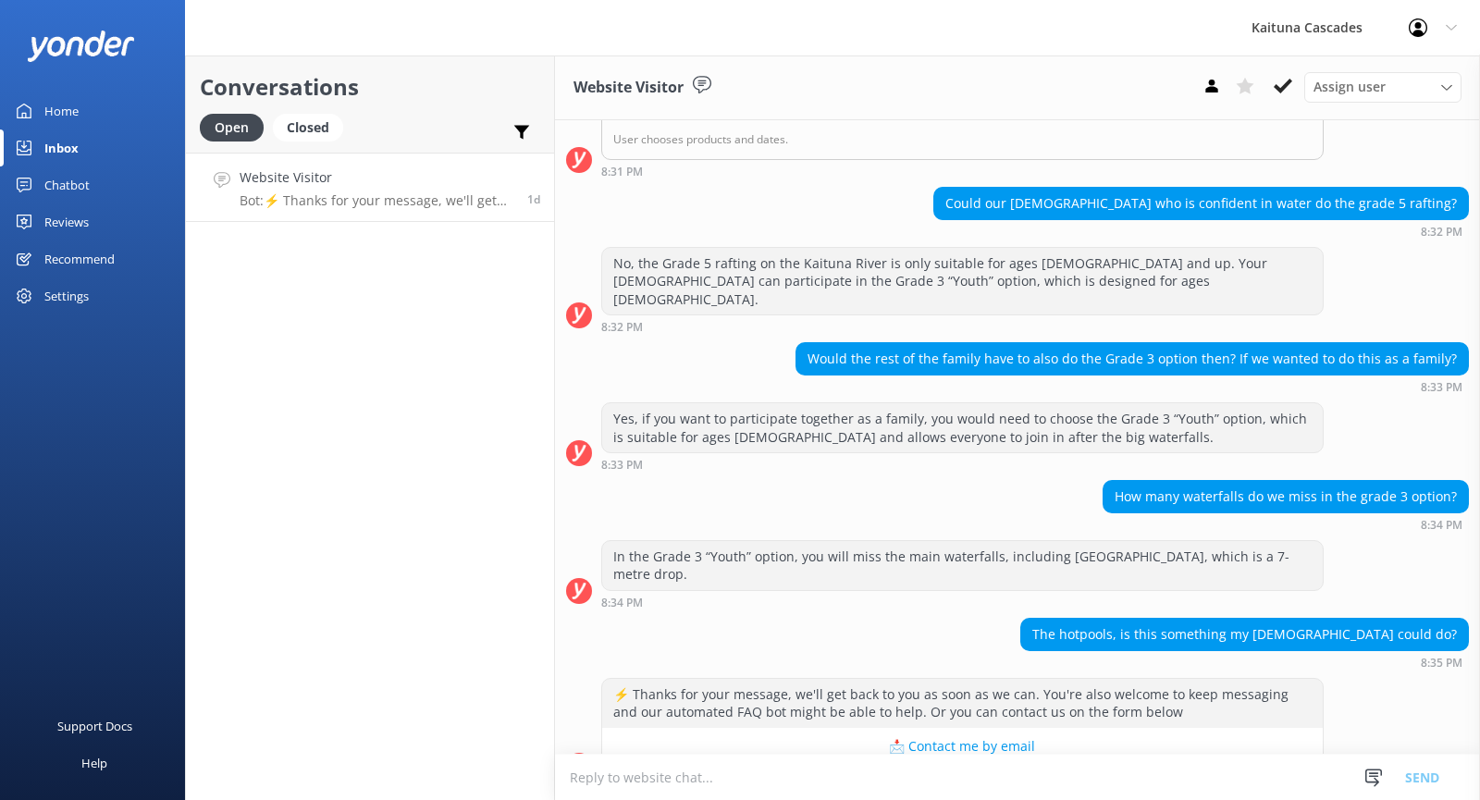
scroll to position [490, 0]
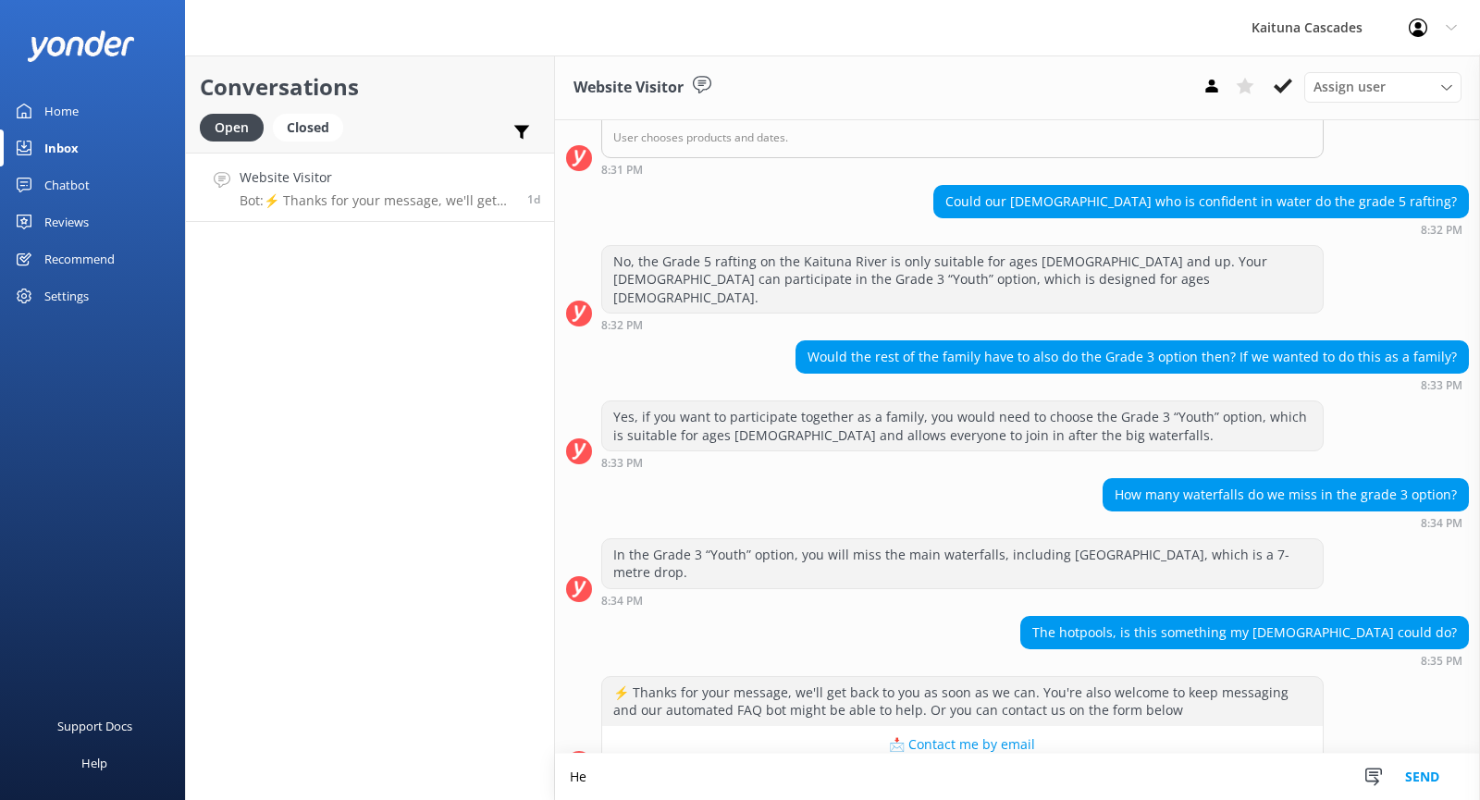
type textarea "H"
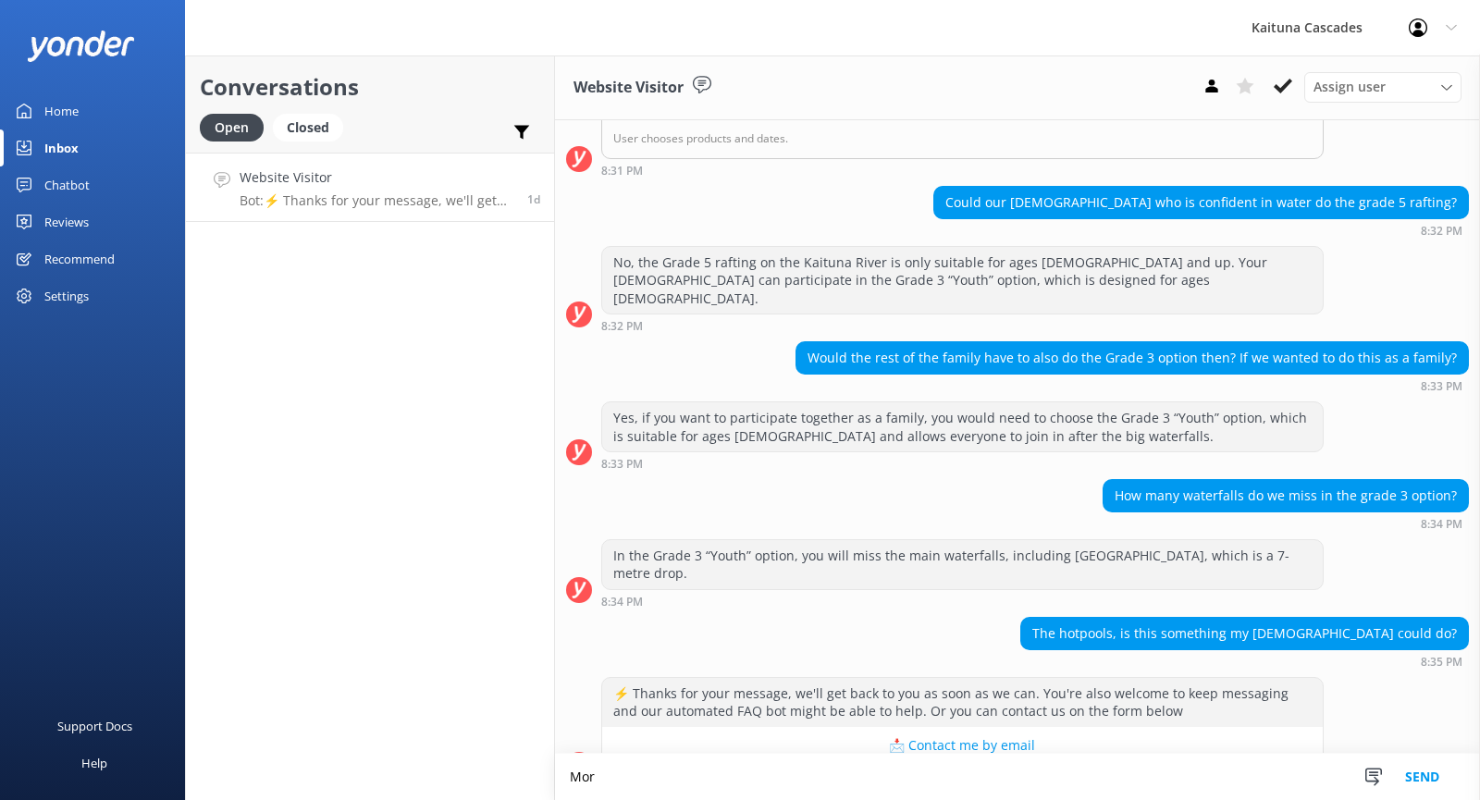
scroll to position [491, 0]
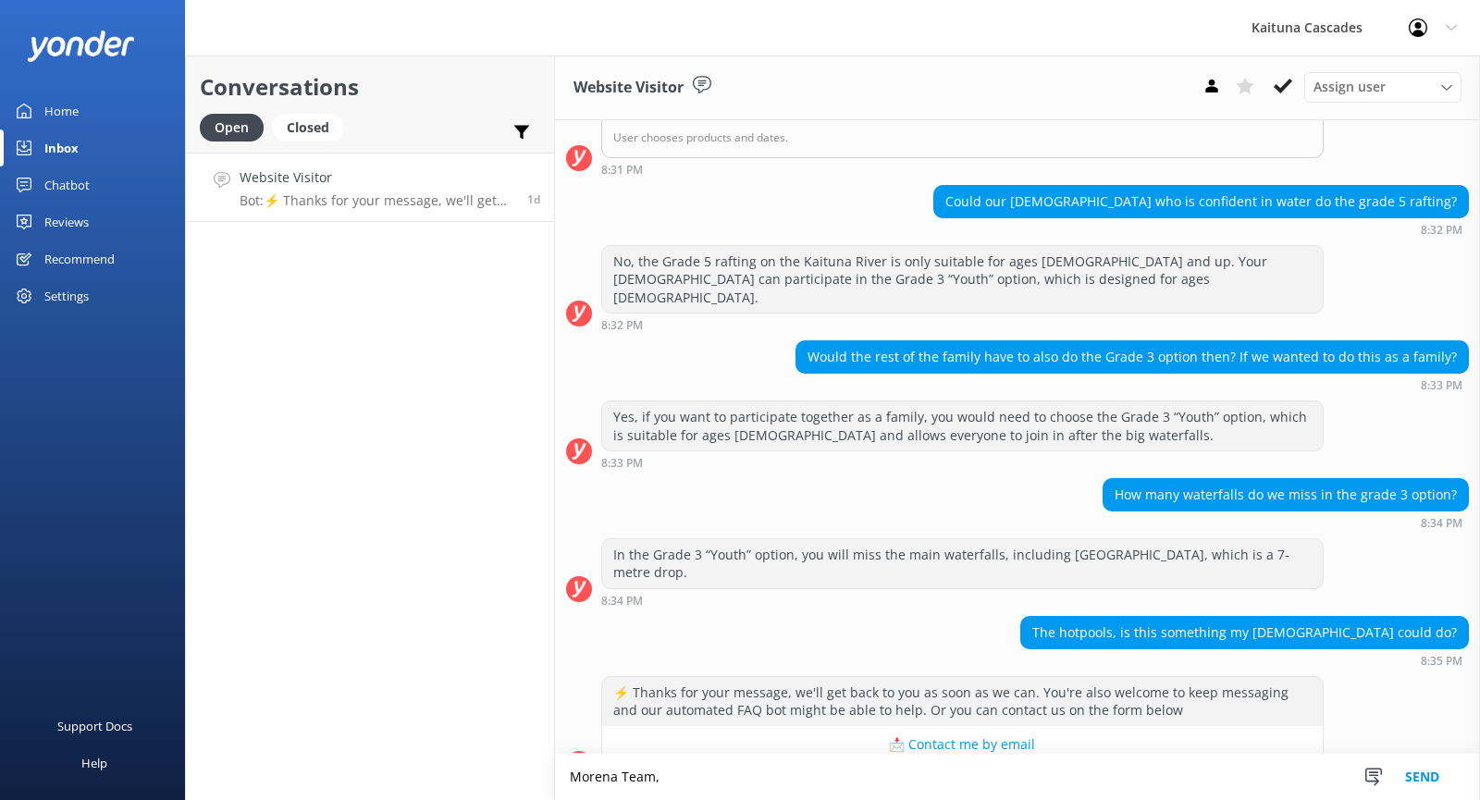
click at [924, 726] on button "📩 Contact me by email" at bounding box center [962, 744] width 720 height 37
click at [715, 779] on textarea "Morena Team," at bounding box center [1017, 777] width 925 height 46
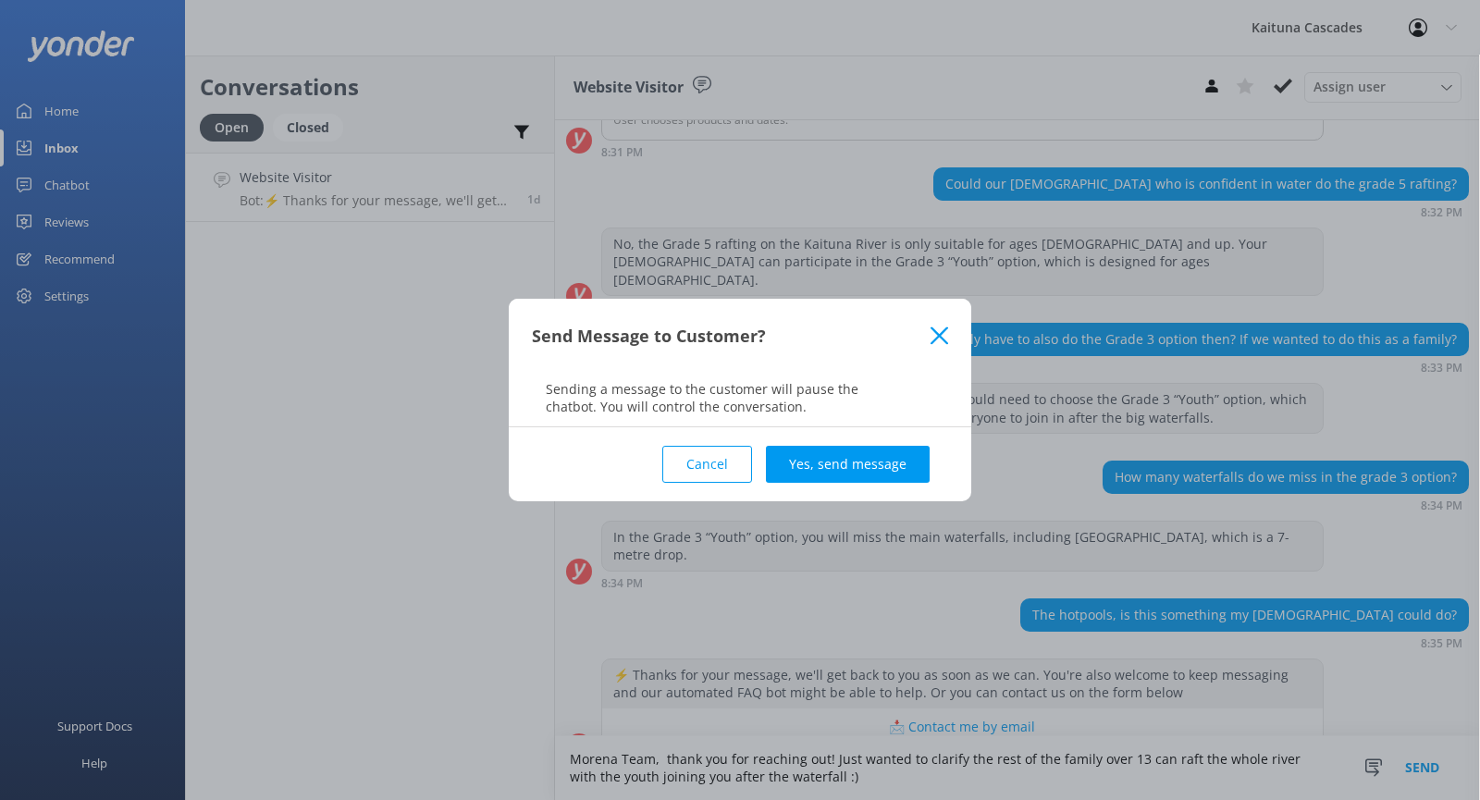
click at [947, 339] on icon at bounding box center [939, 335] width 18 height 18
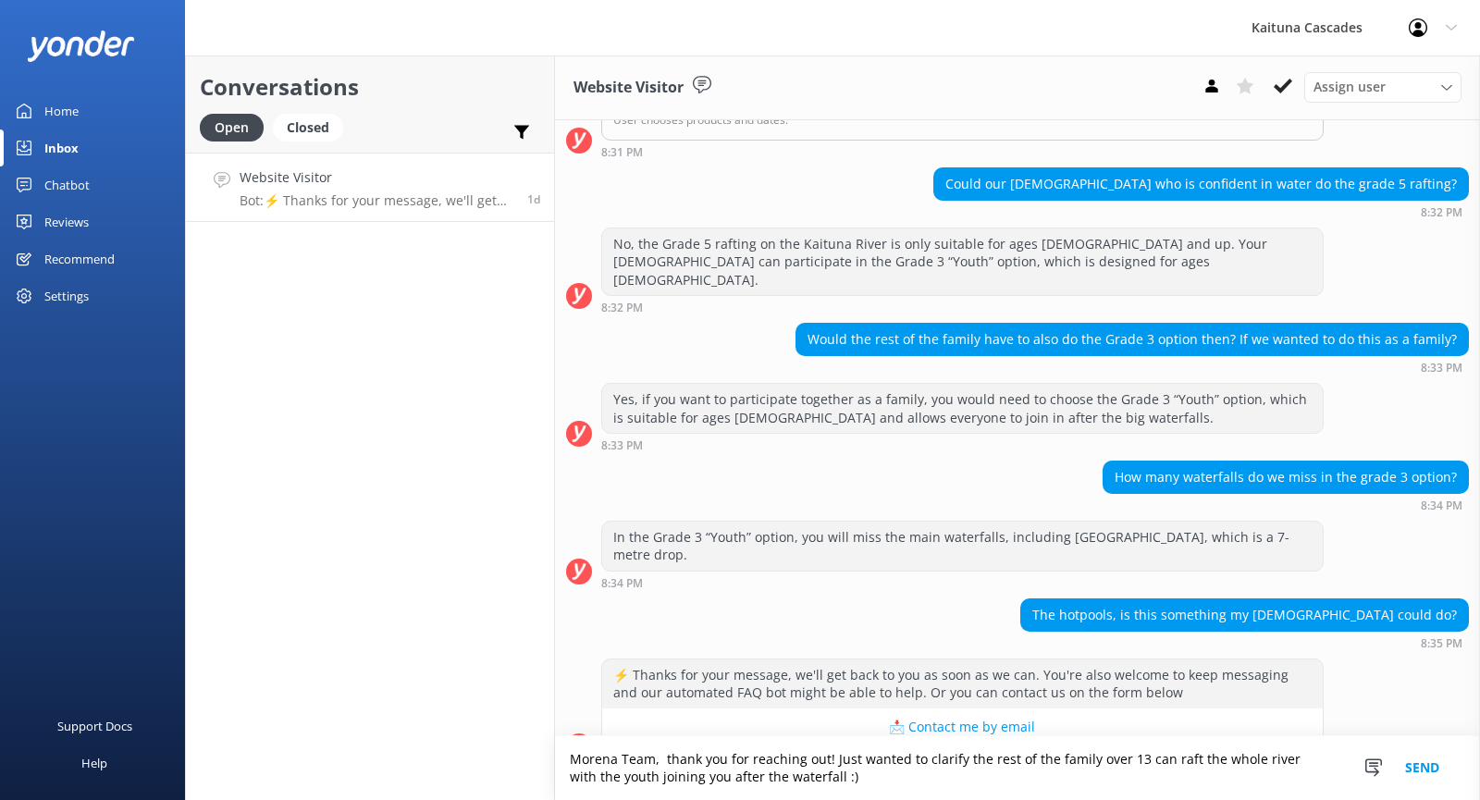
click at [832, 784] on textarea "Morena Team, thank you for reaching out! Just wanted to clarify the rest of the…" at bounding box center [1017, 768] width 925 height 64
click at [828, 758] on textarea "Morena Team, thank you for reaching out! Just wanted to clarify the rest of the…" at bounding box center [1017, 768] width 925 height 64
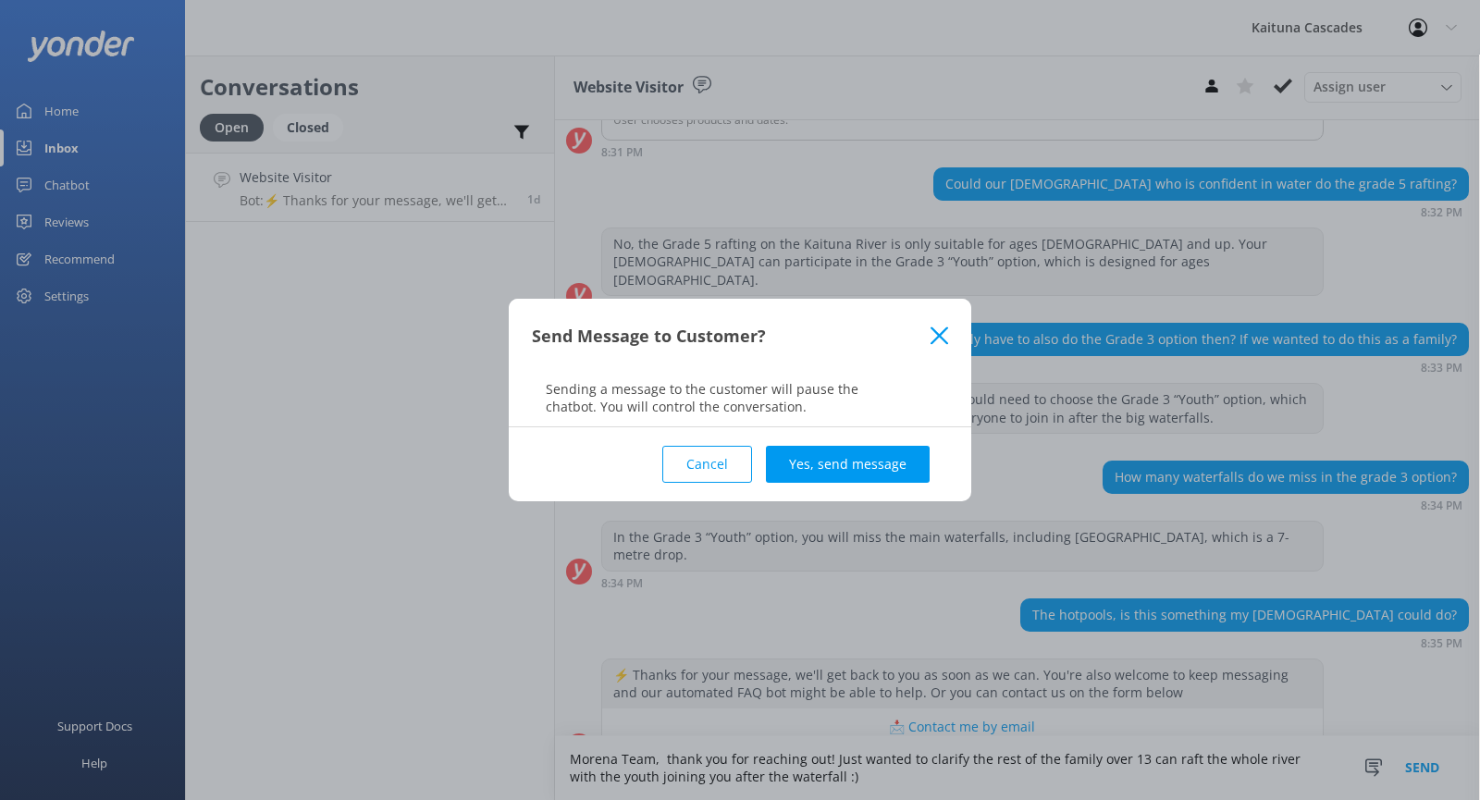
click at [937, 343] on icon at bounding box center [939, 335] width 18 height 18
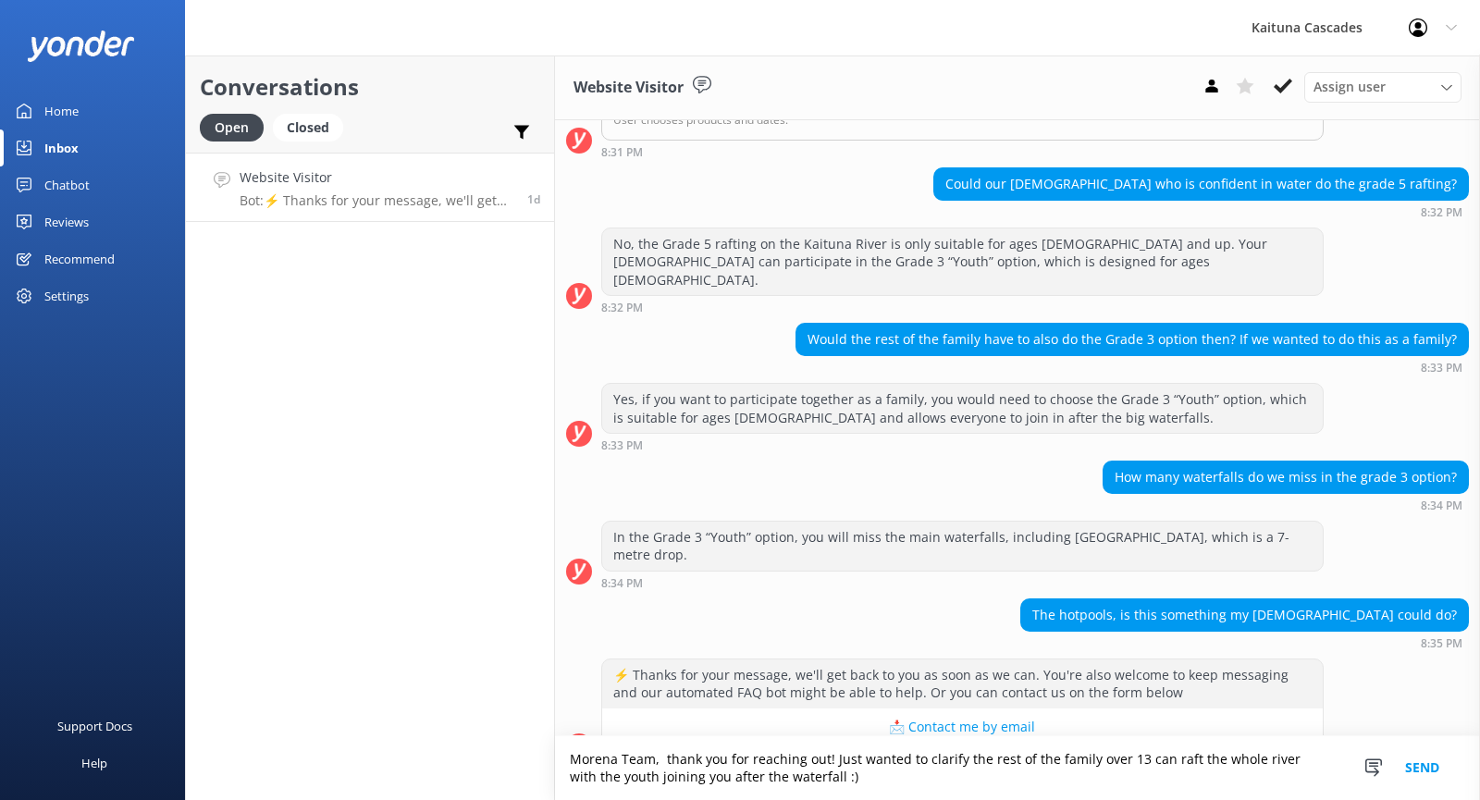
click at [941, 786] on textarea "Morena Team, thank you for reaching out! Just wanted to clarify the rest of the…" at bounding box center [1017, 768] width 925 height 64
click at [1136, 759] on textarea "Morena Team, thank you for reaching out! Just wanted to clarify the rest of the…" at bounding box center [1017, 768] width 925 height 64
click at [903, 776] on textarea "Morena Team, thank you for reaching out! Just wanted to clarify the rest of the…" at bounding box center [1017, 768] width 925 height 64
type textarea "Morena Team, thank you for reaching out! Just wanted to clarify the rest of the…"
click at [1430, 763] on button "Send" at bounding box center [1421, 768] width 69 height 64
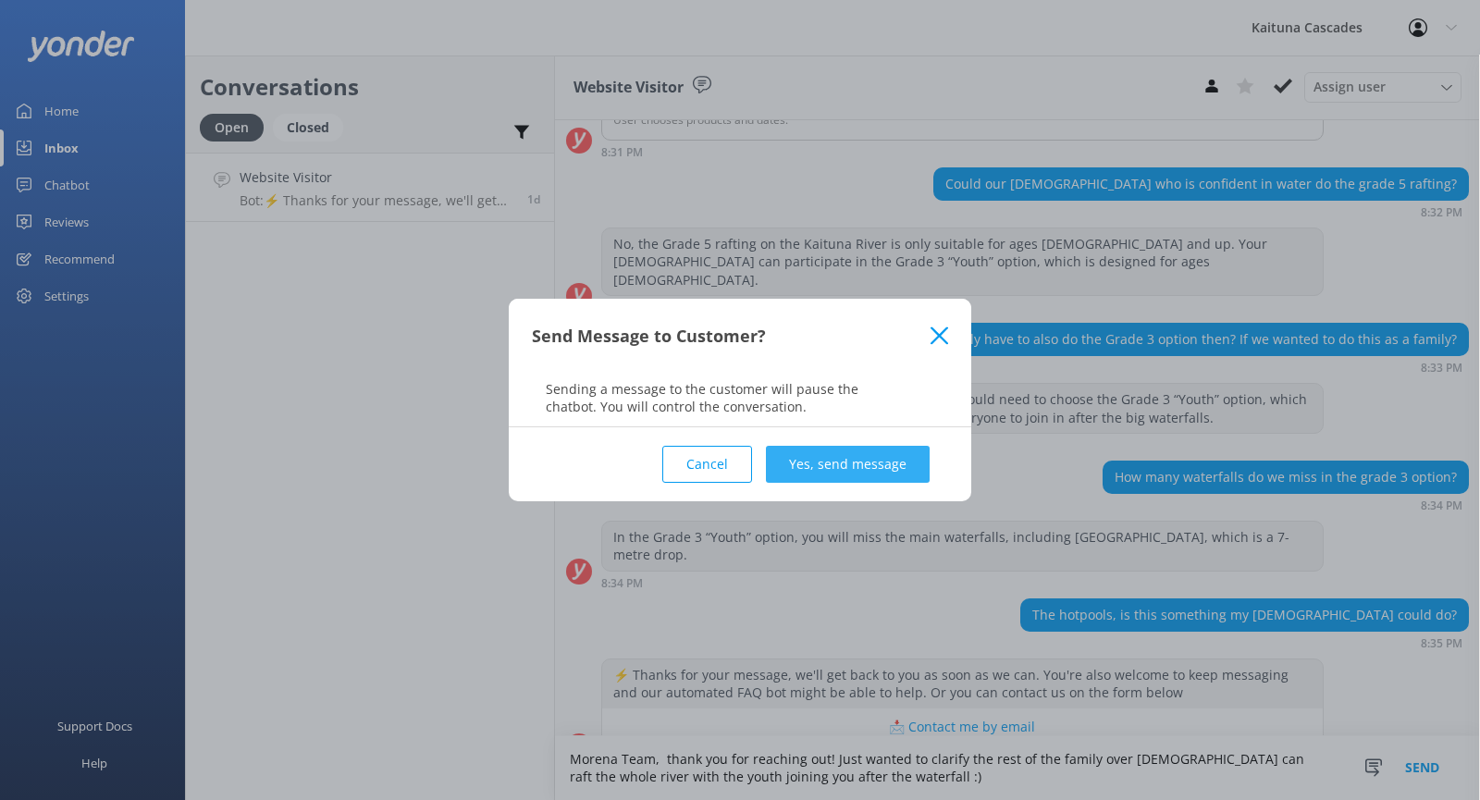
click at [843, 464] on button "Yes, send message" at bounding box center [848, 464] width 164 height 37
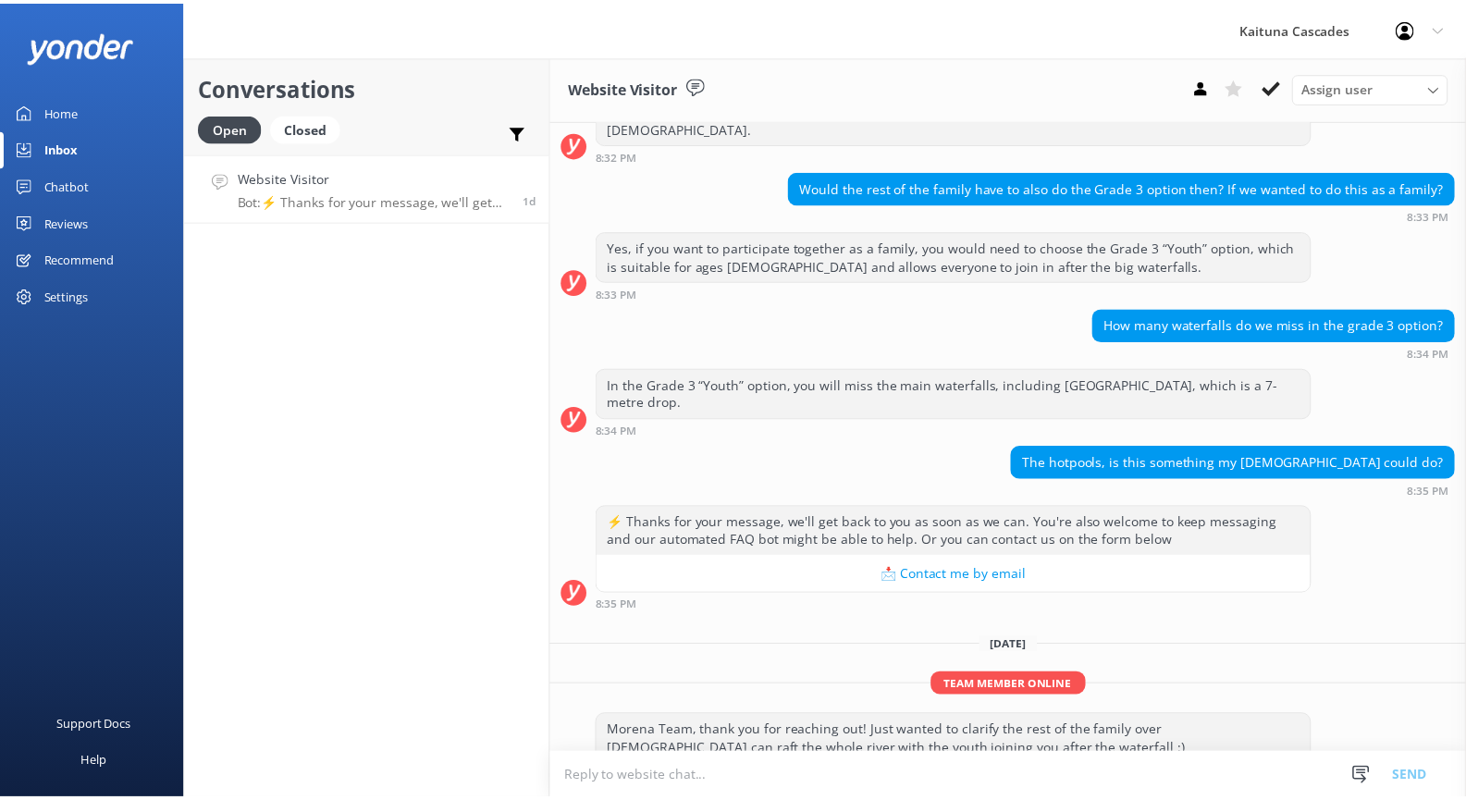
scroll to position [663, 0]
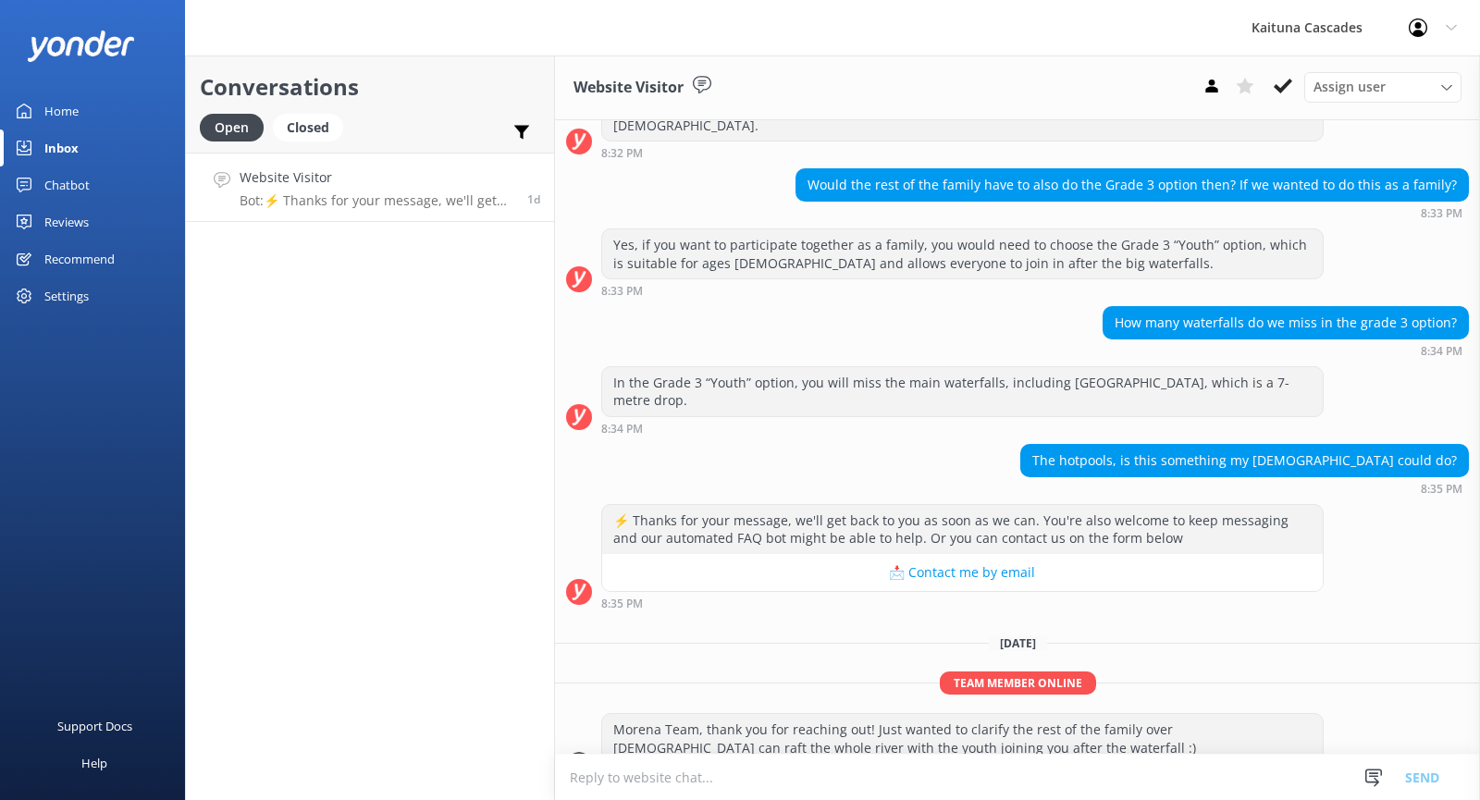
click at [68, 105] on div "Home" at bounding box center [61, 110] width 34 height 37
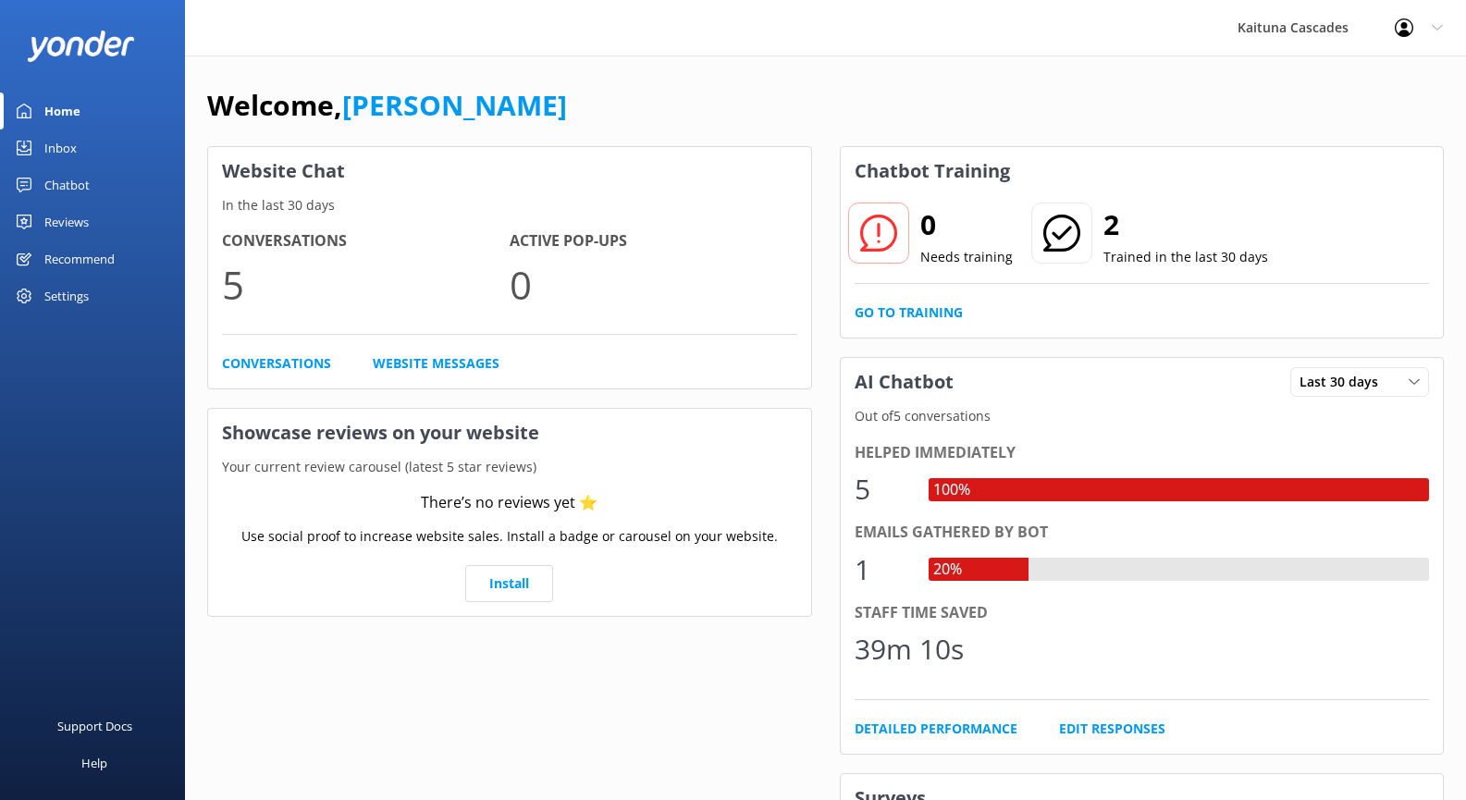
click at [105, 143] on link "Inbox" at bounding box center [92, 147] width 185 height 37
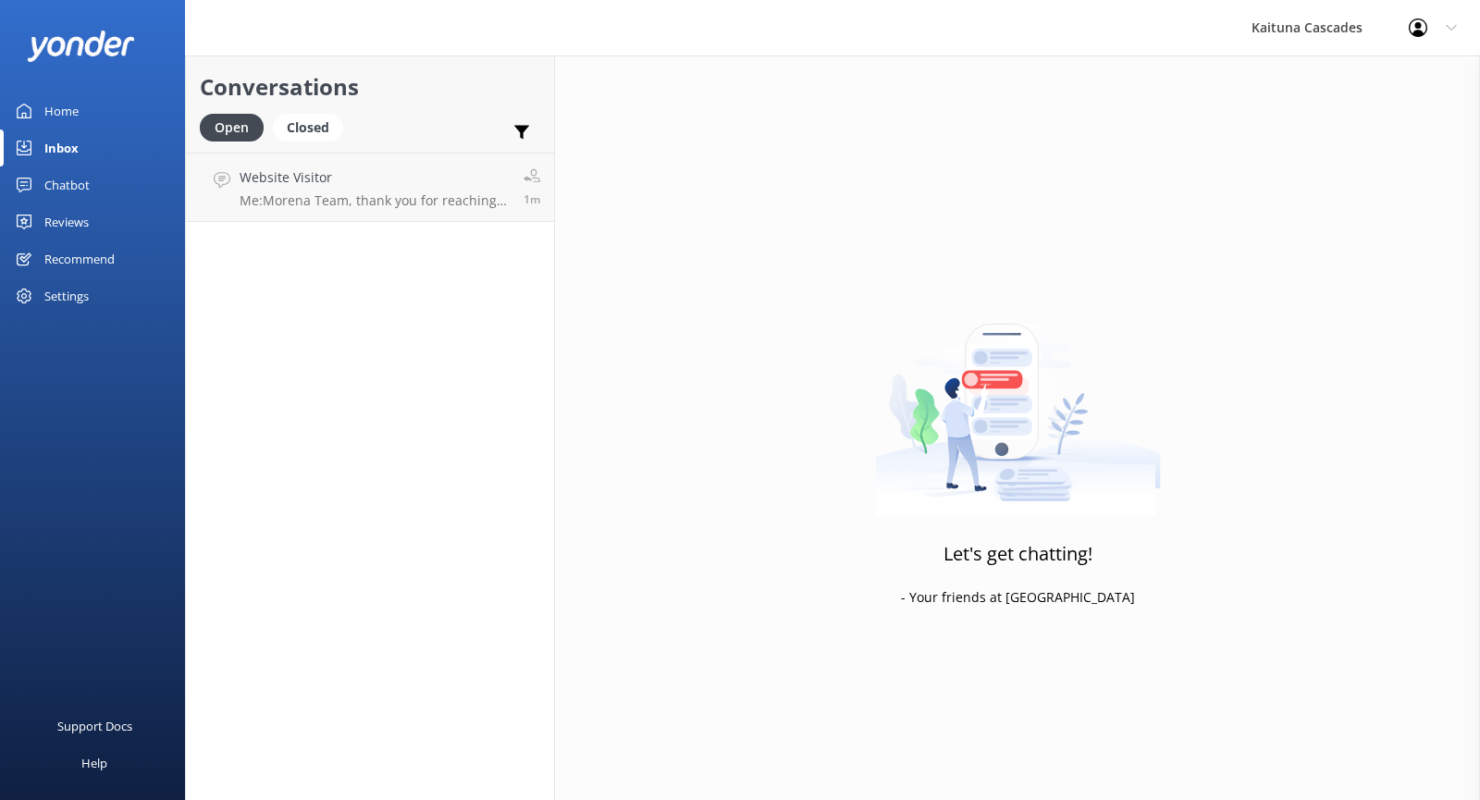
click at [73, 212] on div "Reviews" at bounding box center [66, 221] width 44 height 37
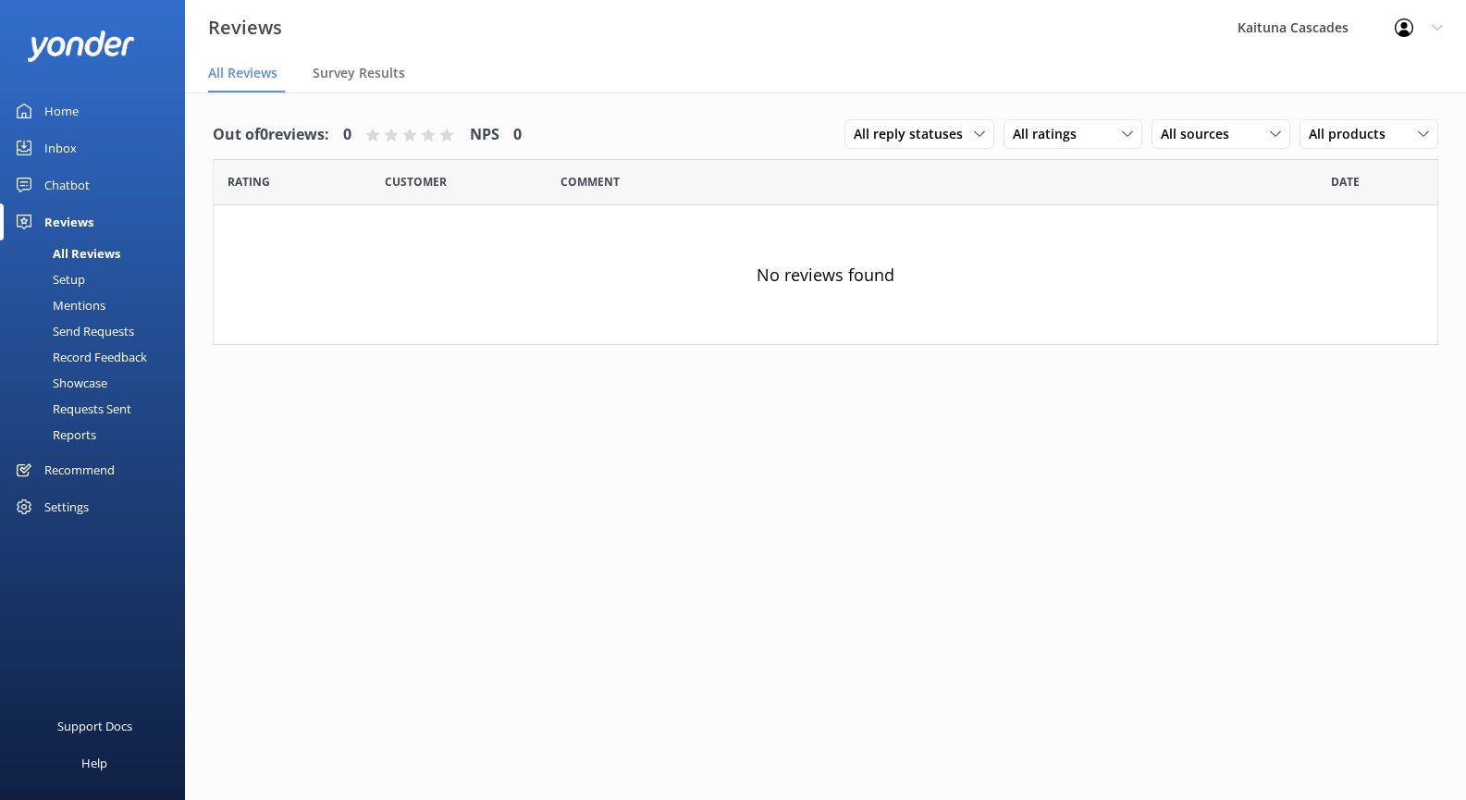
click at [54, 189] on div "Chatbot" at bounding box center [66, 184] width 45 height 37
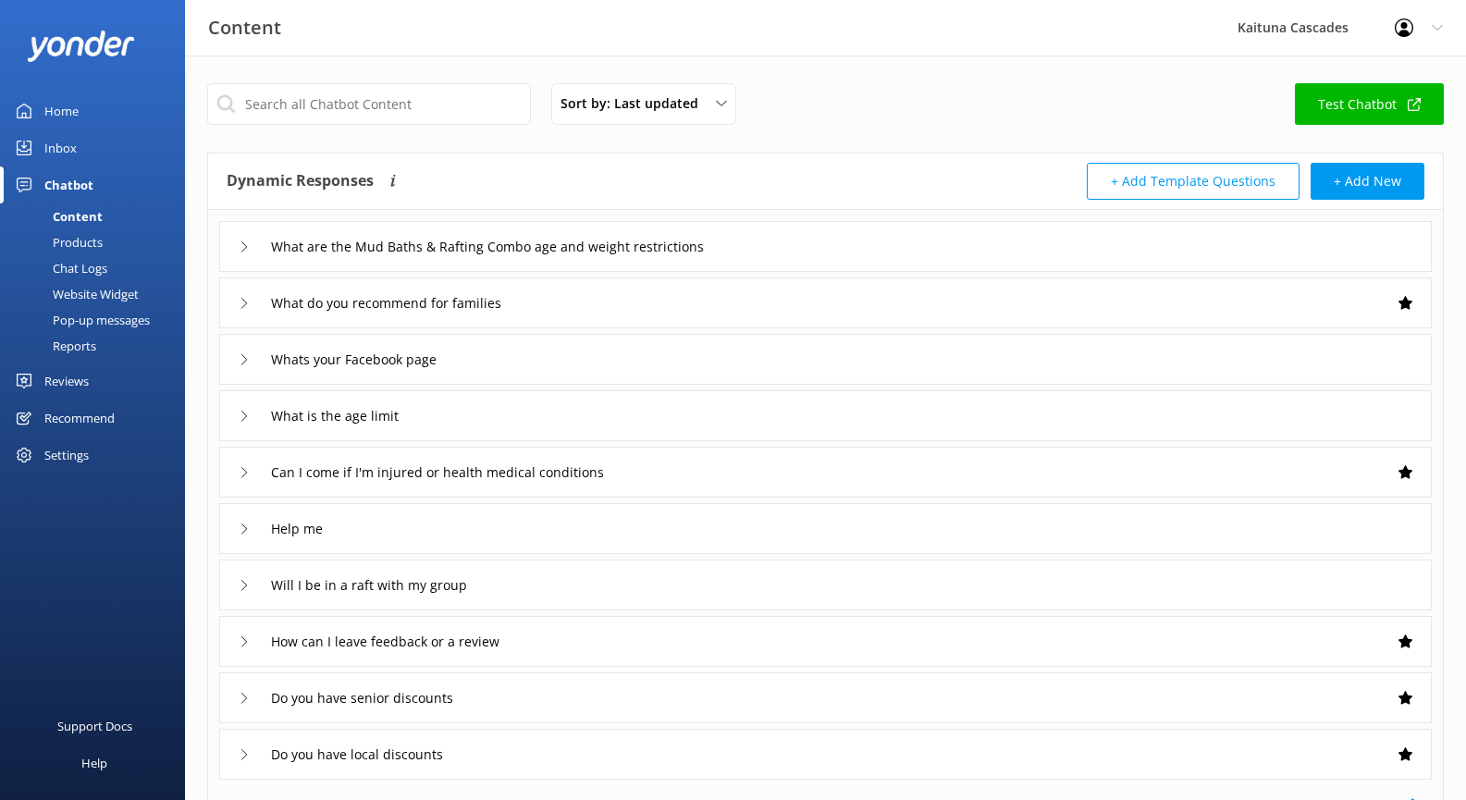
click at [80, 297] on div "Website Widget" at bounding box center [75, 294] width 128 height 26
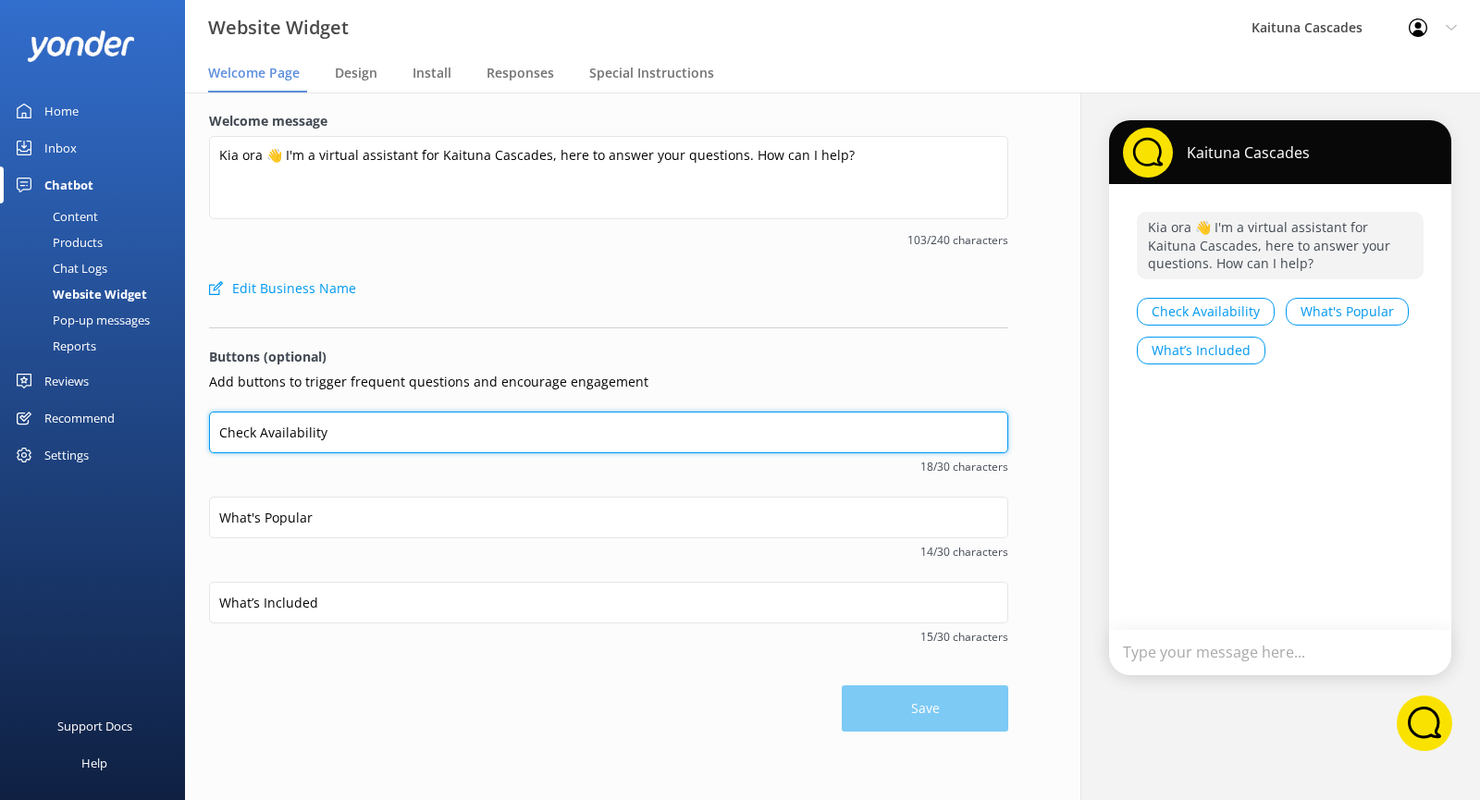
click at [363, 446] on input "Check Availability" at bounding box center [608, 433] width 799 height 42
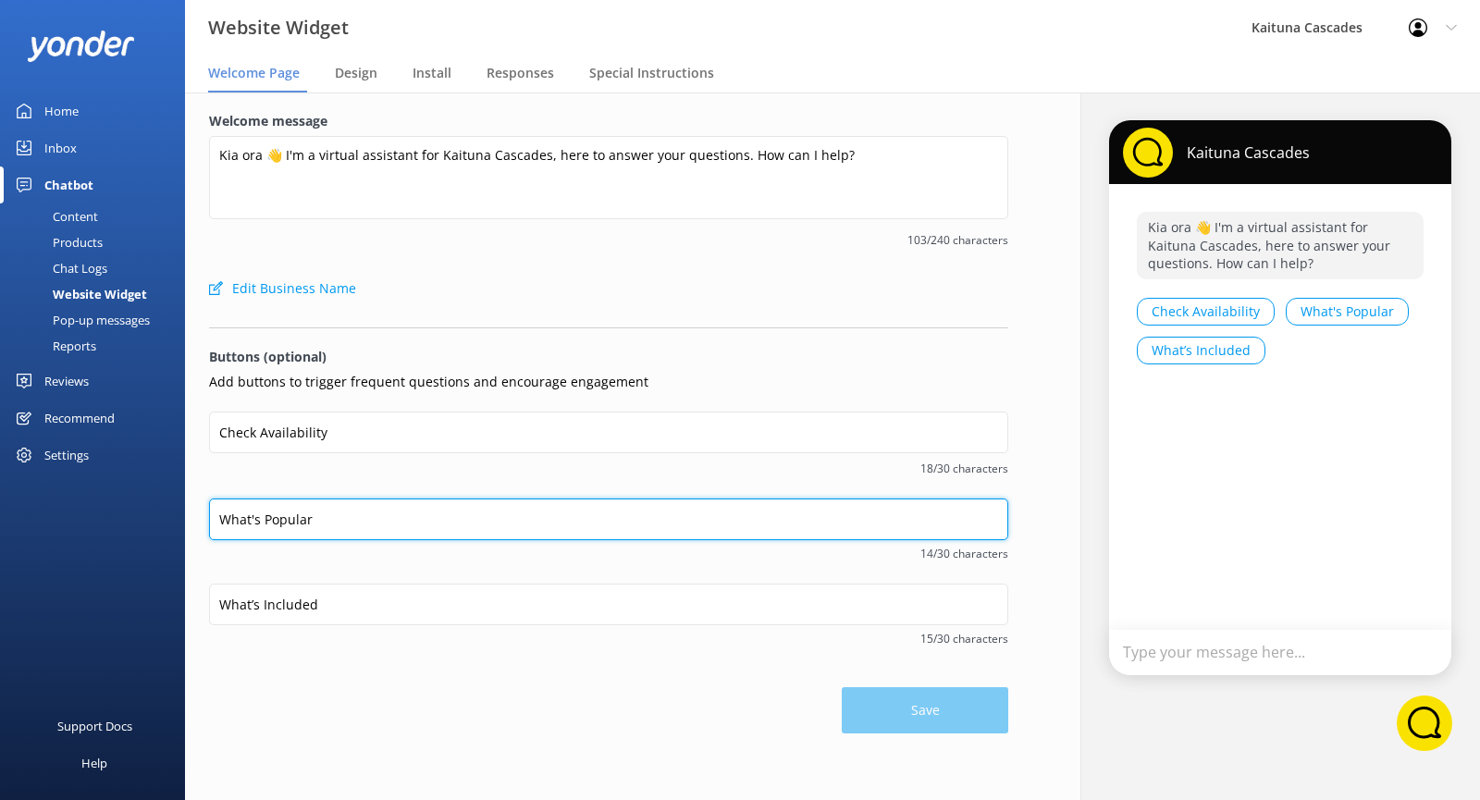
drag, startPoint x: 361, startPoint y: 509, endPoint x: 370, endPoint y: 610, distance: 102.2
click at [361, 511] on input "What's Popular" at bounding box center [608, 519] width 799 height 42
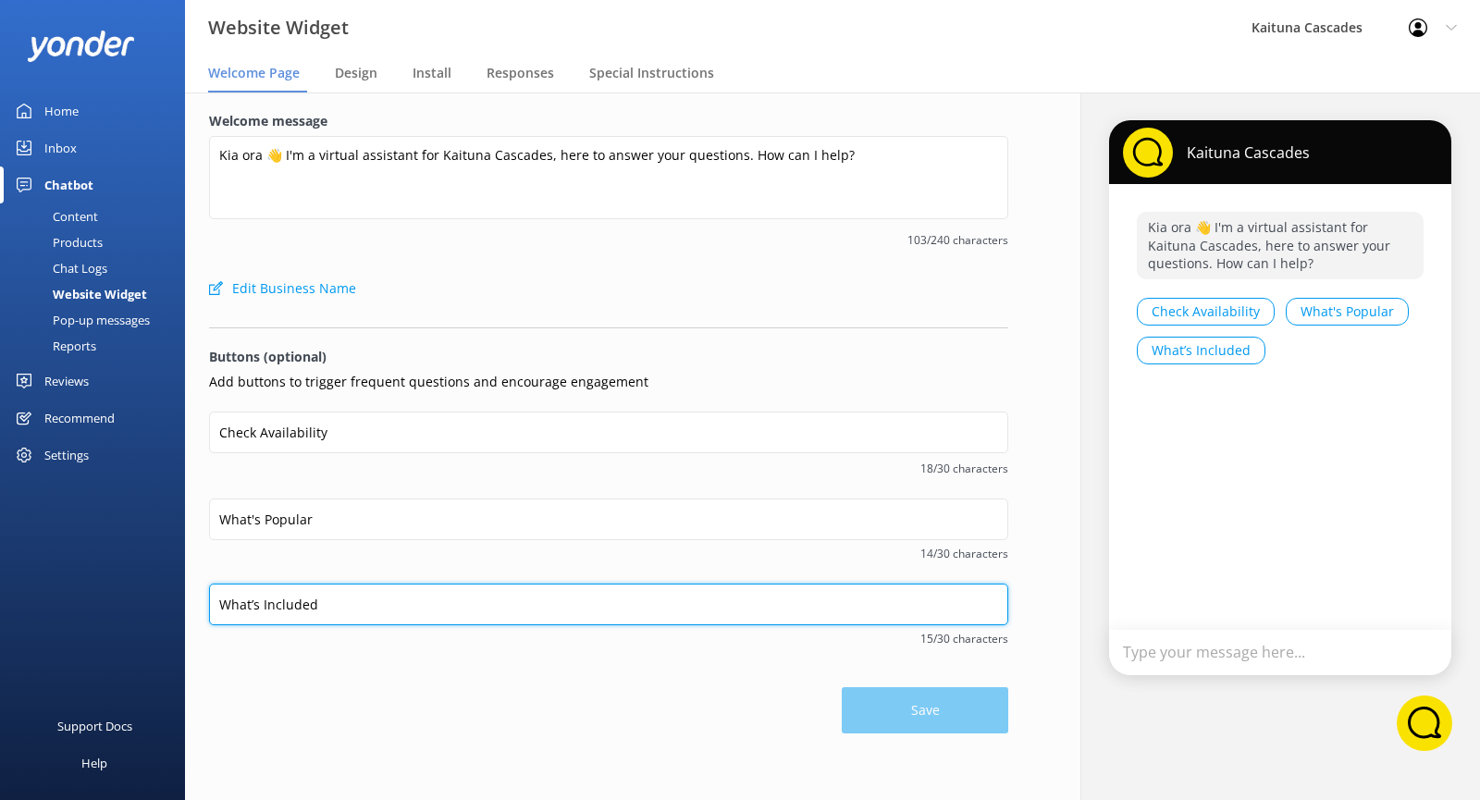
drag, startPoint x: 368, startPoint y: 615, endPoint x: 395, endPoint y: 614, distance: 26.8
click at [368, 614] on input "What’s Included" at bounding box center [608, 605] width 799 height 42
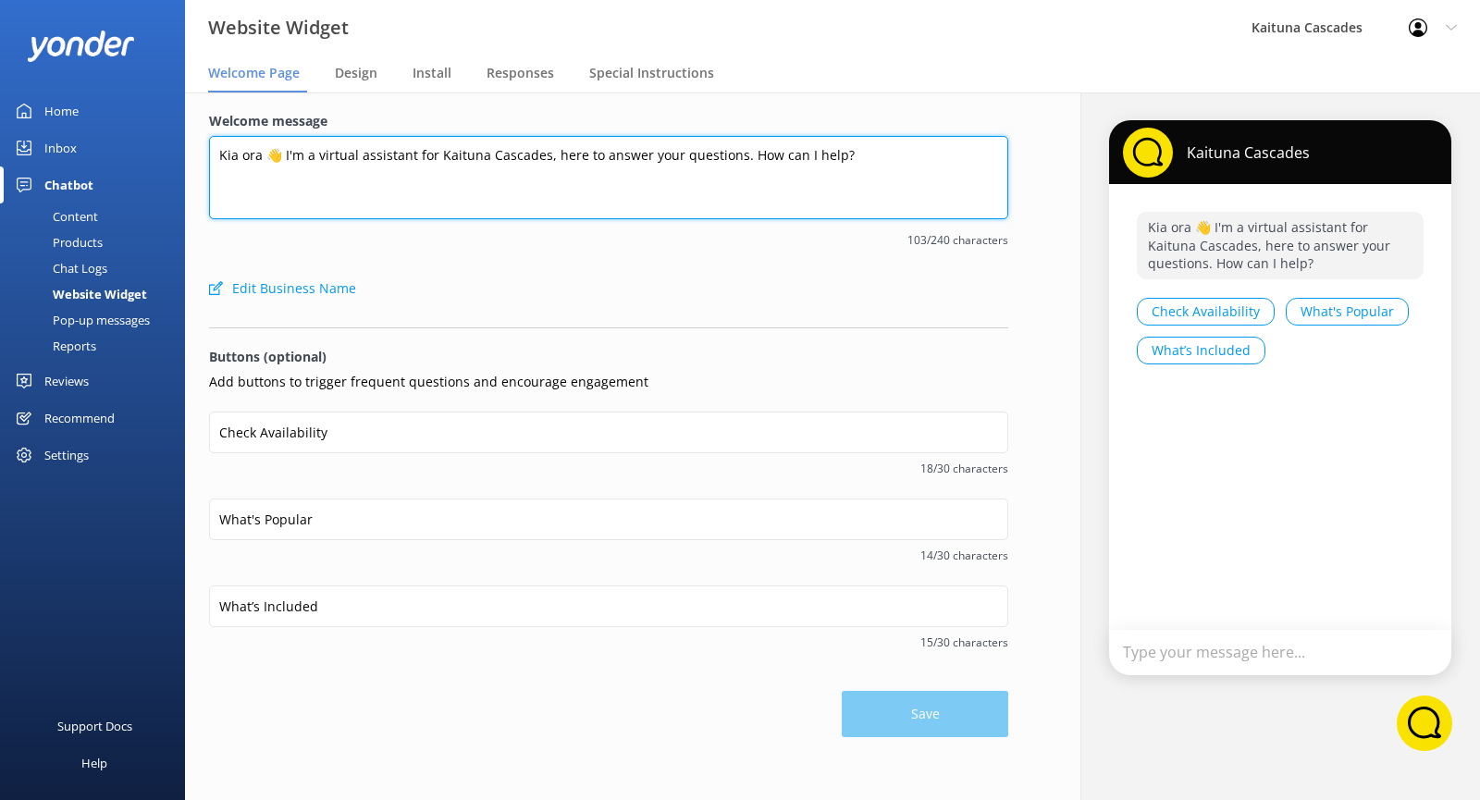
drag, startPoint x: 217, startPoint y: 158, endPoint x: 874, endPoint y: 201, distance: 658.0
click at [874, 201] on textarea "Kia ora 👋 I'm a virtual assistant for Kaituna Cascades, here to answer your que…" at bounding box center [608, 177] width 799 height 83
click at [903, 154] on textarea "Kia ora 👋 I'm a virtual assistant for Kaituna Cascades, here to answer your que…" at bounding box center [608, 177] width 799 height 83
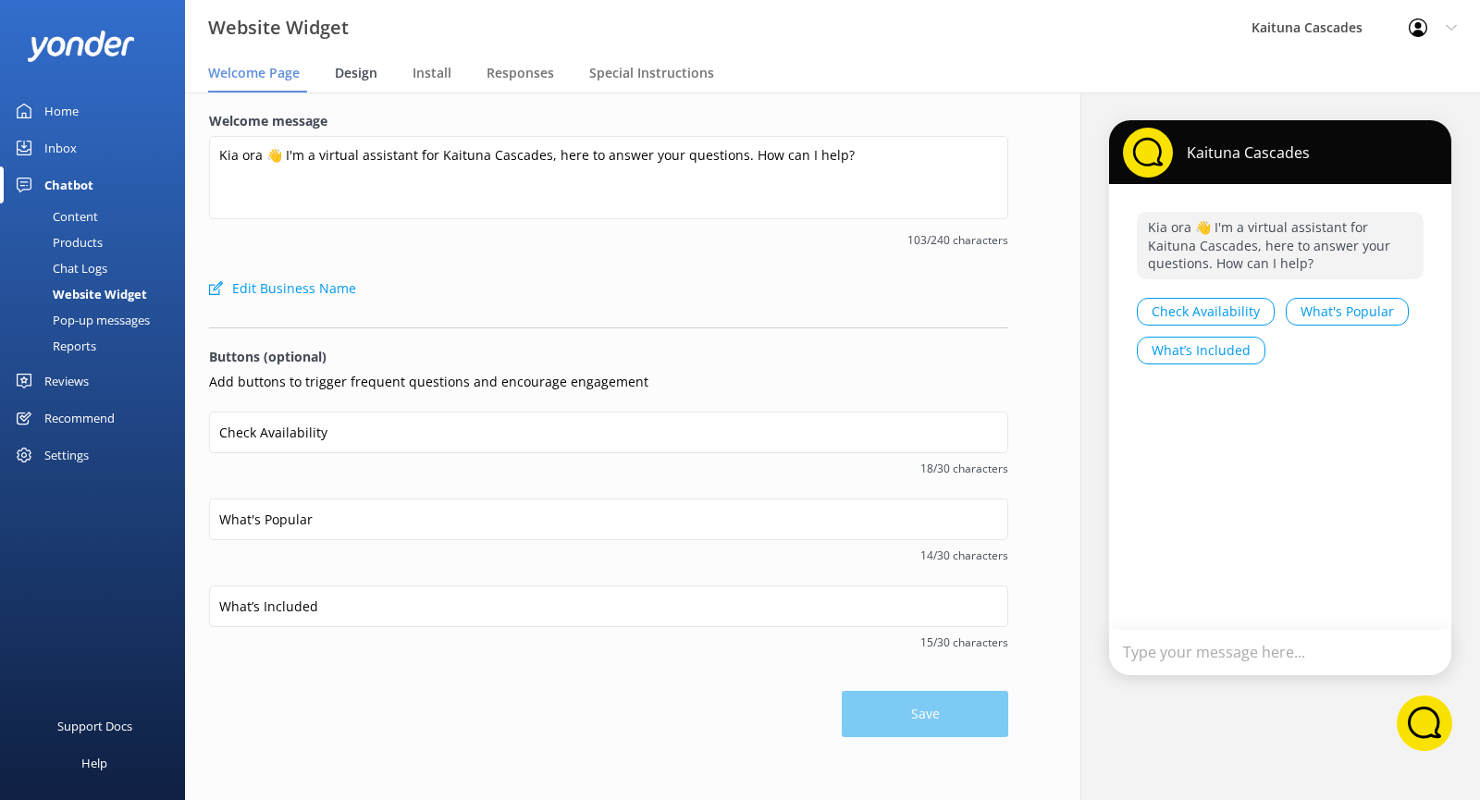
click at [348, 75] on span "Design" at bounding box center [356, 73] width 43 height 18
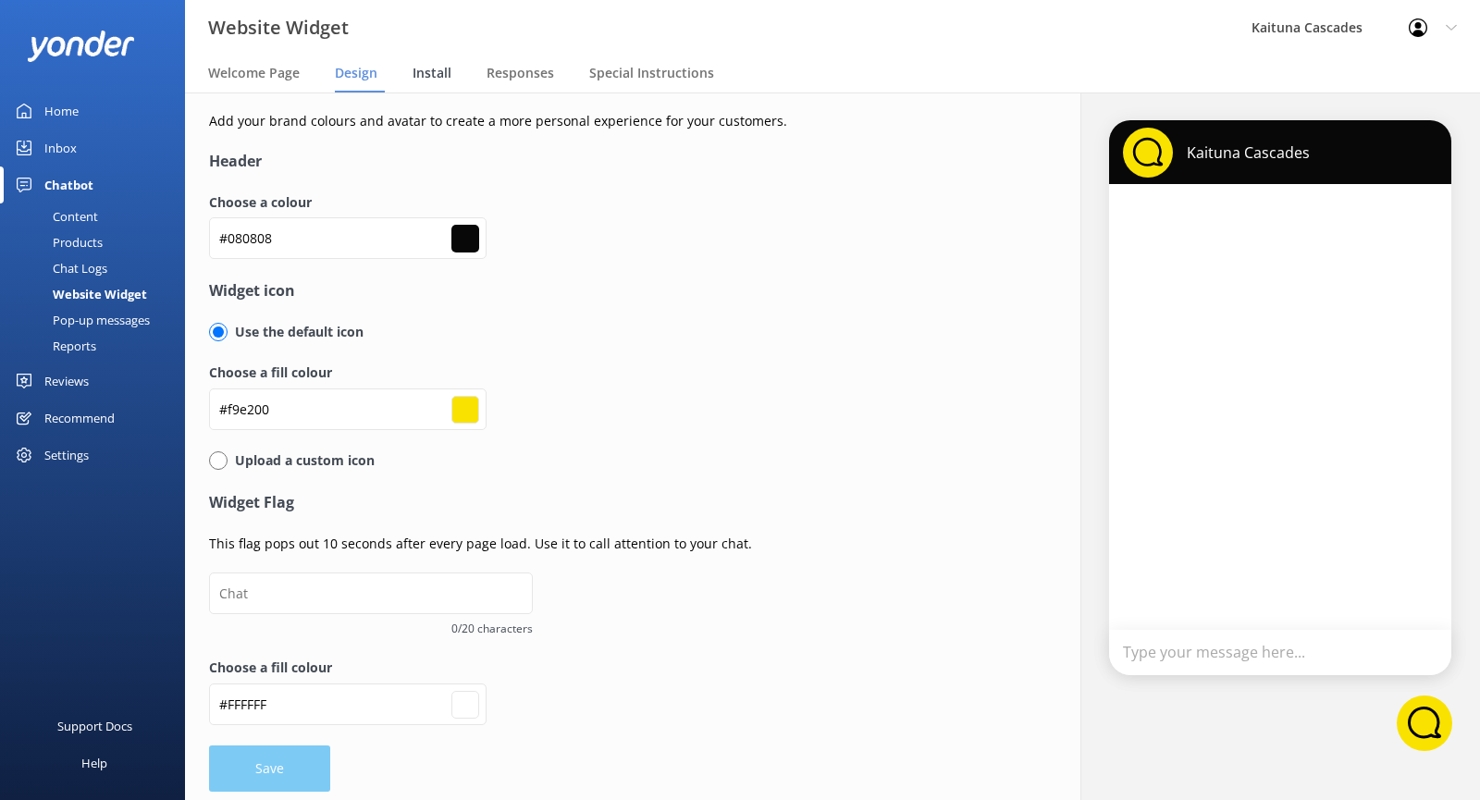
click at [424, 80] on div "Install" at bounding box center [435, 73] width 46 height 37
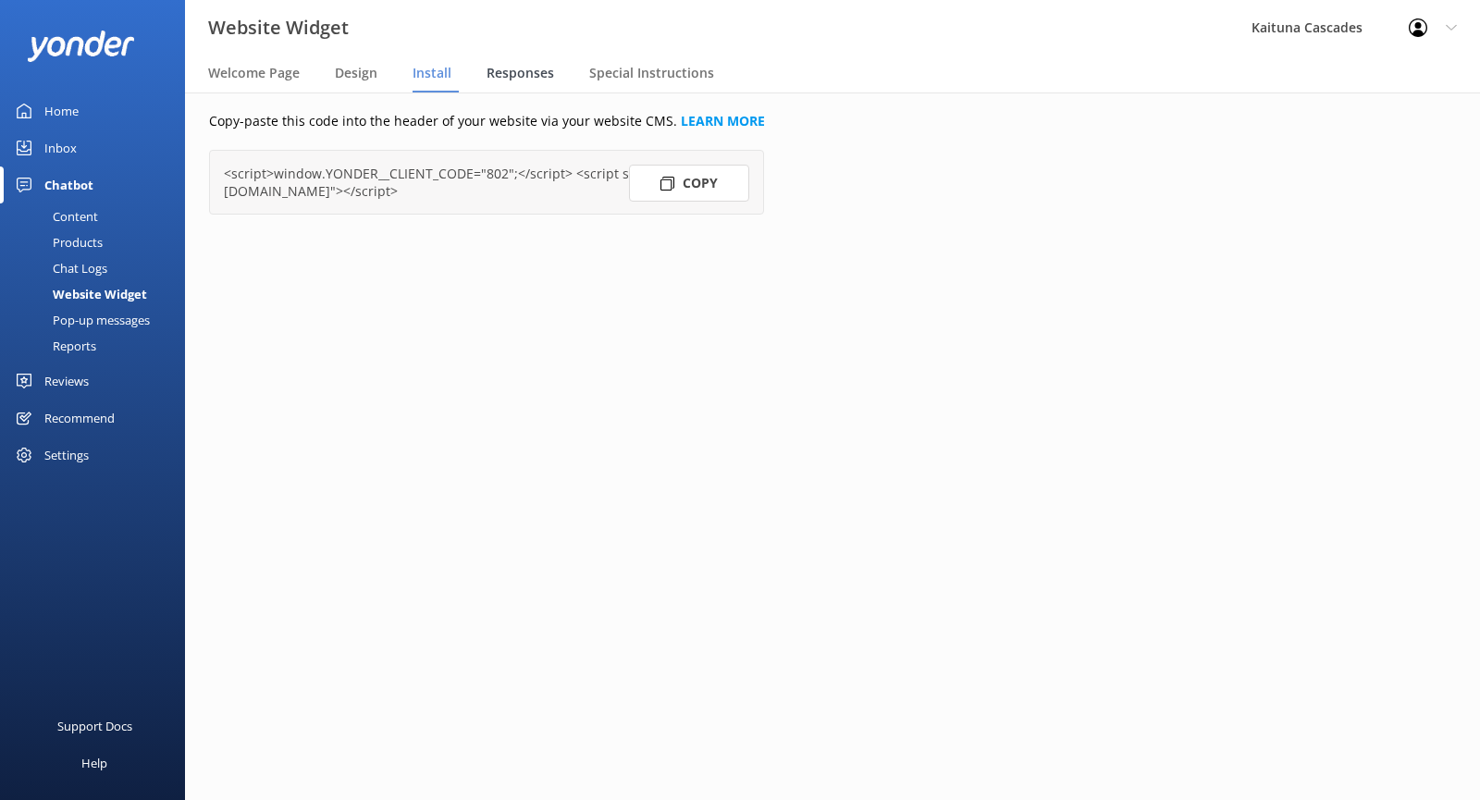
click at [511, 78] on span "Responses" at bounding box center [520, 73] width 68 height 18
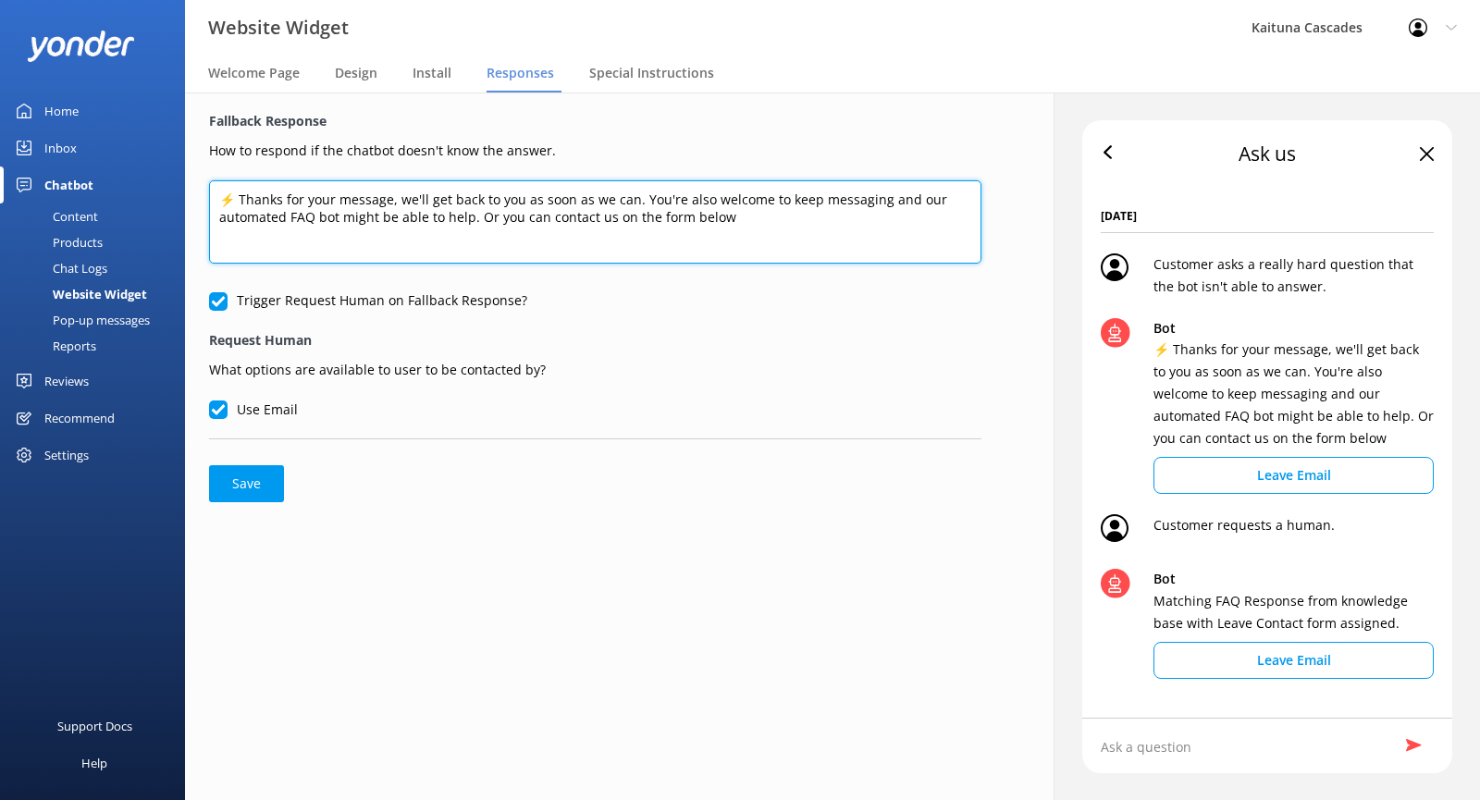
click at [768, 234] on textarea "⚡ Thanks for your message, we'll get back to you as soon as we can. You're also…" at bounding box center [595, 221] width 772 height 83
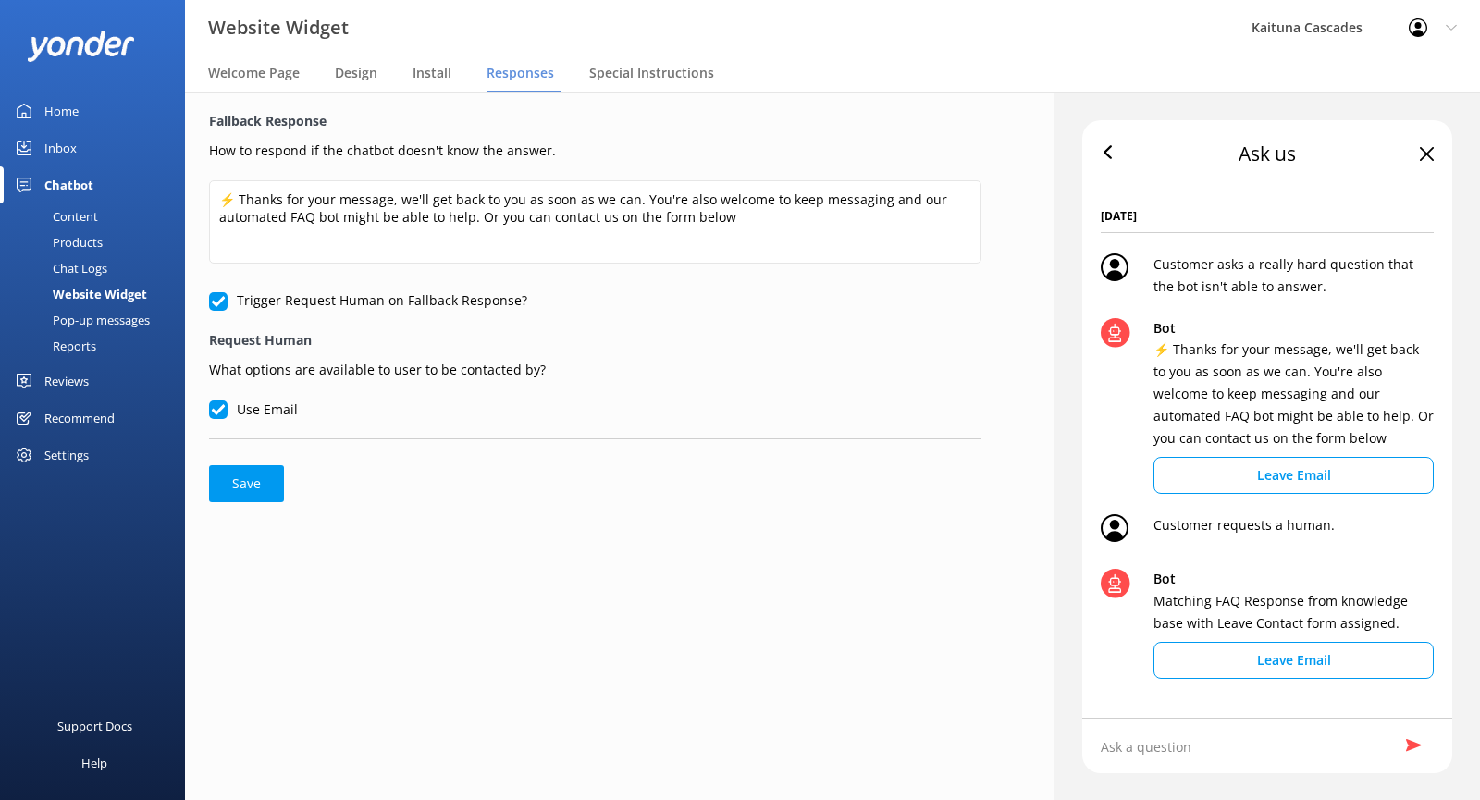
click at [226, 407] on input "Use Email" at bounding box center [218, 409] width 18 height 18
checkbox input "false"
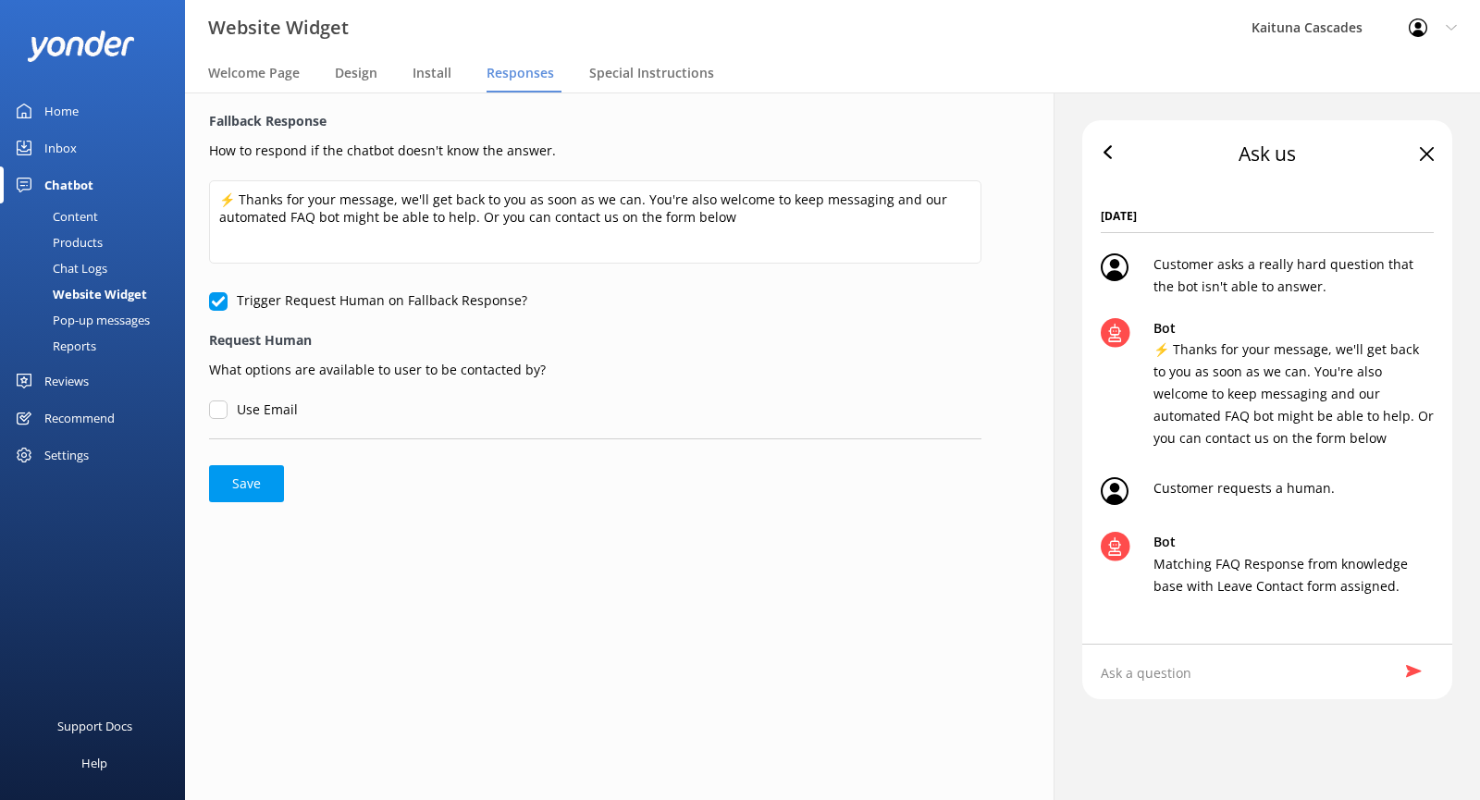
click at [251, 478] on button "Save" at bounding box center [246, 483] width 75 height 37
click at [506, 477] on form "Fallback Response How to respond if the chatbot doesn't know the answer. ⚡ Than…" at bounding box center [595, 306] width 772 height 391
click at [688, 70] on span "Special Instructions" at bounding box center [651, 73] width 125 height 18
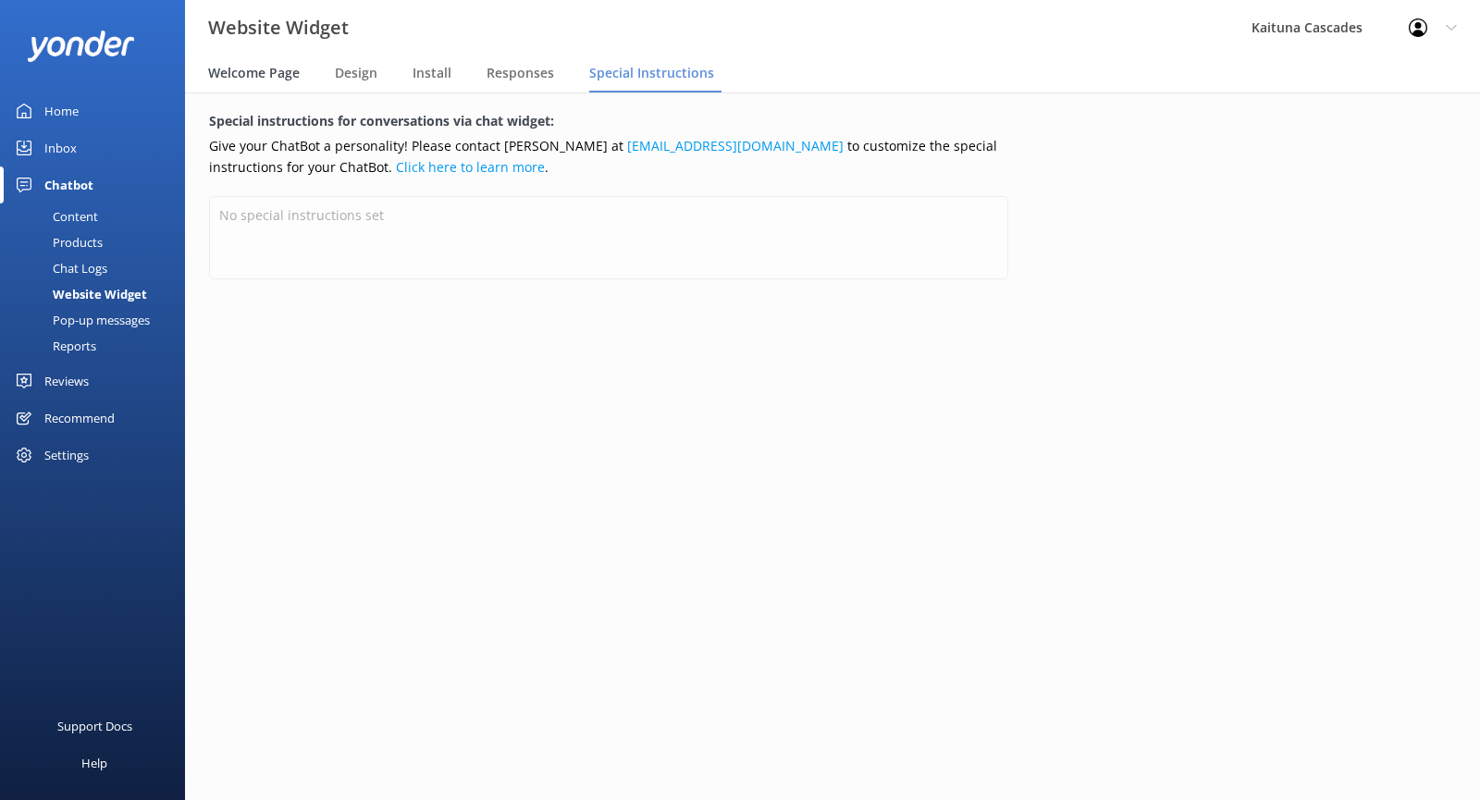
click at [252, 68] on span "Welcome Page" at bounding box center [254, 73] width 92 height 18
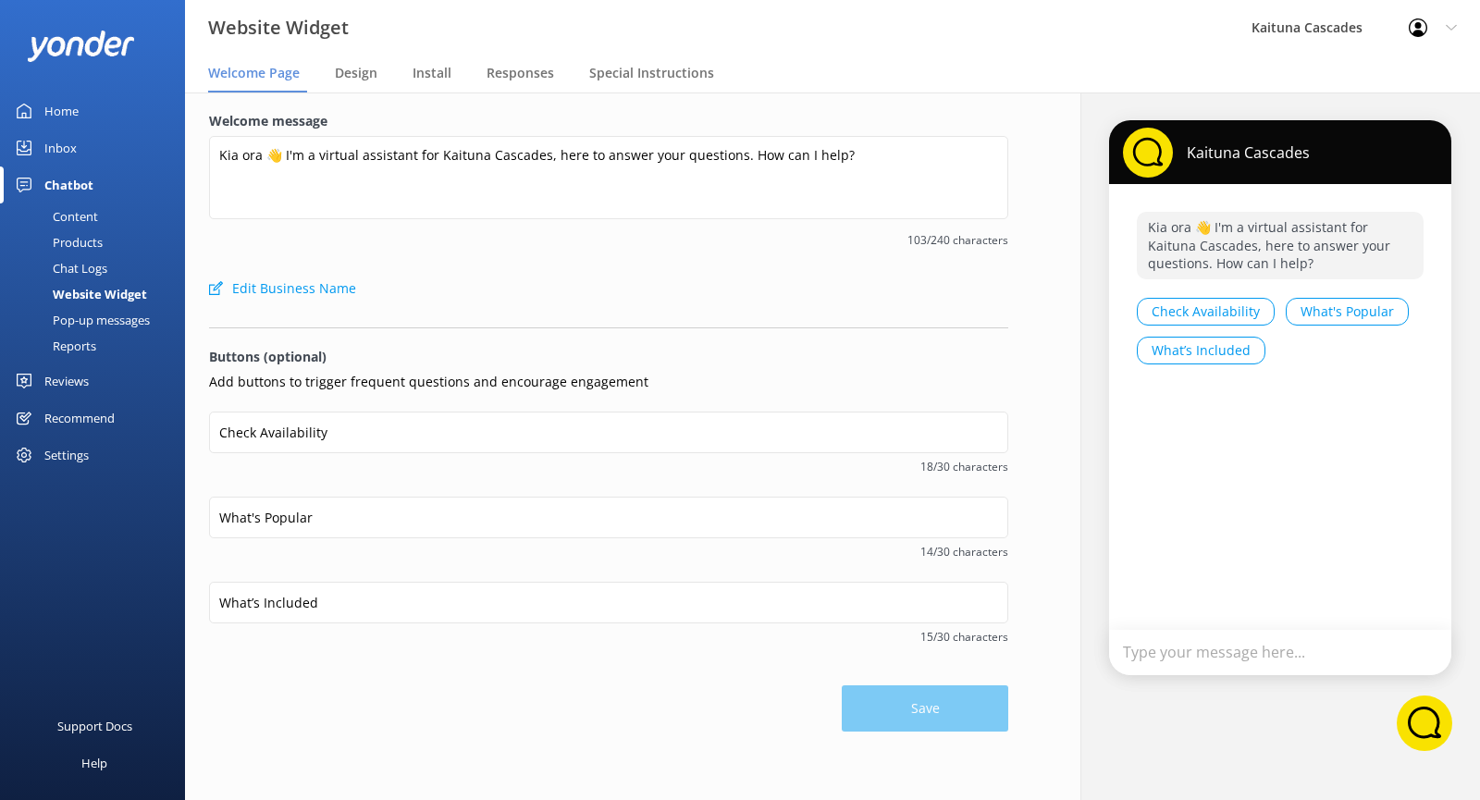
click at [96, 313] on div "Pop-up messages" at bounding box center [80, 320] width 139 height 26
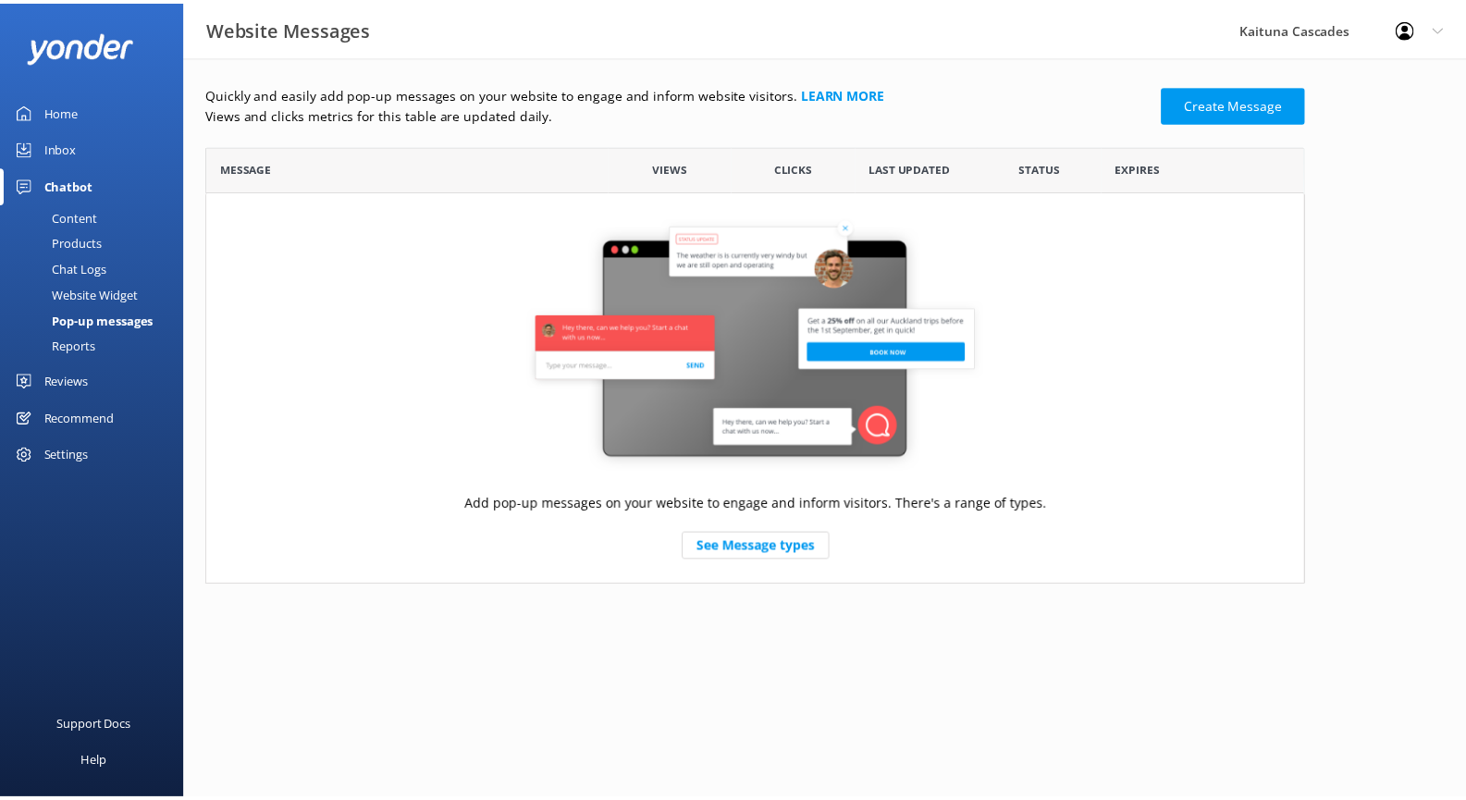
scroll to position [426, 1096]
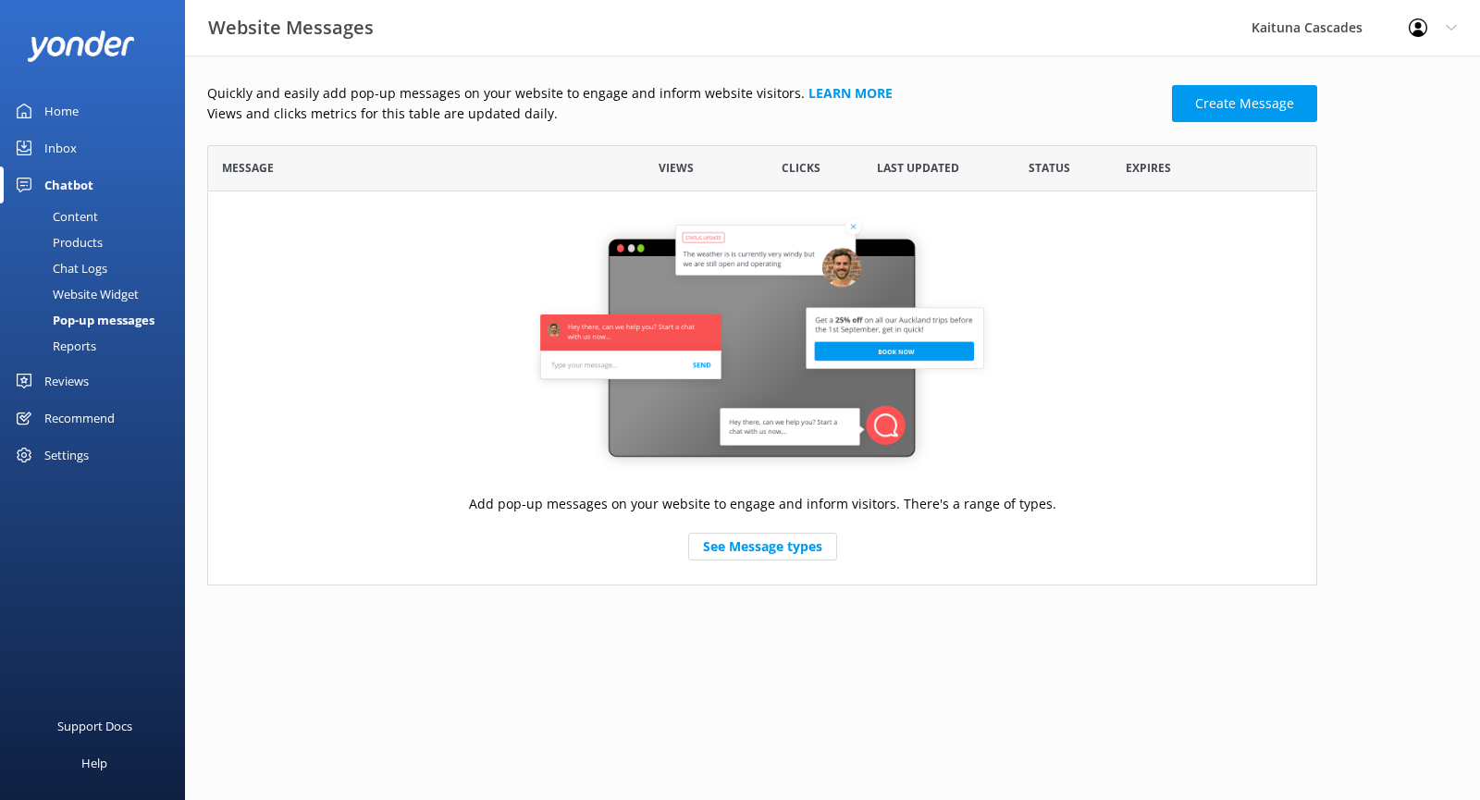
click at [80, 351] on div "Reports" at bounding box center [53, 346] width 85 height 26
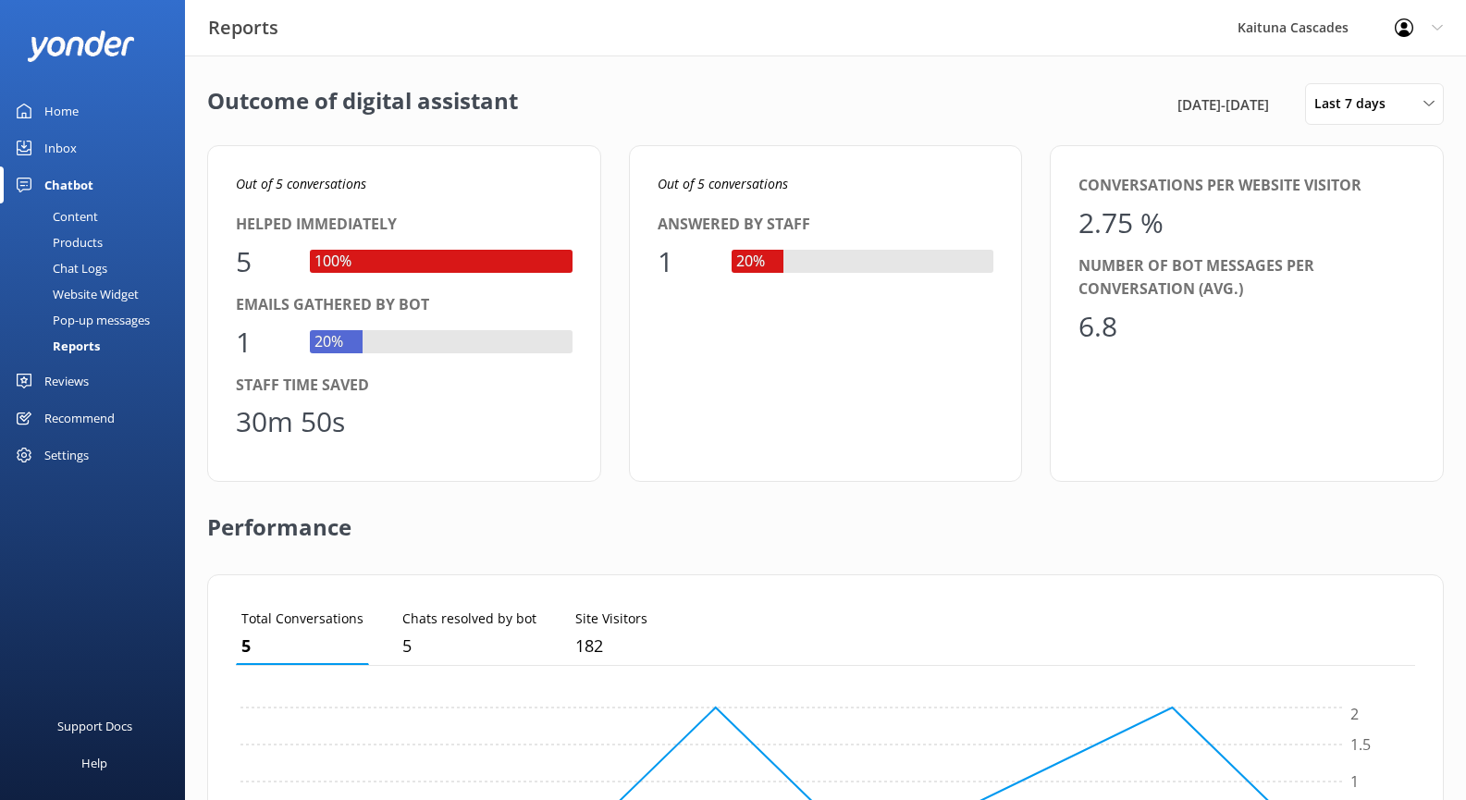
click at [60, 269] on div "Chat Logs" at bounding box center [59, 268] width 96 height 26
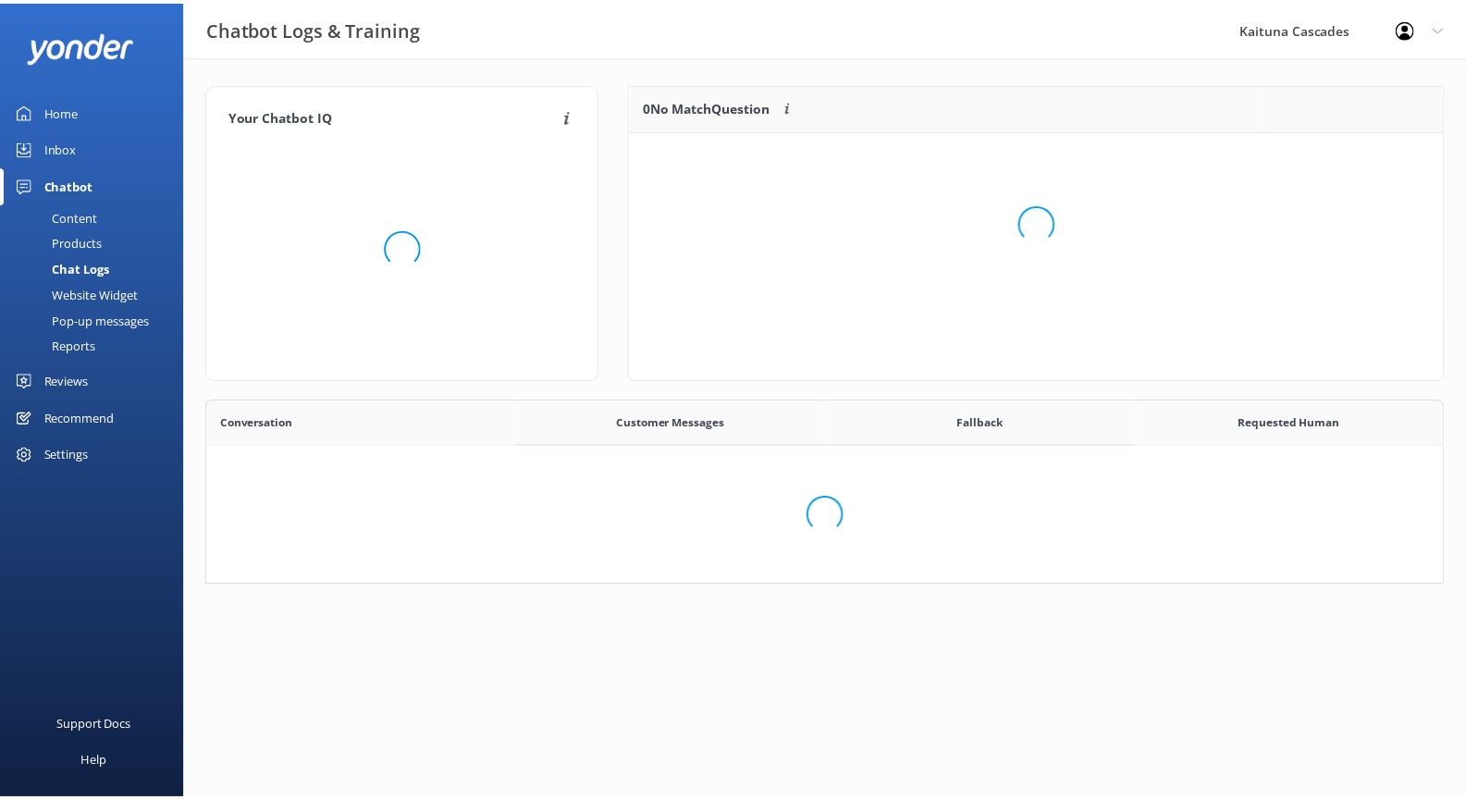
scroll to position [334, 1236]
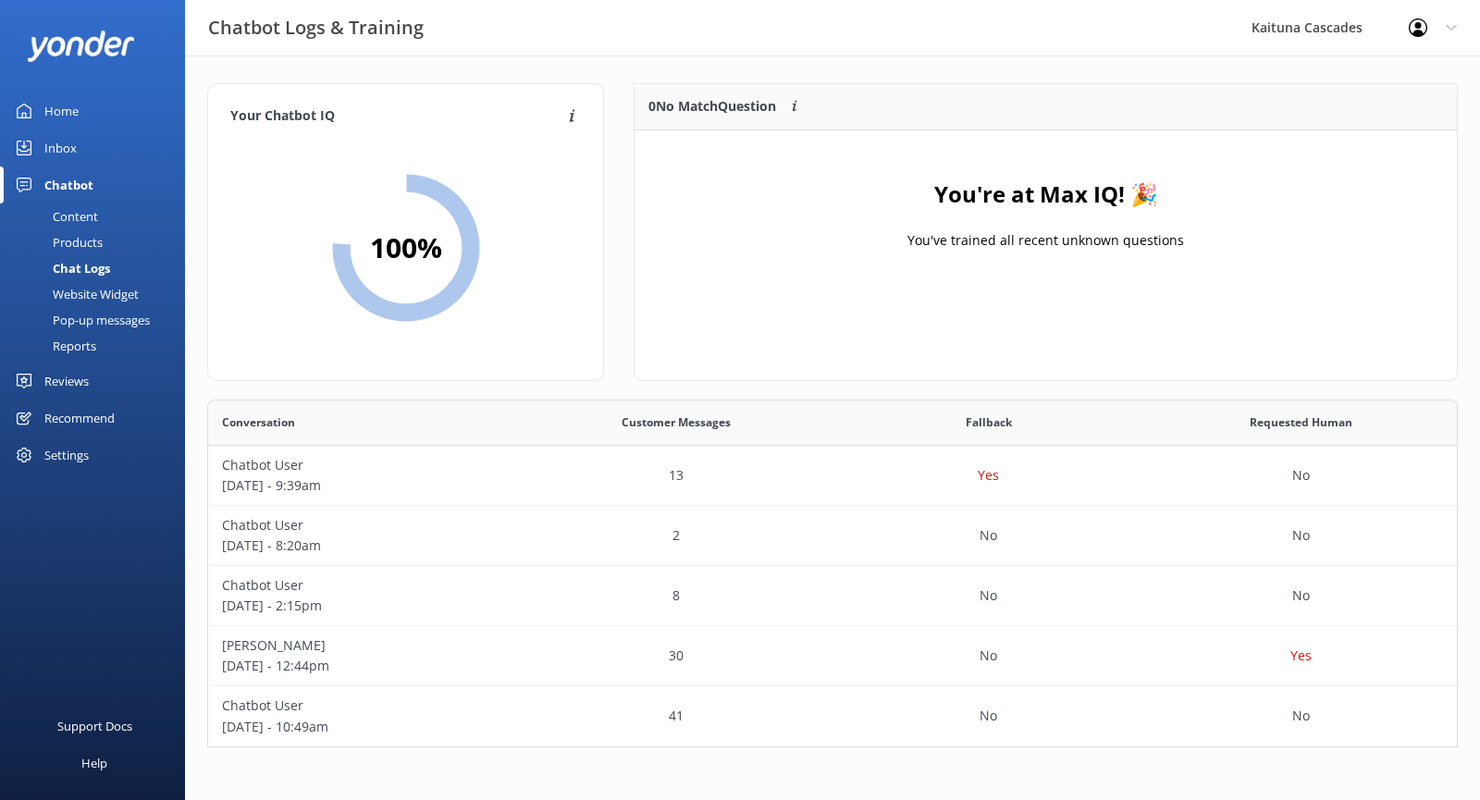
click at [86, 233] on div "Products" at bounding box center [57, 242] width 92 height 26
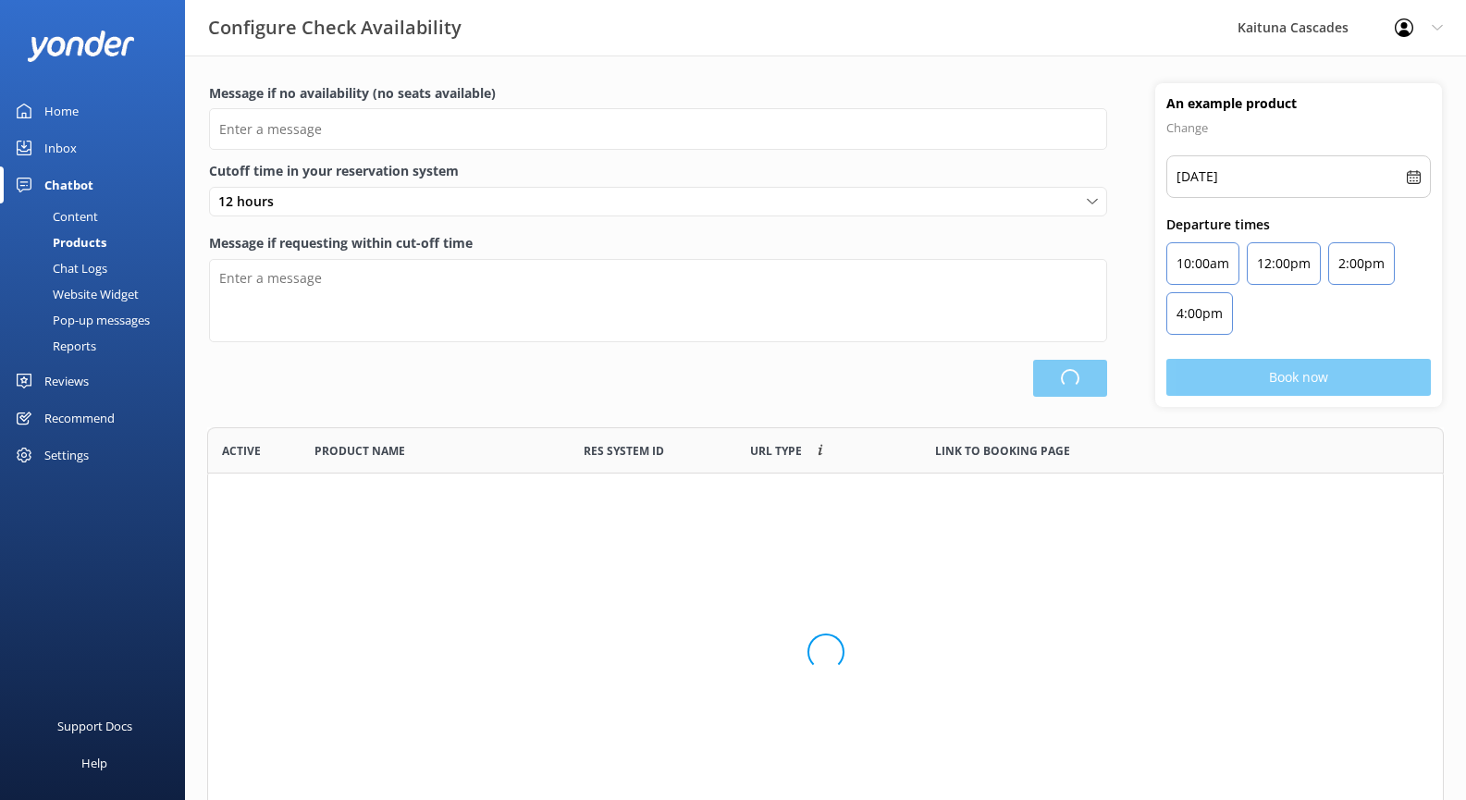
scroll to position [389, 1223]
type input "There are no seats available, please check an alternative day"
type textarea "Our online booking system closes {hours} prior to departure. Please contact us …"
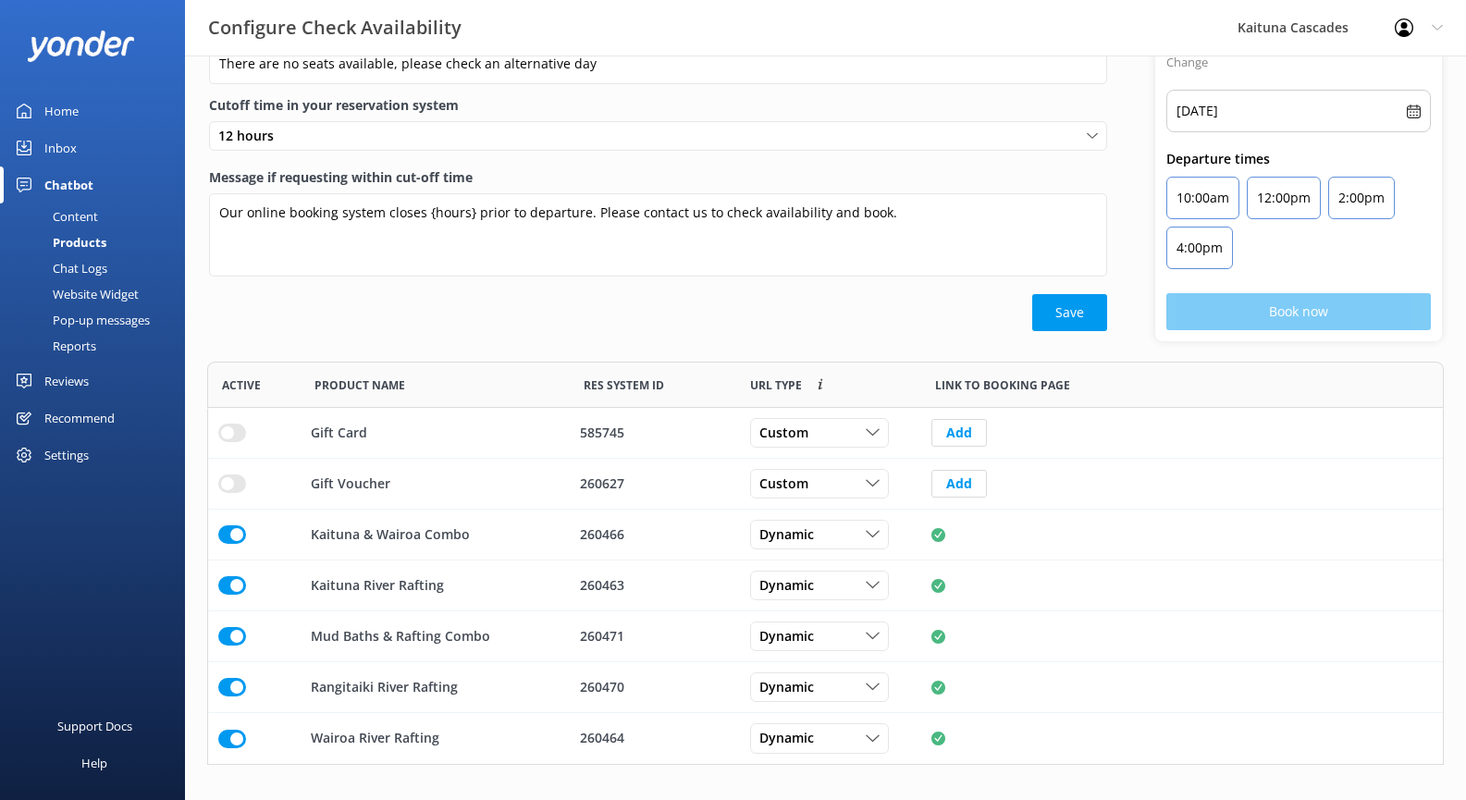
scroll to position [68, 0]
click at [94, 415] on div "Recommend" at bounding box center [79, 418] width 70 height 37
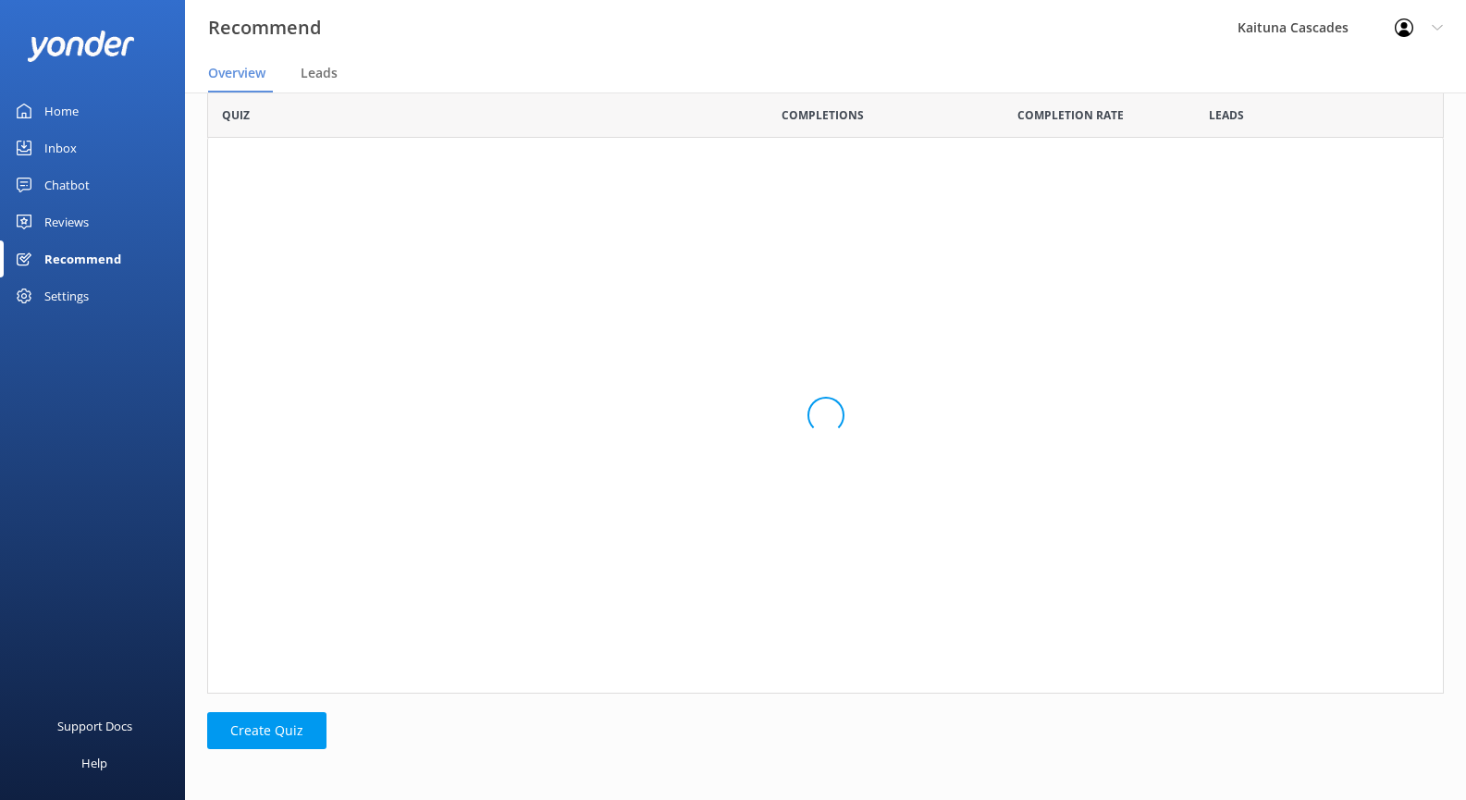
scroll to position [588, 1223]
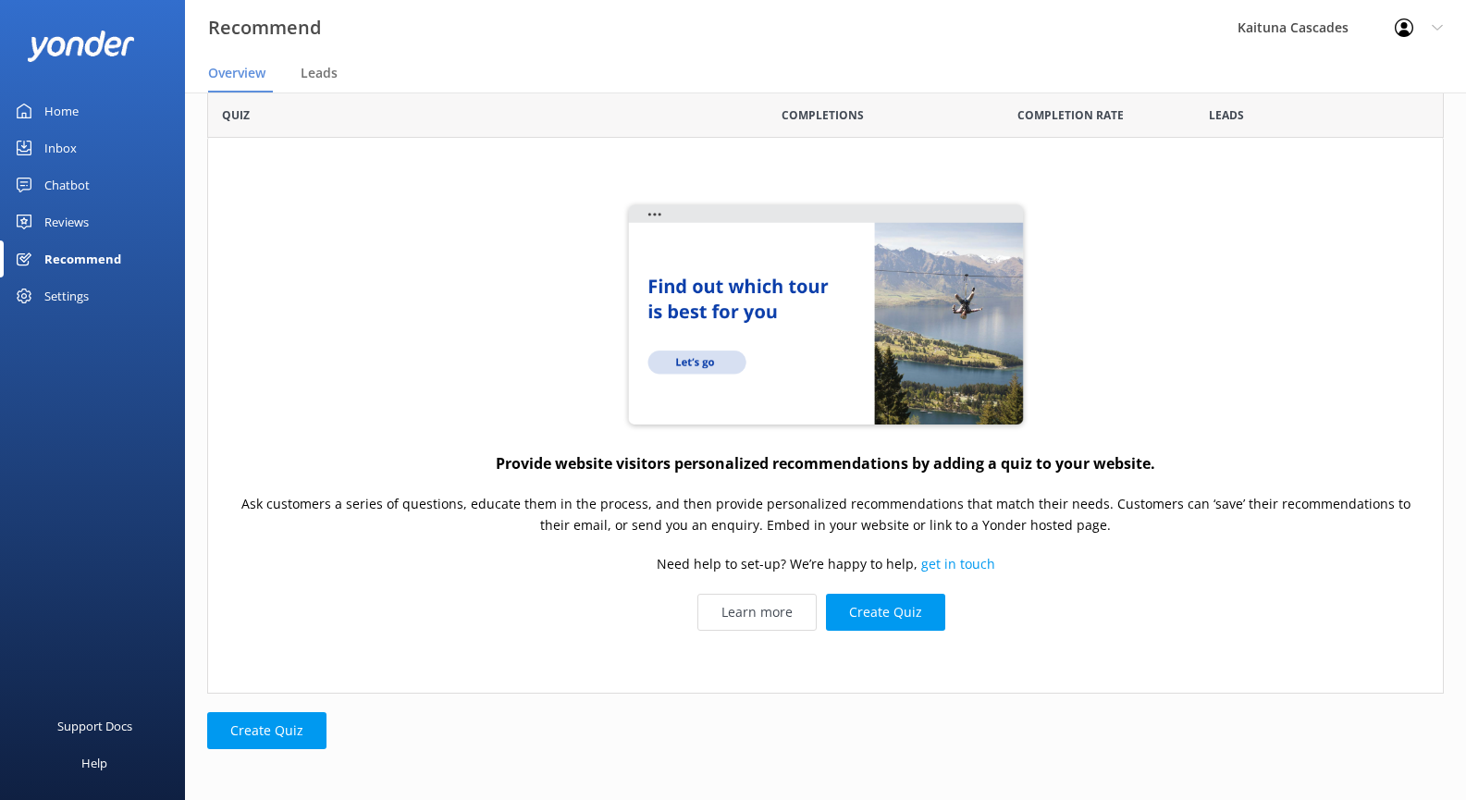
click at [38, 299] on div "Settings" at bounding box center [92, 295] width 185 height 37
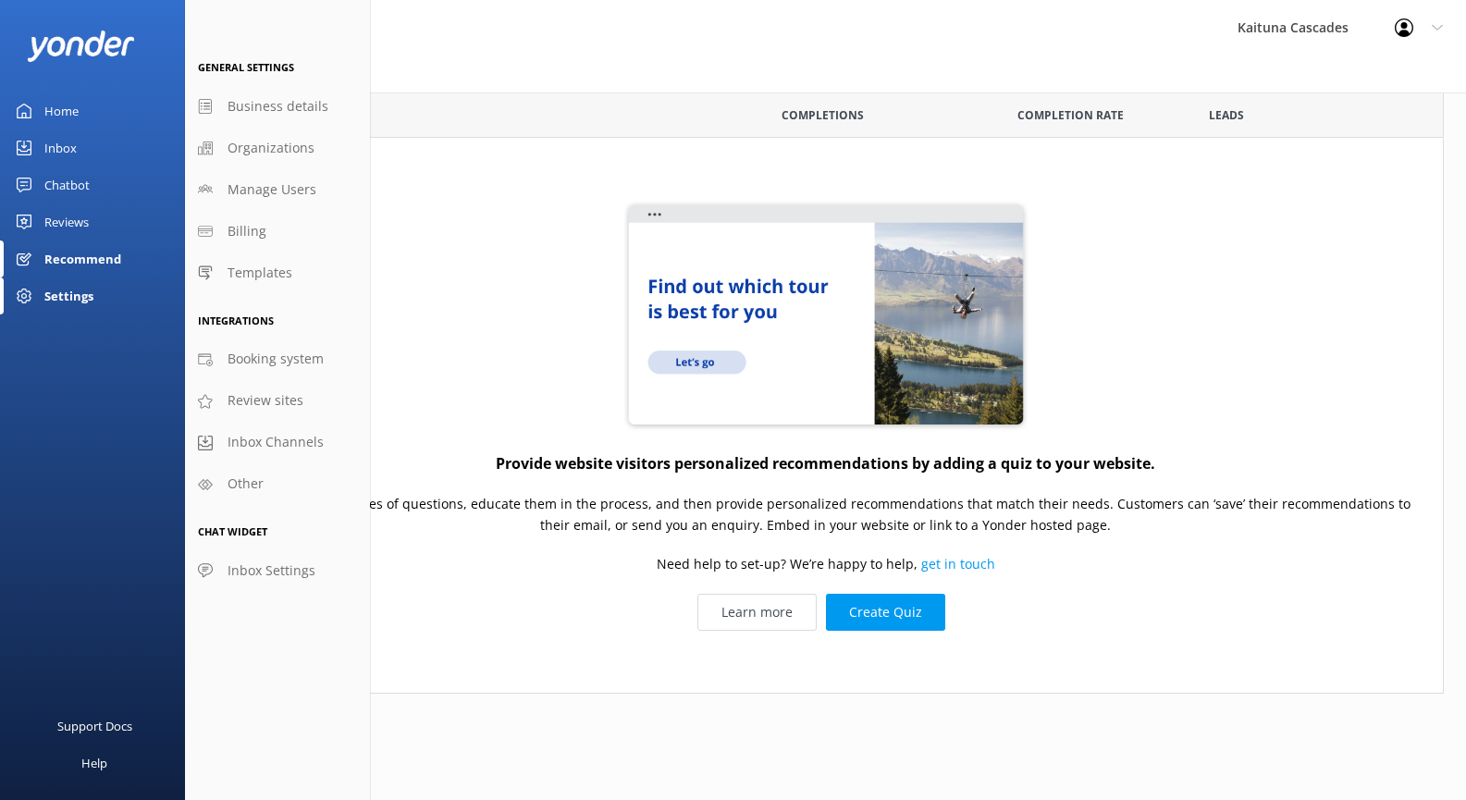
click at [105, 113] on link "Home" at bounding box center [92, 110] width 185 height 37
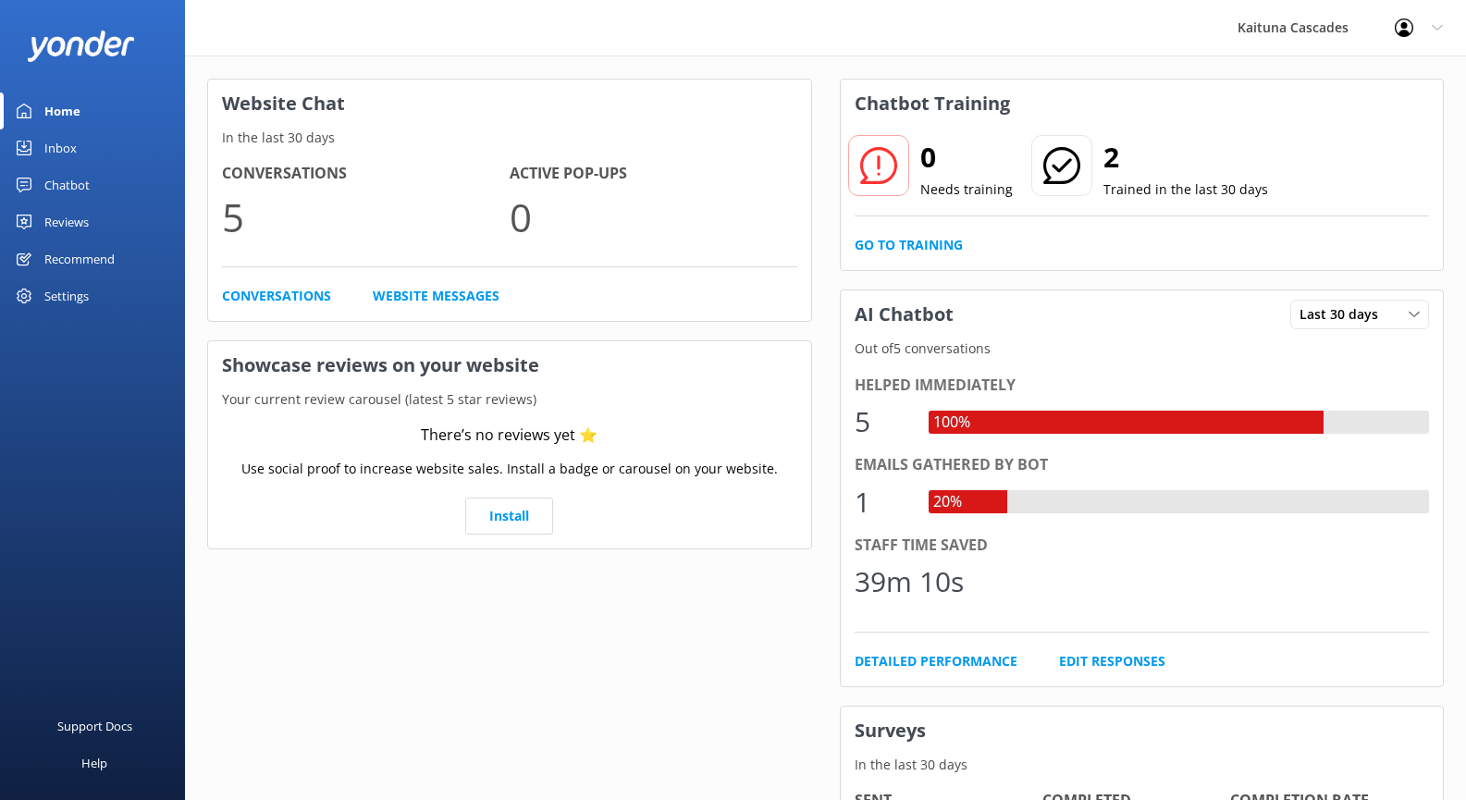
click at [80, 227] on div "Reviews" at bounding box center [66, 221] width 44 height 37
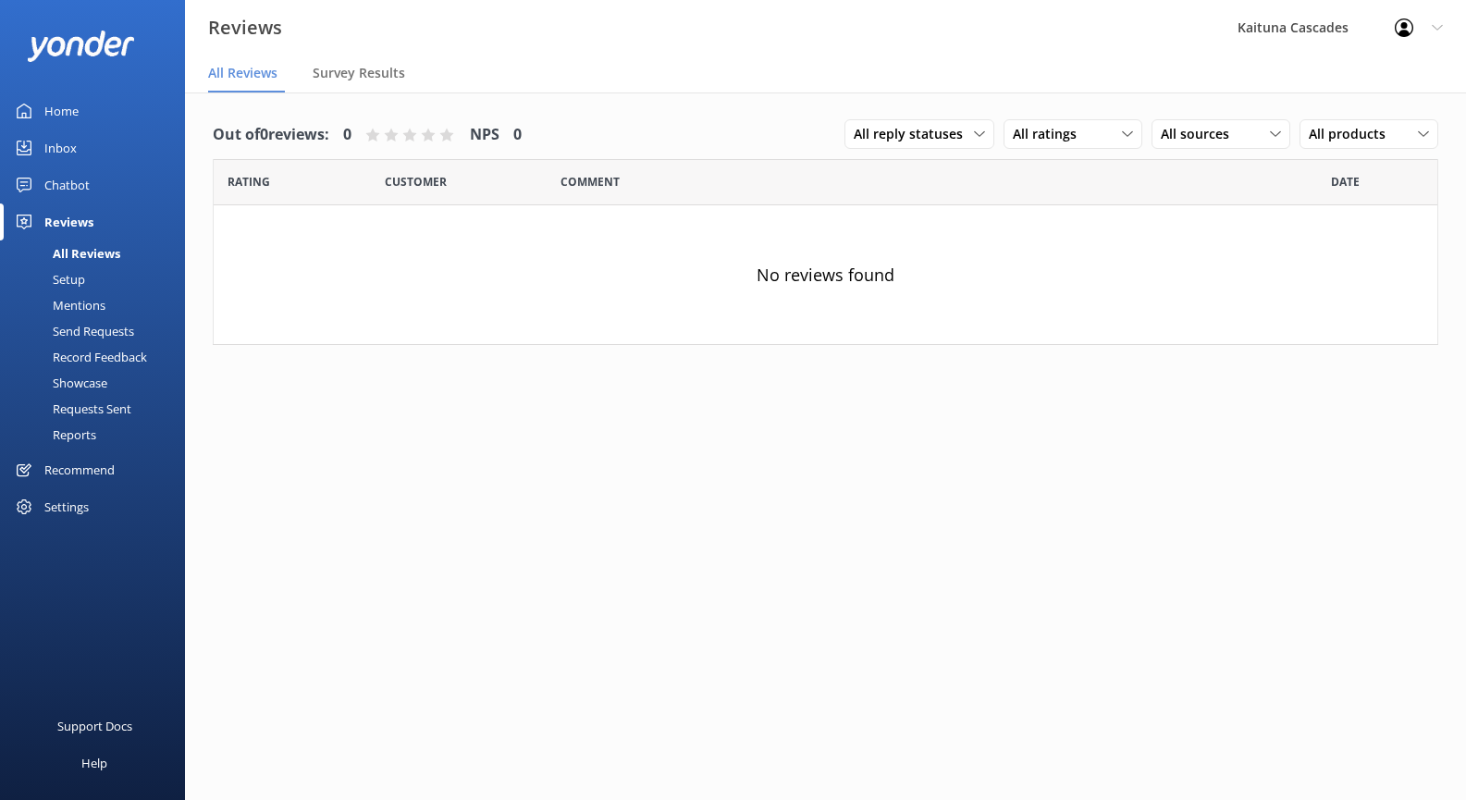
click at [73, 273] on div "Setup" at bounding box center [48, 279] width 74 height 26
click at [80, 303] on div "Mentions" at bounding box center [58, 305] width 94 height 26
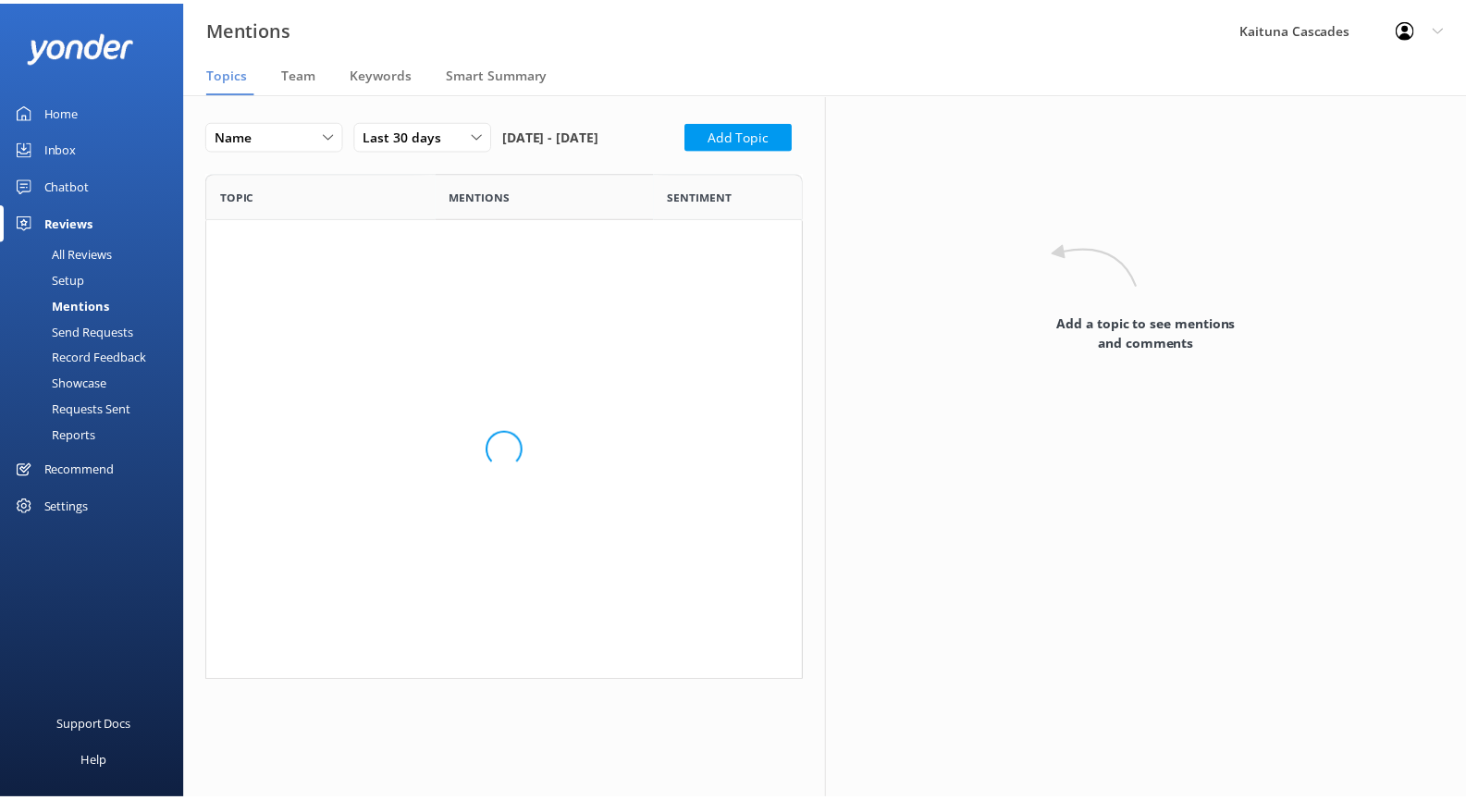
scroll to position [496, 589]
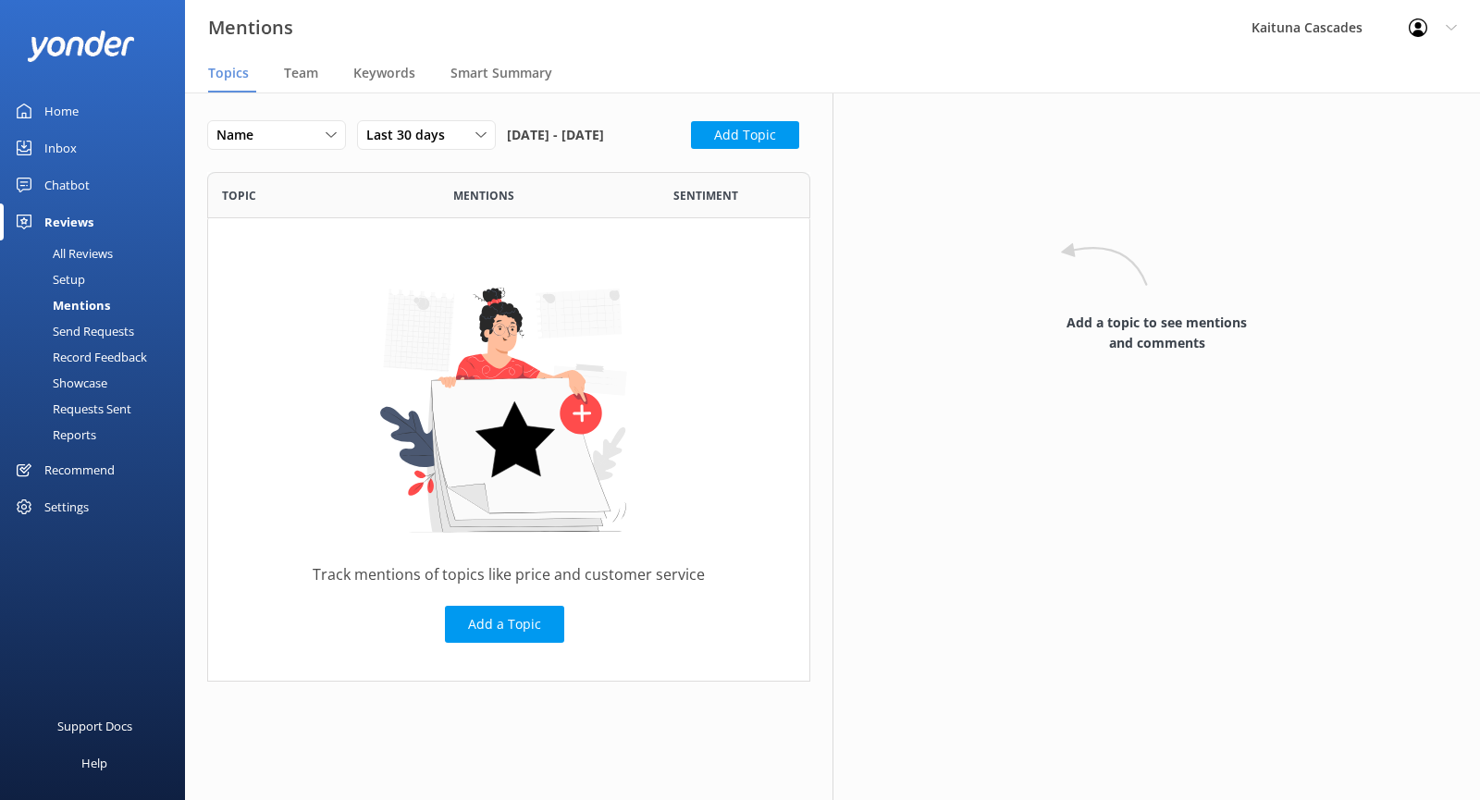
click at [93, 327] on div "Send Requests" at bounding box center [72, 331] width 123 height 26
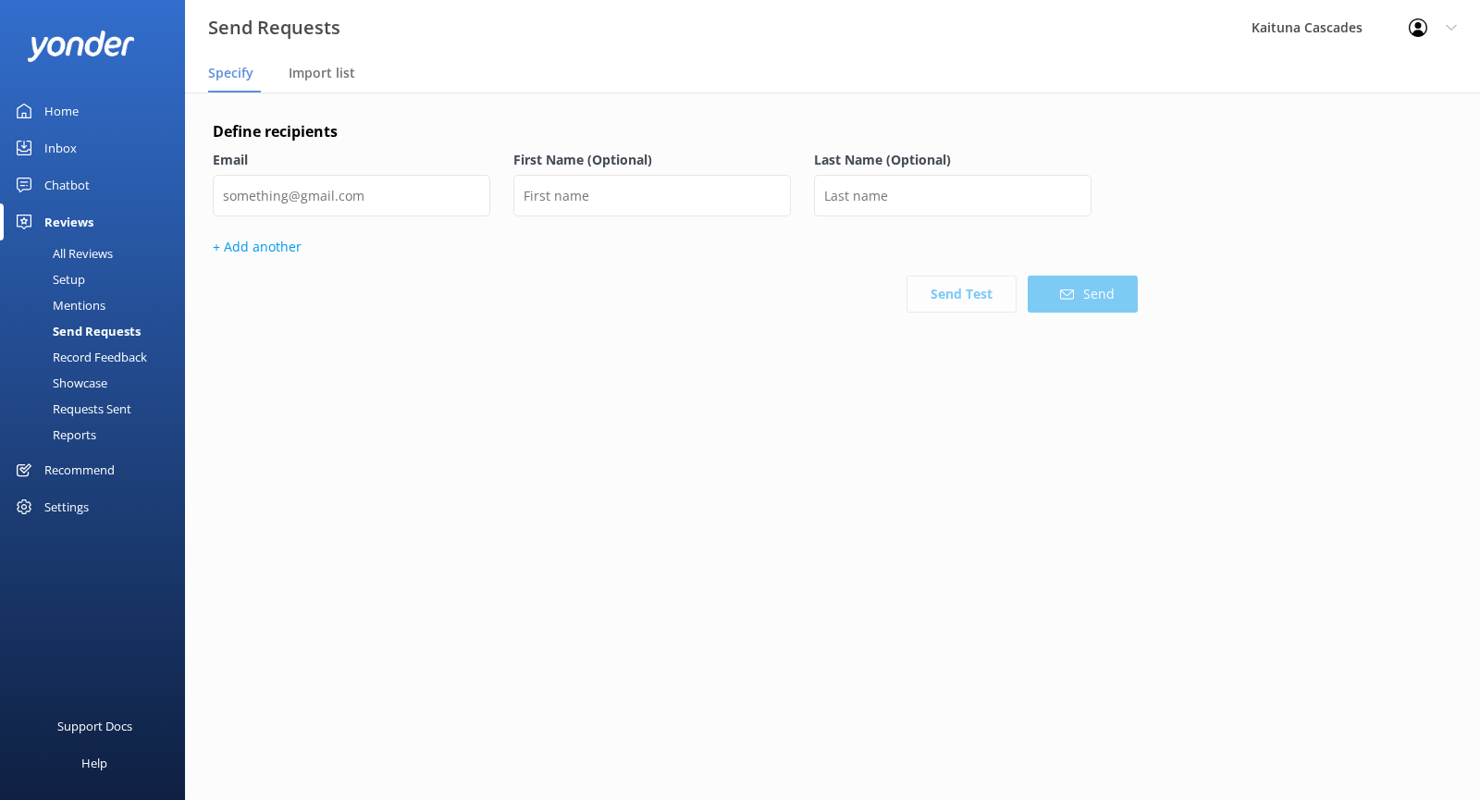
click at [102, 357] on div "Record Feedback" at bounding box center [79, 357] width 136 height 26
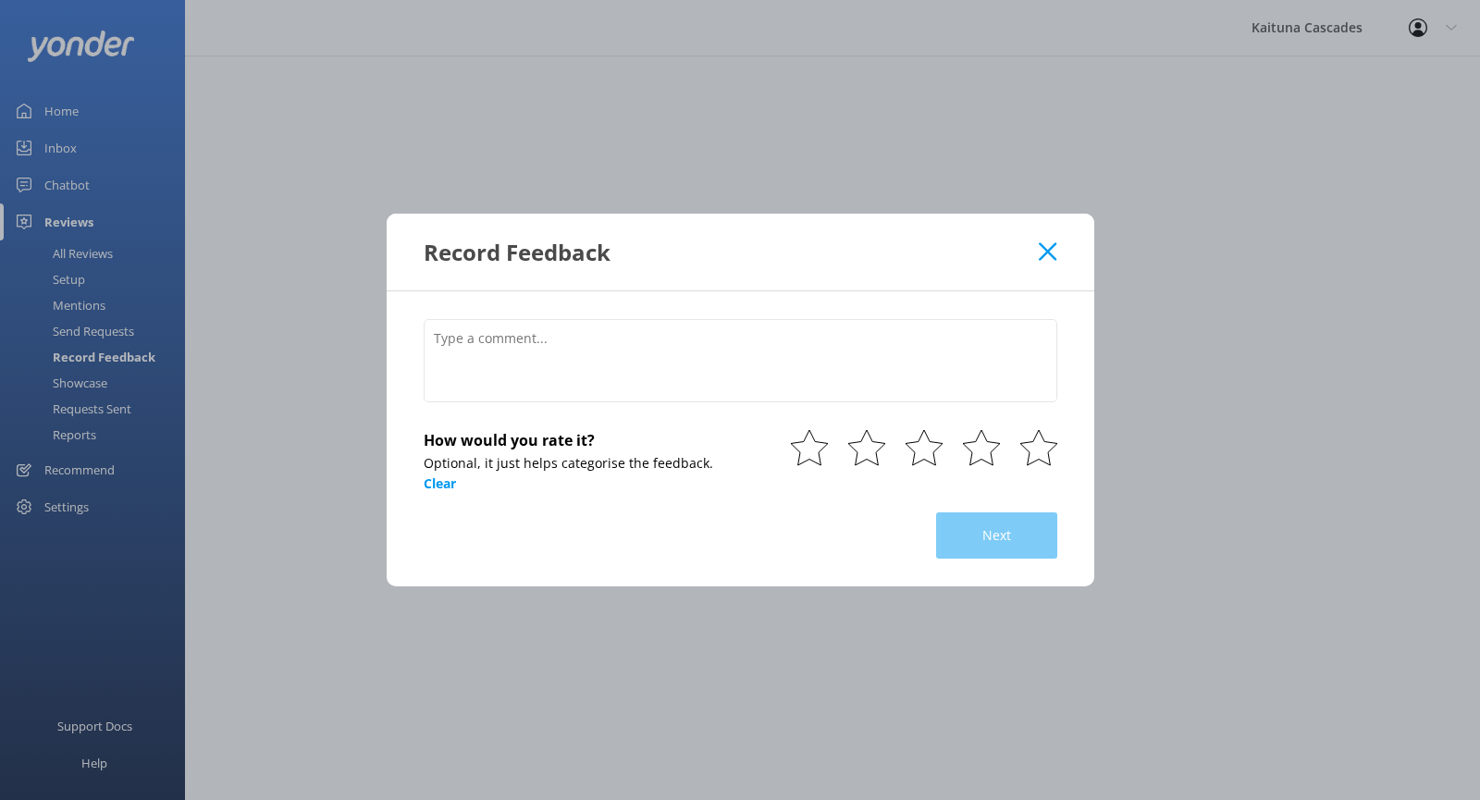
click at [103, 391] on div "Record Feedback How would you rate it? Optional, it just helps categorise the f…" at bounding box center [740, 400] width 1480 height 800
click at [1040, 246] on use at bounding box center [1048, 251] width 18 height 18
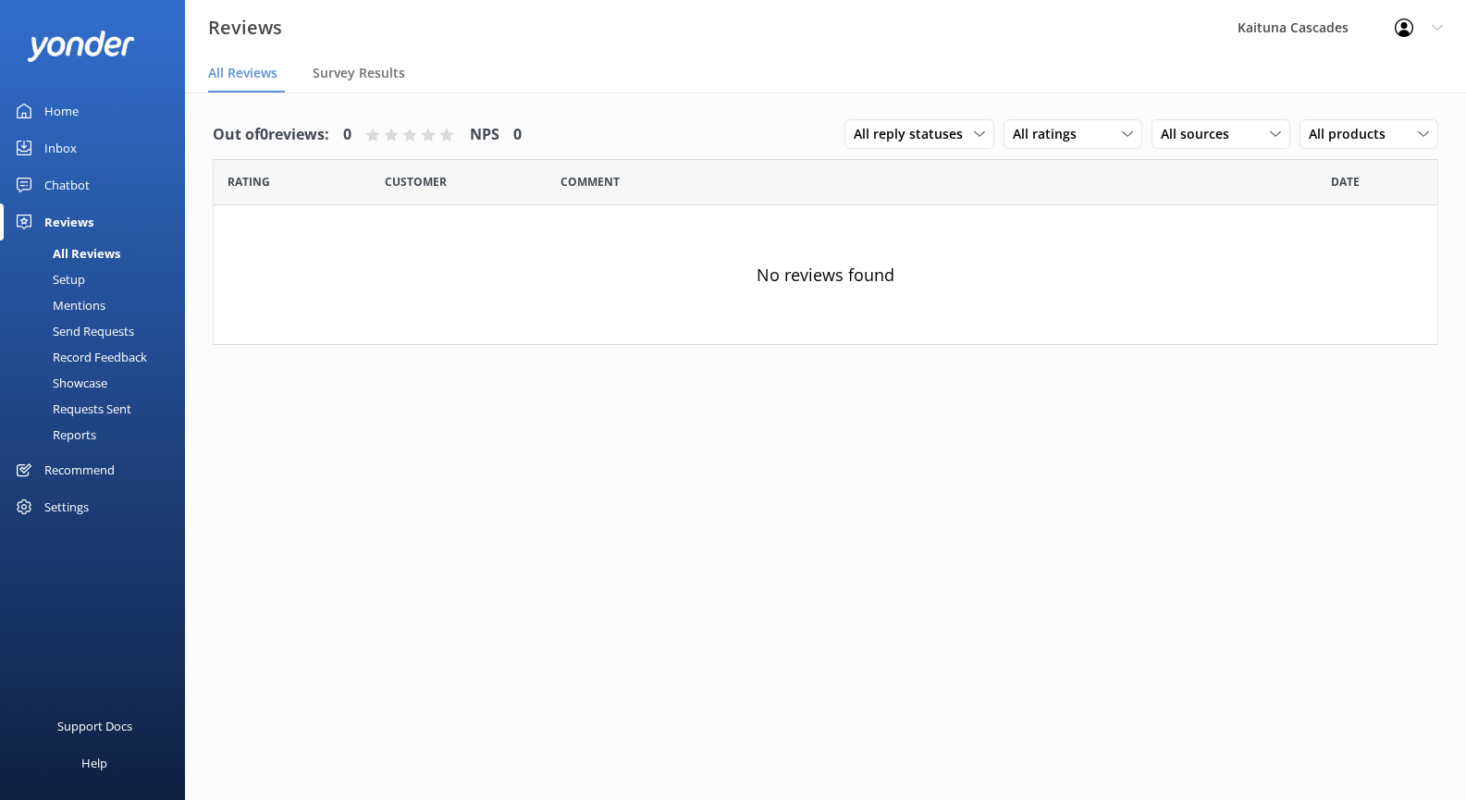
click at [70, 378] on div "Showcase" at bounding box center [59, 383] width 96 height 26
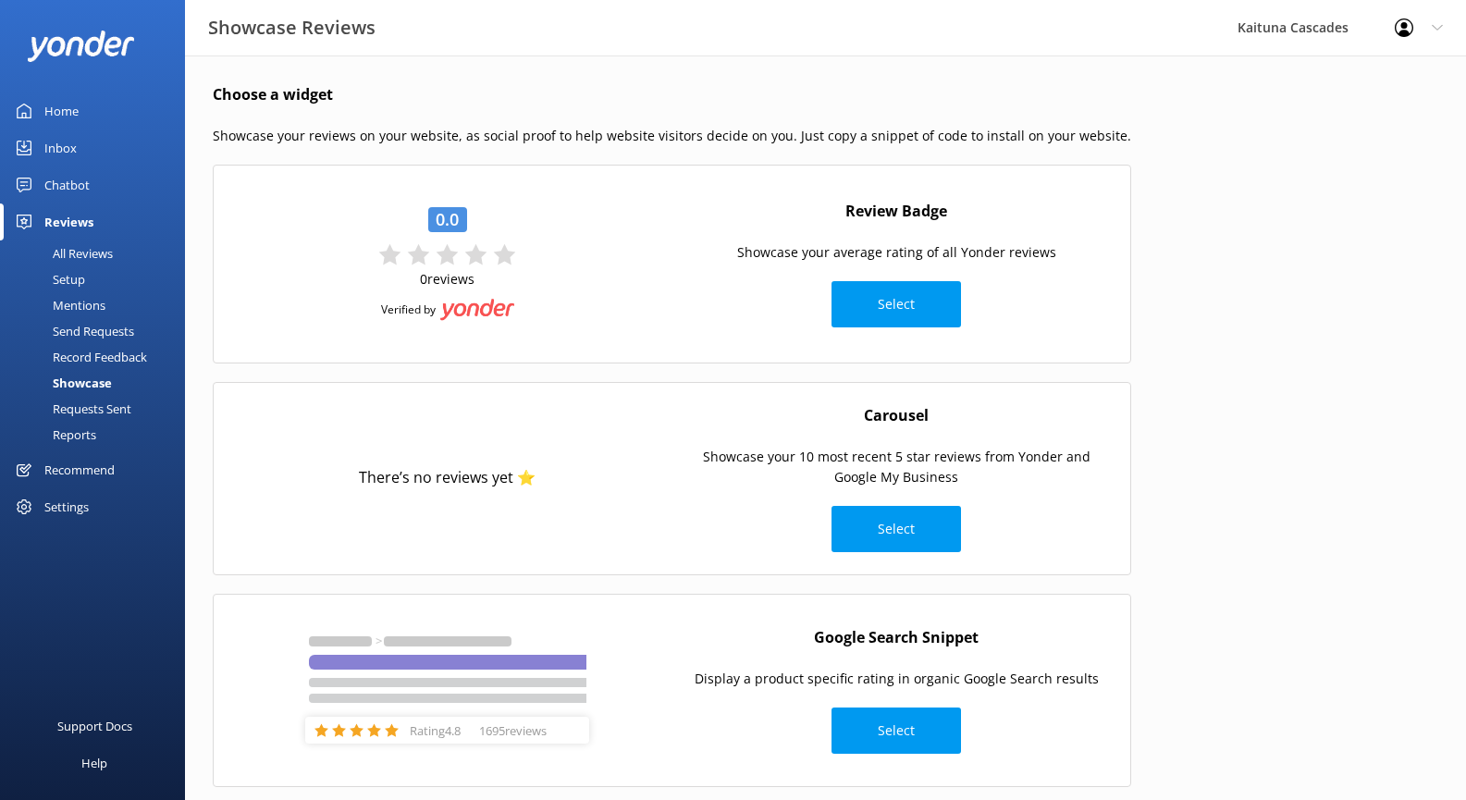
click at [57, 187] on div "Chatbot" at bounding box center [66, 184] width 45 height 37
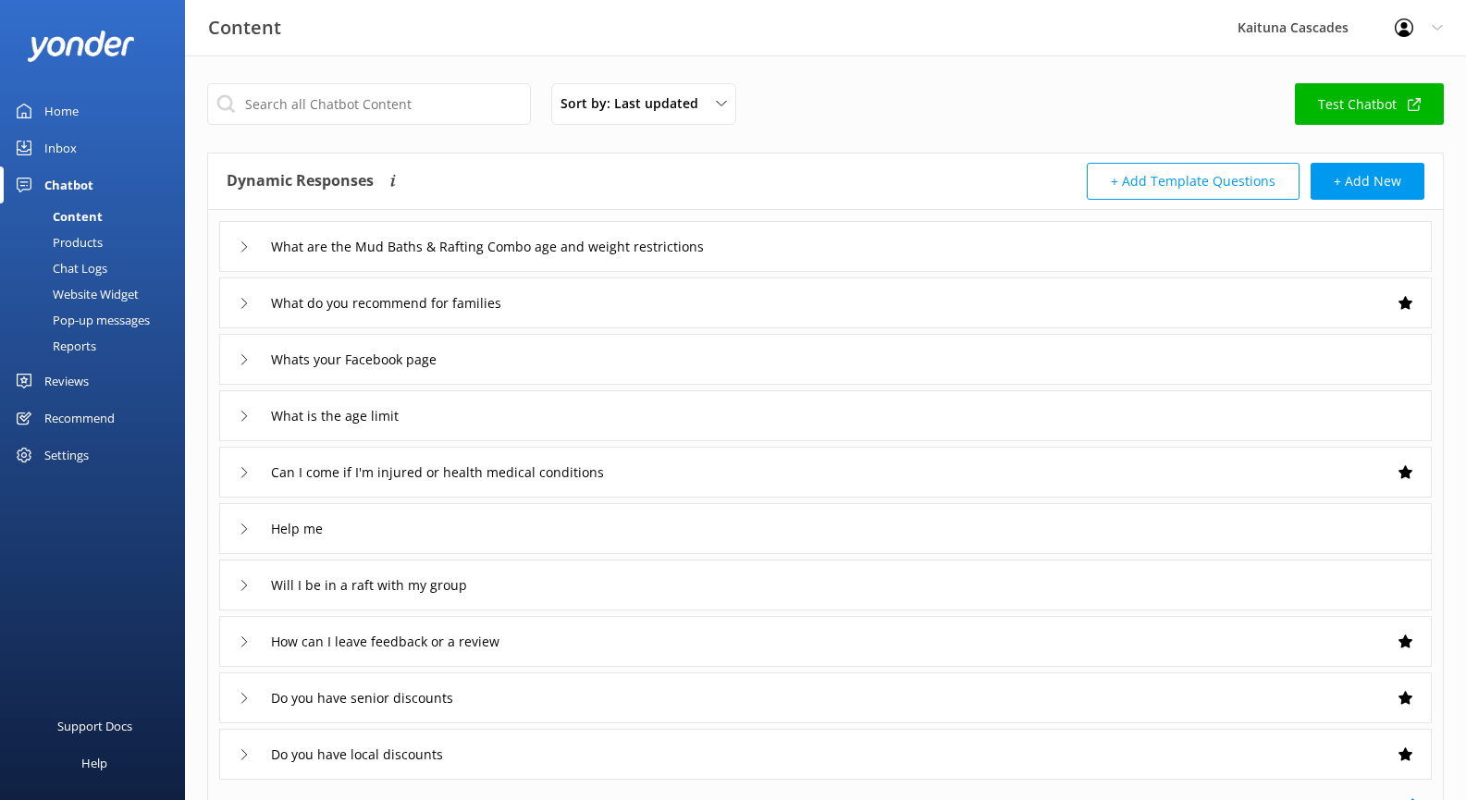
click at [135, 300] on div "Website Widget" at bounding box center [75, 294] width 128 height 26
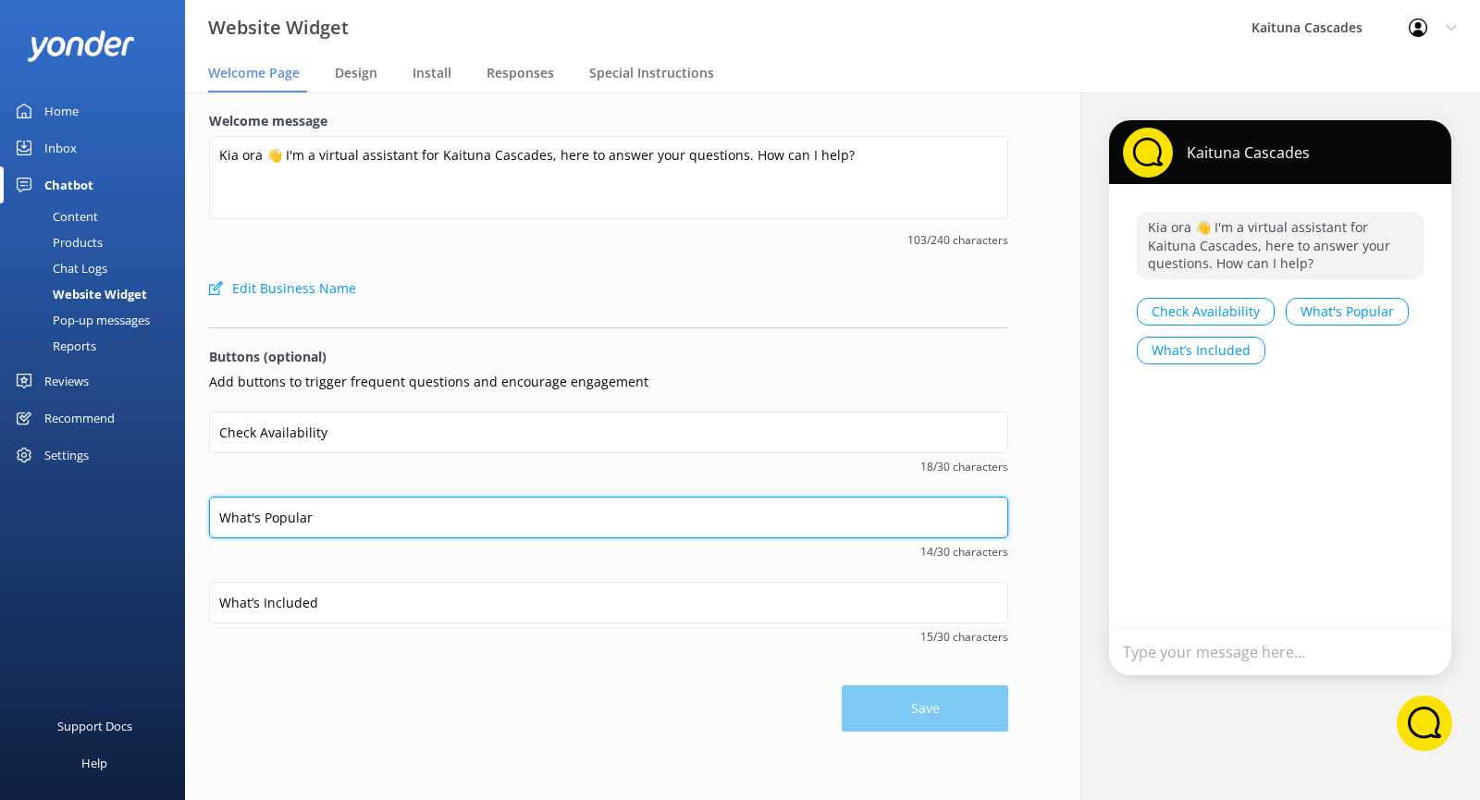
click at [363, 514] on input "What's Popular" at bounding box center [608, 518] width 799 height 42
drag, startPoint x: 363, startPoint y: 511, endPoint x: 179, endPoint y: 479, distance: 186.9
click at [178, 480] on div "Website Widget Kaituna Cascades Profile Settings Logout Welcome Page Design Ins…" at bounding box center [740, 445] width 1480 height 707
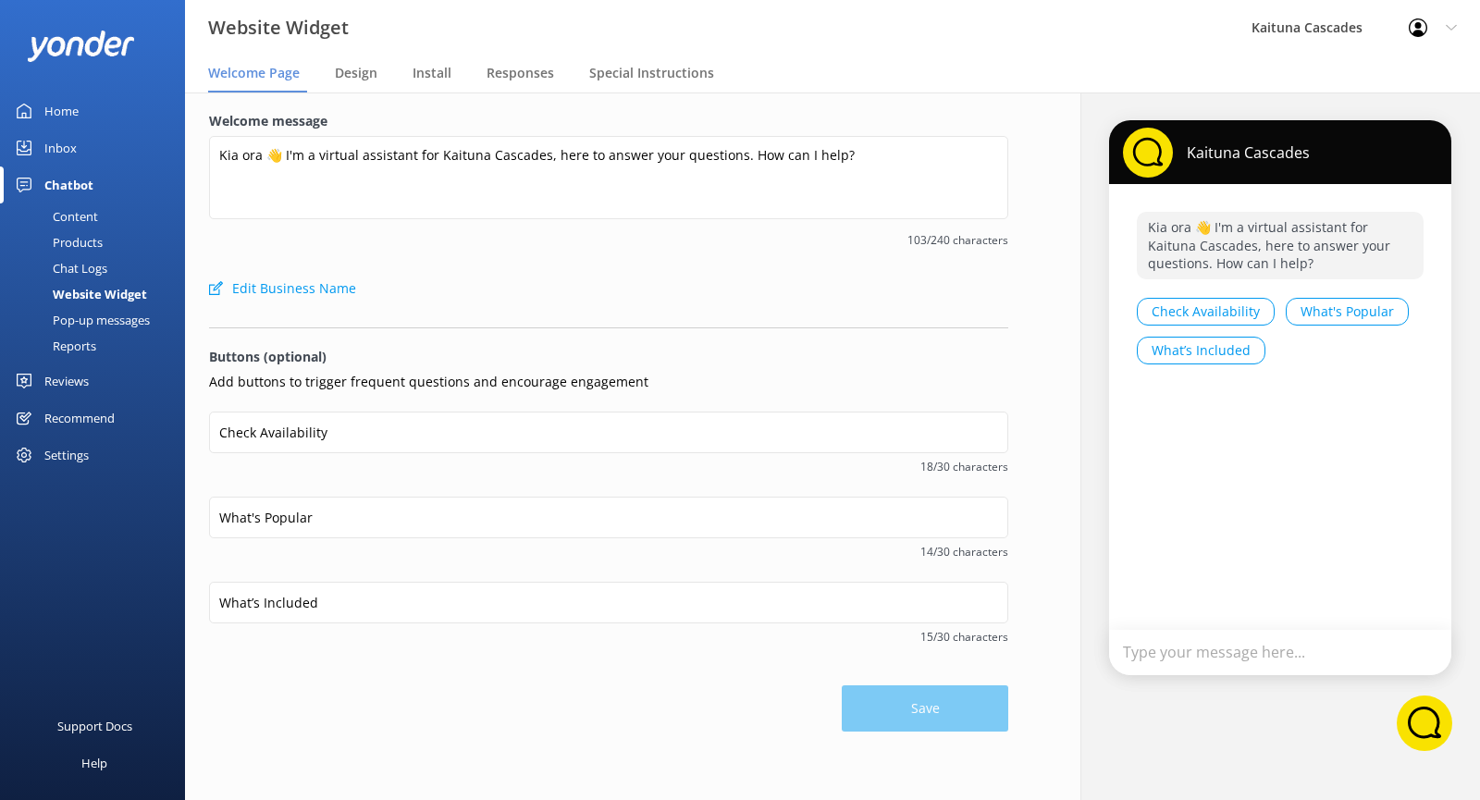
click at [758, 268] on div "Welcome message Kia ora 👋 I'm a virtual assistant for [PERSON_NAME], here to an…" at bounding box center [608, 190] width 799 height 159
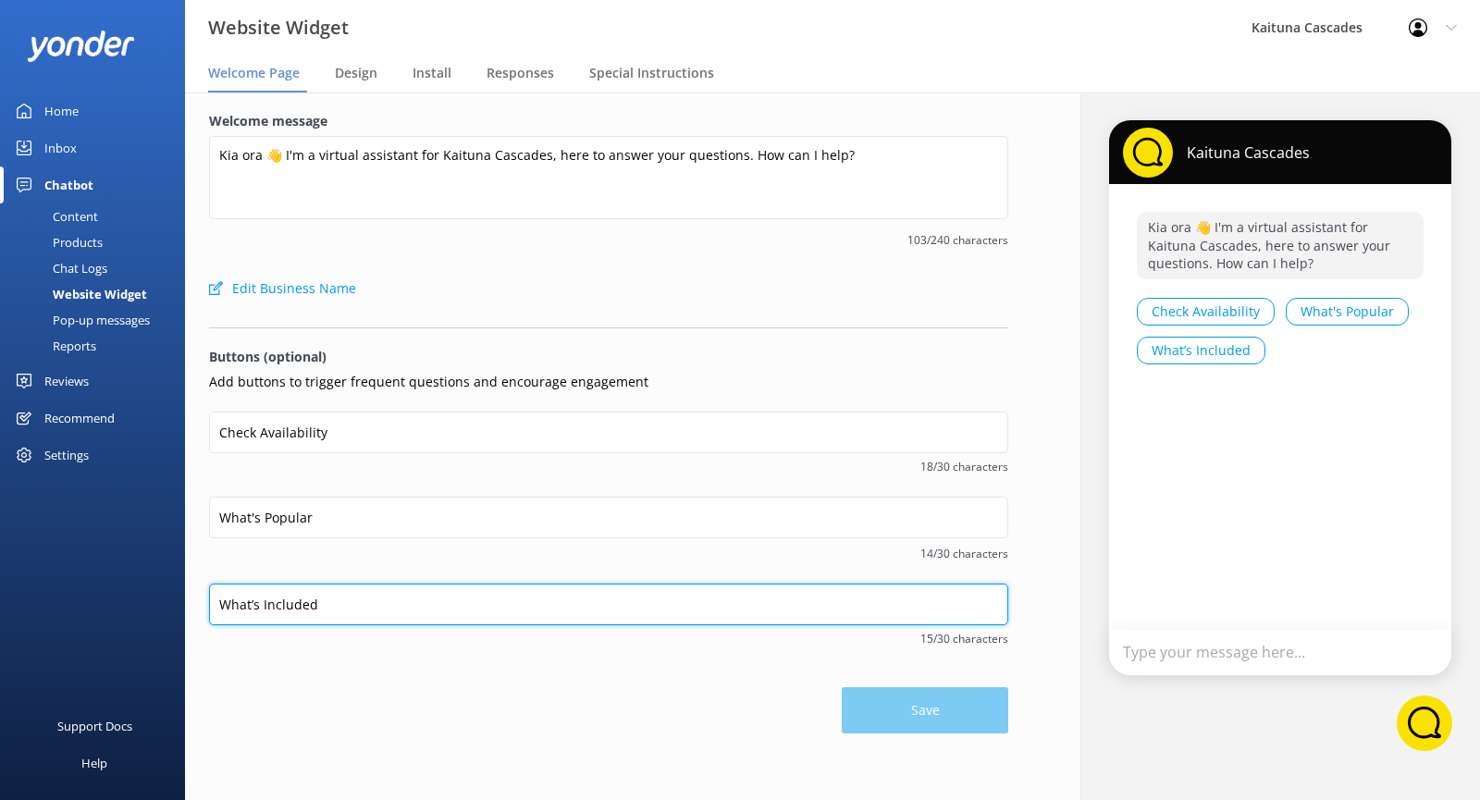
click at [327, 596] on input "What’s Included" at bounding box center [608, 605] width 799 height 42
drag, startPoint x: 321, startPoint y: 598, endPoint x: 217, endPoint y: 624, distance: 106.8
click at [217, 623] on input "What’s Included" at bounding box center [608, 605] width 799 height 42
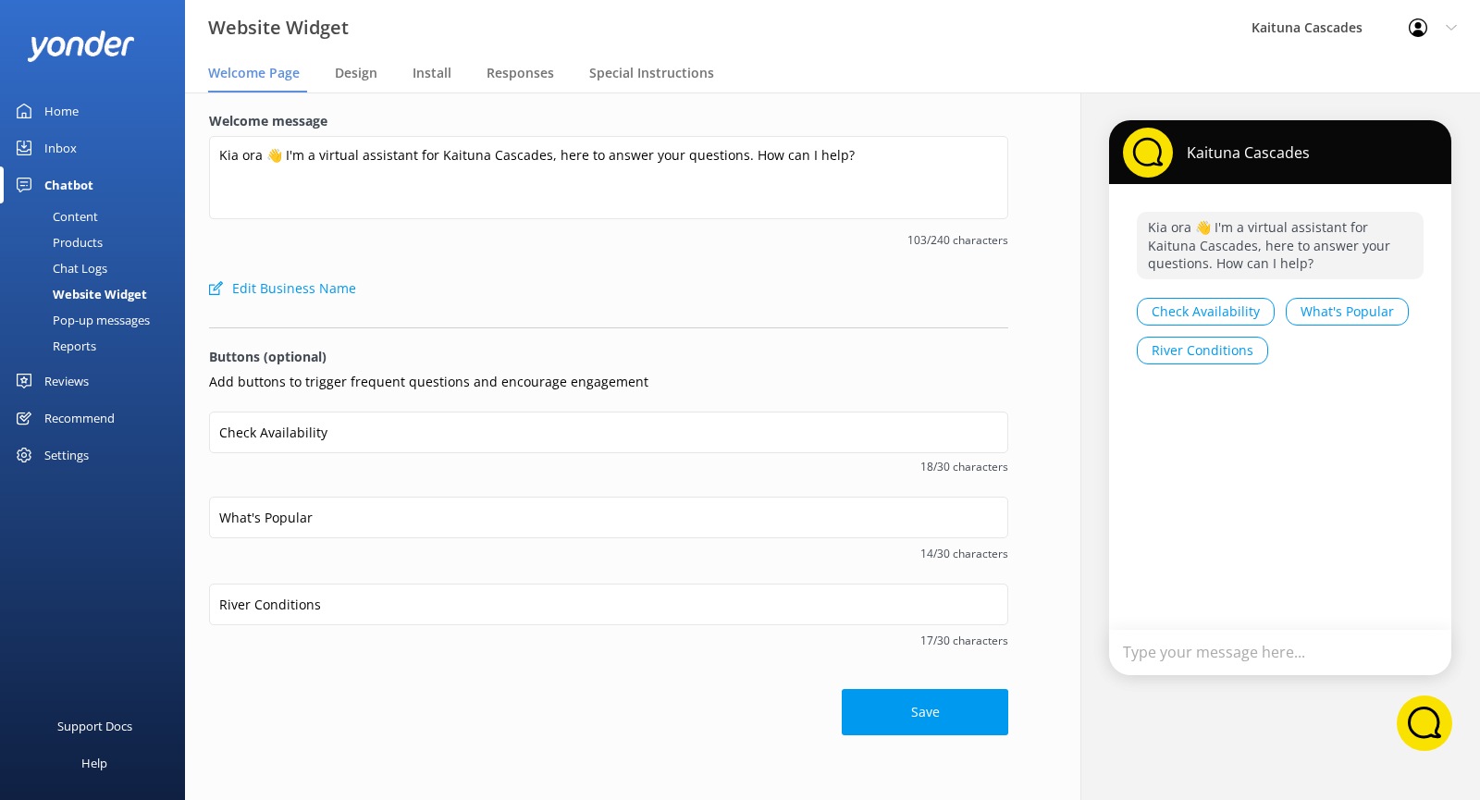
click at [349, 646] on span "17/30 characters" at bounding box center [608, 641] width 799 height 18
click at [917, 696] on button "Save" at bounding box center [925, 712] width 166 height 46
click at [1175, 358] on button "River Conditions" at bounding box center [1202, 351] width 131 height 28
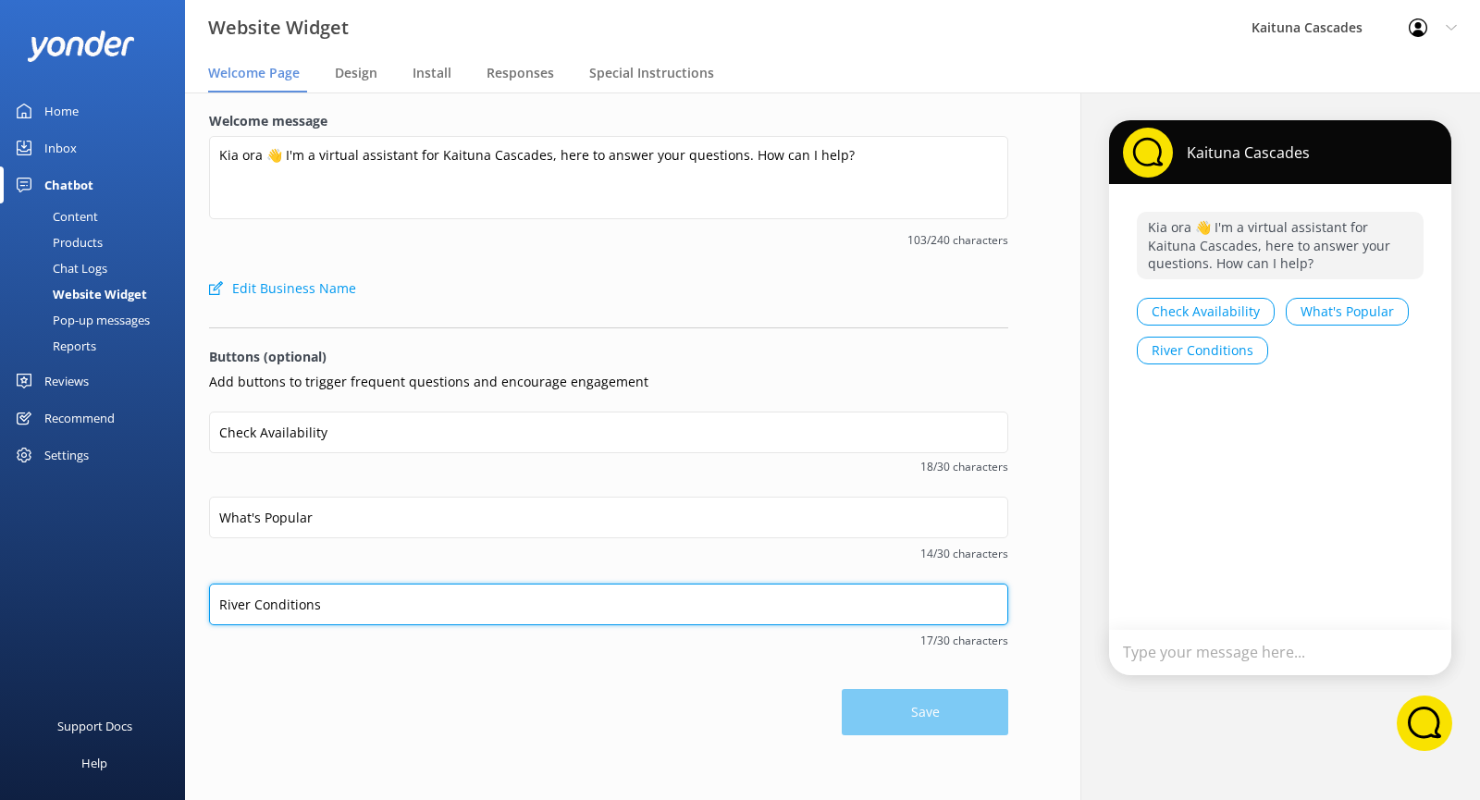
click at [215, 600] on input "River Conditions" at bounding box center [608, 605] width 799 height 42
type input "Current River Conditions"
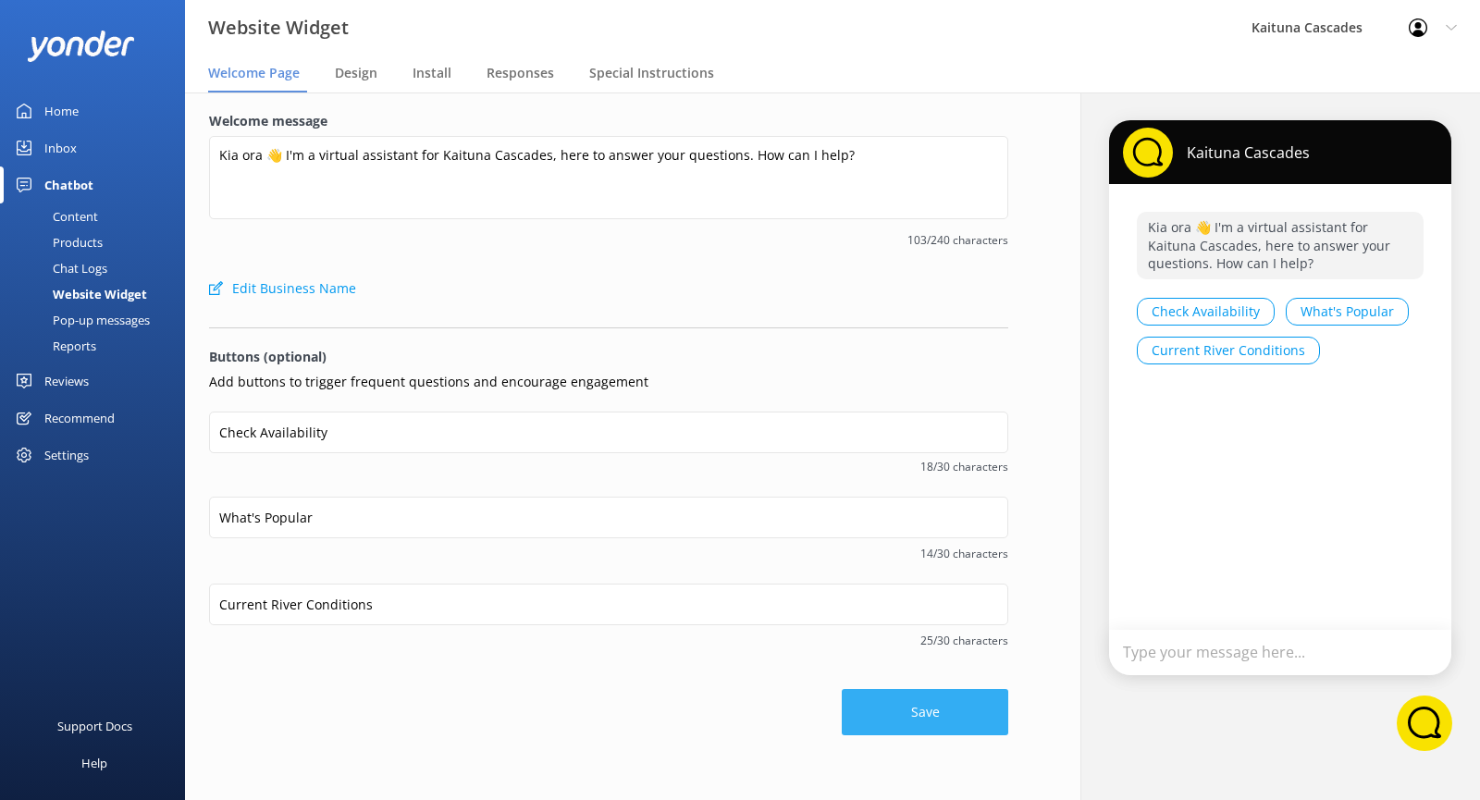
click at [866, 710] on button "Save" at bounding box center [925, 712] width 166 height 46
click at [50, 143] on div "Inbox" at bounding box center [60, 147] width 32 height 37
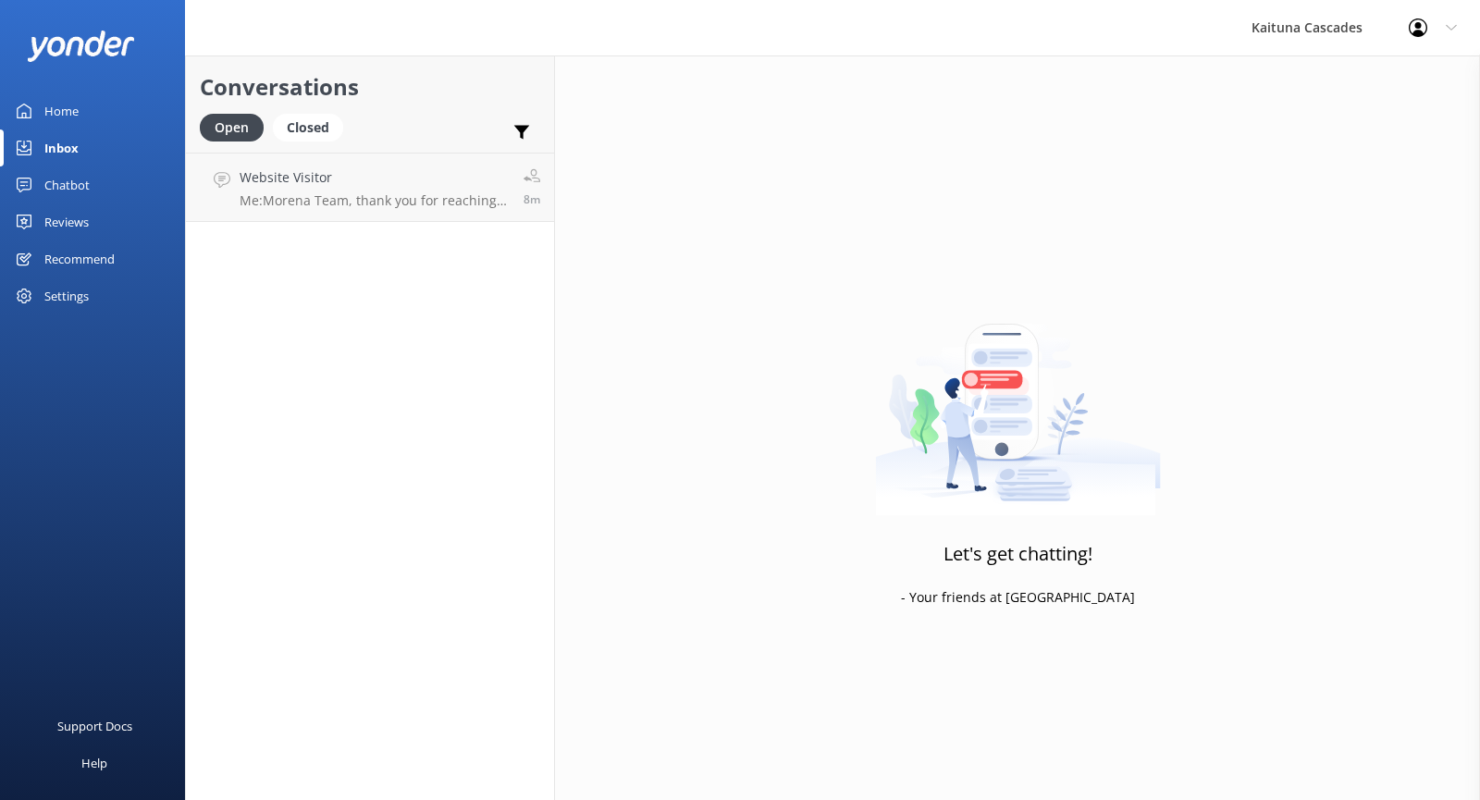
click at [79, 188] on div "Chatbot" at bounding box center [66, 184] width 45 height 37
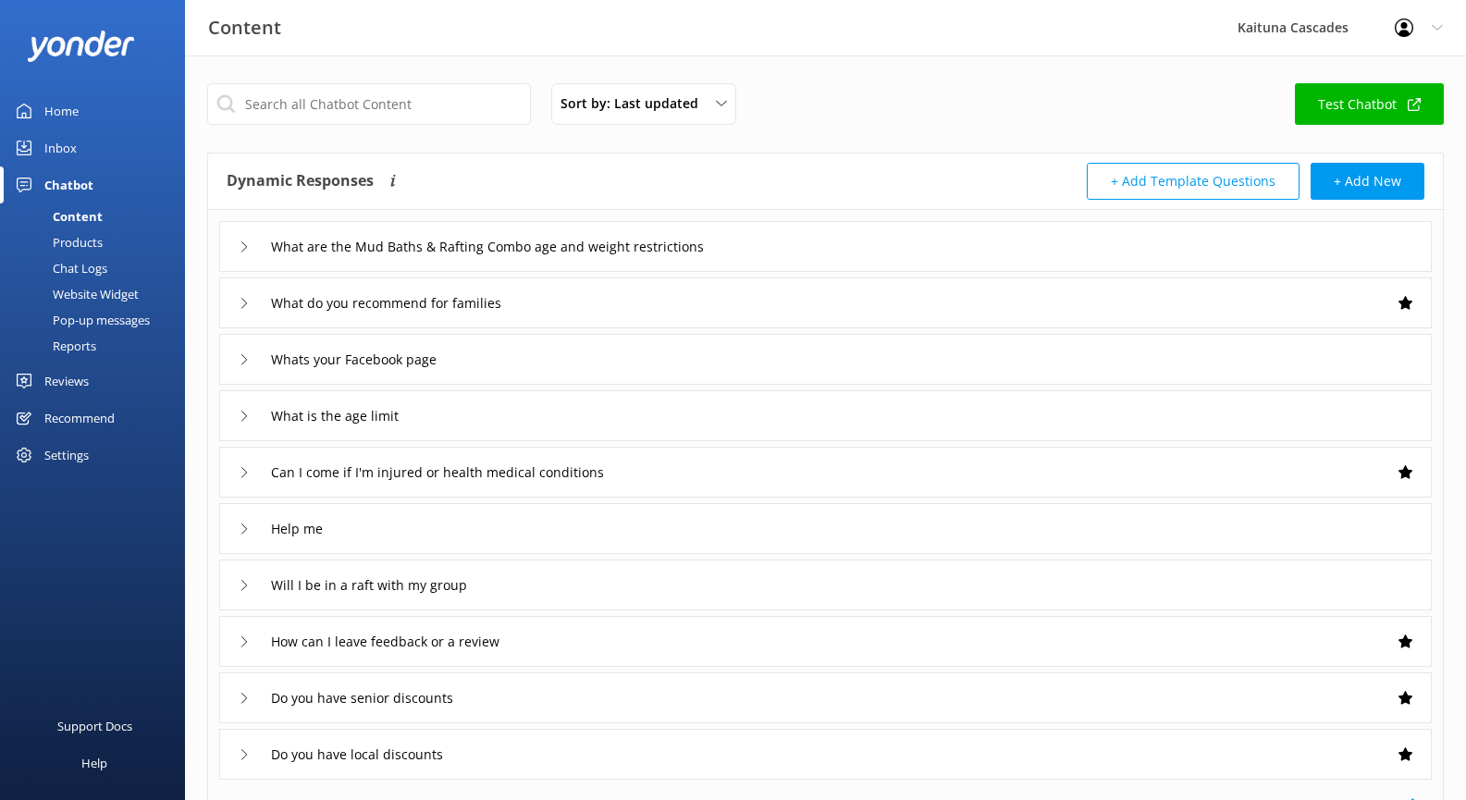
click at [1360, 109] on link "Test Chatbot" at bounding box center [1369, 104] width 149 height 42
click at [374, 103] on input "text" at bounding box center [369, 104] width 324 height 42
paste input "i have a grab one voucher"
type input "i have a grab one voucher"
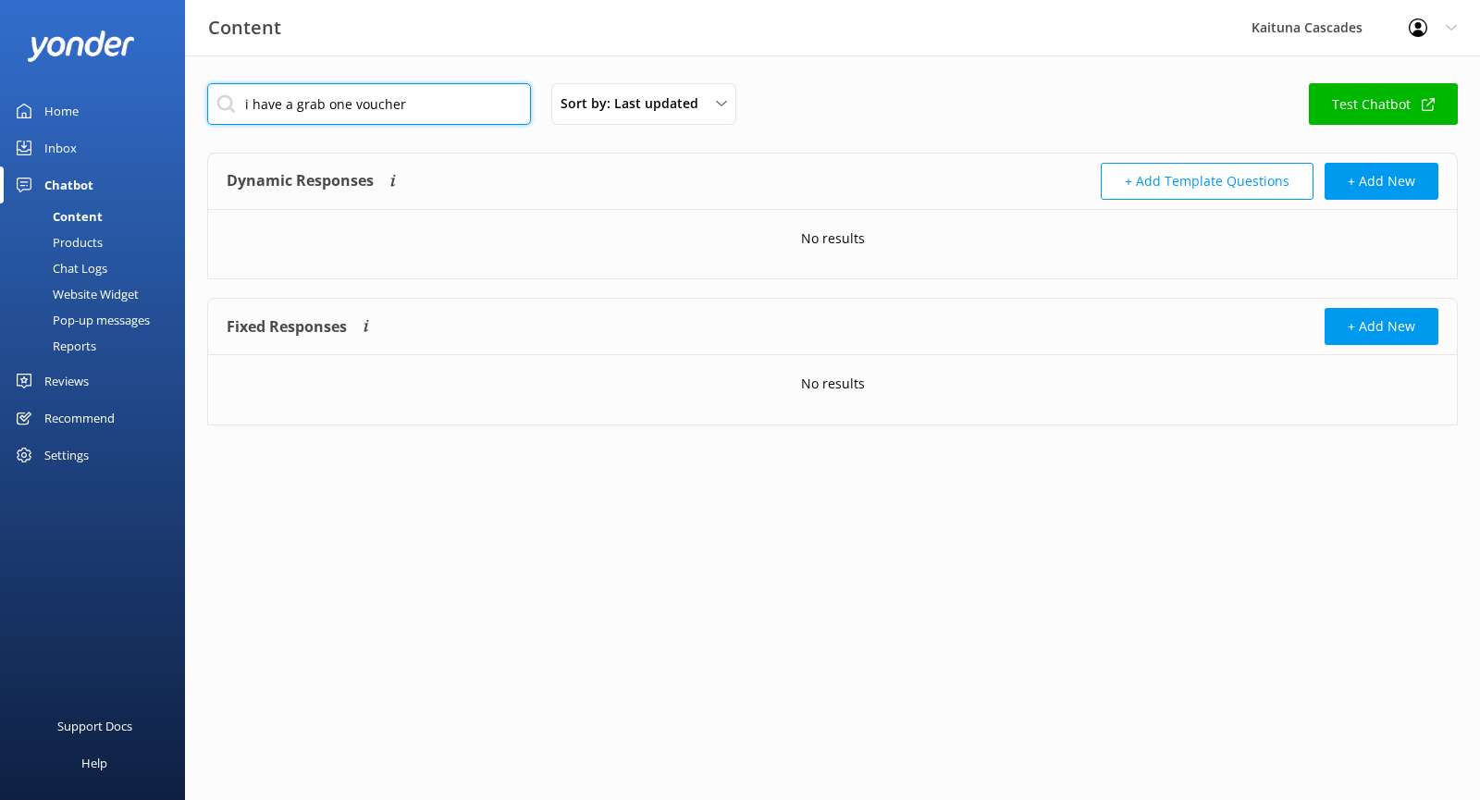
drag, startPoint x: 454, startPoint y: 114, endPoint x: 208, endPoint y: 117, distance: 246.0
click at [209, 118] on input "i have a grab one voucher" at bounding box center [369, 104] width 324 height 42
type input "t"
type input "g"
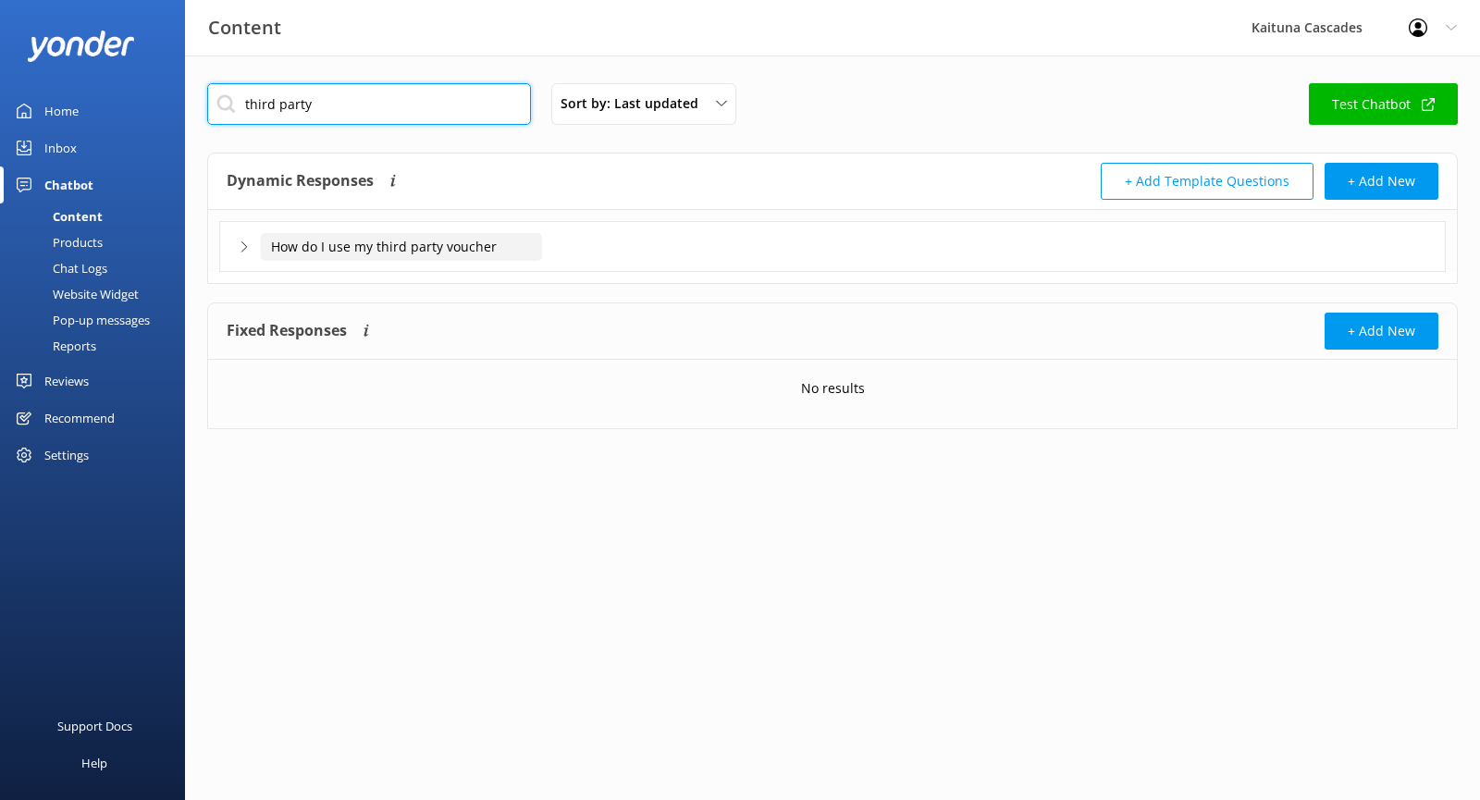
type input "third party"
click at [376, 253] on input "How do I use my third party voucher" at bounding box center [401, 247] width 281 height 28
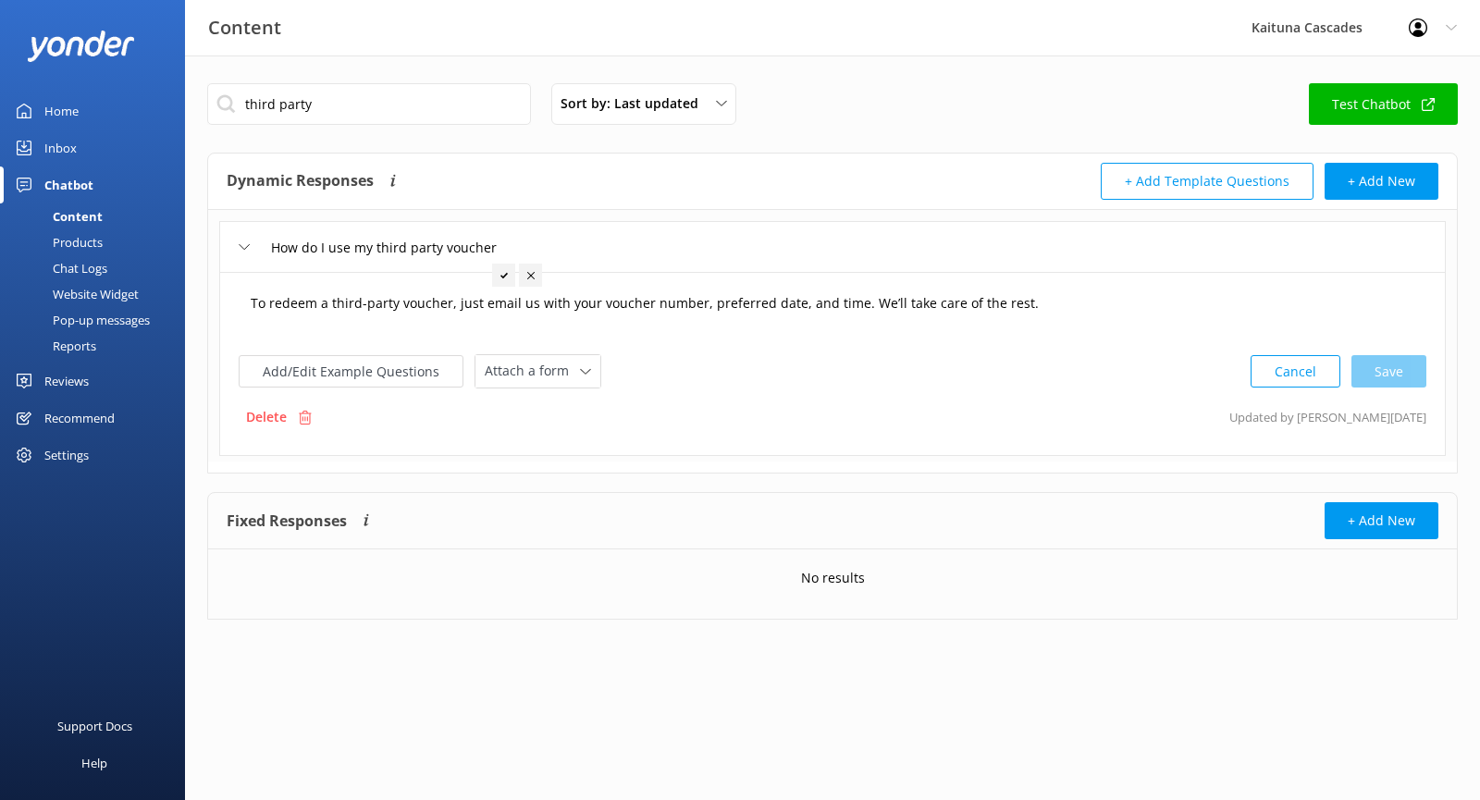
click at [594, 300] on textarea "To redeem a third-party voucher, just email us with your voucher number, prefer…" at bounding box center [832, 312] width 1184 height 57
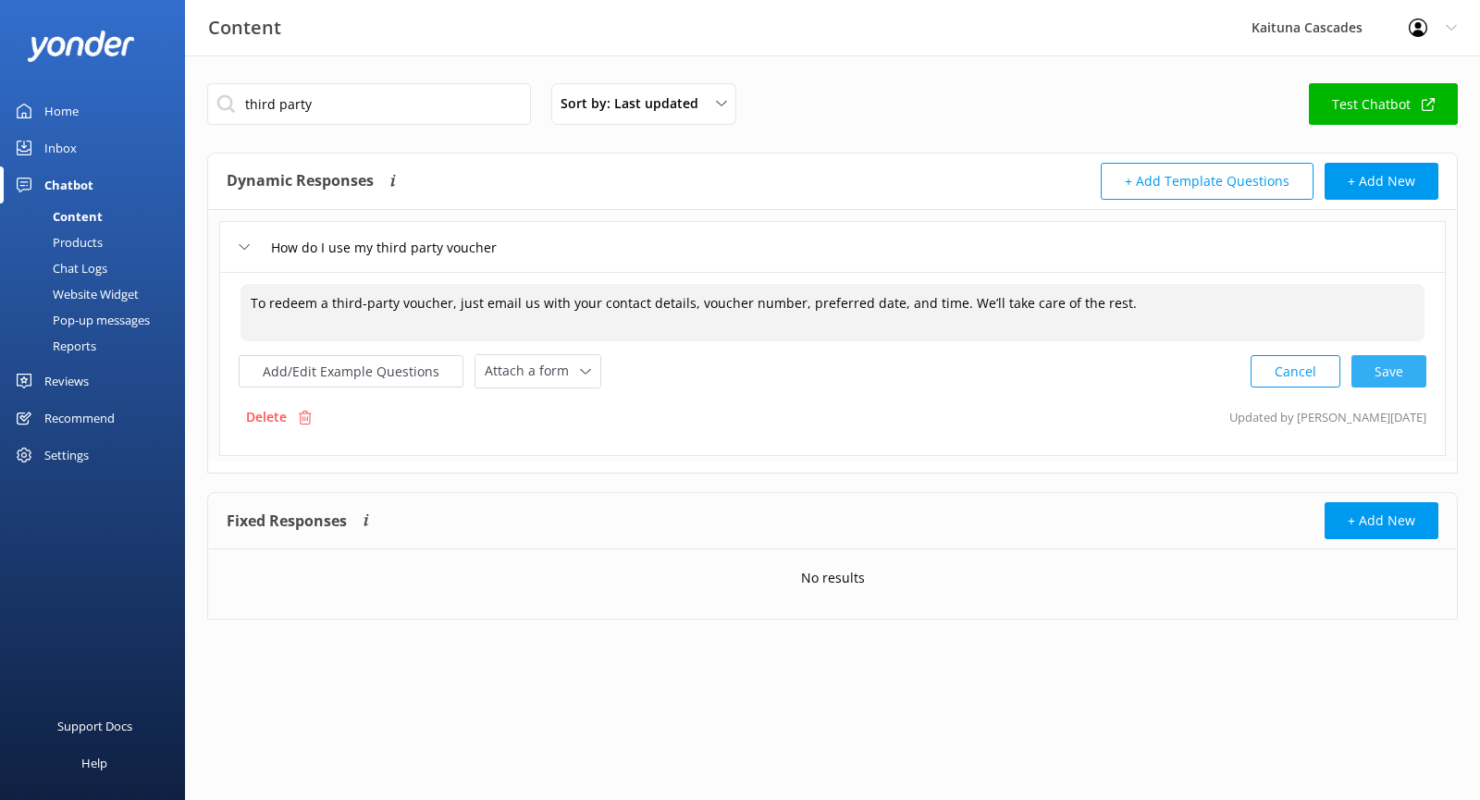
click at [1374, 365] on div "Cancel Save" at bounding box center [1338, 371] width 176 height 34
type textarea "To redeem a third-party voucher, just email us with your contact details, vouch…"
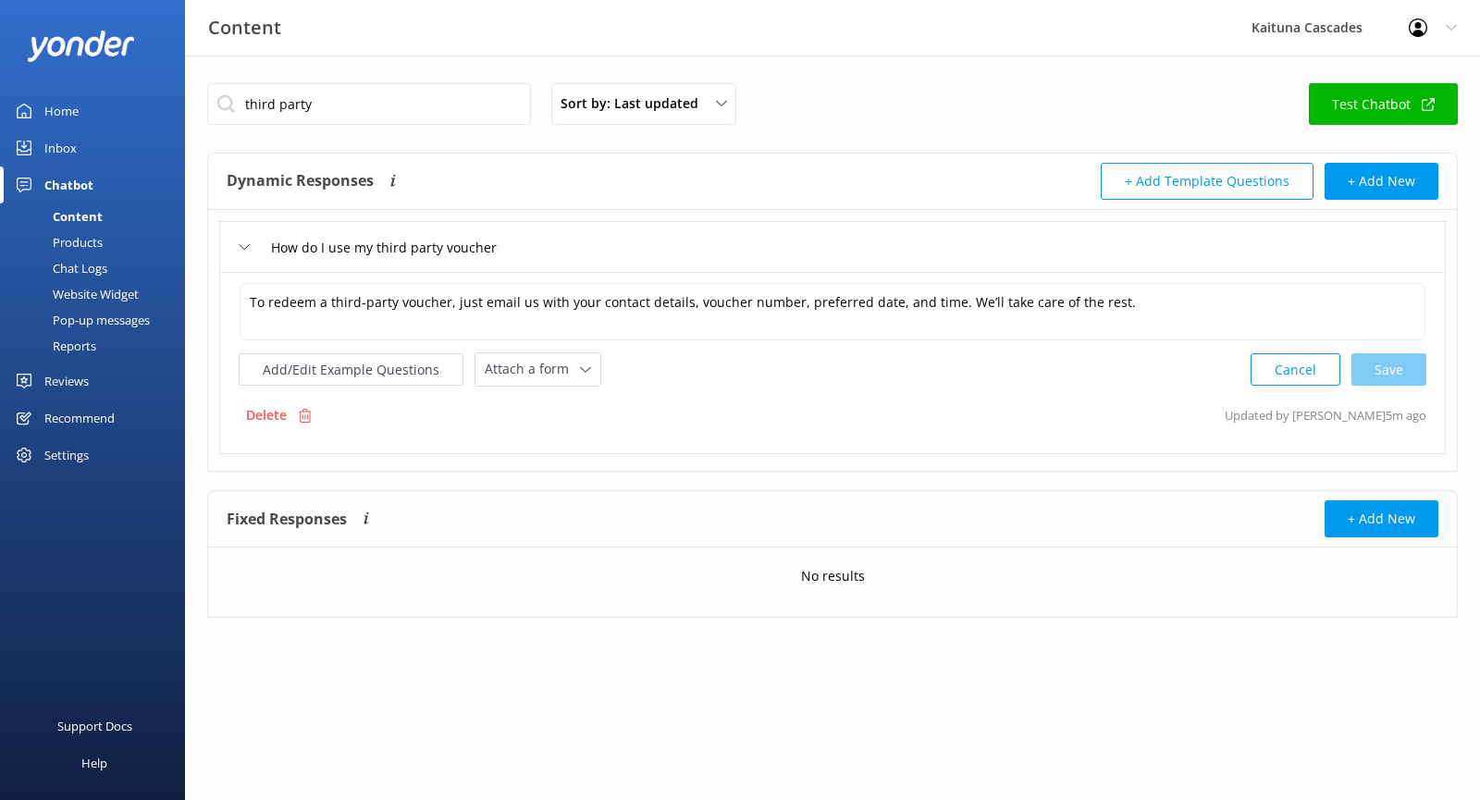
drag, startPoint x: 766, startPoint y: 387, endPoint x: 1196, endPoint y: 298, distance: 439.1
click at [820, 380] on div "To redeem a third-party voucher, just email us with your contact details, vouch…" at bounding box center [832, 363] width 1226 height 182
click at [1182, 417] on div "Delete Updated by [PERSON_NAME] 5m ago" at bounding box center [832, 415] width 1187 height 35
click at [80, 101] on link "Home" at bounding box center [92, 110] width 185 height 37
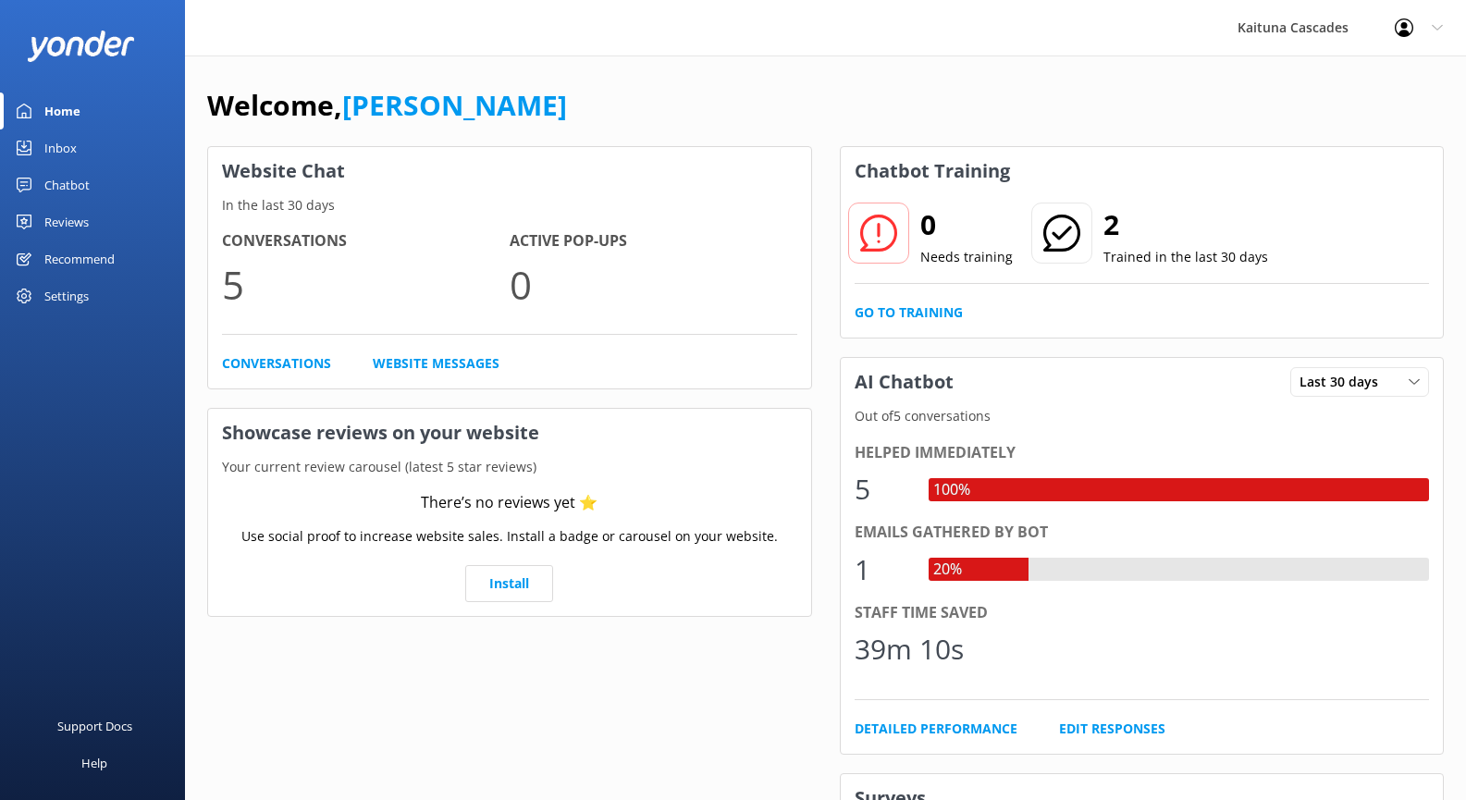
click at [90, 178] on link "Chatbot" at bounding box center [92, 184] width 185 height 37
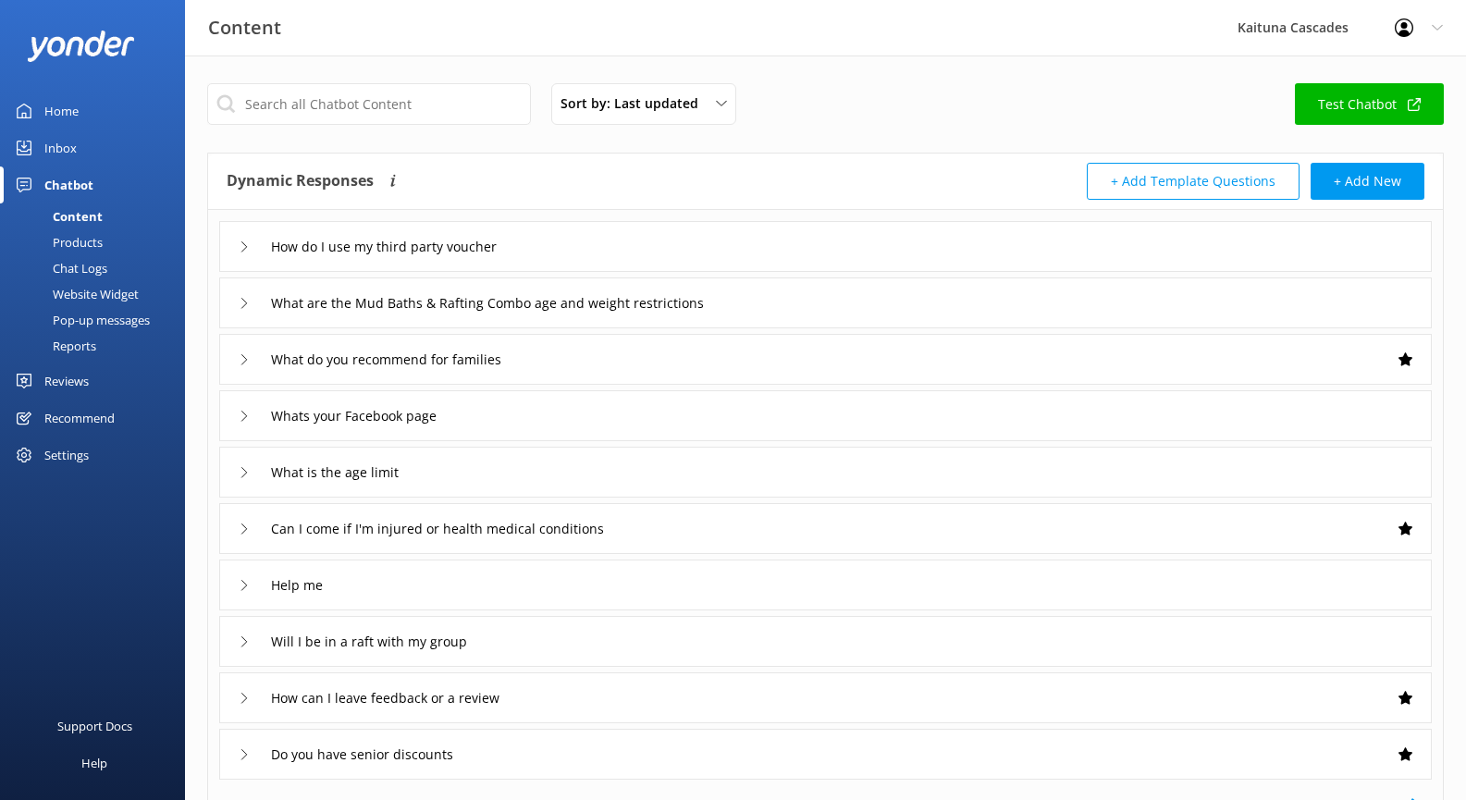
click at [79, 108] on link "Home" at bounding box center [92, 110] width 185 height 37
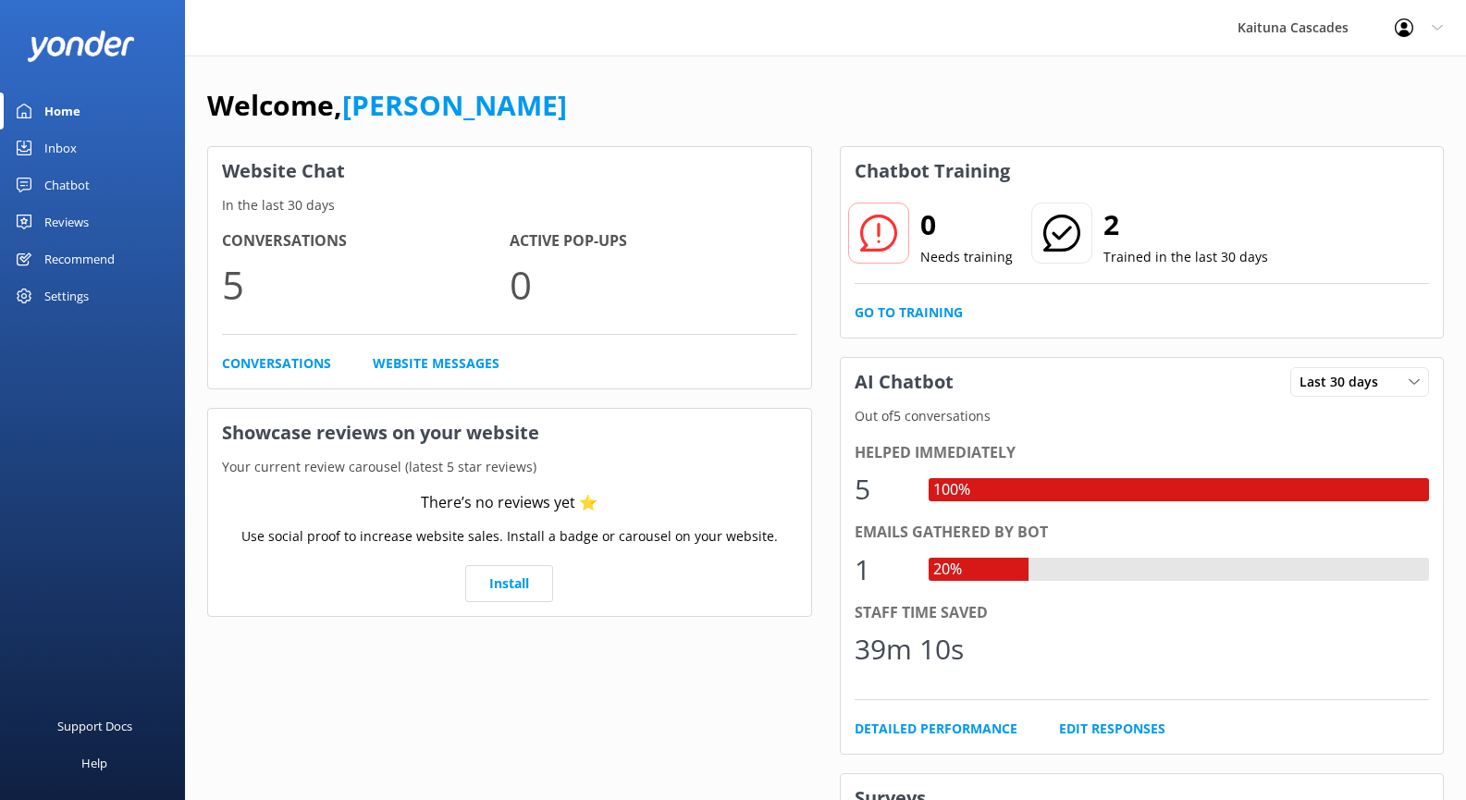
click at [68, 254] on div "Recommend" at bounding box center [79, 258] width 70 height 37
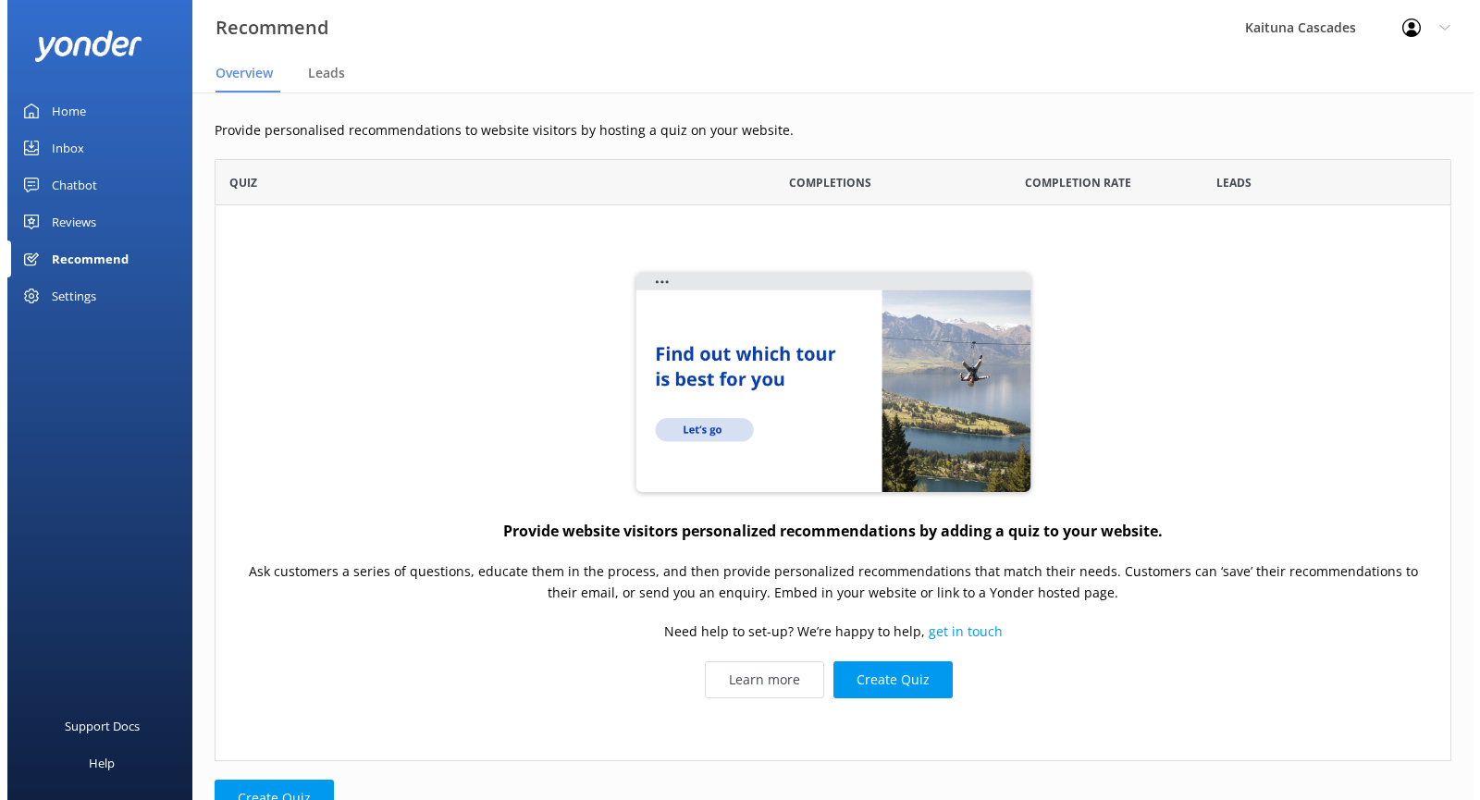
scroll to position [588, 1223]
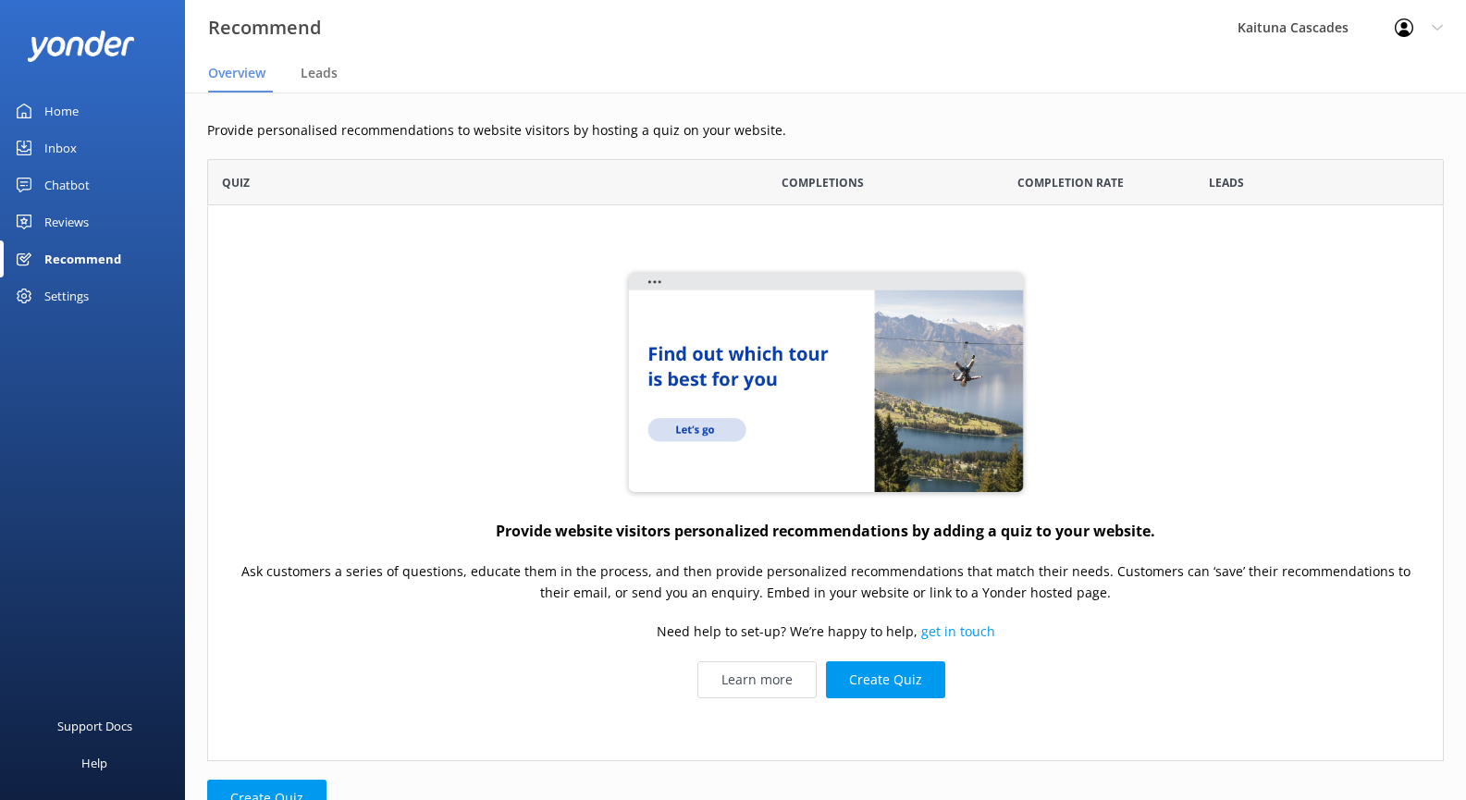
click at [74, 301] on div "Settings" at bounding box center [66, 295] width 44 height 37
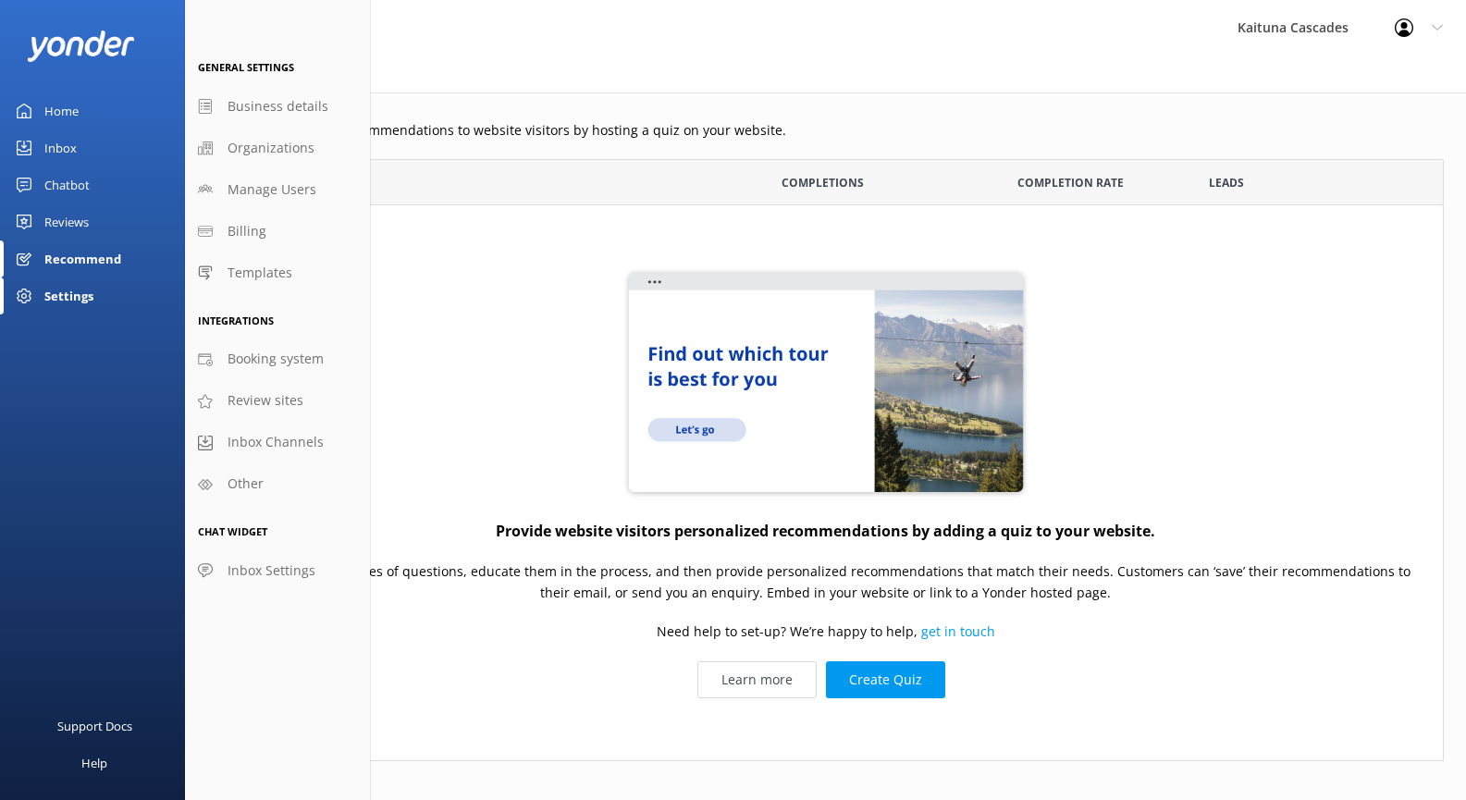
click at [81, 191] on div "Chatbot" at bounding box center [66, 184] width 45 height 37
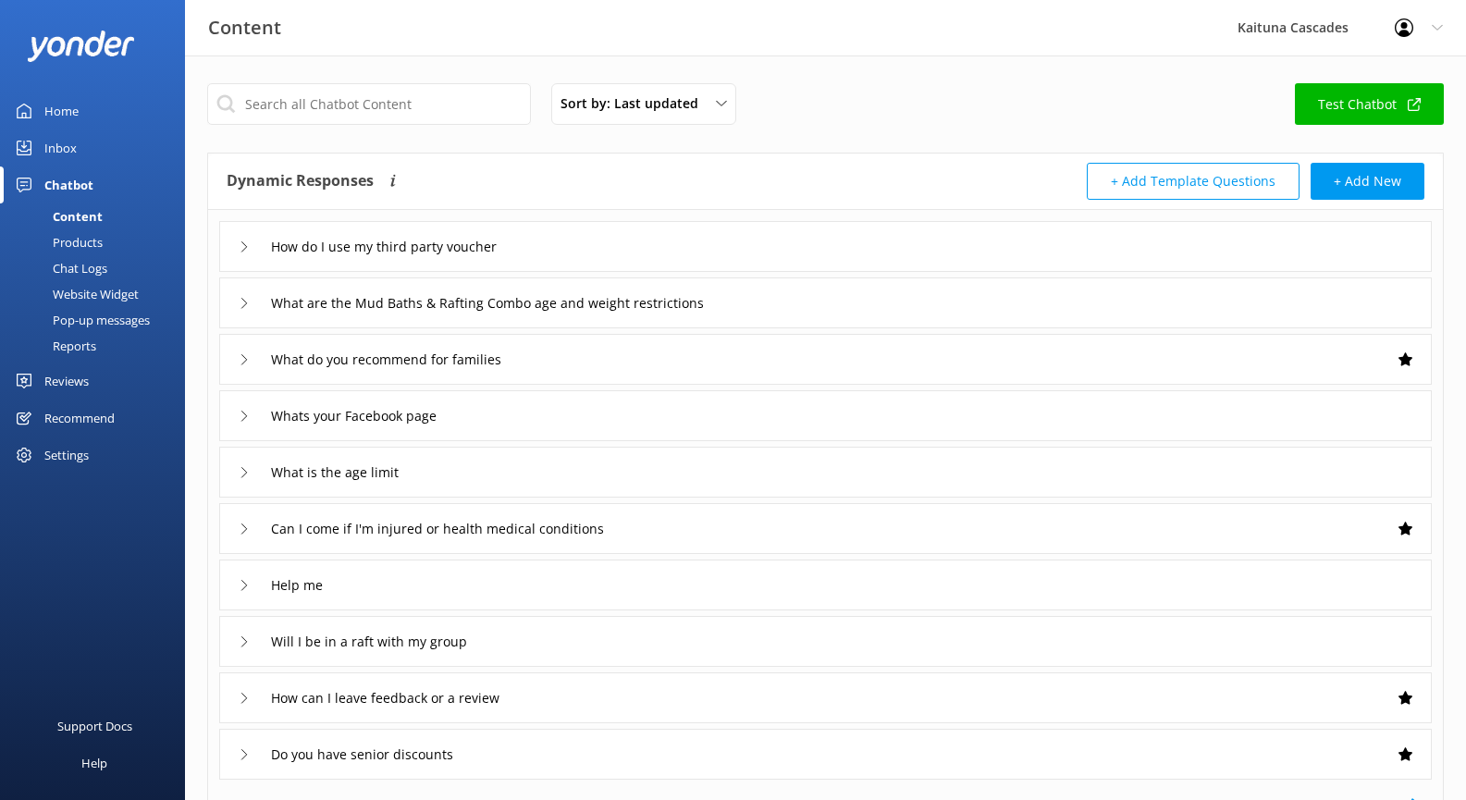
click at [77, 147] on link "Inbox" at bounding box center [92, 147] width 185 height 37
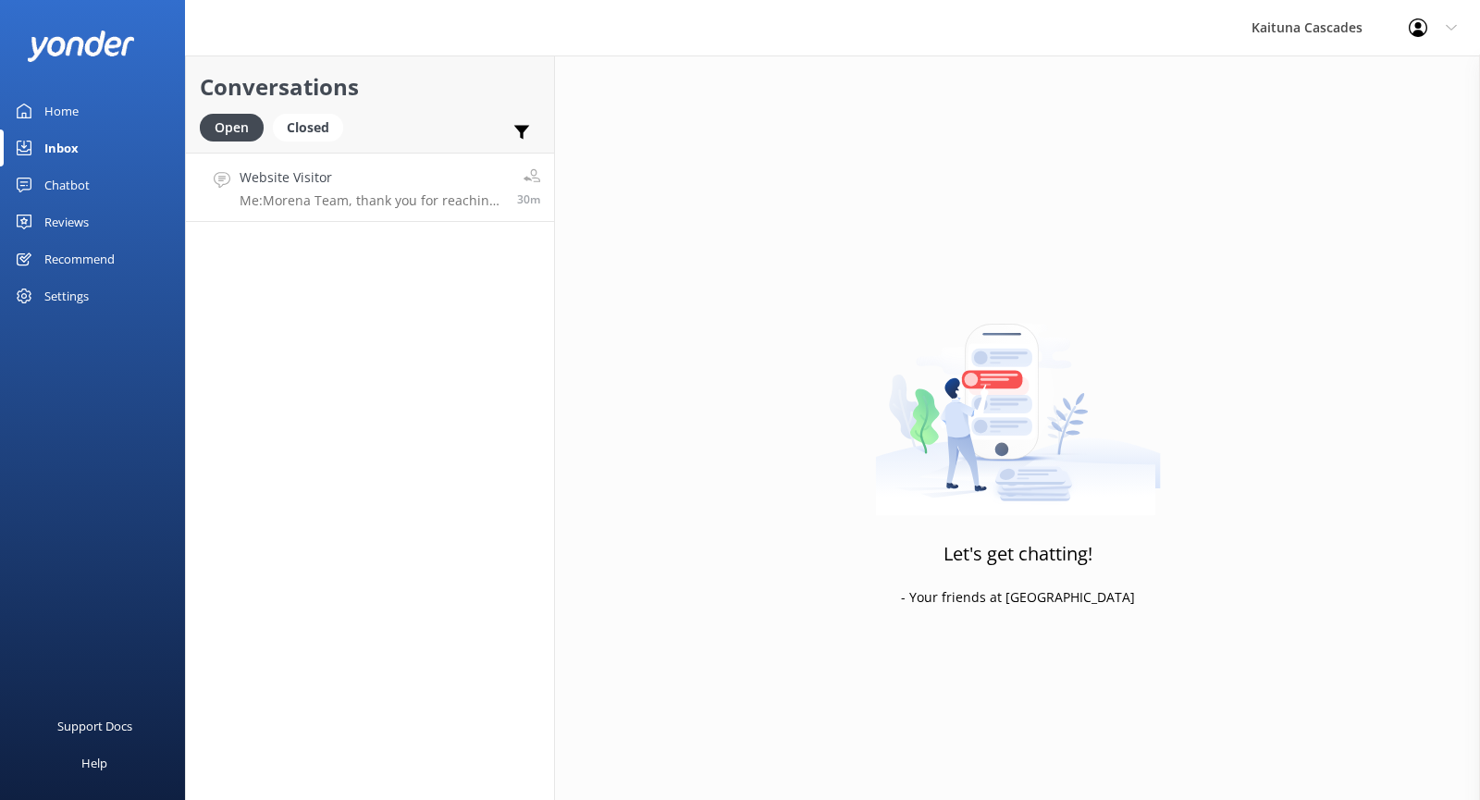
click at [439, 199] on p "Me: Morena Team, thank you for reaching out! Just wanted to clarify the rest of…" at bounding box center [372, 200] width 264 height 17
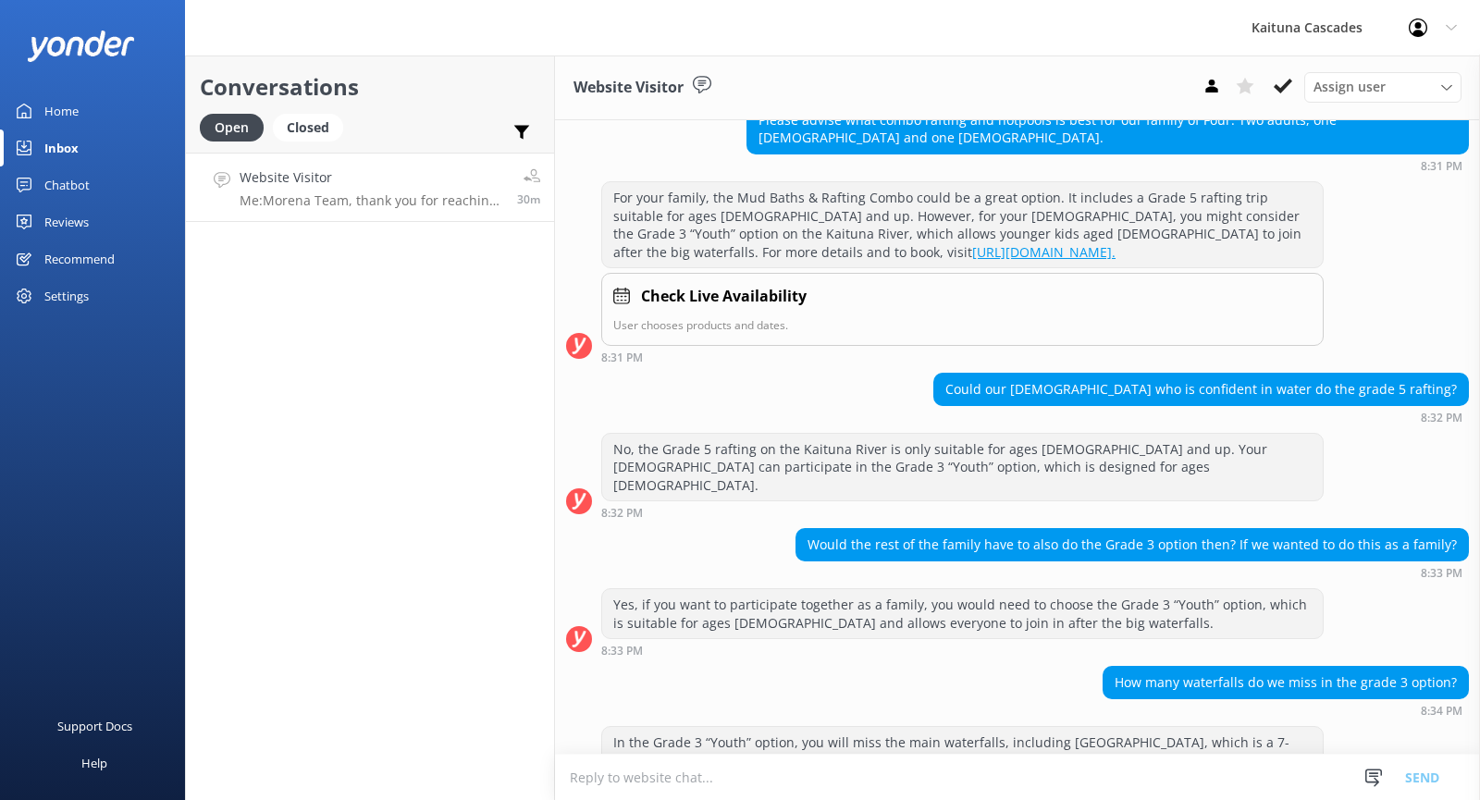
scroll to position [293, 0]
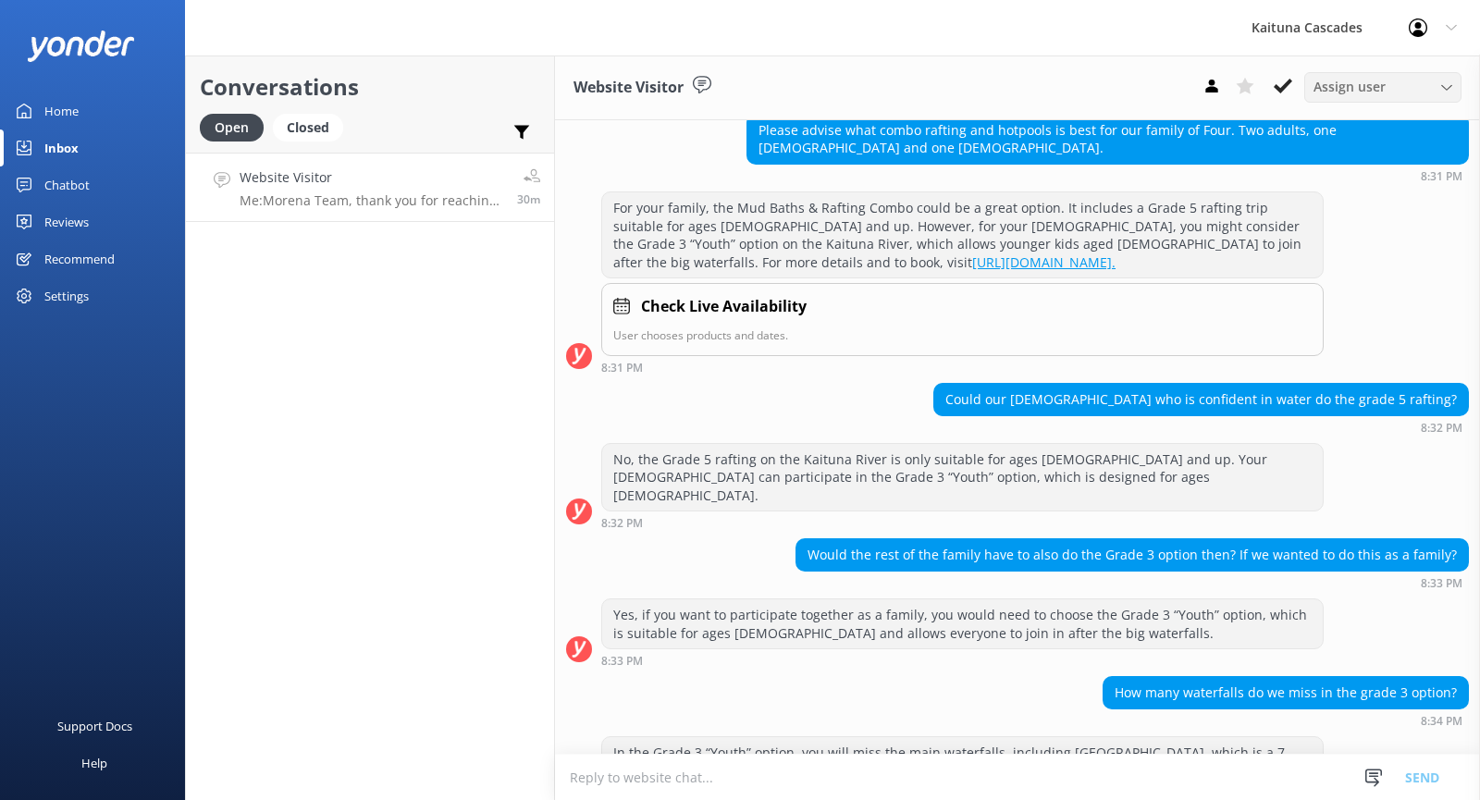
click at [1408, 87] on div "Assign user" at bounding box center [1383, 87] width 148 height 20
drag, startPoint x: 1408, startPoint y: 87, endPoint x: 1395, endPoint y: 86, distance: 13.0
click at [1407, 86] on div "Assign user" at bounding box center [1383, 87] width 148 height 20
click at [1217, 85] on icon at bounding box center [1211, 86] width 18 height 18
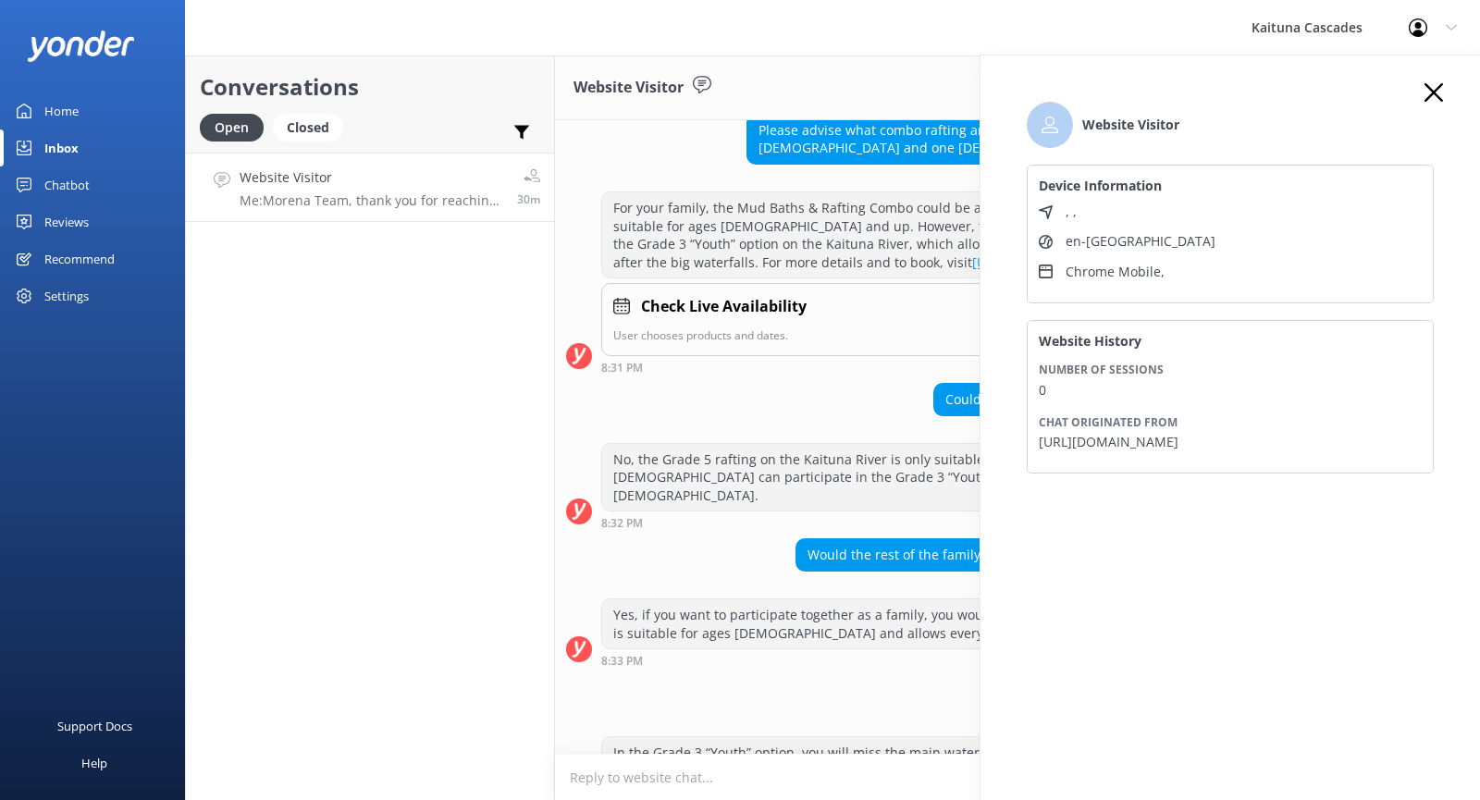
drag, startPoint x: 1433, startPoint y: 92, endPoint x: 1429, endPoint y: 105, distance: 13.5
click at [1433, 92] on use at bounding box center [1433, 92] width 18 height 18
